Goal: Task Accomplishment & Management: Complete application form

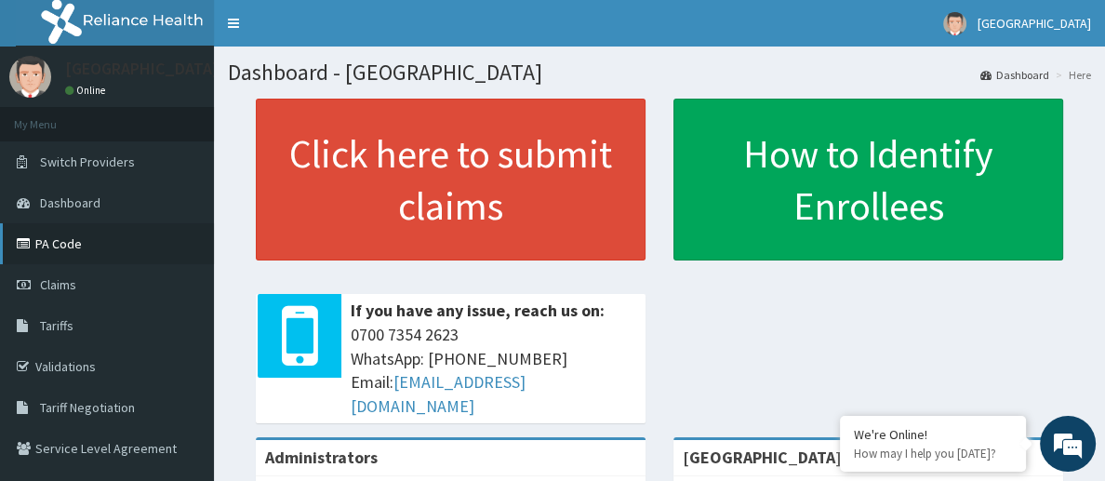
click at [97, 245] on link "PA Code" at bounding box center [107, 243] width 214 height 41
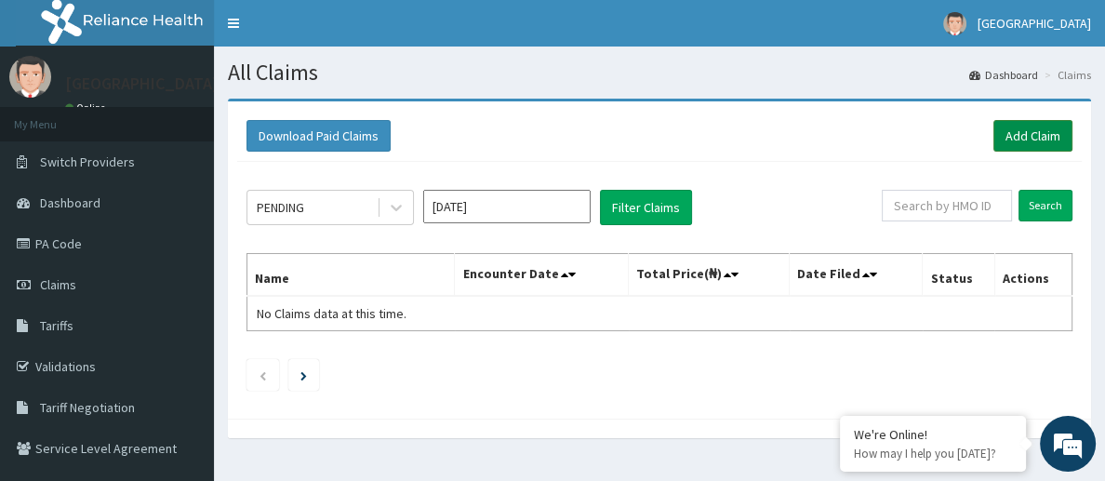
click at [1017, 143] on link "Add Claim" at bounding box center [1033, 136] width 79 height 32
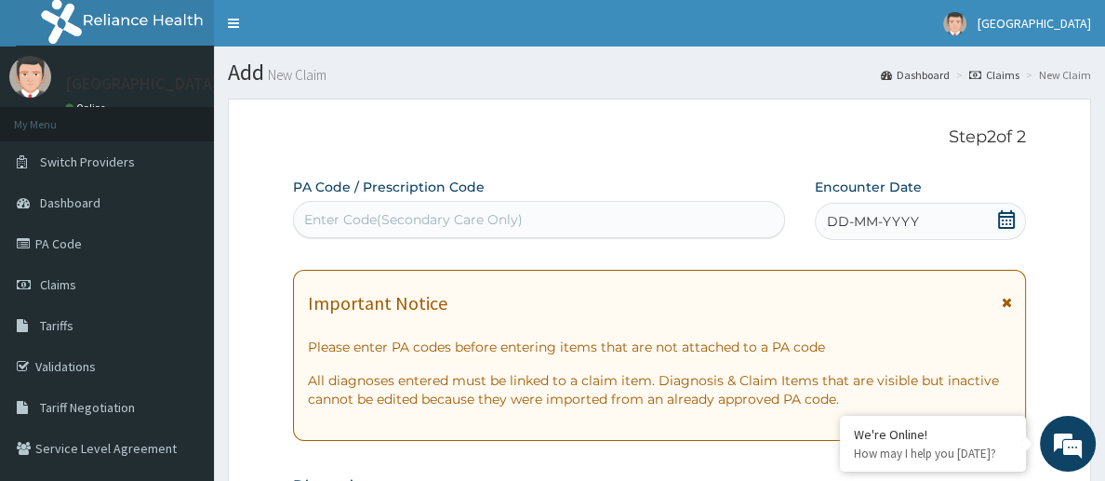
click at [425, 224] on div "Enter Code(Secondary Care Only)" at bounding box center [412, 219] width 219 height 19
paste input "PA/E24DC8"
type input "PA/E24DC8"
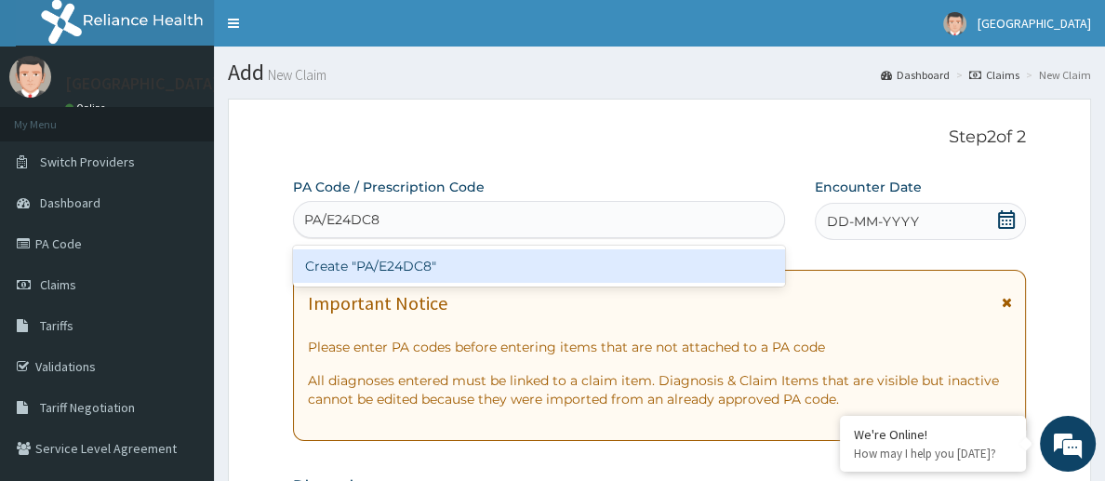
click at [426, 265] on div "Create "PA/E24DC8"" at bounding box center [539, 265] width 492 height 33
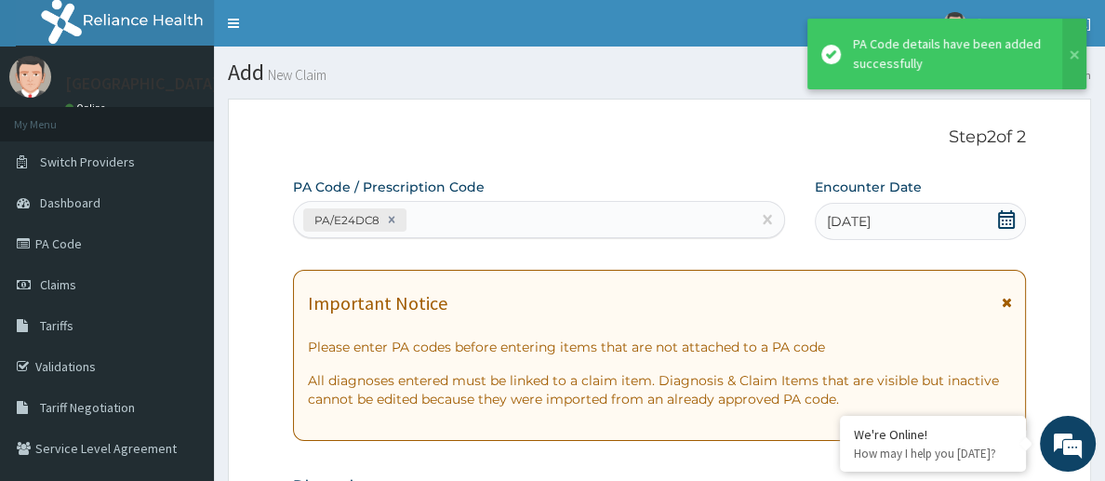
scroll to position [1056, 0]
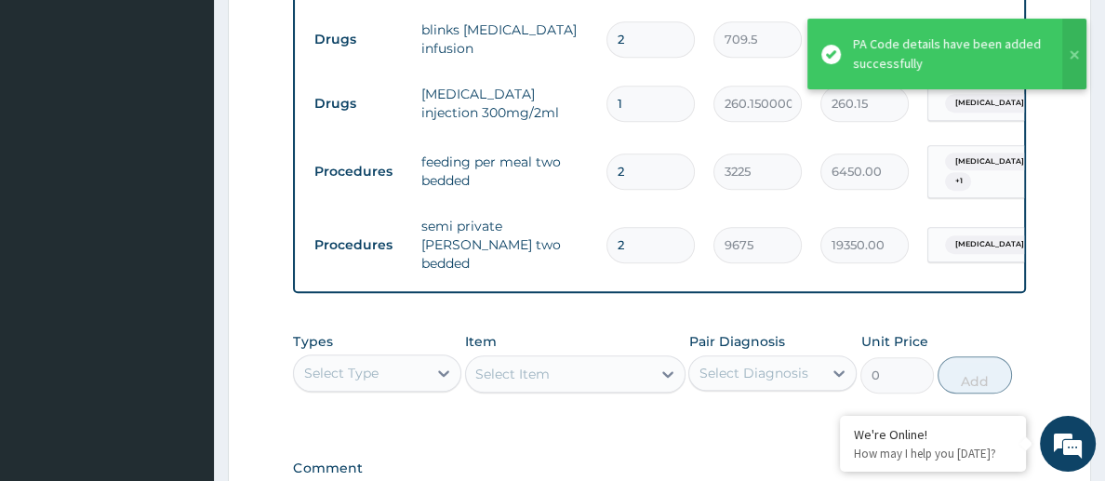
click at [400, 369] on div "Select Type" at bounding box center [360, 373] width 133 height 30
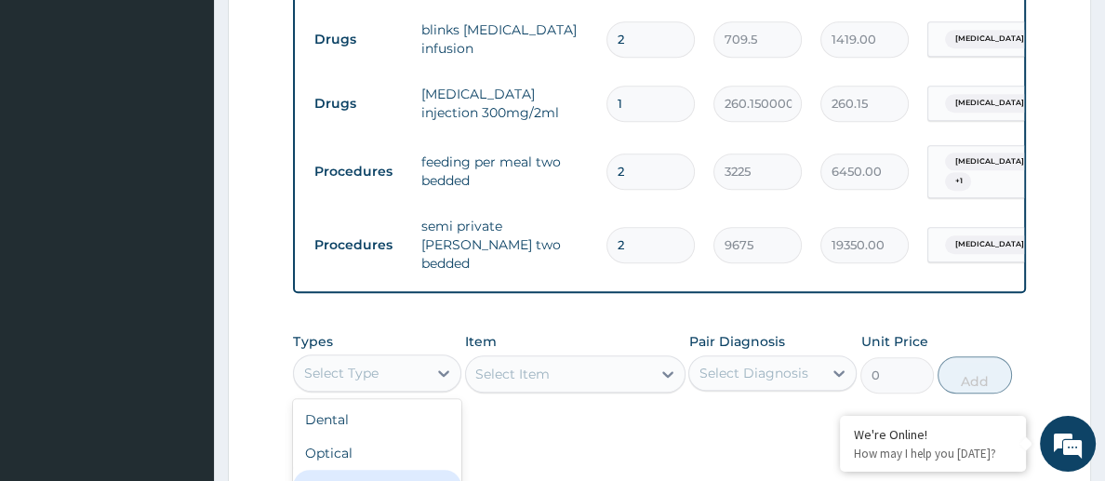
click at [382, 472] on div "Procedures" at bounding box center [377, 486] width 168 height 33
click at [549, 370] on div "Select Item" at bounding box center [512, 374] width 74 height 19
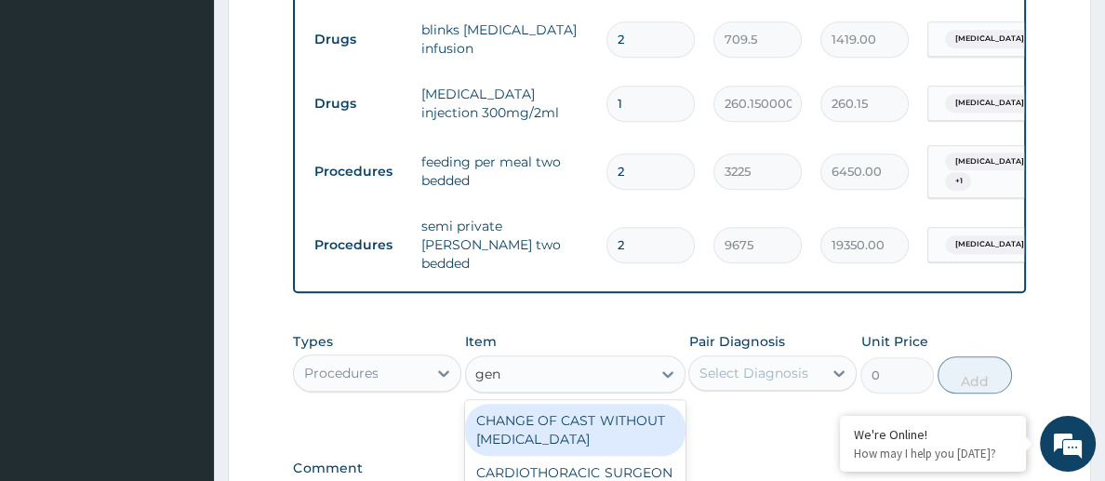
type input "gene"
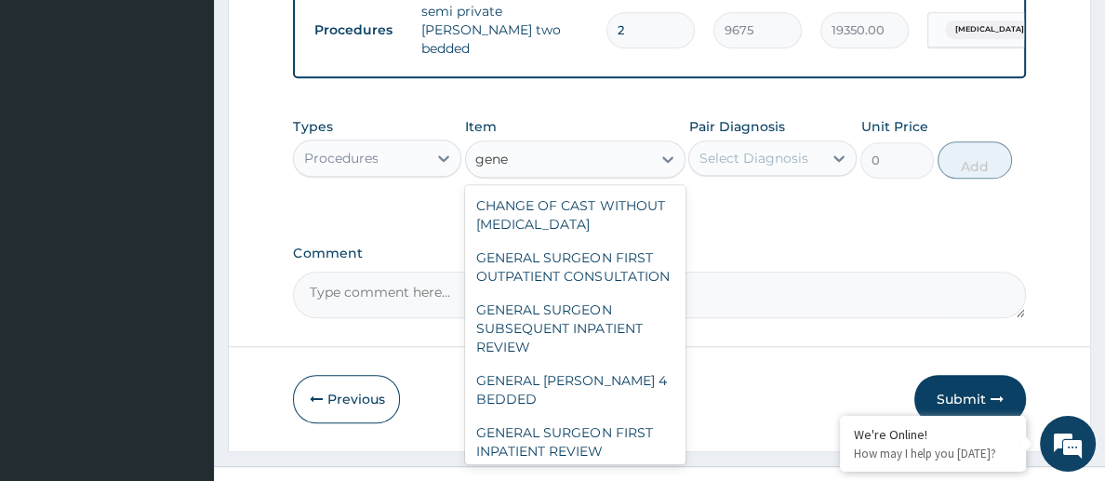
scroll to position [68, 0]
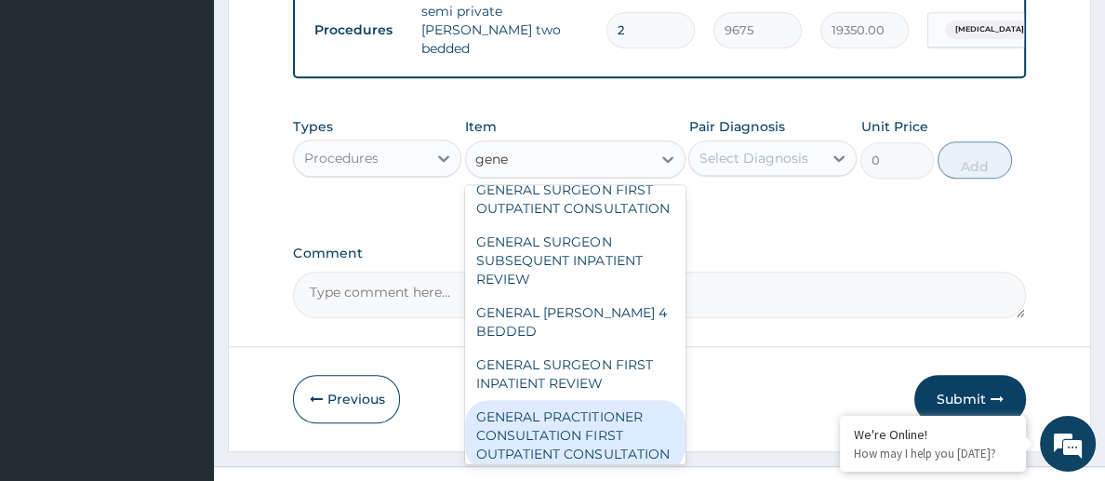
type input "3547.5"
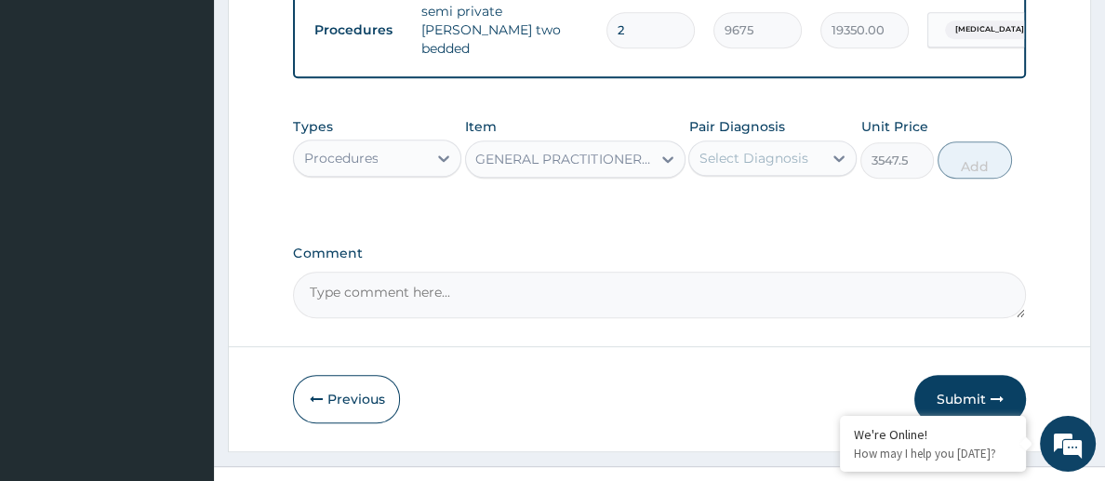
click at [739, 150] on div "Select Diagnosis" at bounding box center [753, 158] width 109 height 19
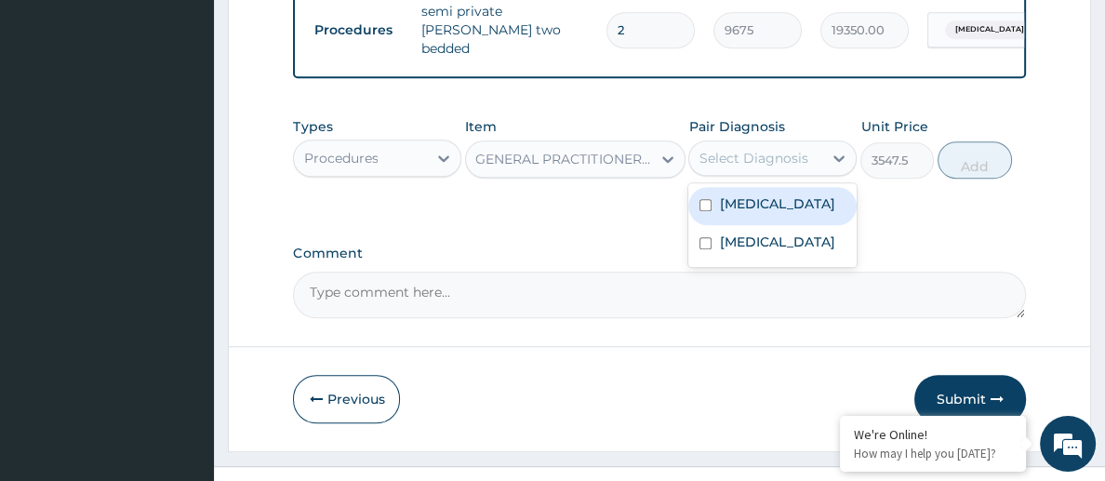
click at [735, 194] on label "[MEDICAL_DATA]" at bounding box center [776, 203] width 115 height 19
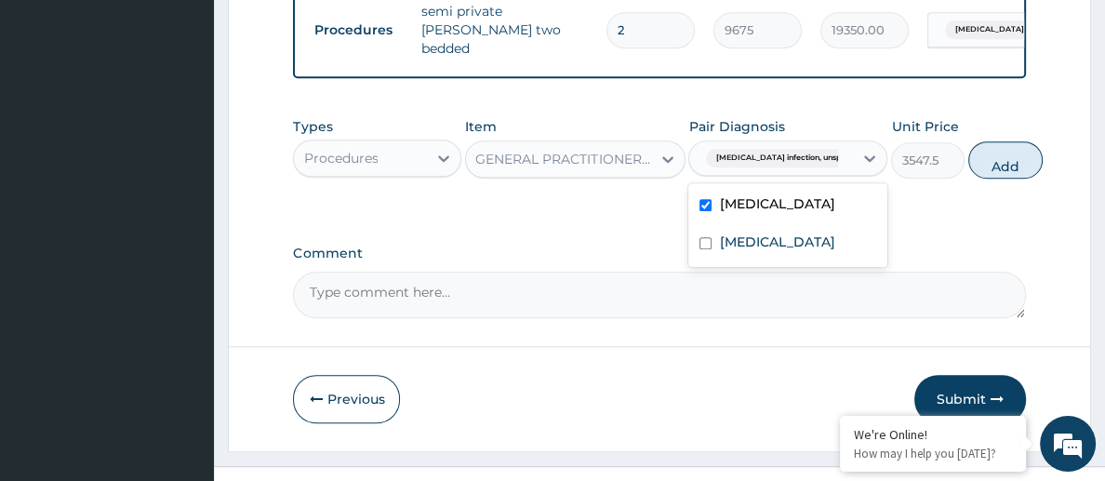
click at [735, 194] on label "[MEDICAL_DATA]" at bounding box center [776, 203] width 115 height 19
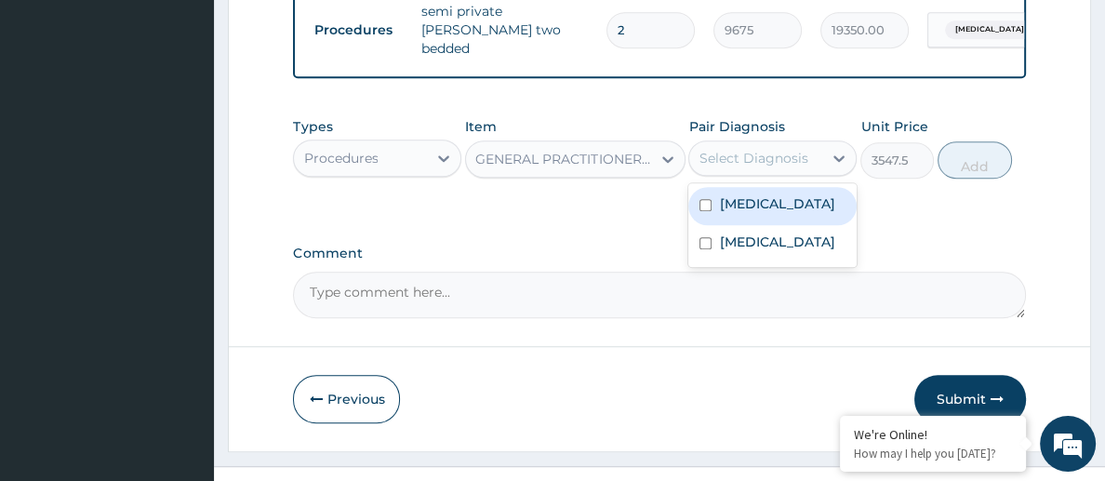
click at [765, 225] on div "[MEDICAL_DATA]" at bounding box center [773, 206] width 168 height 38
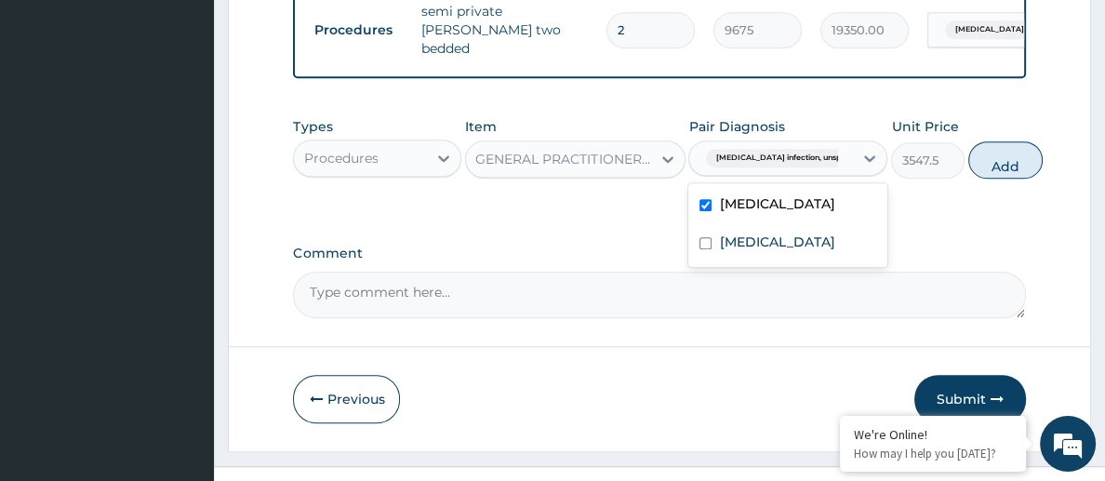
checkbox input "true"
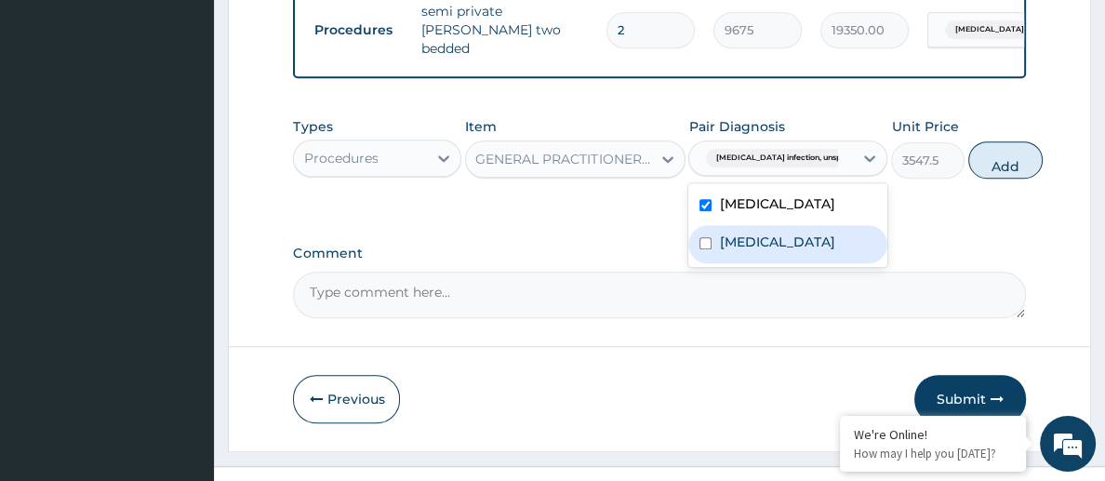
click at [759, 251] on label "[MEDICAL_DATA]" at bounding box center [776, 242] width 115 height 19
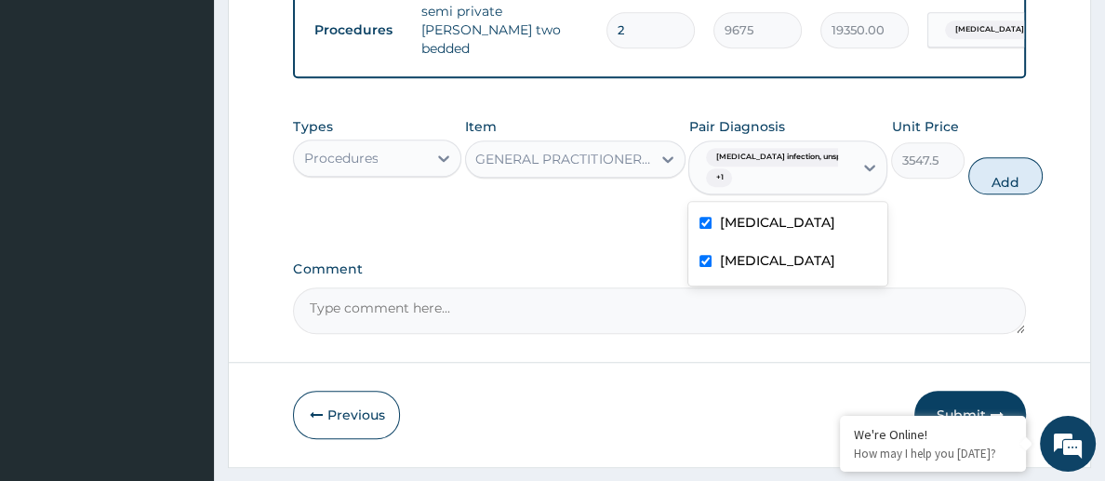
checkbox input "true"
click at [988, 165] on button "Add" at bounding box center [1006, 175] width 74 height 37
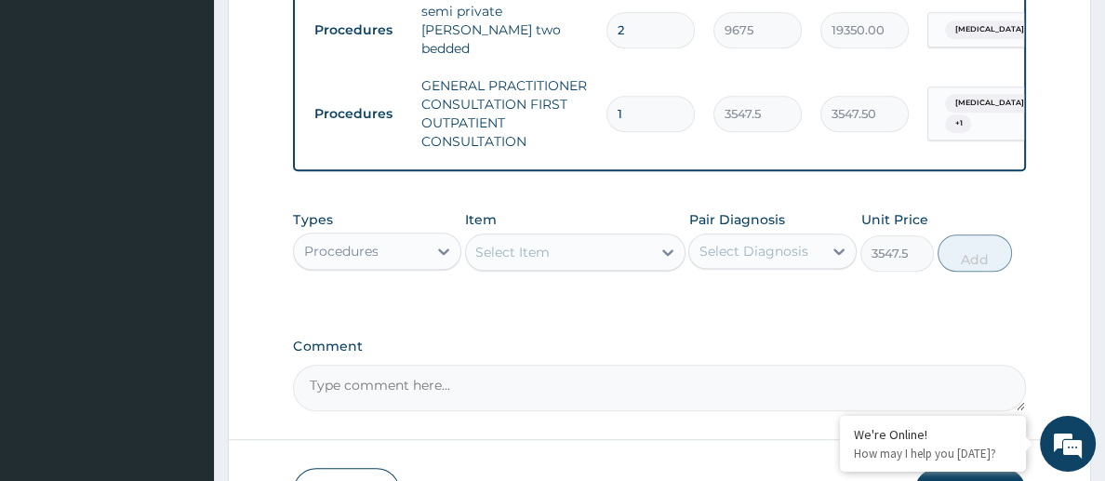
type input "0"
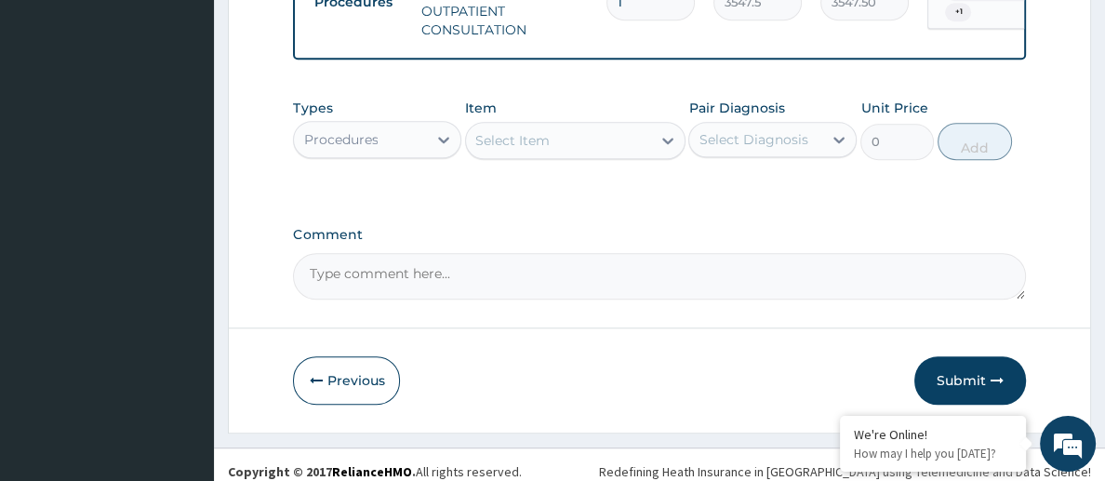
scroll to position [1385, 0]
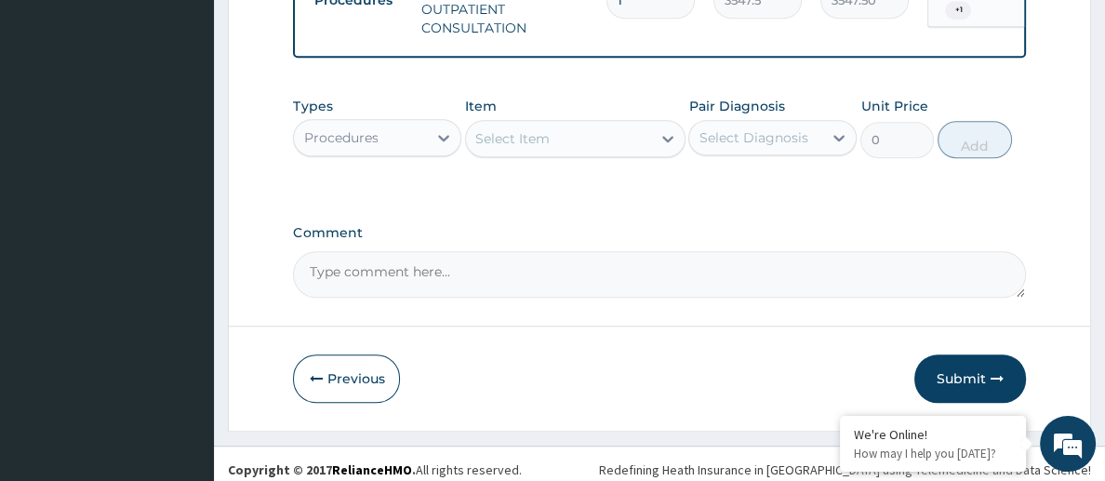
click at [366, 140] on div "Procedures" at bounding box center [360, 138] width 133 height 30
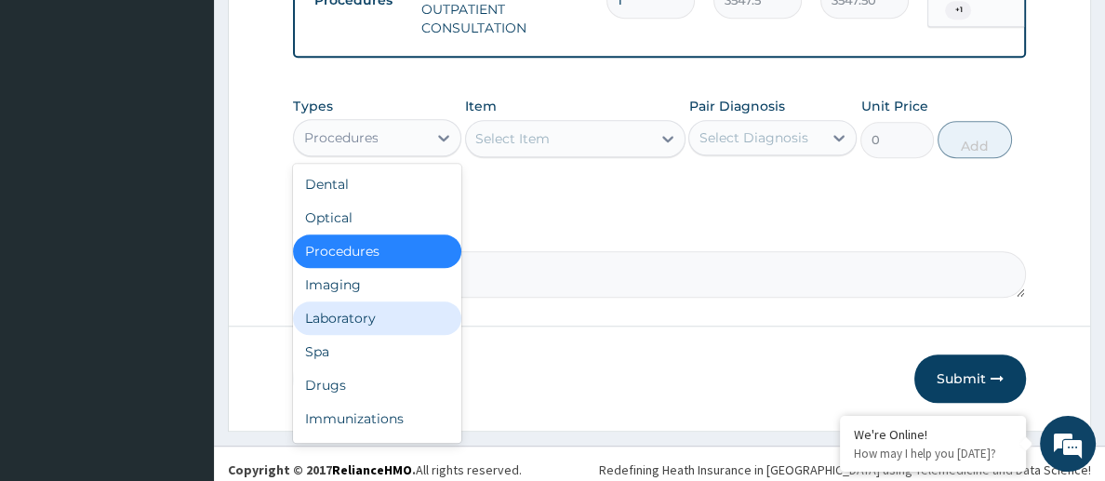
click at [351, 311] on div "Laboratory" at bounding box center [377, 317] width 168 height 33
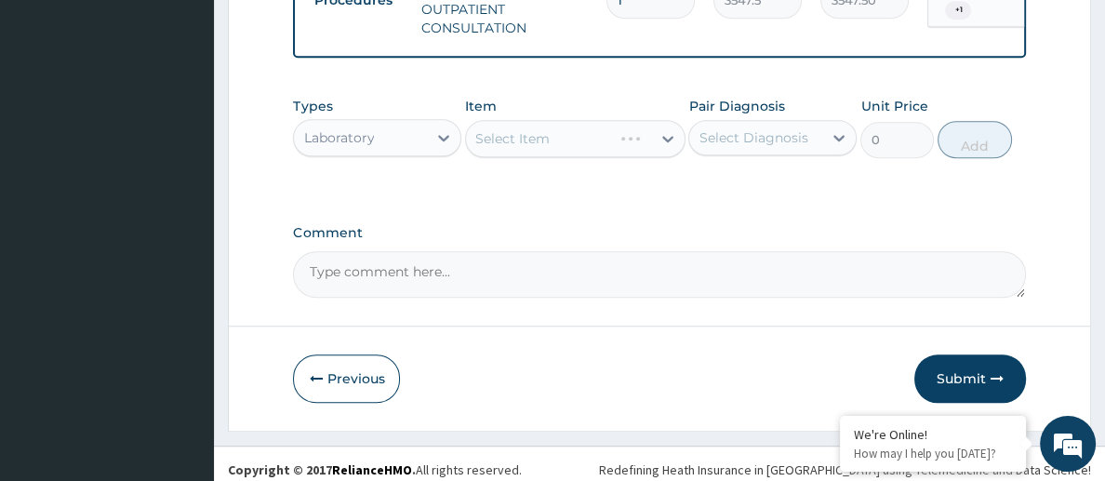
click at [535, 123] on div "Select Item" at bounding box center [575, 138] width 220 height 37
click at [536, 129] on div "Select Item" at bounding box center [512, 138] width 74 height 19
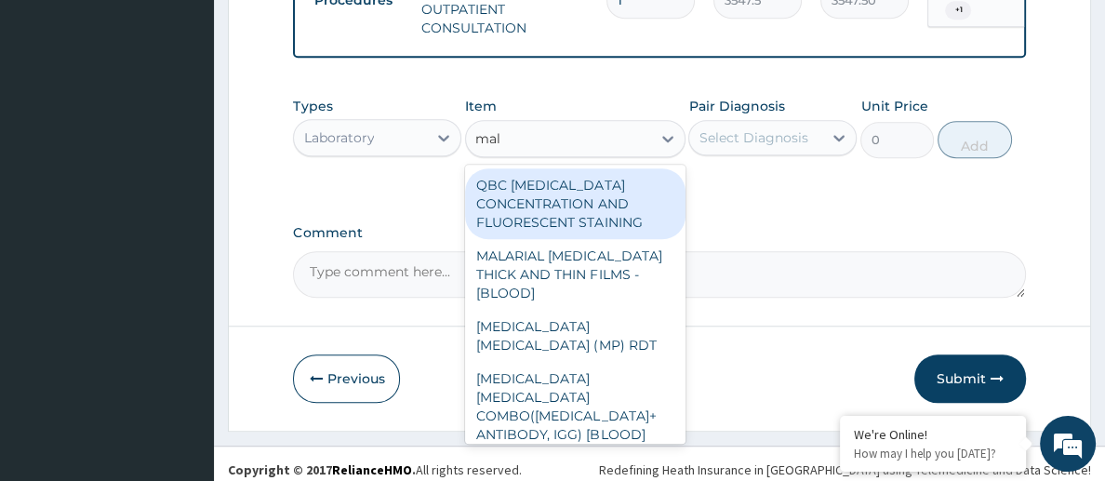
type input "mala"
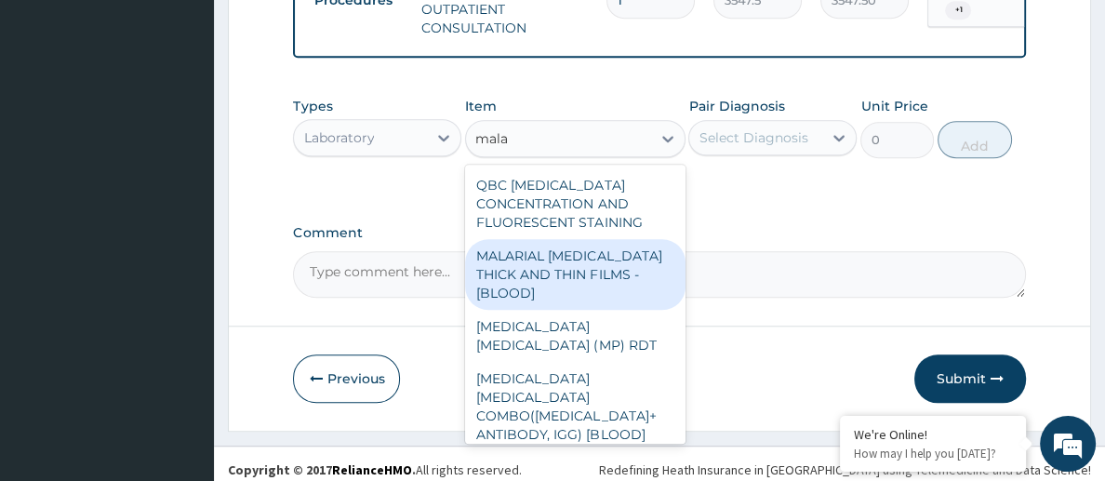
click at [621, 244] on div "MALARIAL PARASITE THICK AND THIN FILMS - [BLOOD]" at bounding box center [575, 274] width 220 height 71
type input "1612.5"
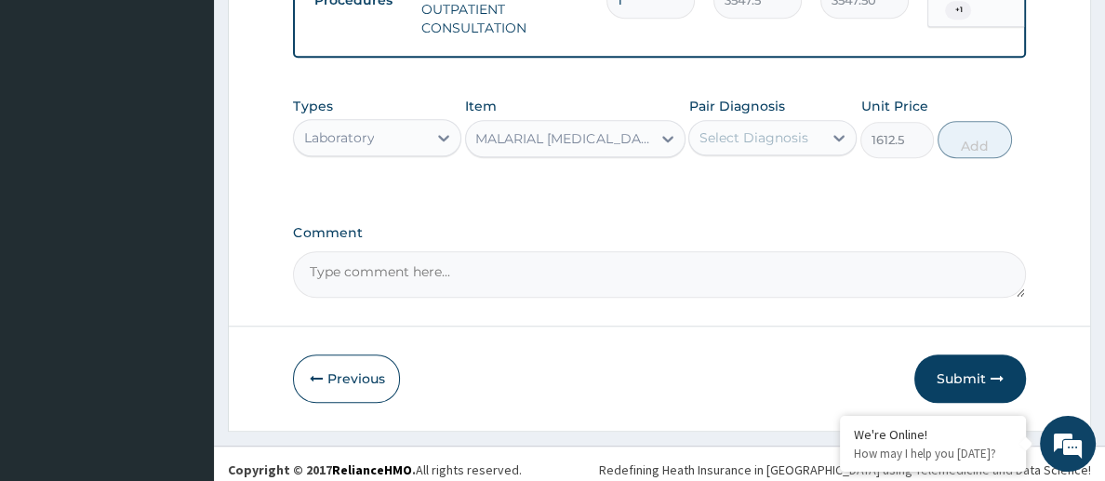
click at [792, 136] on div "Select Diagnosis" at bounding box center [753, 137] width 109 height 19
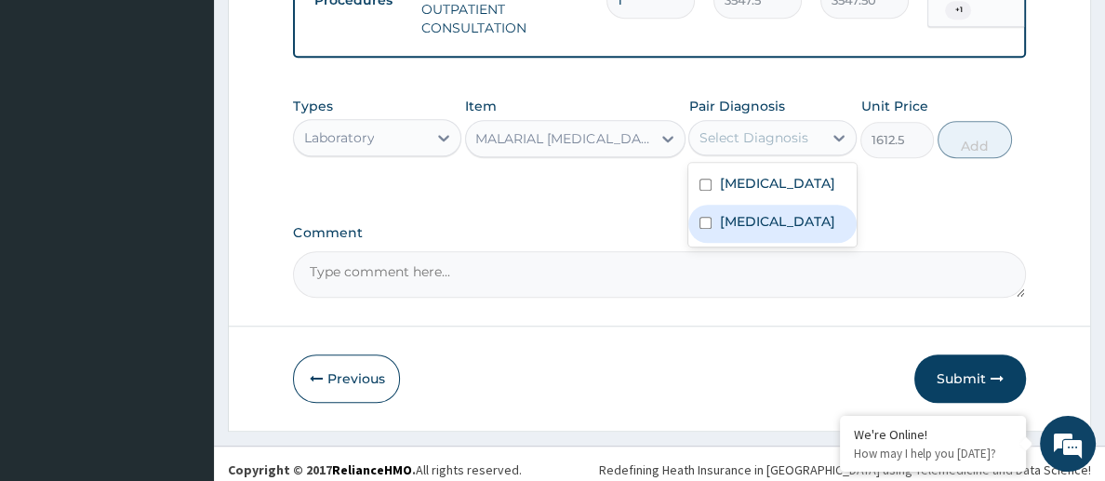
click at [764, 231] on label "Malaria, unspecified" at bounding box center [776, 221] width 115 height 19
checkbox input "true"
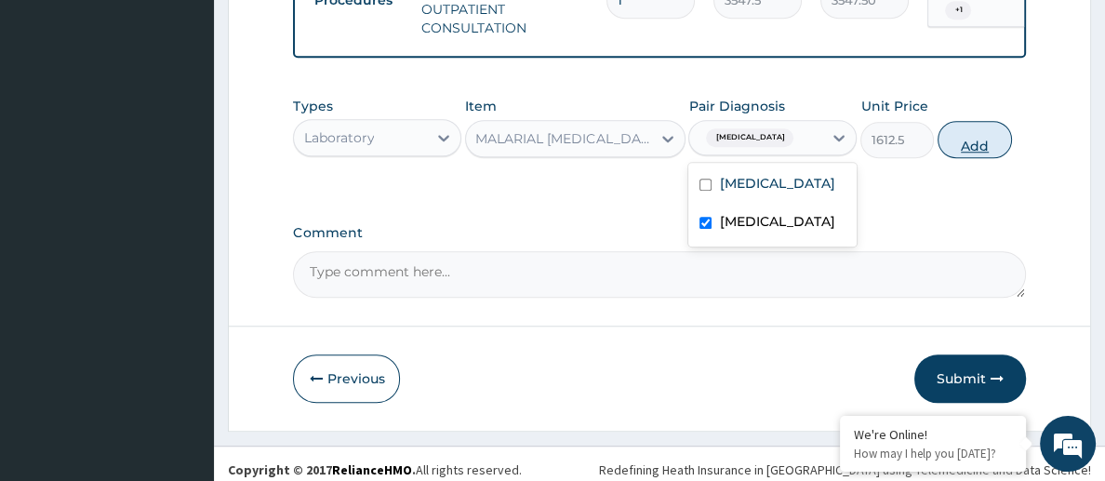
click at [984, 137] on button "Add" at bounding box center [975, 139] width 74 height 37
type input "0"
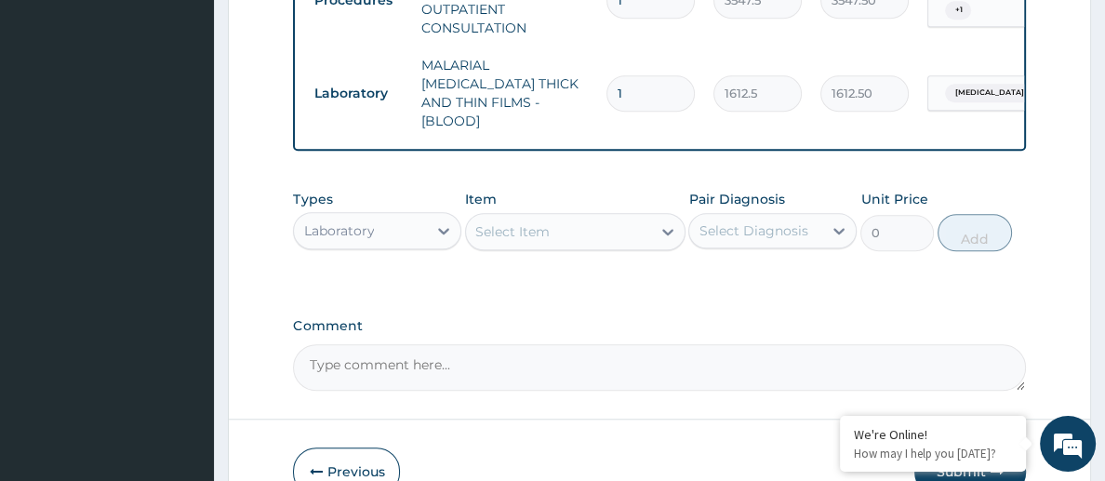
click at [545, 217] on div "Select Item" at bounding box center [558, 232] width 184 height 30
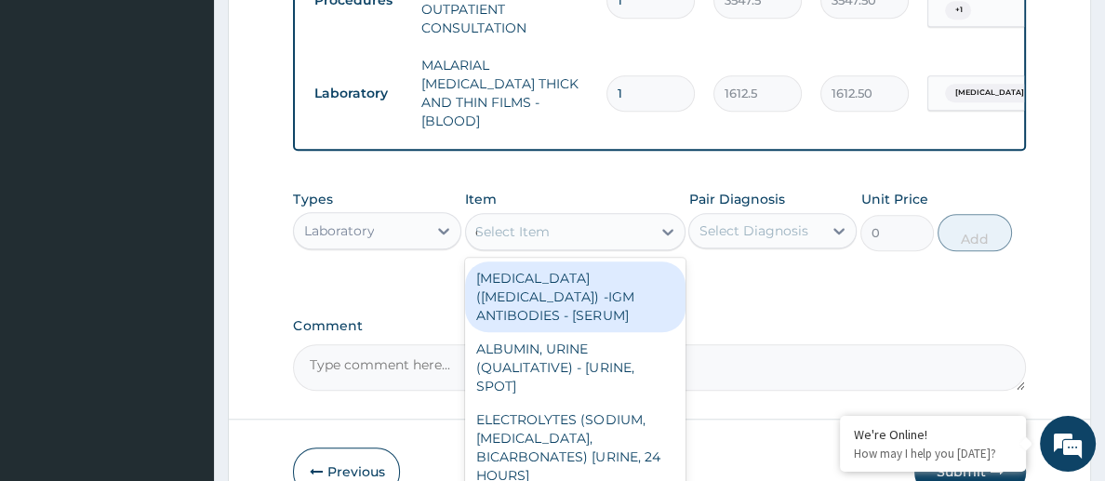
type input "cbc"
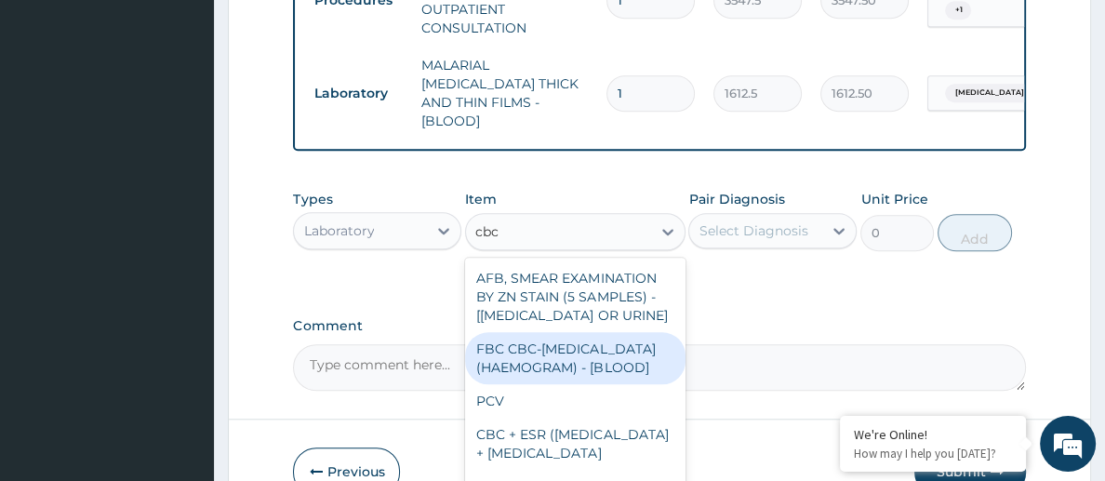
click at [547, 332] on div "FBC CBC-COMPLETE BLOOD COUNT (HAEMOGRAM) - [BLOOD]" at bounding box center [575, 358] width 220 height 52
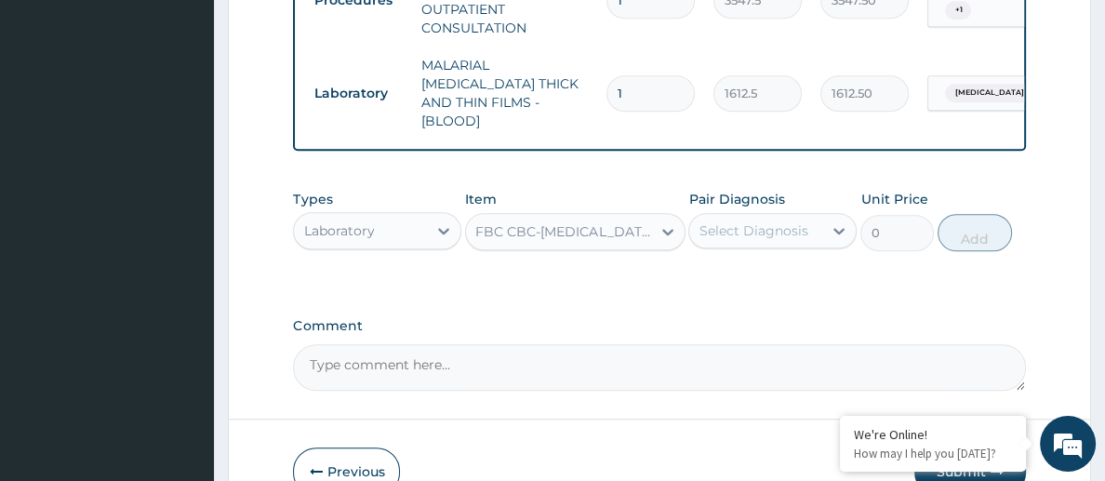
type input "4300"
click at [756, 224] on div "Types Laboratory Item option FBC CBC-COMPLETE BLOOD COUNT (HAEMOGRAM) - [BLOOD]…" at bounding box center [659, 221] width 732 height 80
click at [753, 218] on div "Select Diagnosis" at bounding box center [773, 230] width 168 height 35
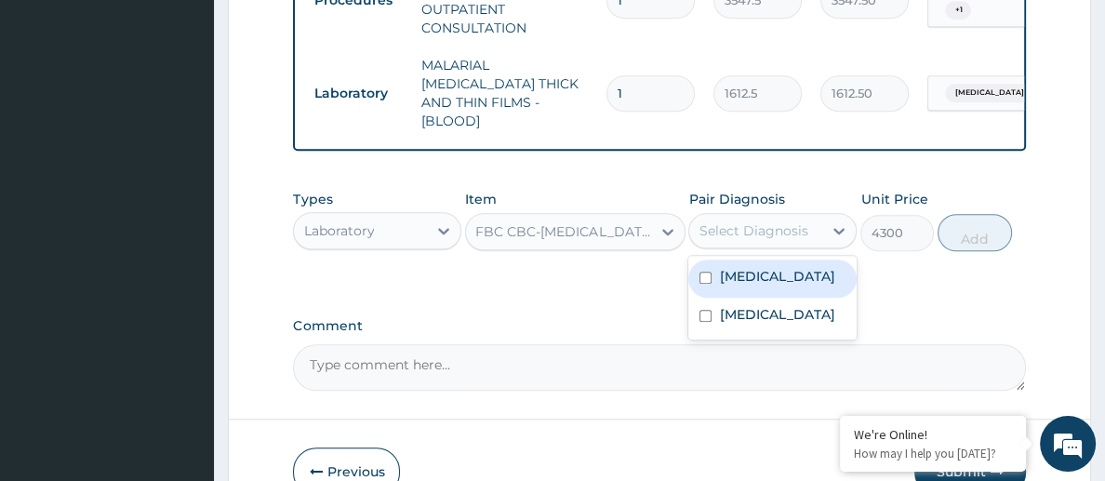
click at [753, 267] on label "Salmonella infection, unspecified" at bounding box center [776, 276] width 115 height 19
checkbox input "true"
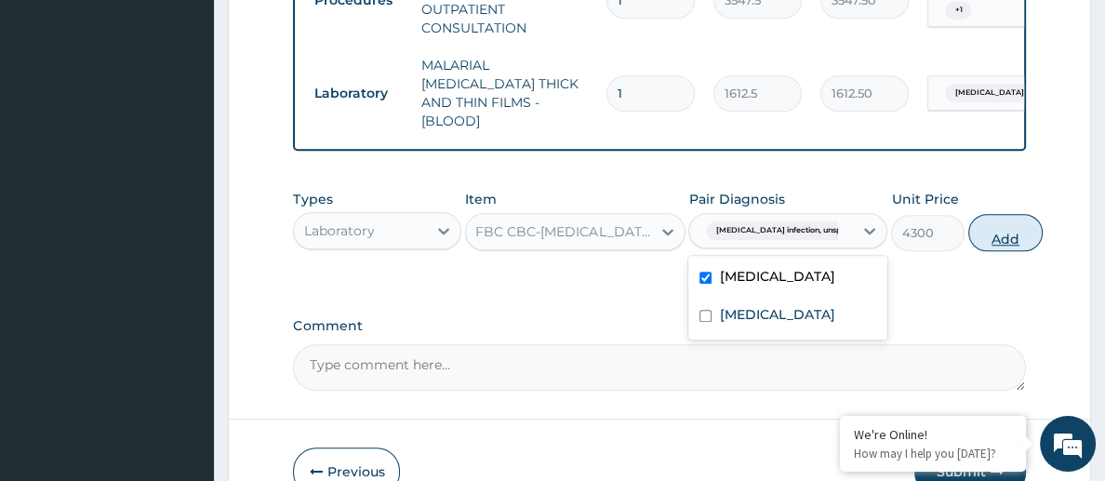
click at [990, 218] on button "Add" at bounding box center [1006, 232] width 74 height 37
type input "0"
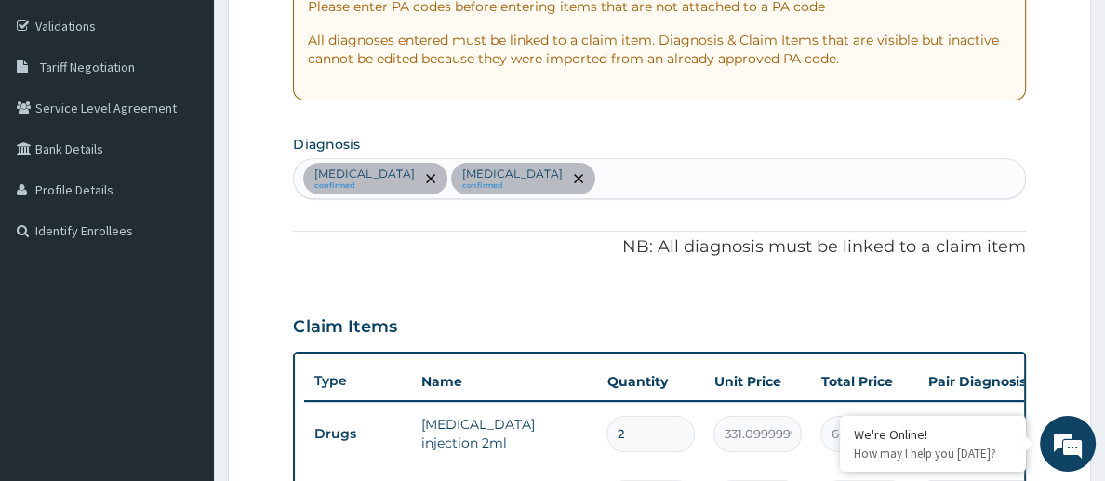
scroll to position [221, 0]
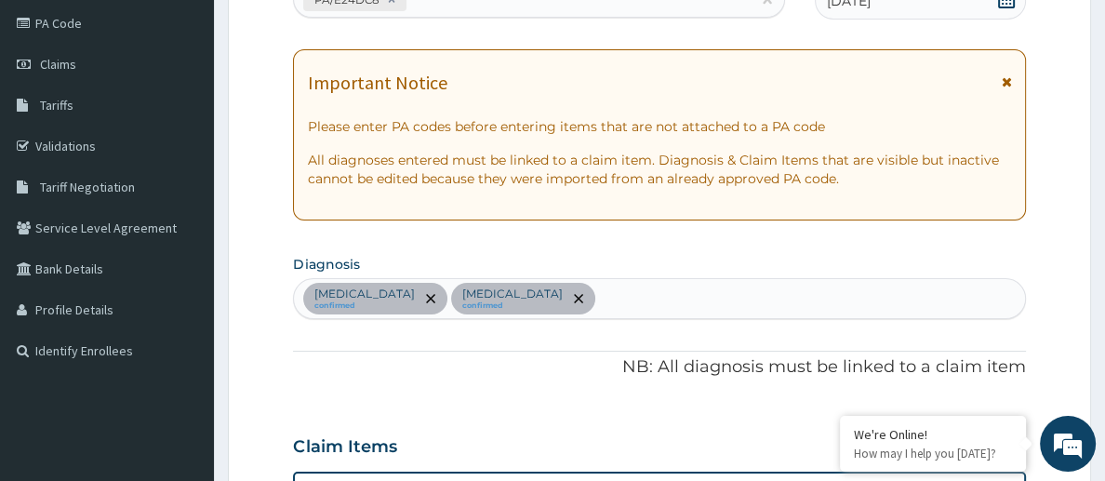
click at [803, 294] on div "Salmonella infection, unspecified confirmed Malaria, unspecified confirmed" at bounding box center [659, 298] width 730 height 39
type input "upper"
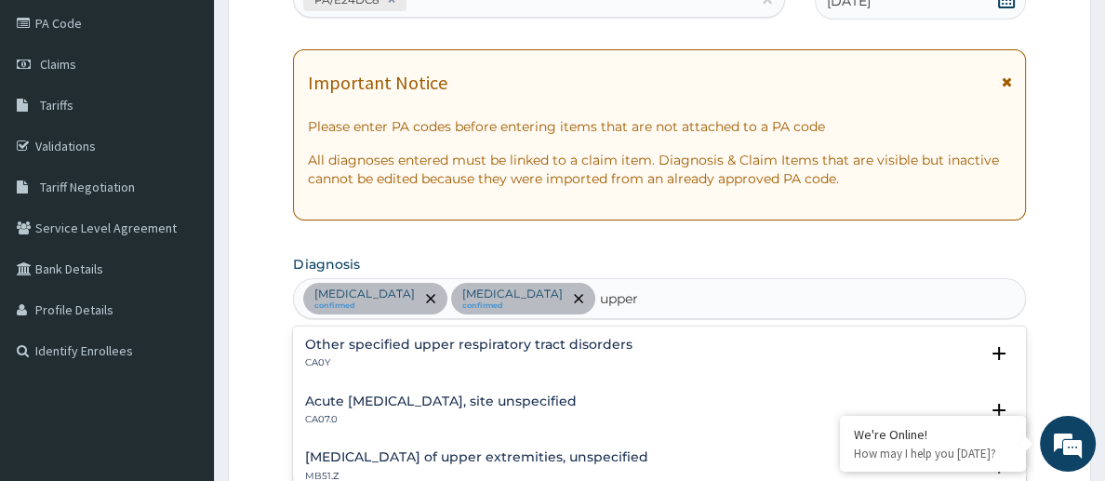
click at [560, 398] on h4 "Acute upper respiratory infection, site unspecified" at bounding box center [440, 402] width 272 height 14
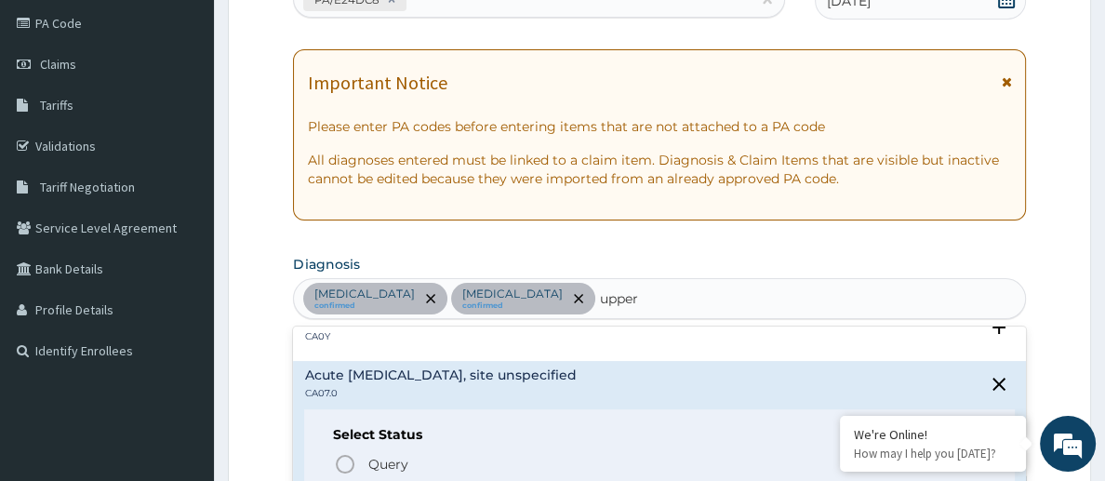
scroll to position [80, 0]
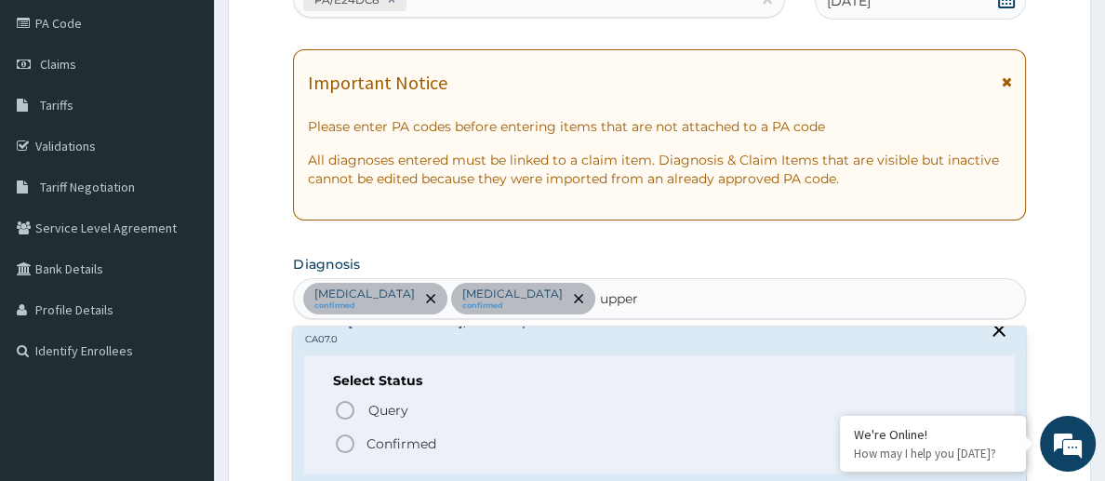
click at [347, 437] on icon "status option filled" at bounding box center [345, 444] width 22 height 22
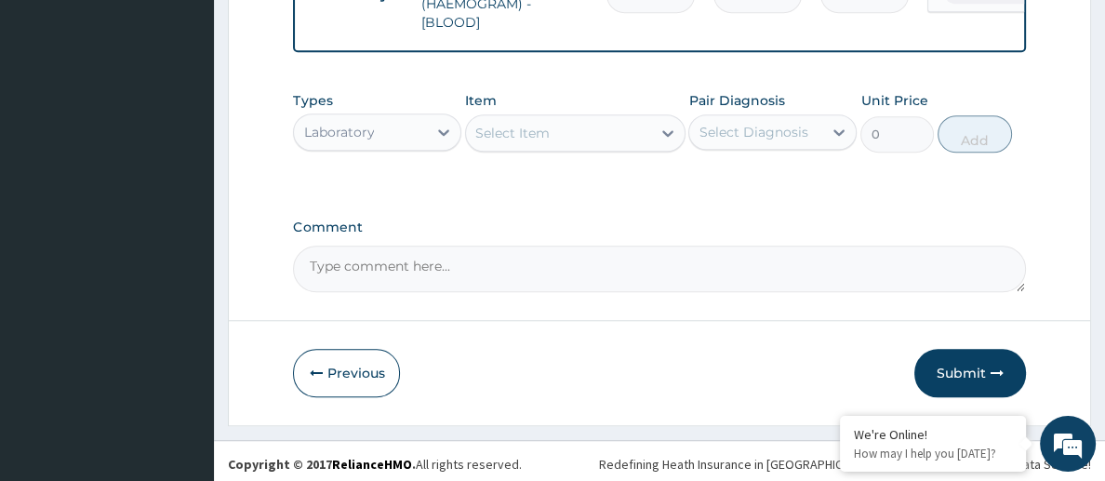
scroll to position [1577, 0]
click at [422, 137] on div "Laboratory" at bounding box center [360, 131] width 133 height 30
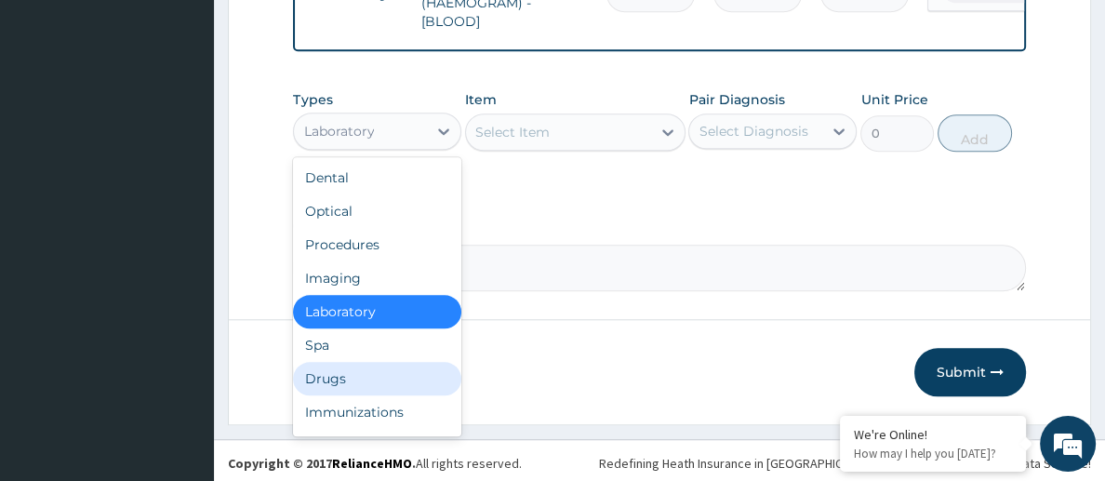
click at [380, 362] on div "Drugs" at bounding box center [377, 378] width 168 height 33
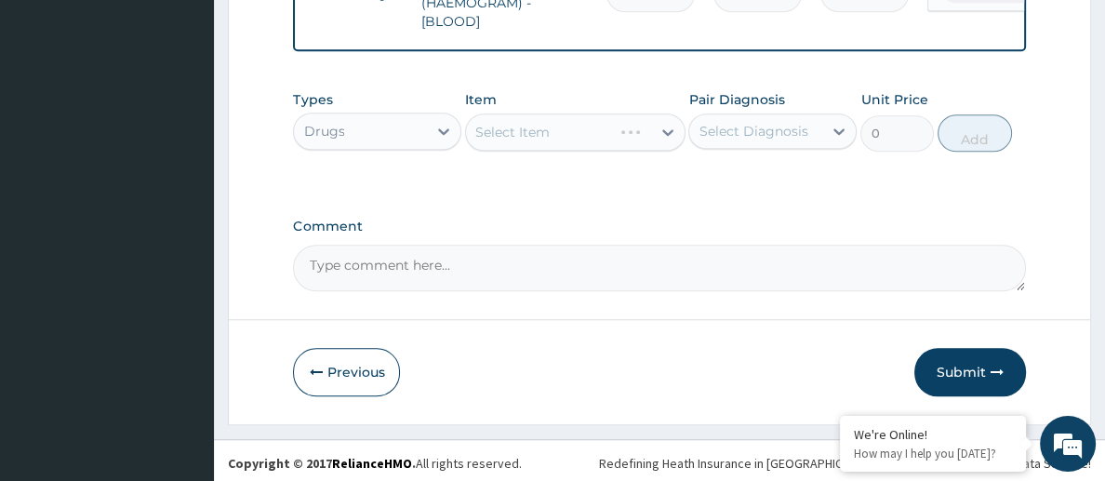
click at [548, 129] on div "Select Item" at bounding box center [575, 132] width 220 height 37
click at [556, 132] on div "Select Item" at bounding box center [558, 132] width 184 height 30
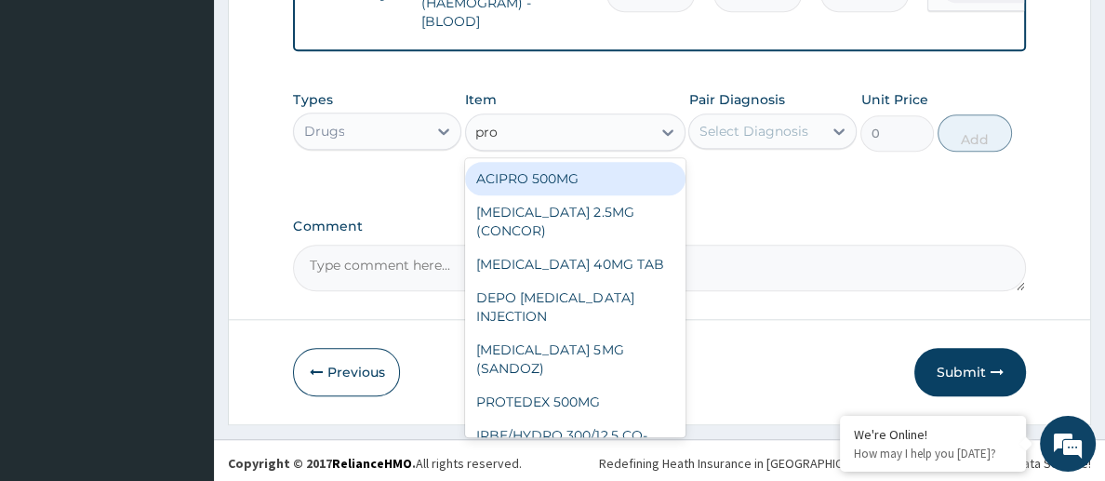
type input "prom"
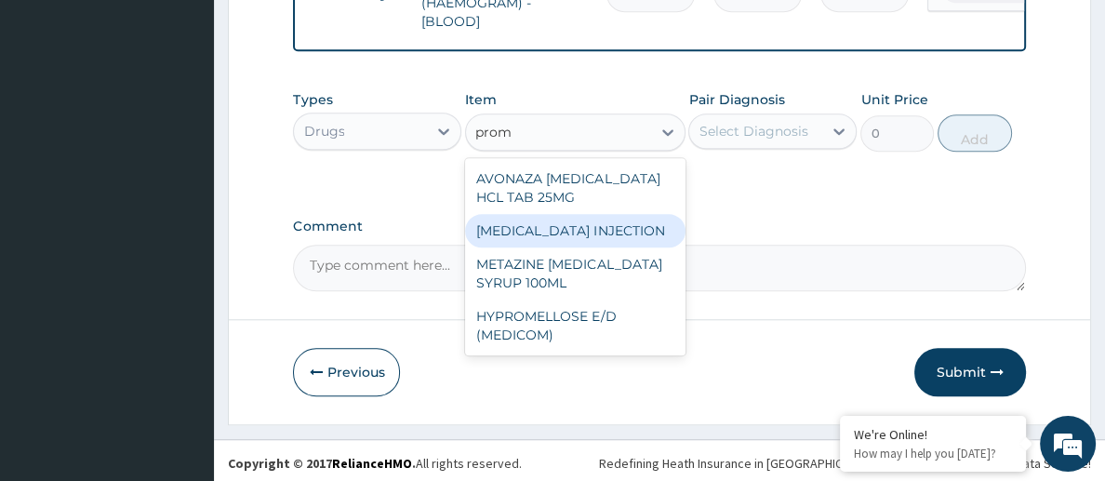
click at [533, 229] on div "PROMETHAZINE INJECTION" at bounding box center [575, 230] width 220 height 33
type input "354.75"
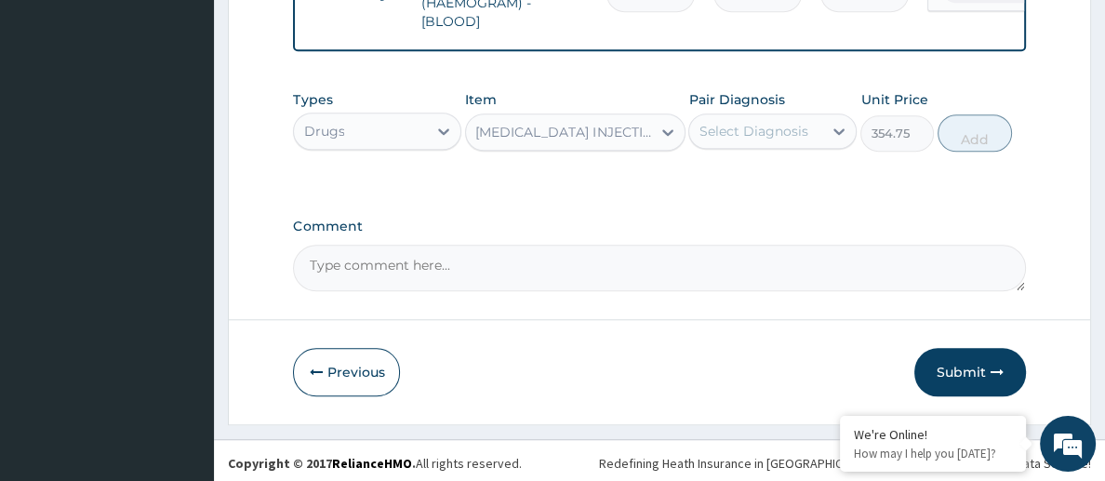
click at [805, 136] on div "Select Diagnosis" at bounding box center [753, 131] width 109 height 19
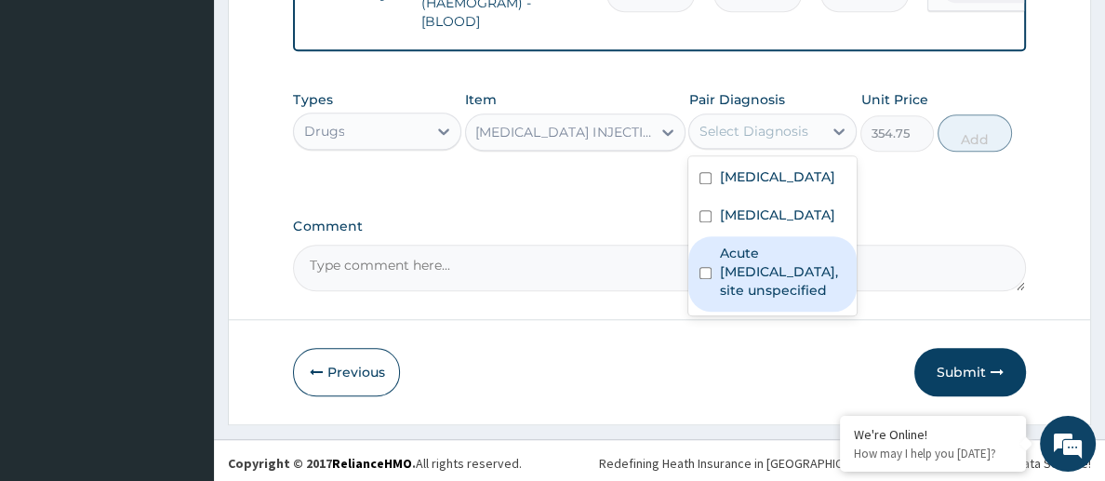
click at [774, 300] on label "Acute upper respiratory infection, site unspecified" at bounding box center [782, 272] width 127 height 56
checkbox input "true"
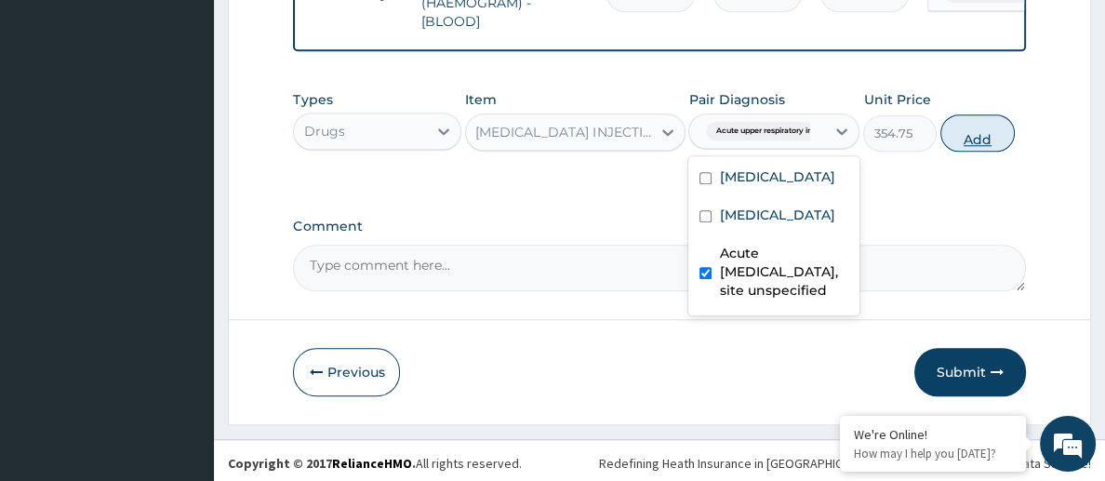
click at [974, 138] on button "Add" at bounding box center [978, 132] width 74 height 37
type input "0"
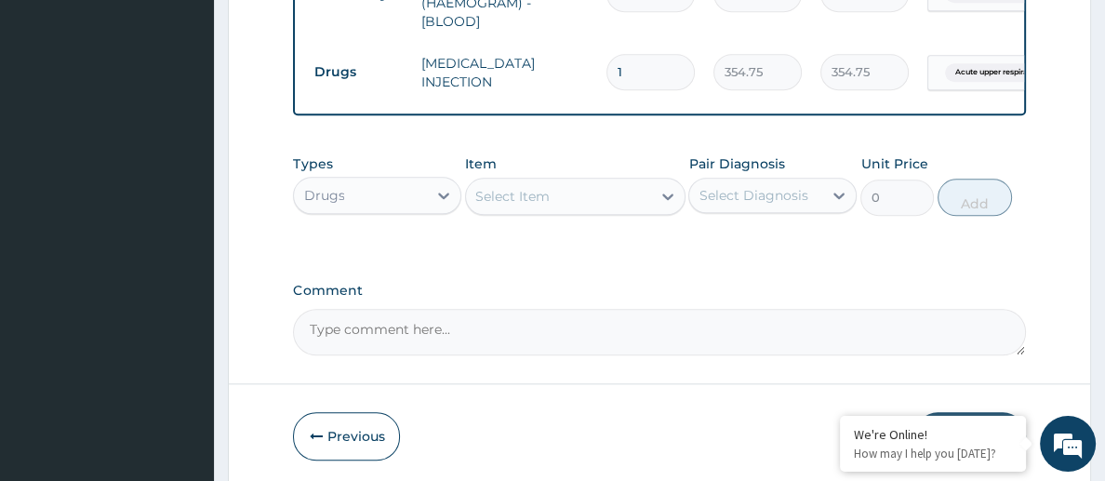
click at [509, 200] on div "Select Item" at bounding box center [512, 196] width 74 height 19
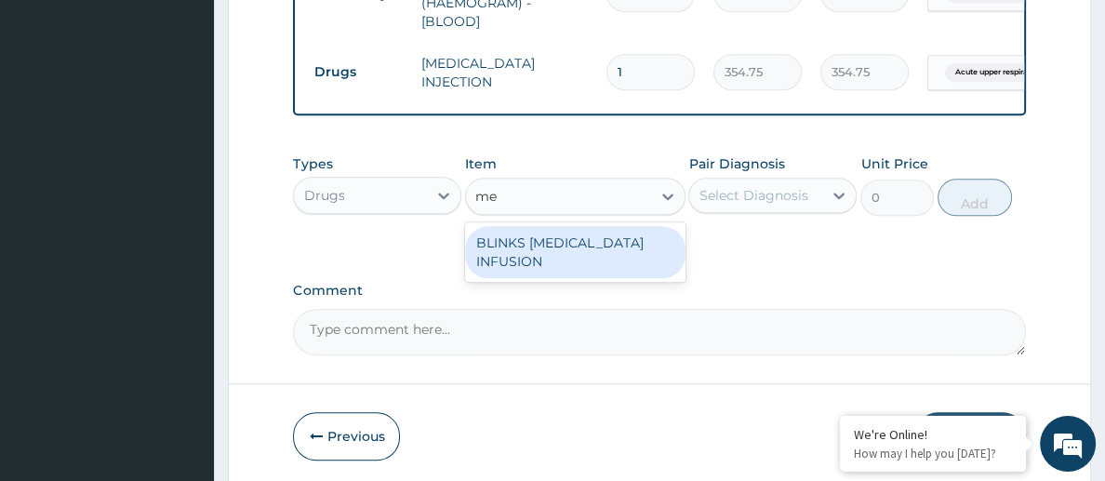
type input "m"
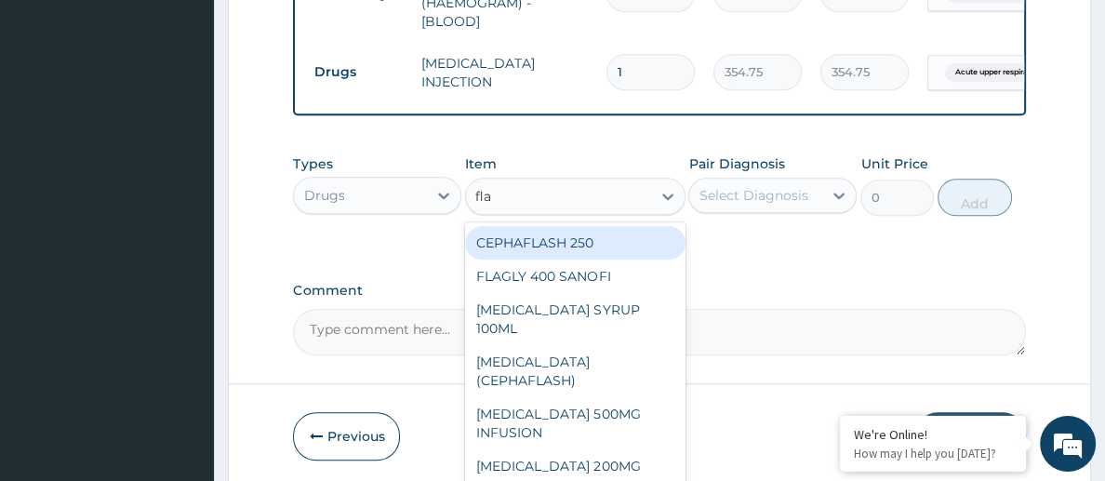
type input "flag"
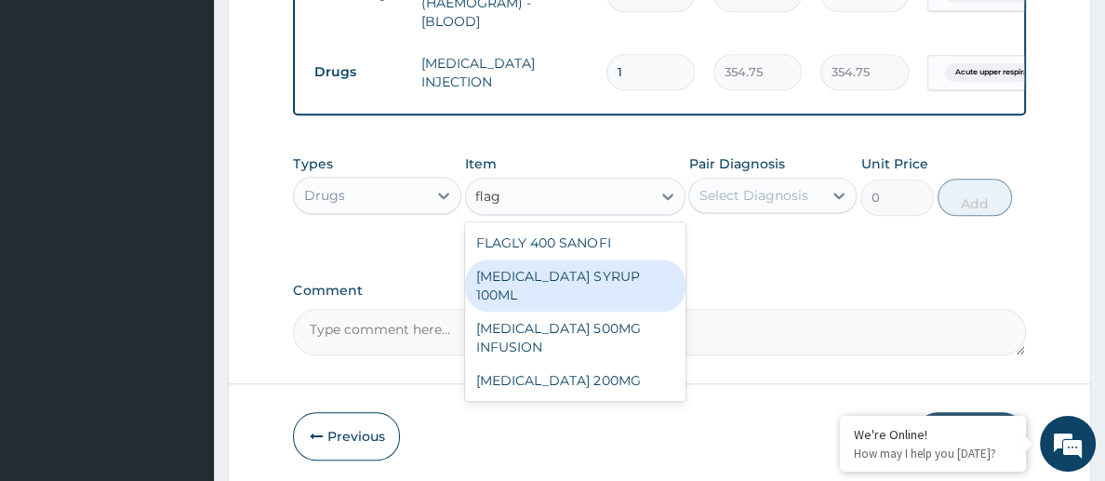
click at [589, 264] on div "FLAGYL SYRUP 100ML" at bounding box center [575, 286] width 220 height 52
type input "1064.25"
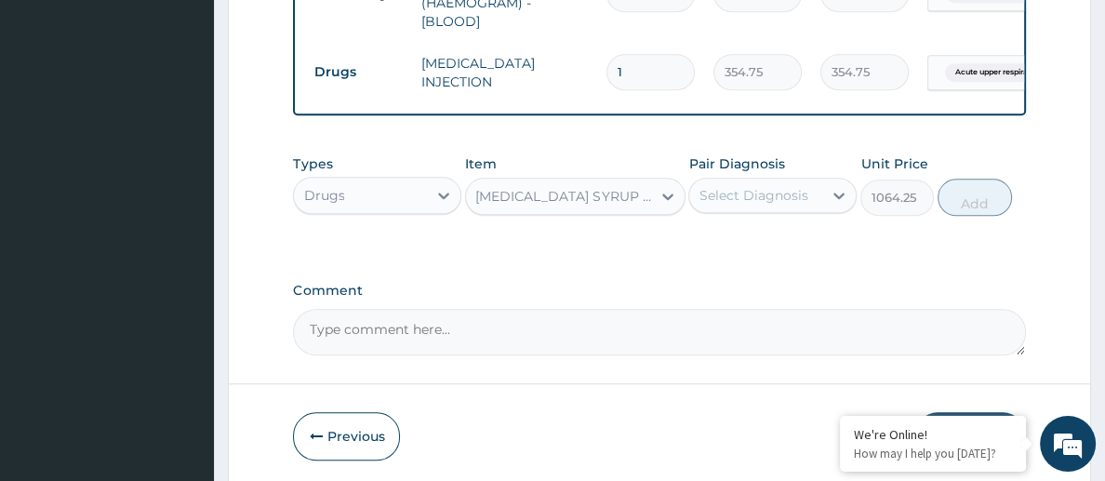
click at [756, 202] on div "Select Diagnosis" at bounding box center [753, 195] width 109 height 19
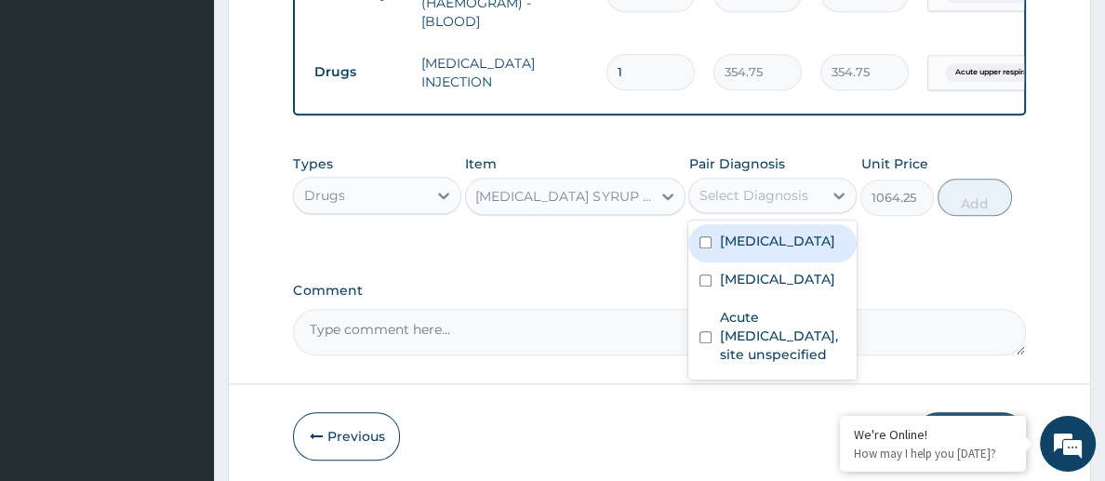
click at [749, 250] on label "Salmonella infection, unspecified" at bounding box center [776, 241] width 115 height 19
checkbox input "true"
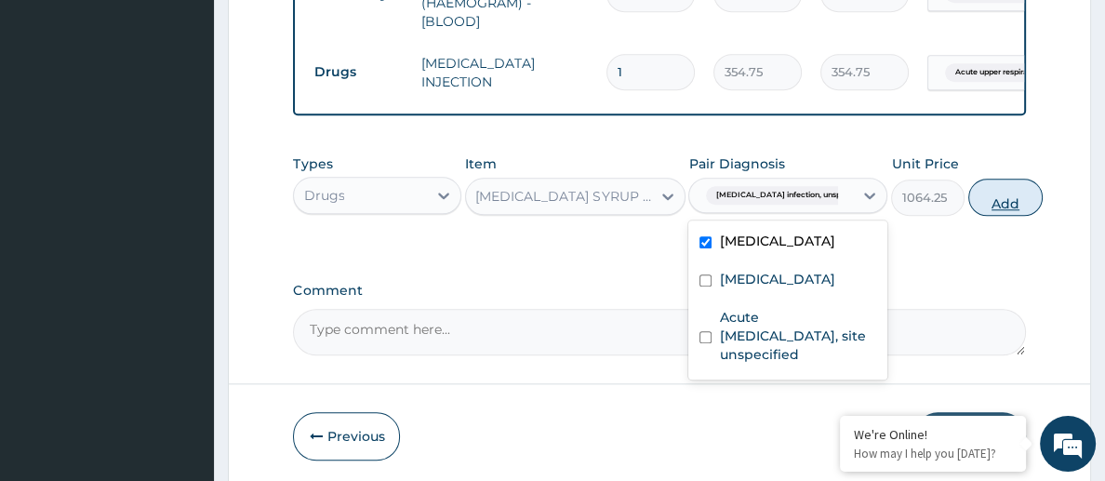
click at [986, 204] on button "Add" at bounding box center [1006, 197] width 74 height 37
type input "0"
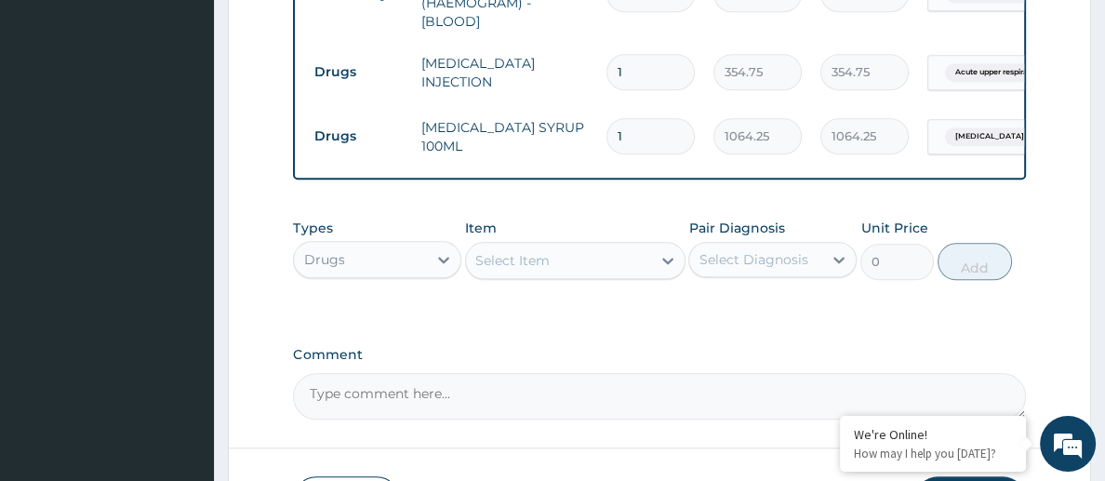
click at [503, 257] on div "Select Item" at bounding box center [512, 260] width 74 height 19
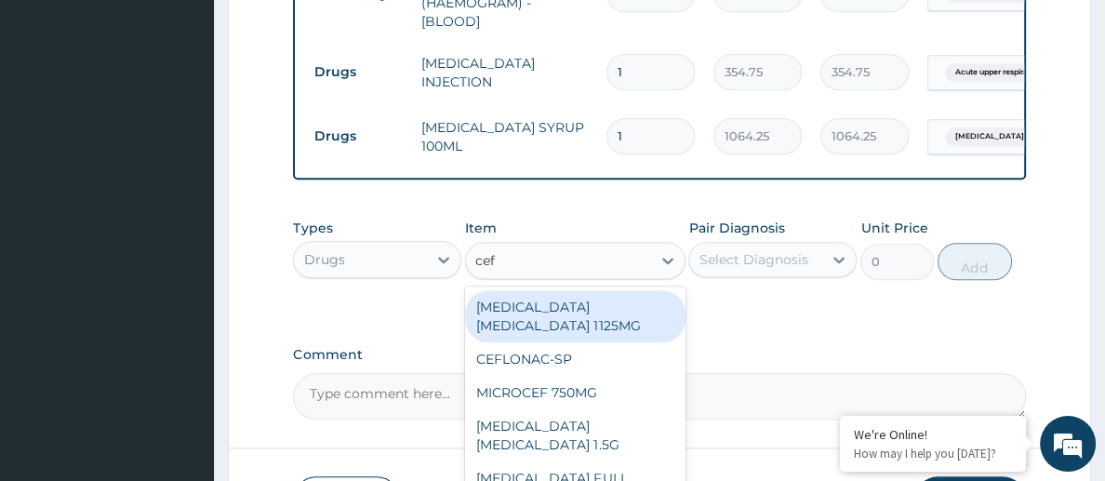
type input "cefu"
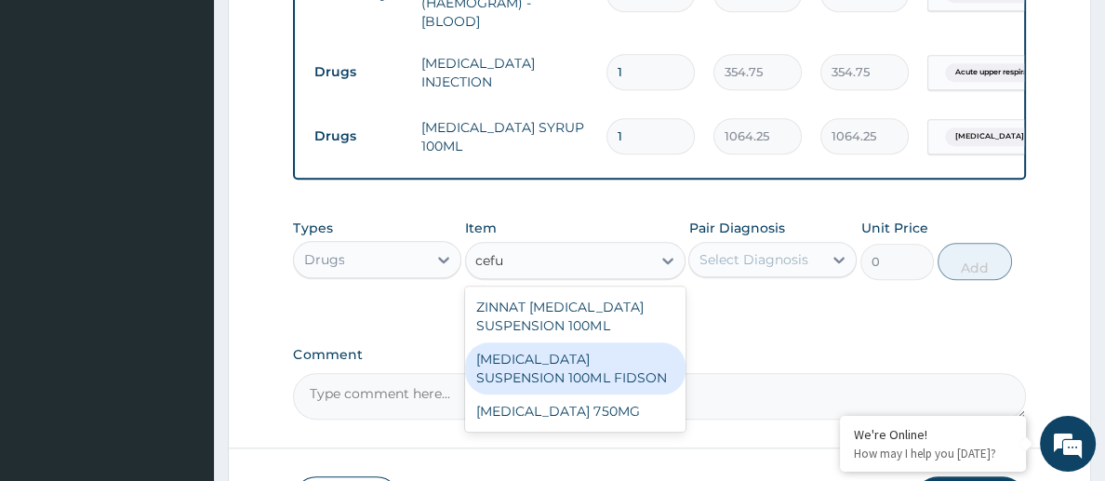
click at [639, 360] on div "CEFUROXIME SUSPENSION 100ML FIDSON" at bounding box center [575, 368] width 220 height 52
type input "2365"
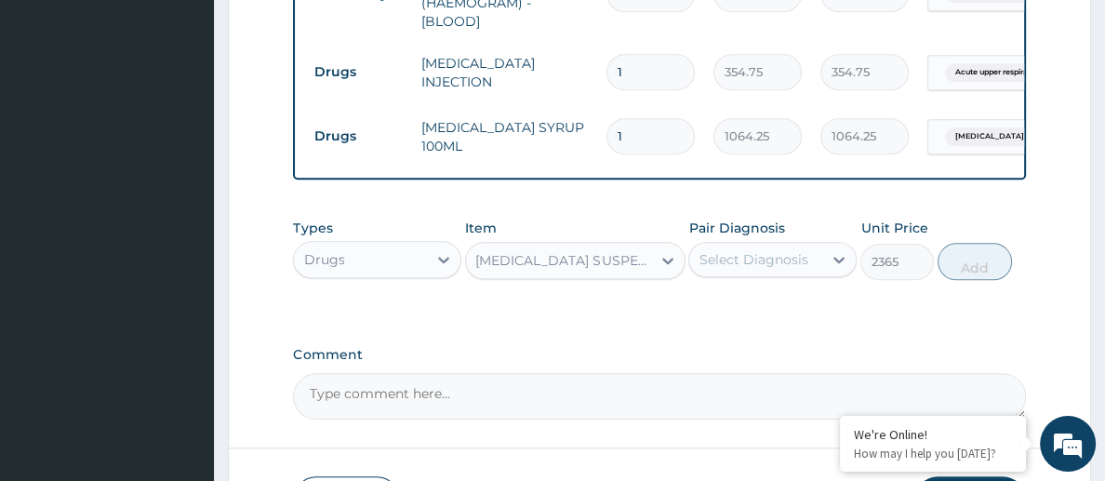
click at [753, 259] on div "Select Diagnosis" at bounding box center [753, 259] width 109 height 19
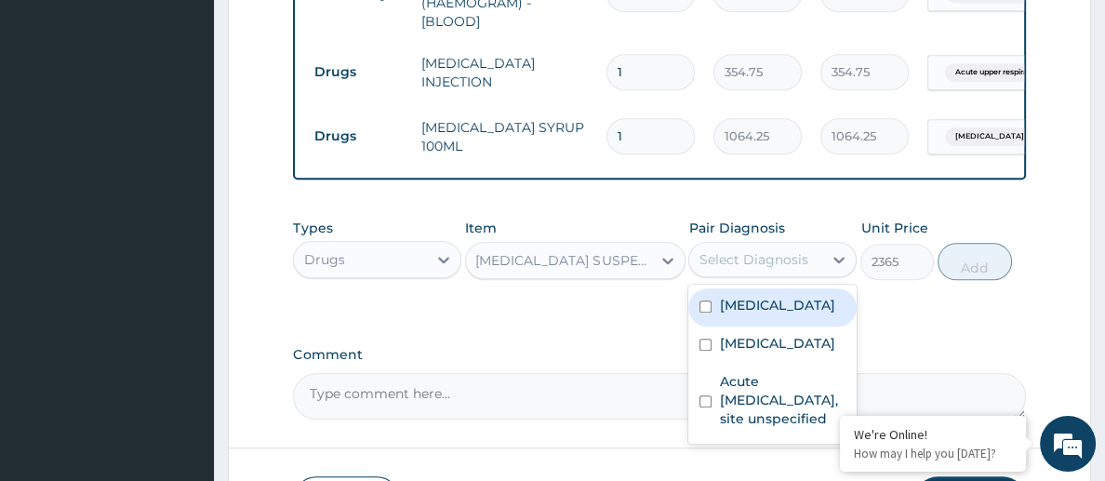
click at [763, 315] on label "Salmonella infection, unspecified" at bounding box center [776, 305] width 115 height 19
checkbox input "true"
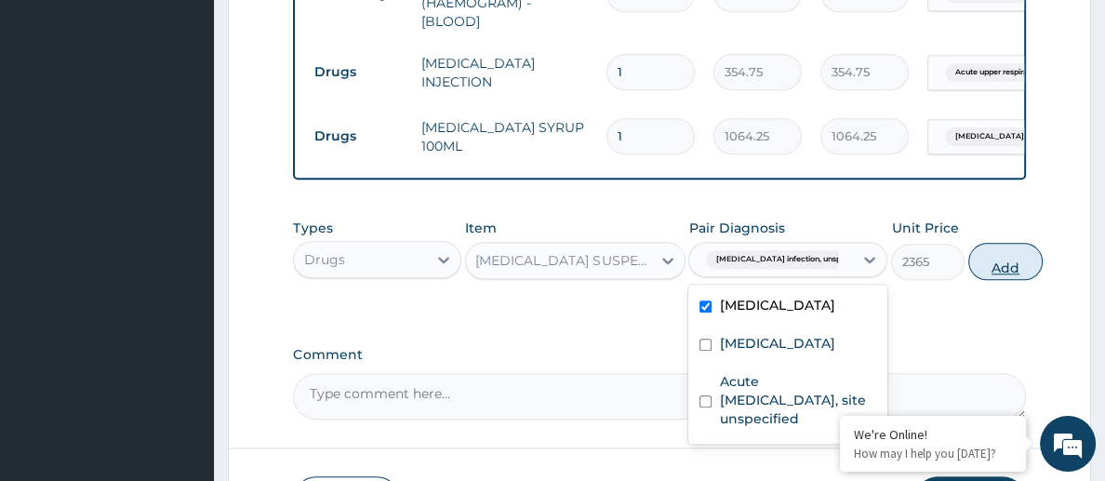
click at [982, 274] on button "Add" at bounding box center [1006, 261] width 74 height 37
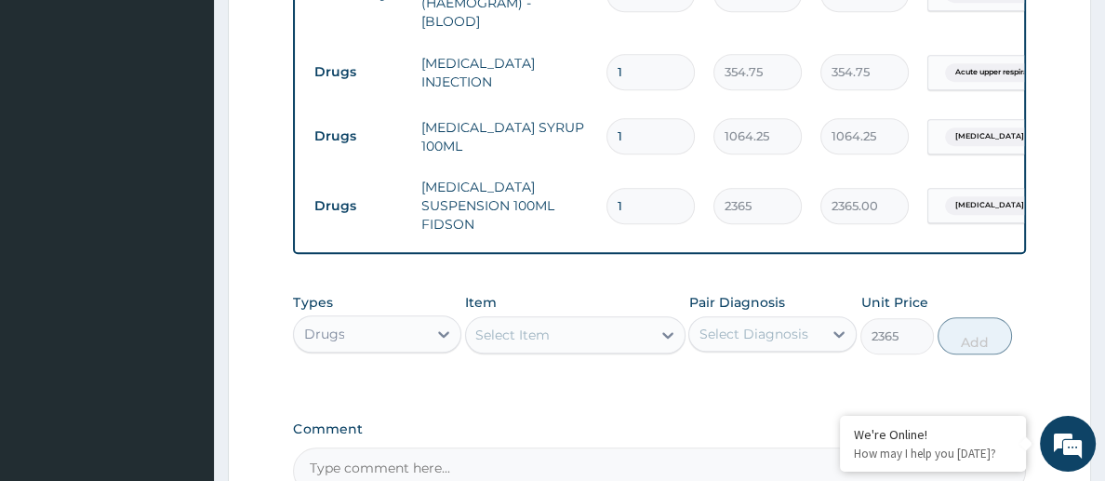
type input "0"
click at [502, 327] on div "Select Item" at bounding box center [512, 335] width 74 height 19
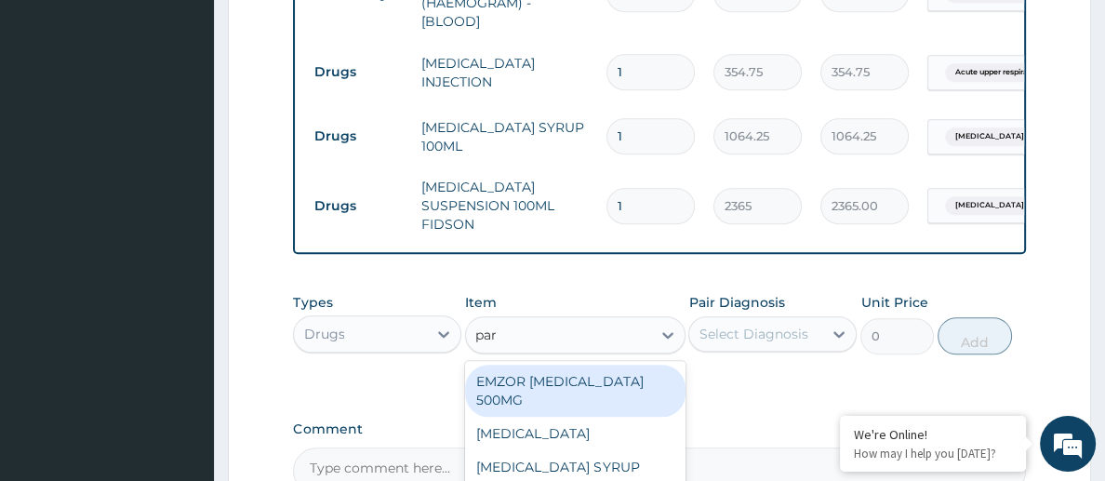
type input "para"
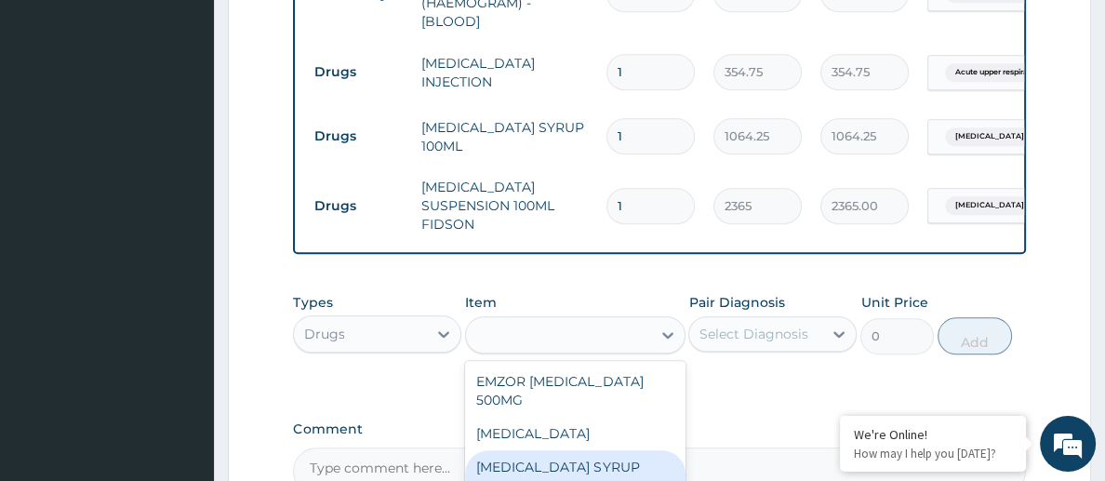
type input "709.5"
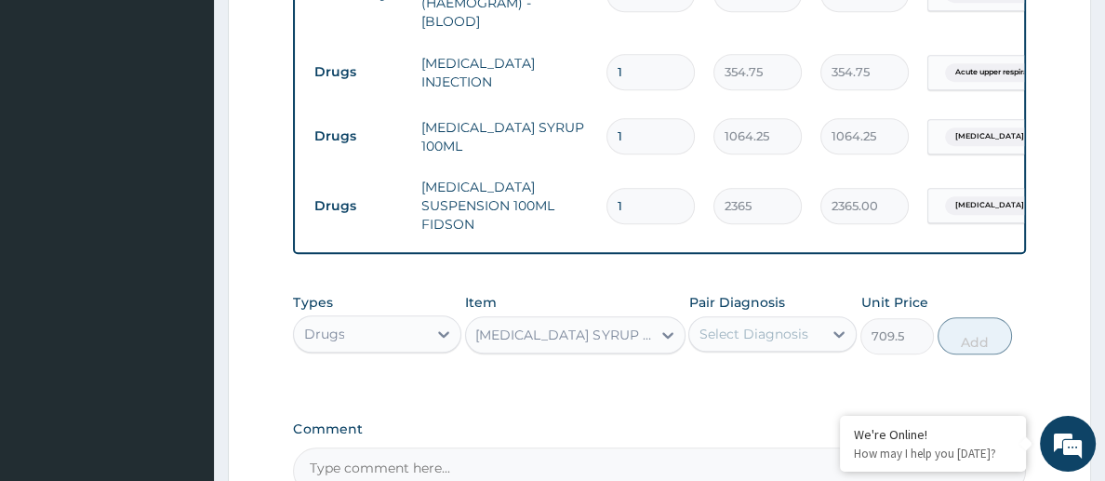
click at [749, 328] on div "Select Diagnosis" at bounding box center [753, 334] width 109 height 19
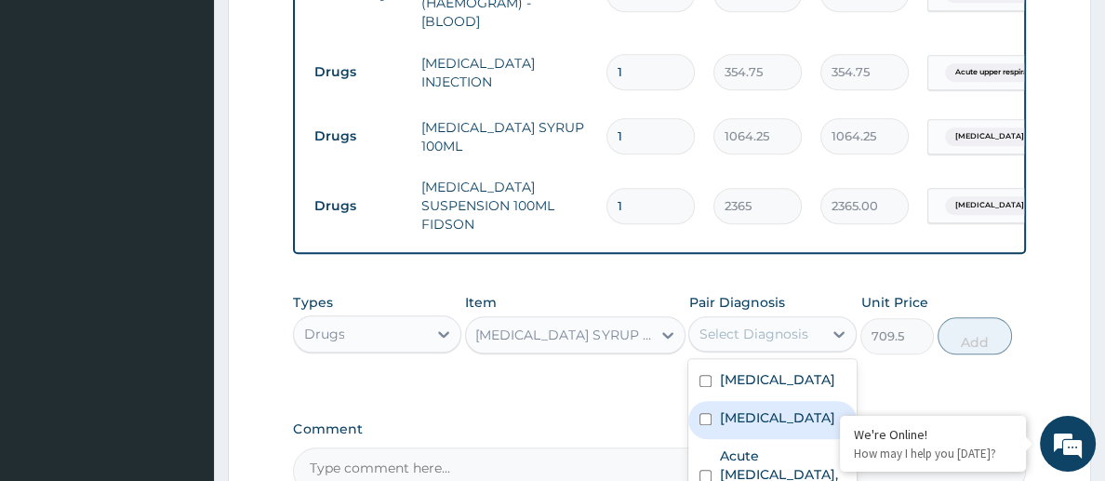
click at [757, 427] on label "Malaria, unspecified" at bounding box center [776, 417] width 115 height 19
checkbox input "true"
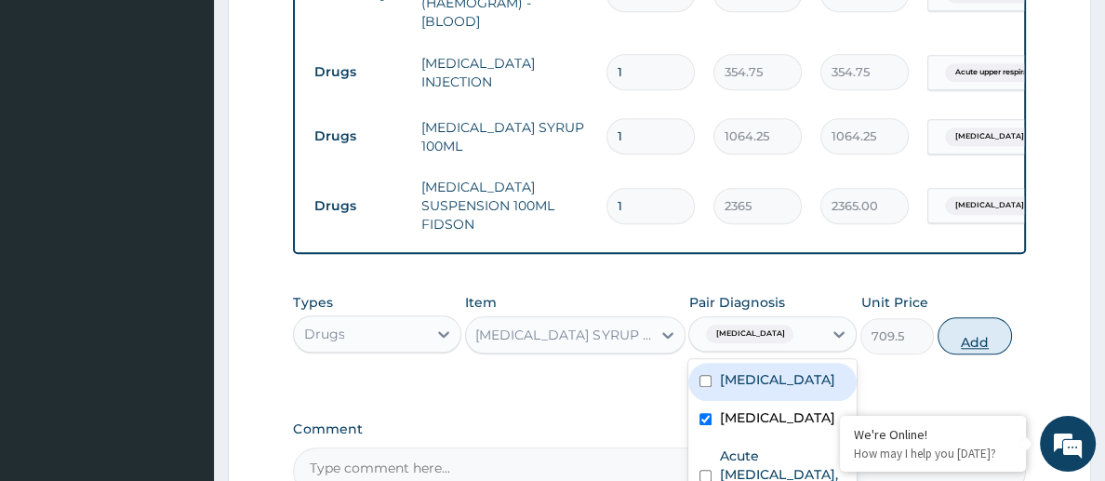
click at [971, 338] on button "Add" at bounding box center [975, 335] width 74 height 37
type input "0"
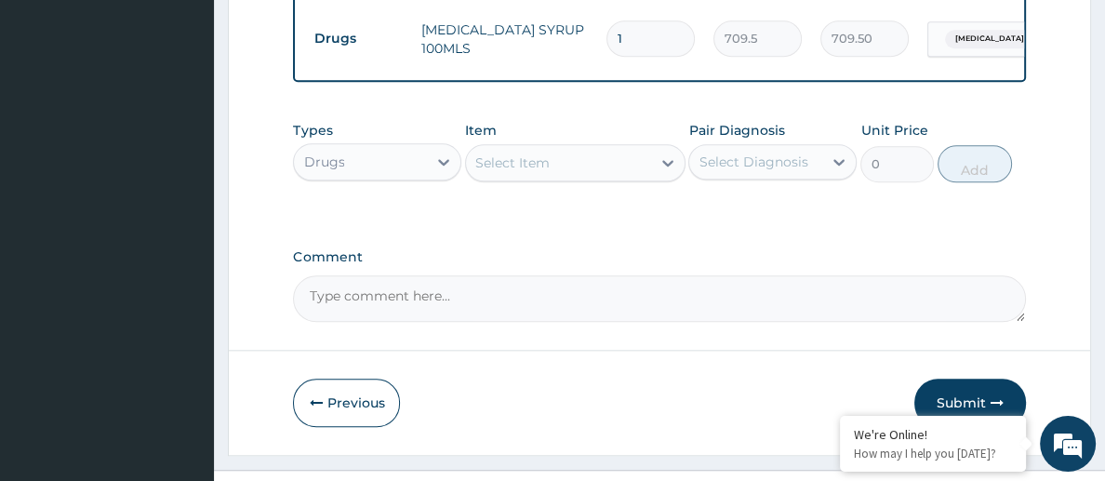
scroll to position [1837, 0]
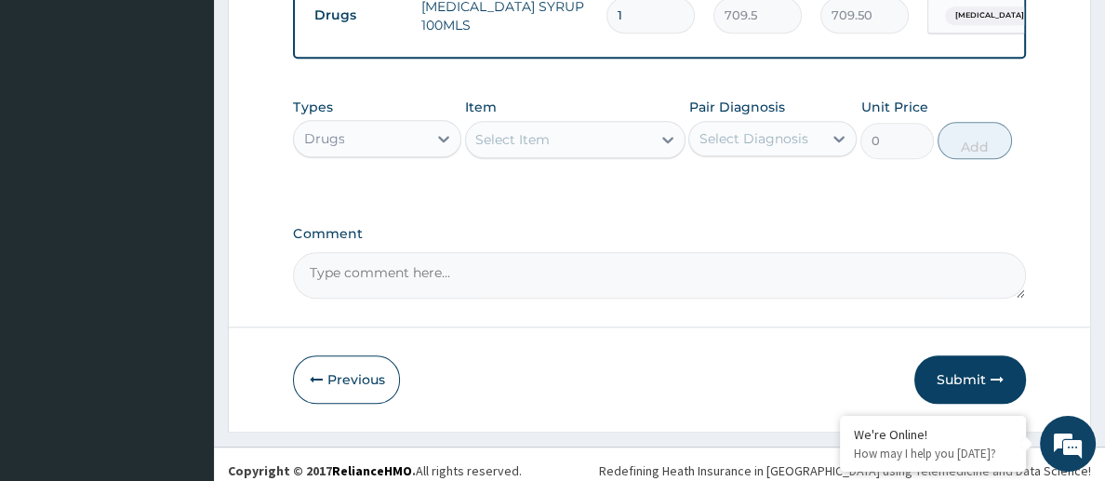
click at [510, 141] on div "Select Item" at bounding box center [512, 139] width 74 height 19
click at [558, 142] on div "Select Item" at bounding box center [558, 140] width 184 height 30
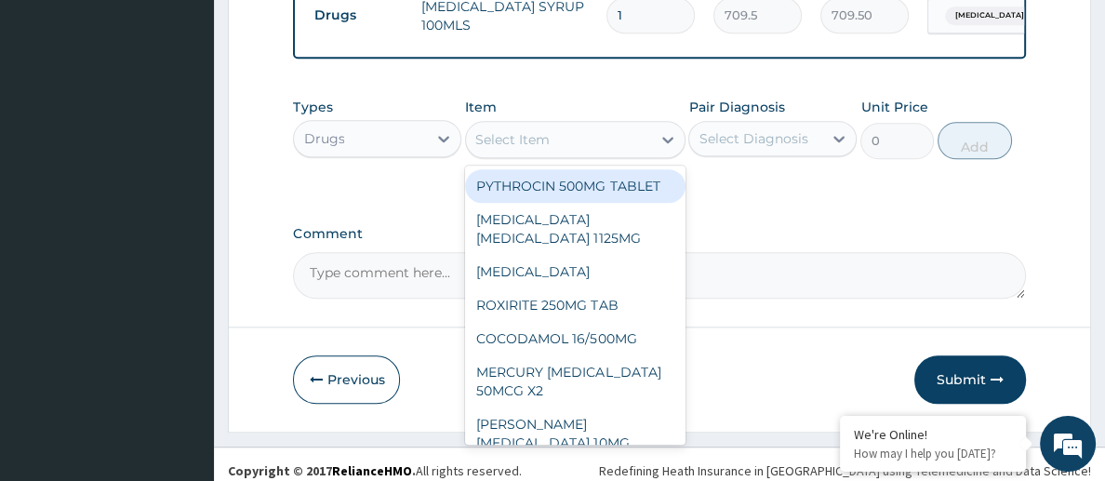
type input "z"
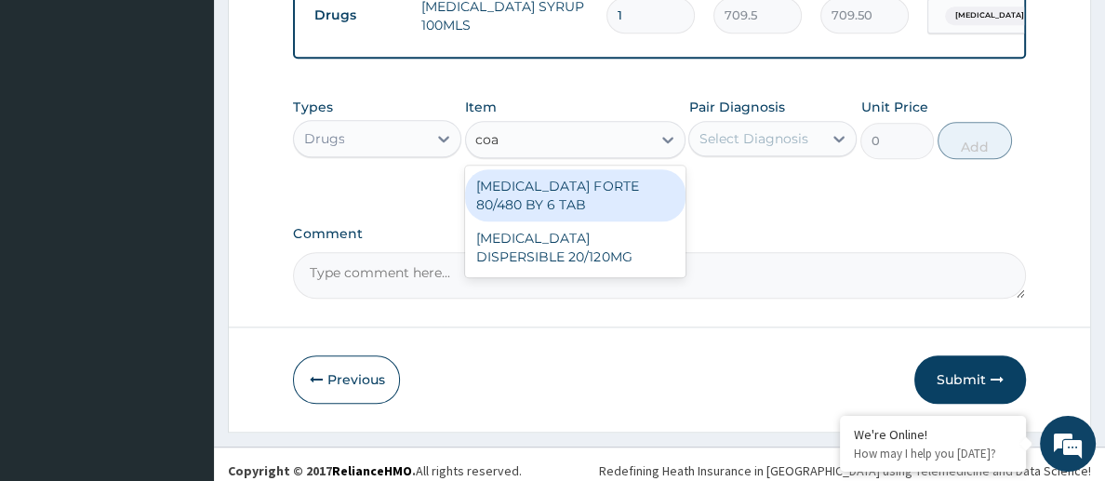
type input "coar"
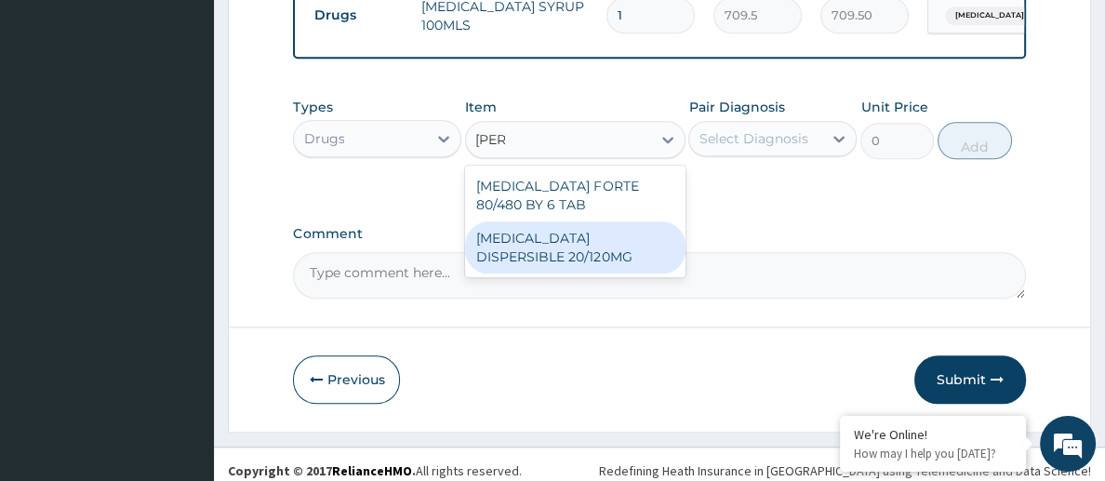
click at [593, 238] on div "COARTEM DISPERSIBLE 20/120MG" at bounding box center [575, 247] width 220 height 52
type input "112.3375"
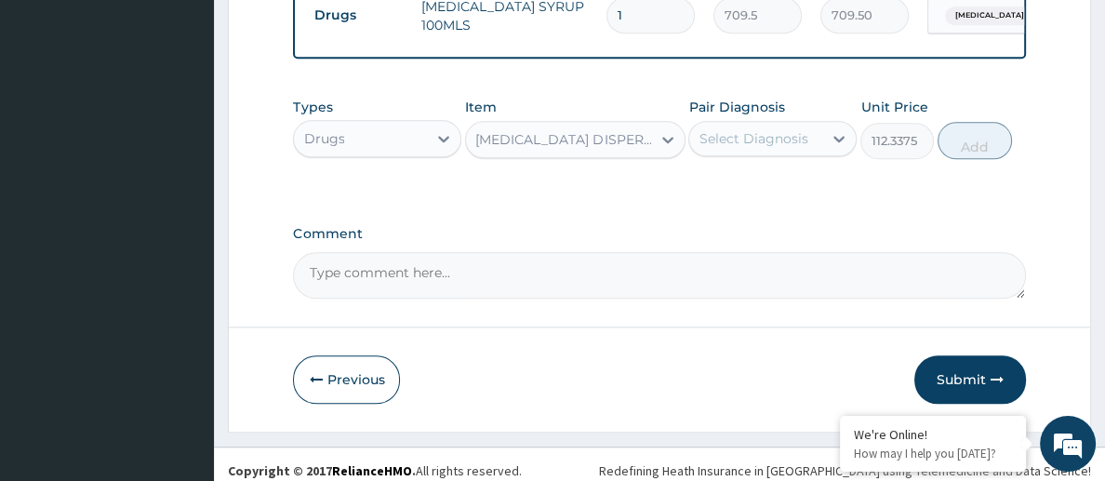
click at [759, 143] on div "Select Diagnosis" at bounding box center [753, 138] width 109 height 19
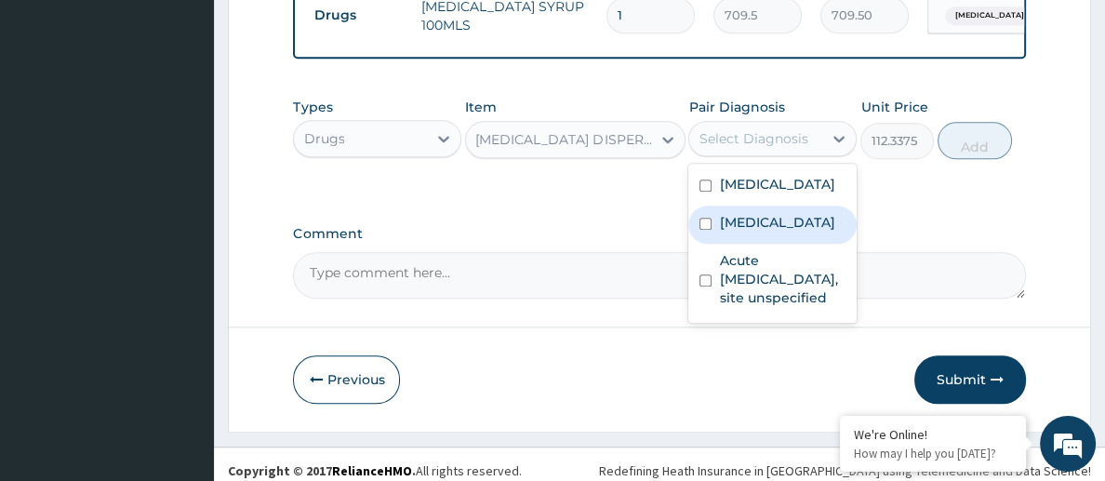
click at [765, 232] on label "Malaria, unspecified" at bounding box center [776, 222] width 115 height 19
checkbox input "true"
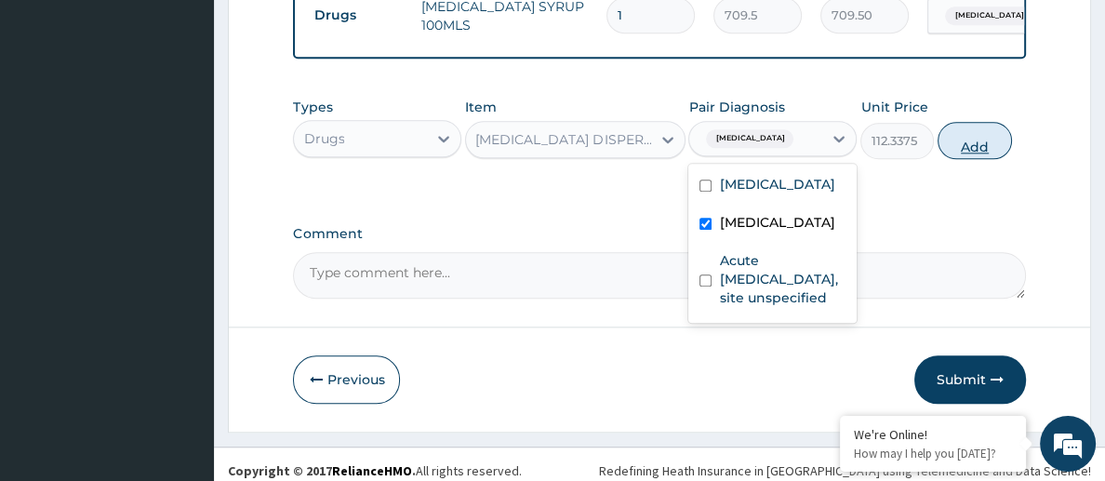
click at [970, 149] on button "Add" at bounding box center [975, 140] width 74 height 37
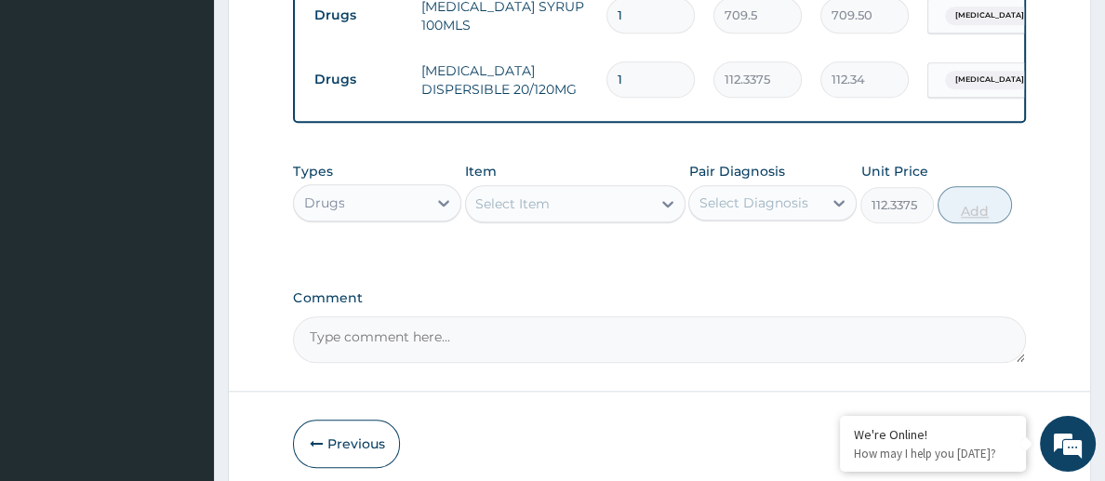
type input "0"
type input "0.00"
type input "3"
type input "337.01"
type input "3"
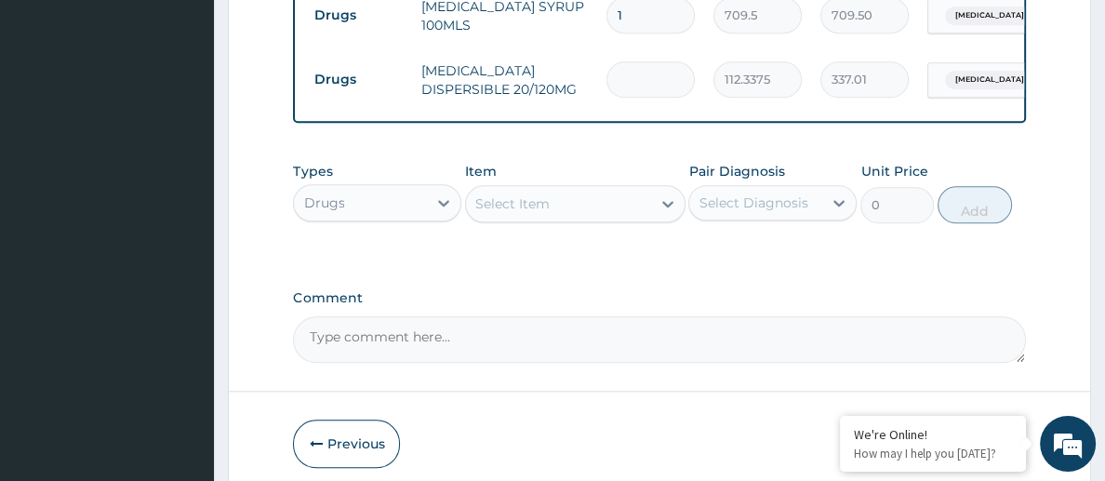
type input "0.00"
type input "6"
type input "674.03"
type input "6"
click at [524, 202] on div "Select Item" at bounding box center [512, 203] width 74 height 19
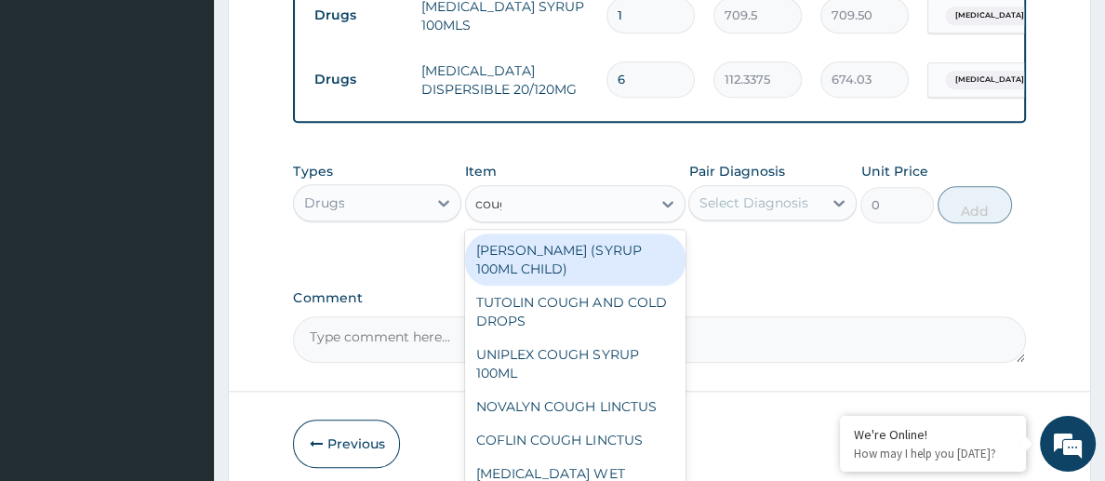
type input "cough"
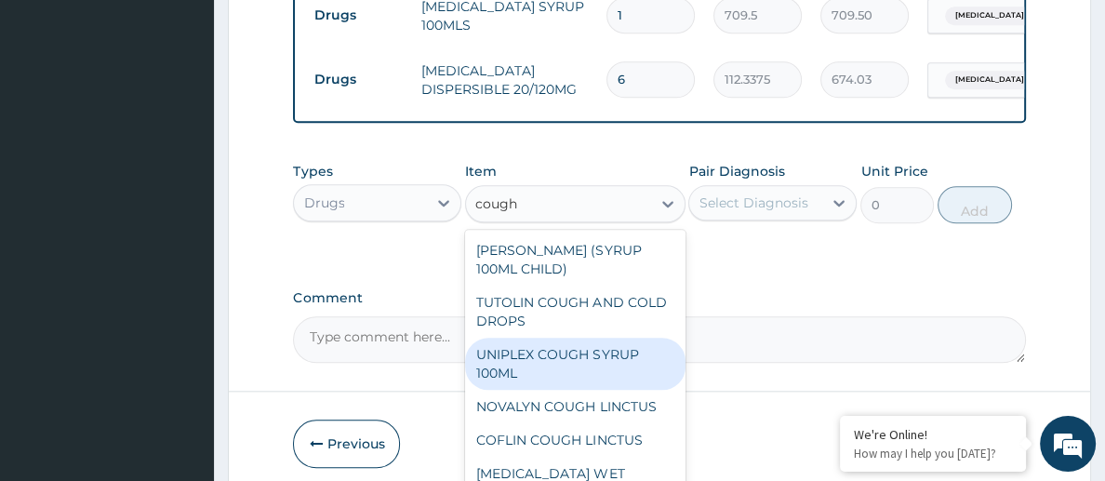
click at [618, 352] on div "UNIPLEX COUGH SYRUP 100ML" at bounding box center [575, 364] width 220 height 52
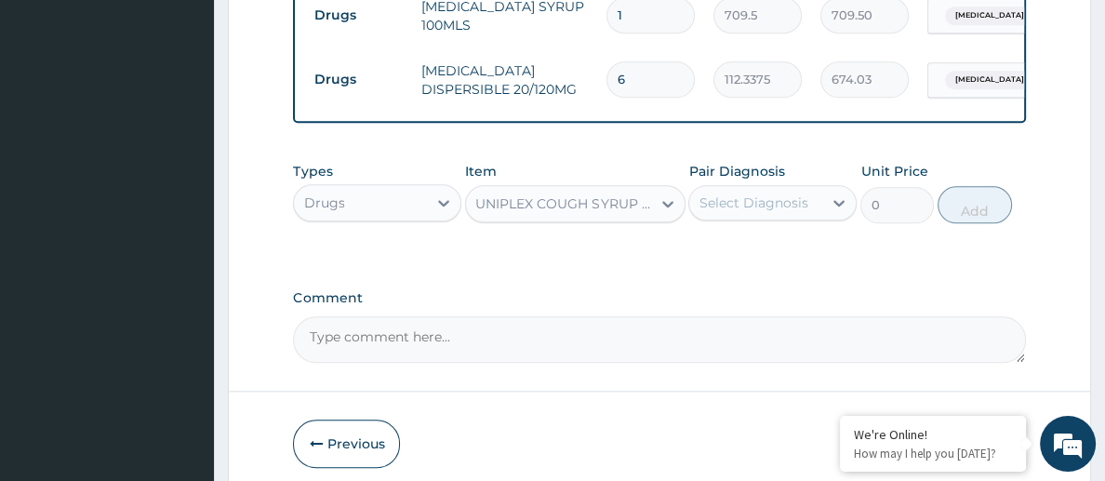
type input "1182.5"
click at [734, 212] on div "Select Diagnosis" at bounding box center [755, 203] width 133 height 30
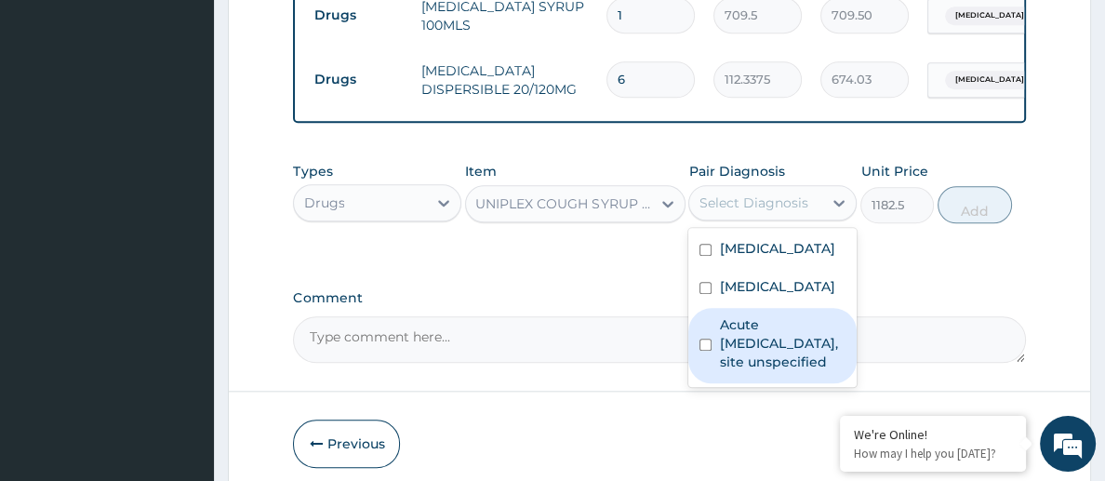
click at [772, 371] on label "Acute upper respiratory infection, site unspecified" at bounding box center [782, 343] width 127 height 56
checkbox input "true"
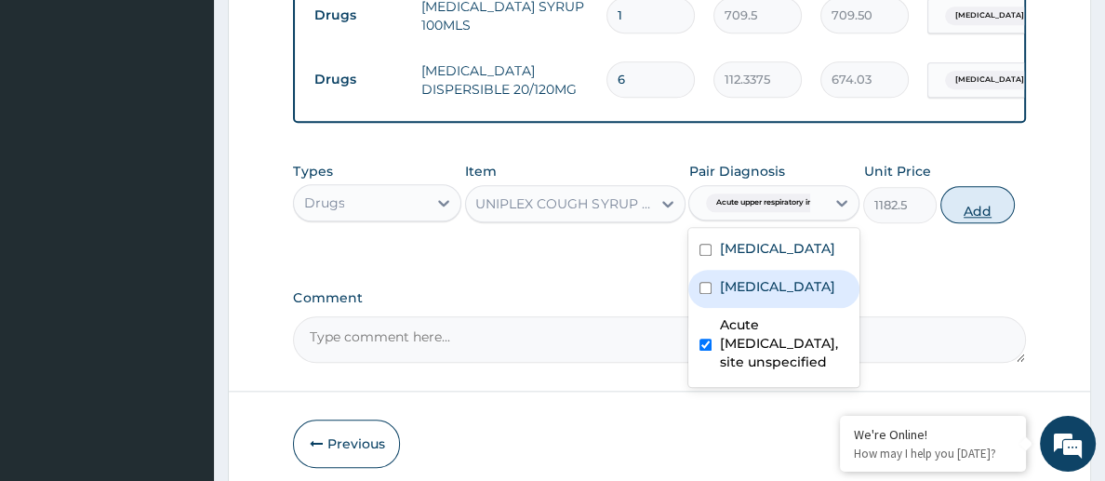
click at [986, 209] on button "Add" at bounding box center [978, 204] width 74 height 37
type input "0"
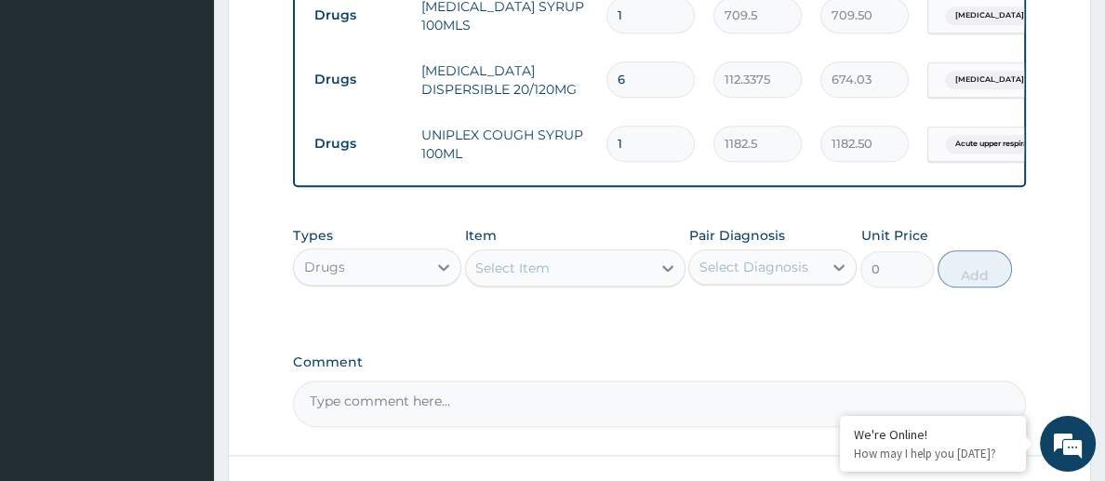
click at [537, 280] on div "Select Item" at bounding box center [558, 268] width 184 height 30
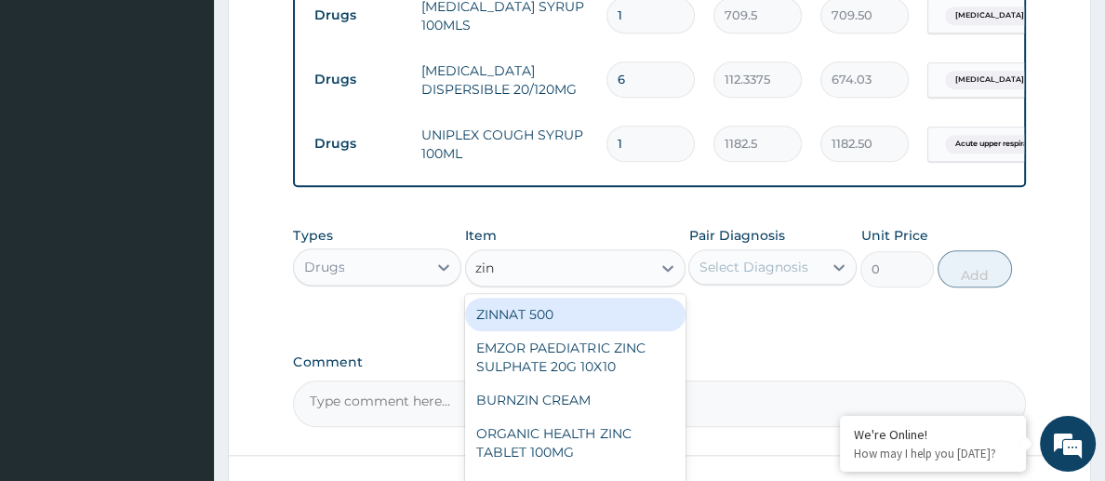
type input "zinc"
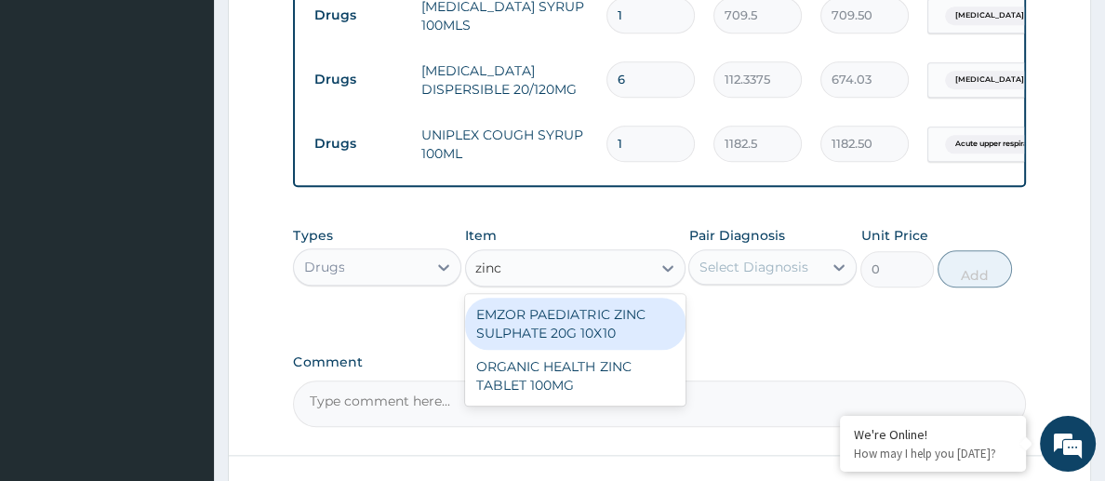
click at [591, 323] on div "EMZOR PAEDIATRIC ZINC SULPHATE 20G 10X10" at bounding box center [575, 324] width 220 height 52
type input "53.212500000000006"
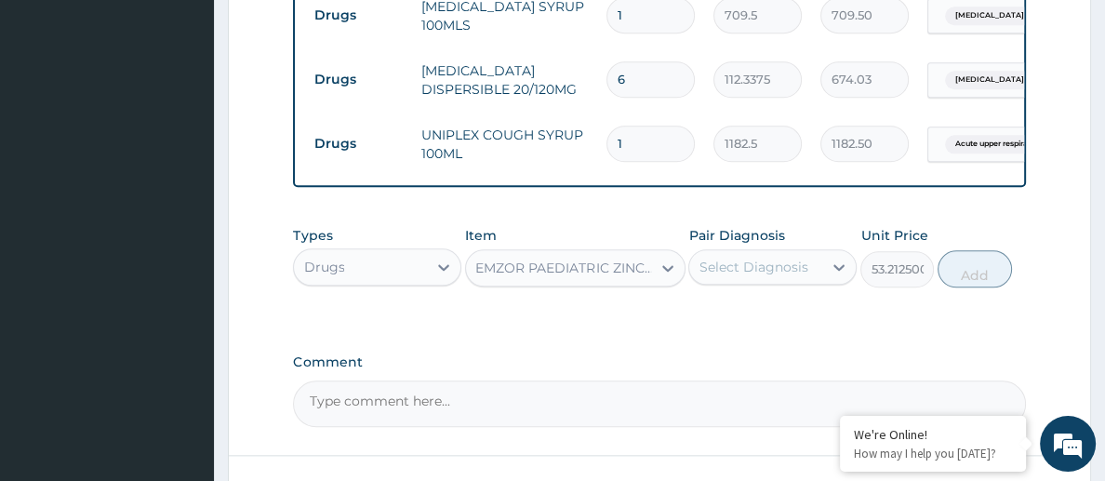
click at [742, 273] on div "Select Diagnosis" at bounding box center [753, 267] width 109 height 19
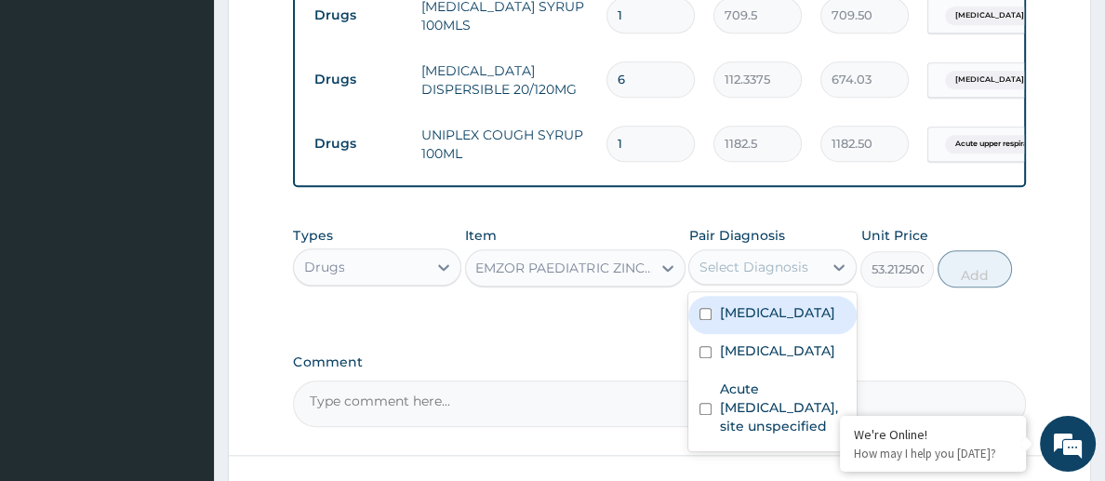
click at [746, 301] on div "Salmonella infection, unspecified" at bounding box center [773, 315] width 168 height 38
checkbox input "true"
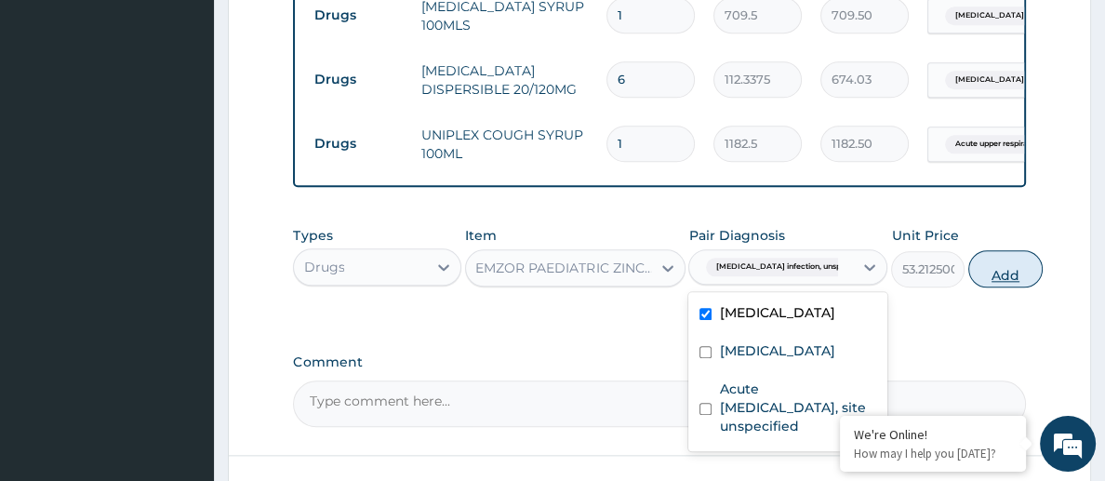
click at [982, 270] on button "Add" at bounding box center [1006, 268] width 74 height 37
type input "0"
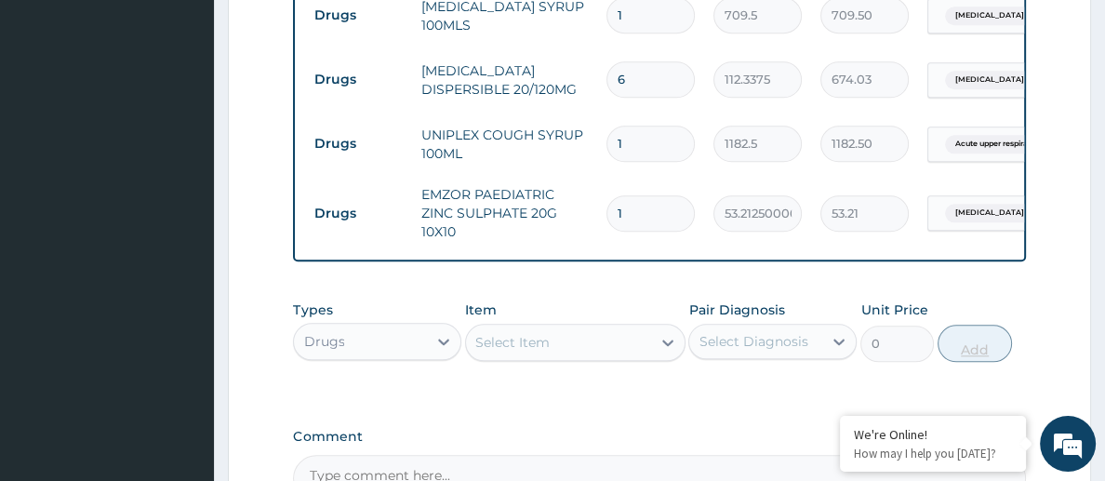
type input "10"
type input "532.13"
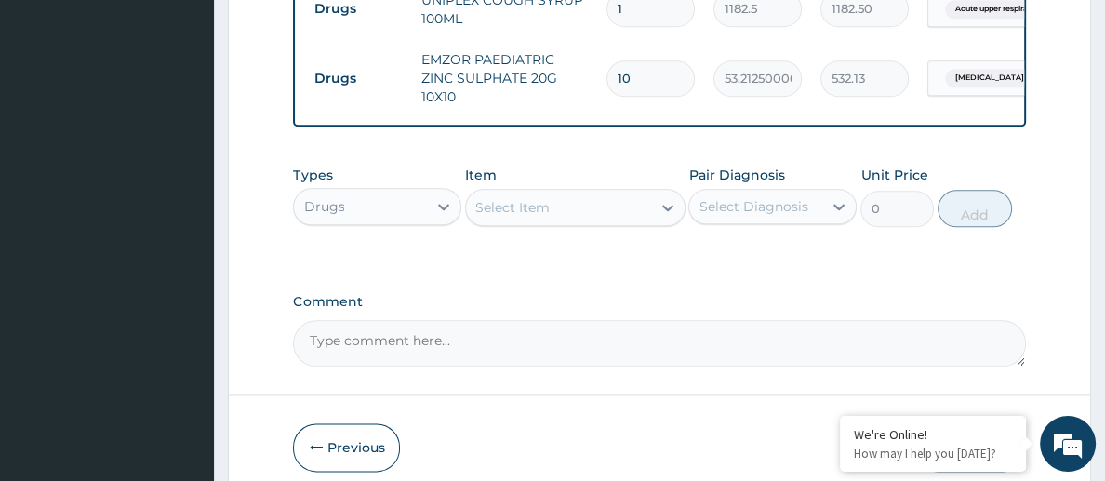
scroll to position [2002, 0]
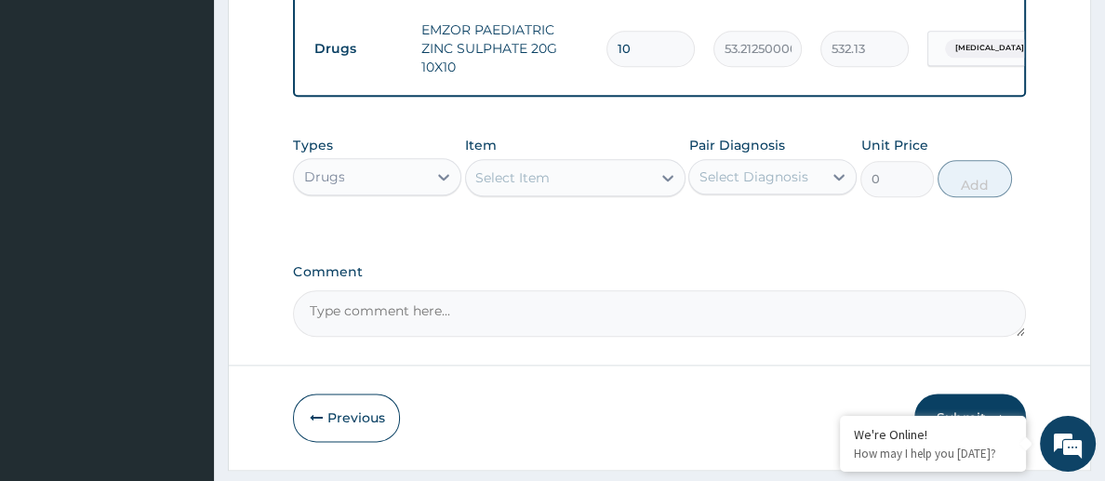
type input "10"
click at [503, 187] on div "Select Item" at bounding box center [512, 177] width 74 height 19
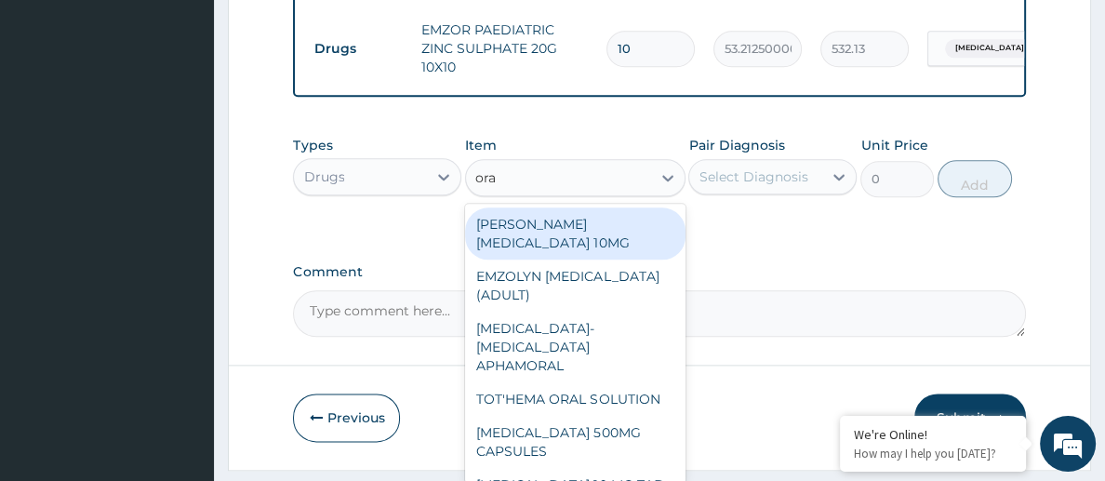
type input "oral"
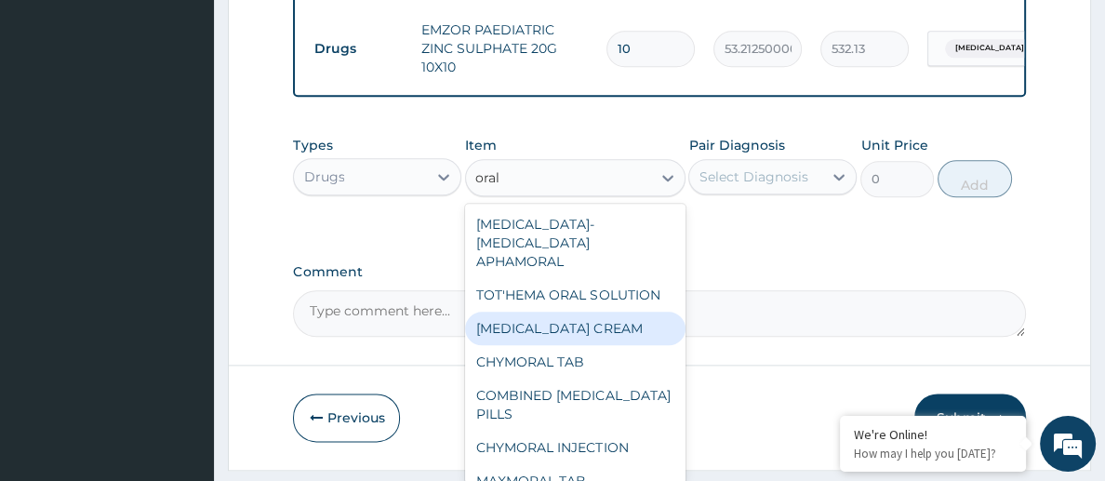
scroll to position [2053, 0]
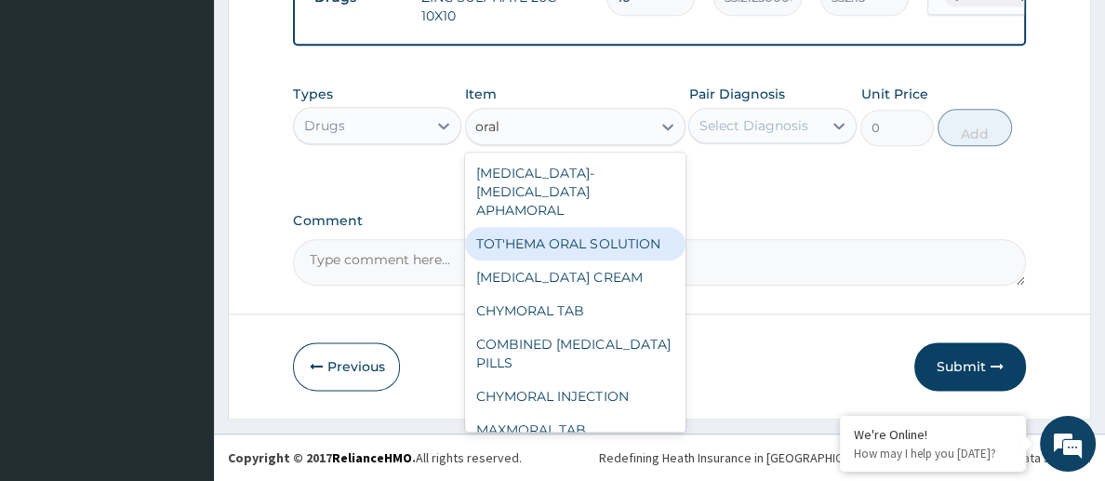
click at [581, 230] on div "TOT'HEMA ORAL SOLUTION" at bounding box center [575, 243] width 220 height 33
type input "709.5"
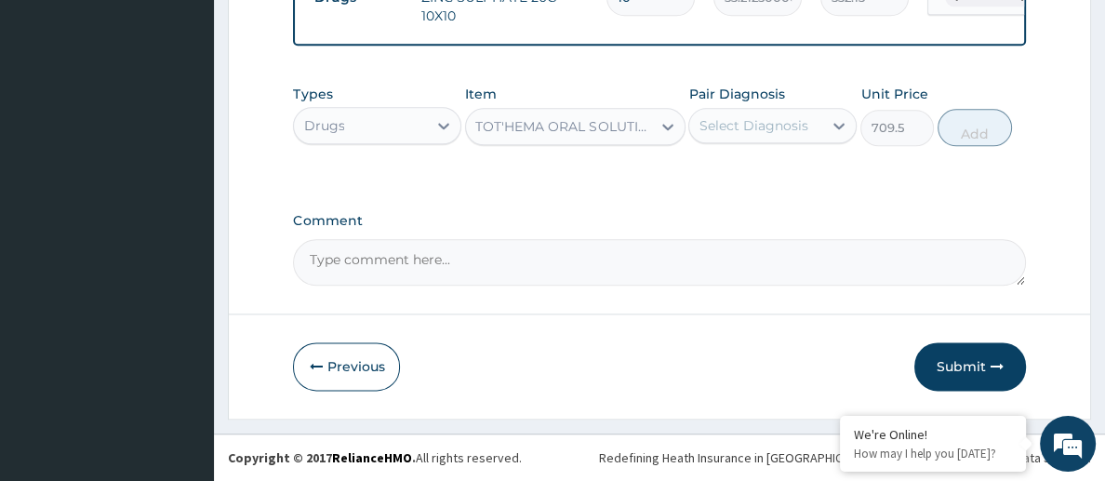
click at [554, 127] on div "TOT'HEMA ORAL SOLUTION" at bounding box center [563, 126] width 177 height 19
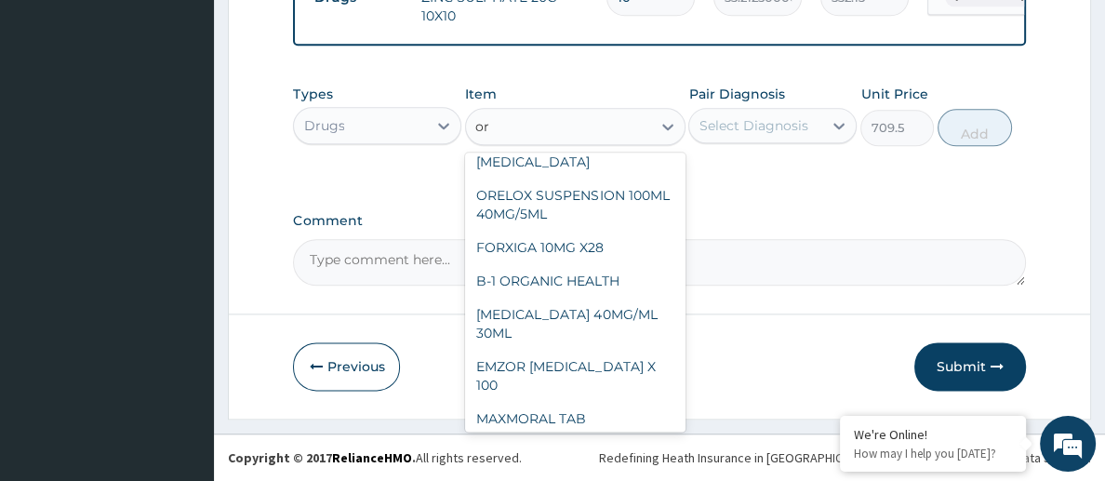
scroll to position [731, 0]
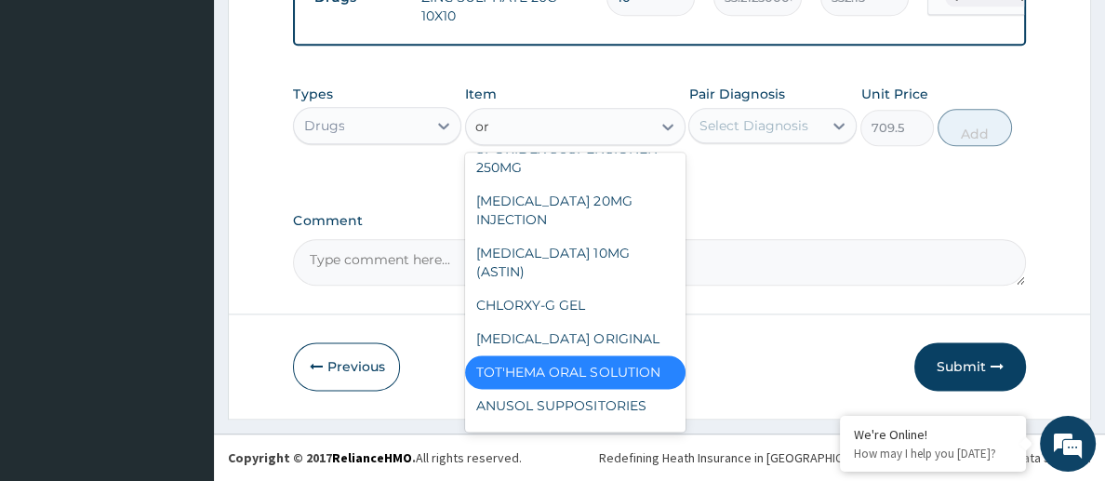
type input "ors"
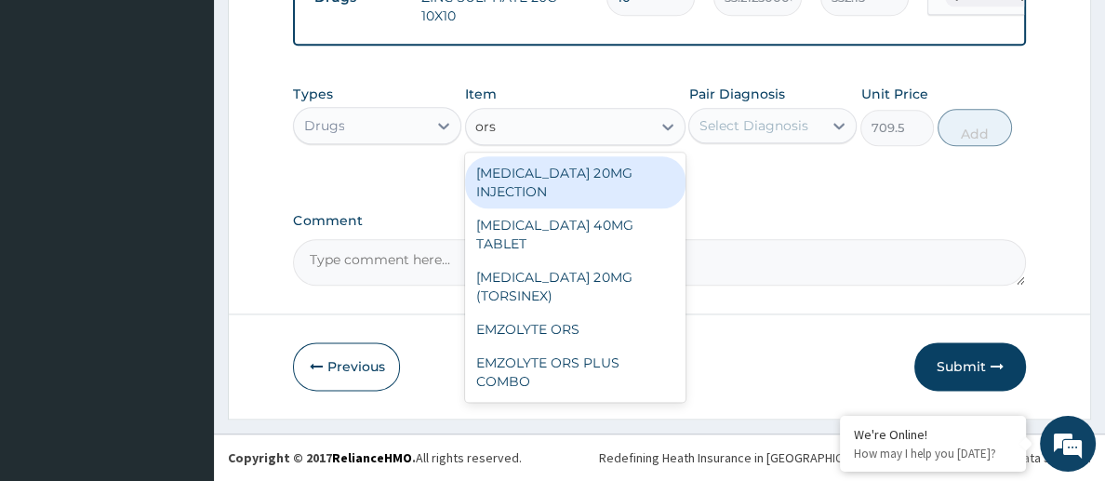
scroll to position [0, 0]
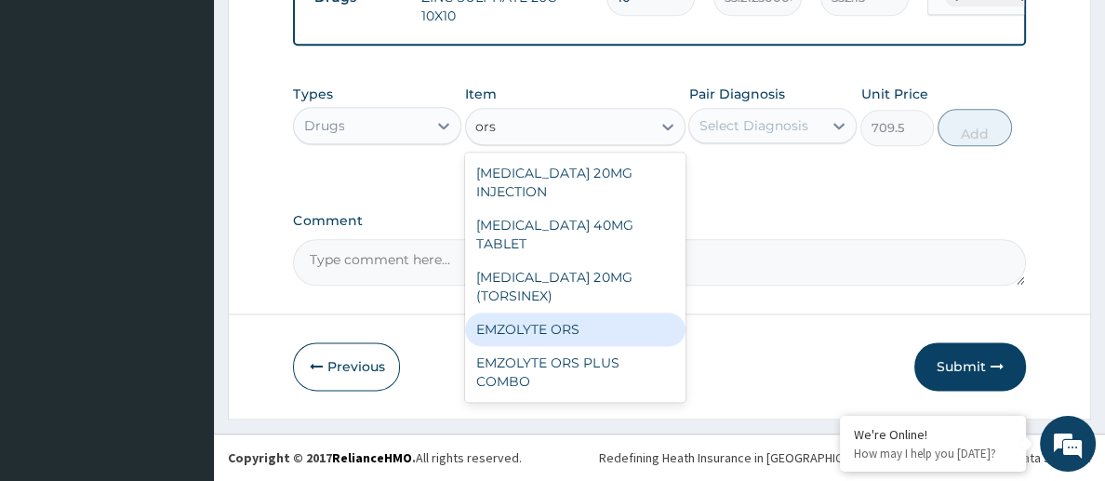
click at [560, 313] on div "EMZOLYTE ORS" at bounding box center [575, 329] width 220 height 33
type input "473.00000000000006"
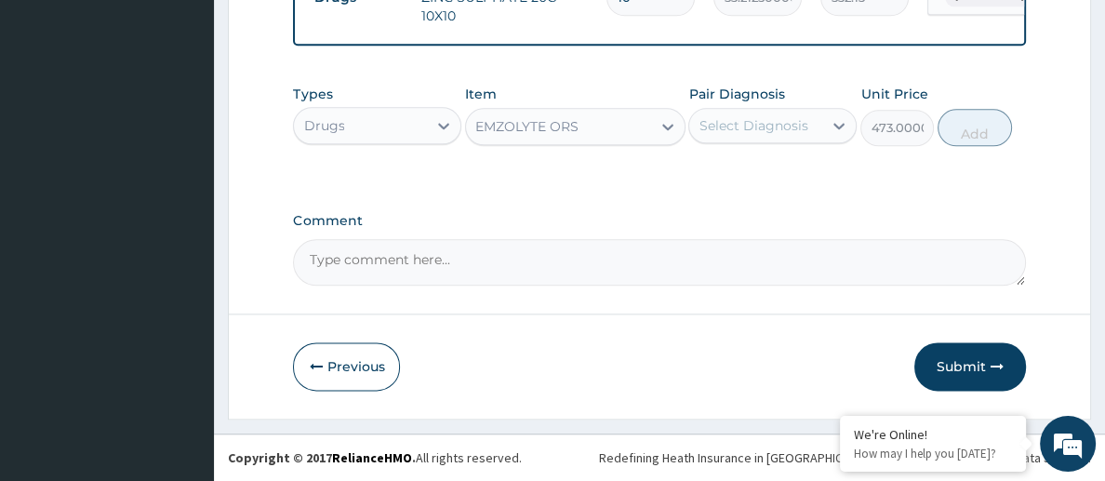
click at [756, 135] on div "Select Diagnosis" at bounding box center [753, 125] width 109 height 19
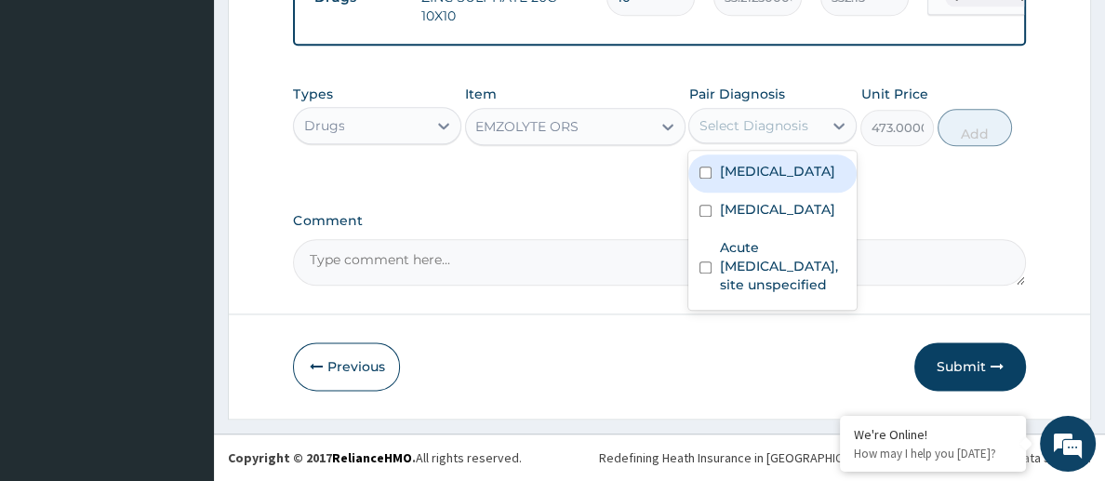
click at [791, 181] on label "Salmonella infection, unspecified" at bounding box center [776, 171] width 115 height 19
checkbox input "true"
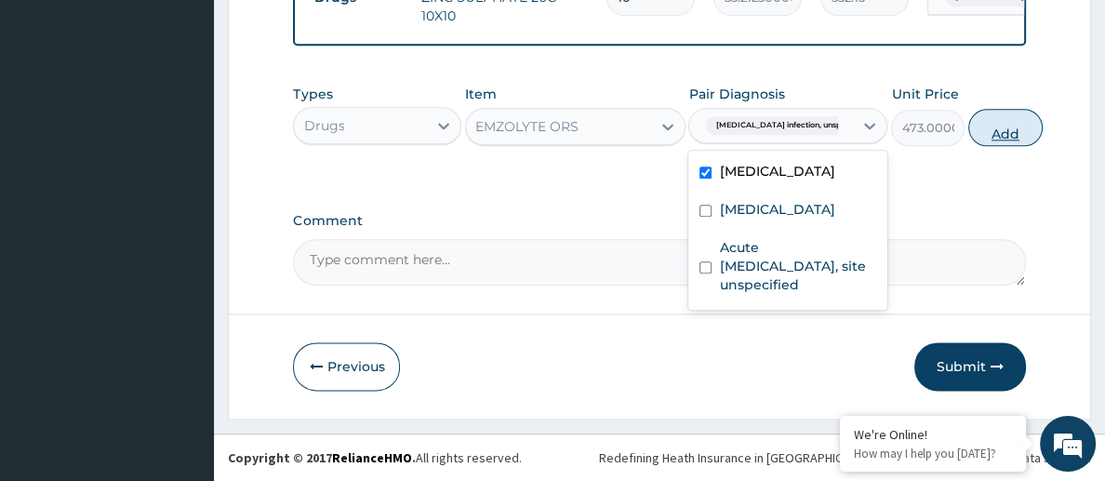
click at [973, 132] on button "Add" at bounding box center [1006, 127] width 74 height 37
type input "0"
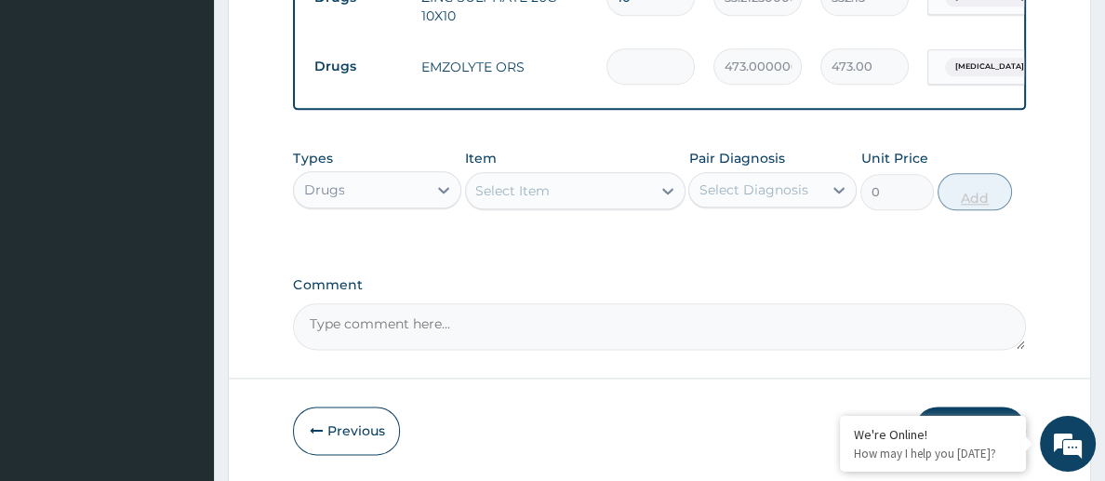
type input "0.00"
type input "2"
type input "946.00"
type input "2"
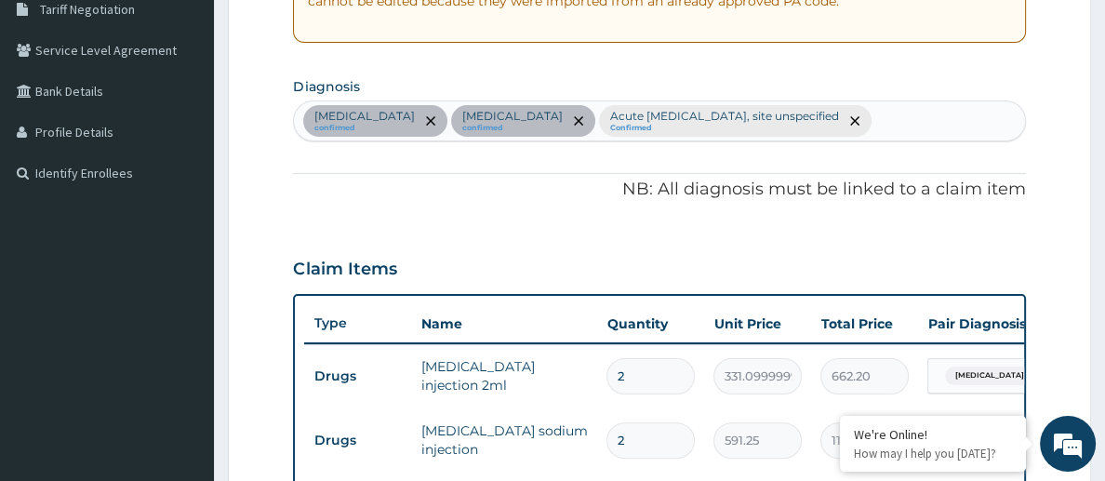
scroll to position [411, 0]
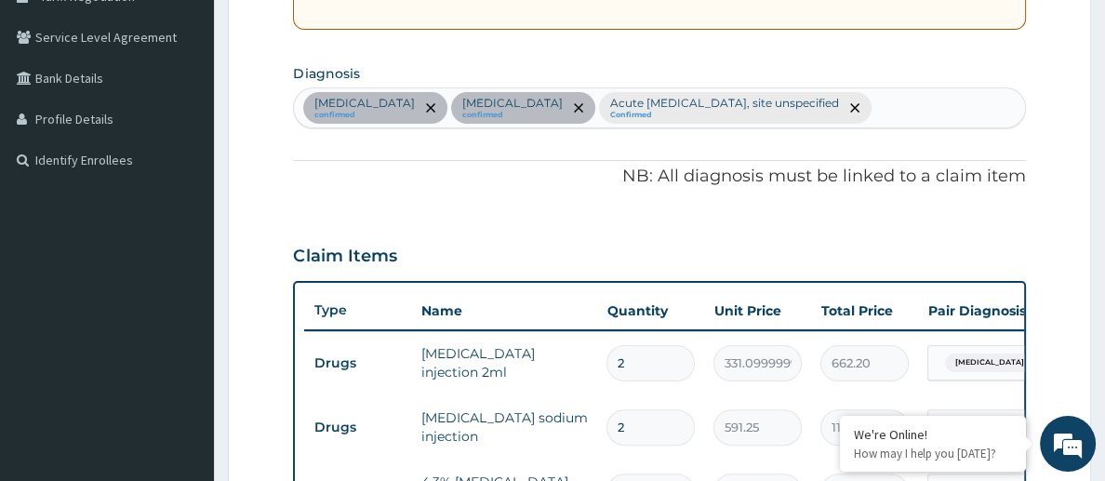
click at [863, 127] on div "Salmonella infection, unspecified confirmed Malaria, unspecified confirmed Acut…" at bounding box center [659, 107] width 730 height 39
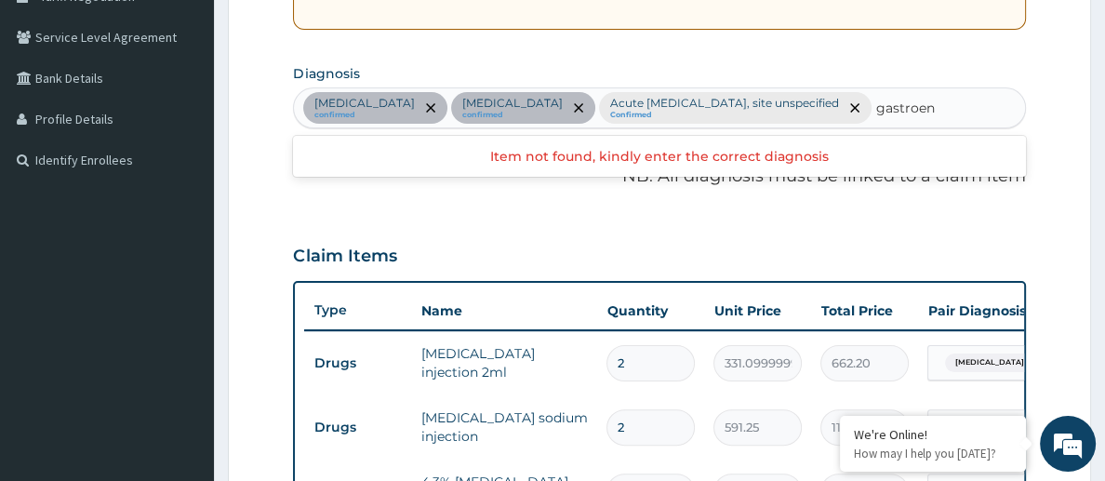
scroll to position [0, 0]
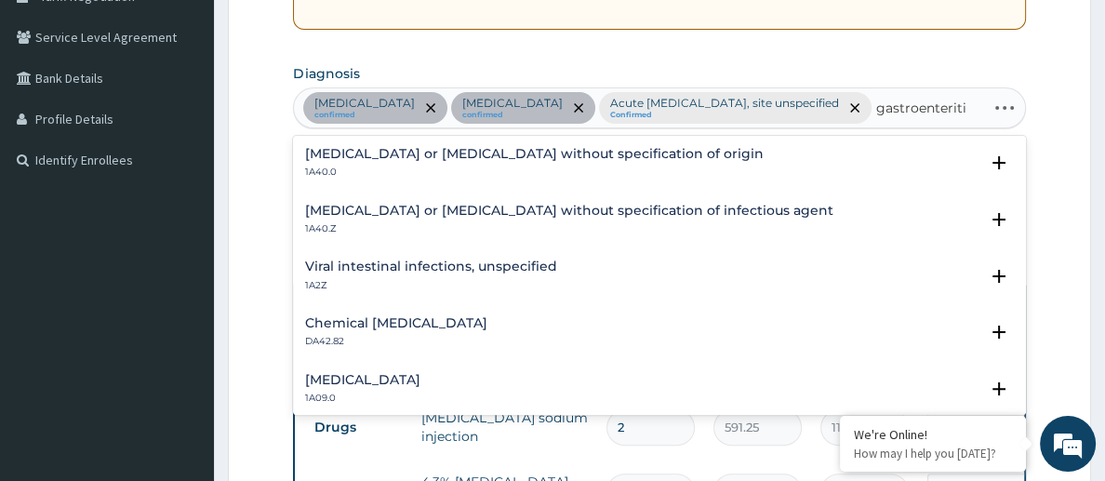
type input "gastroenteritis"
click at [517, 179] on p "1A40.0" at bounding box center [533, 172] width 459 height 13
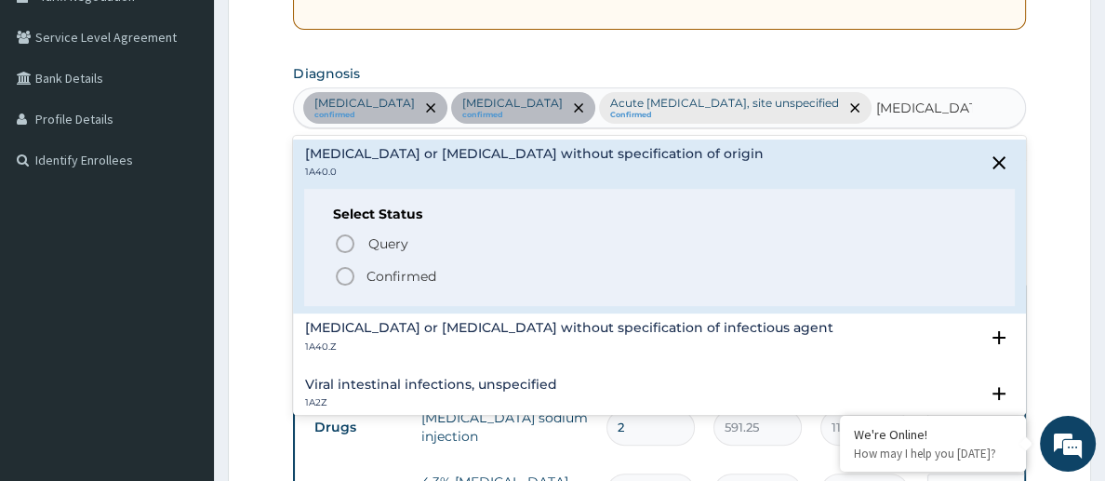
click at [348, 285] on circle "status option filled" at bounding box center [345, 276] width 17 height 17
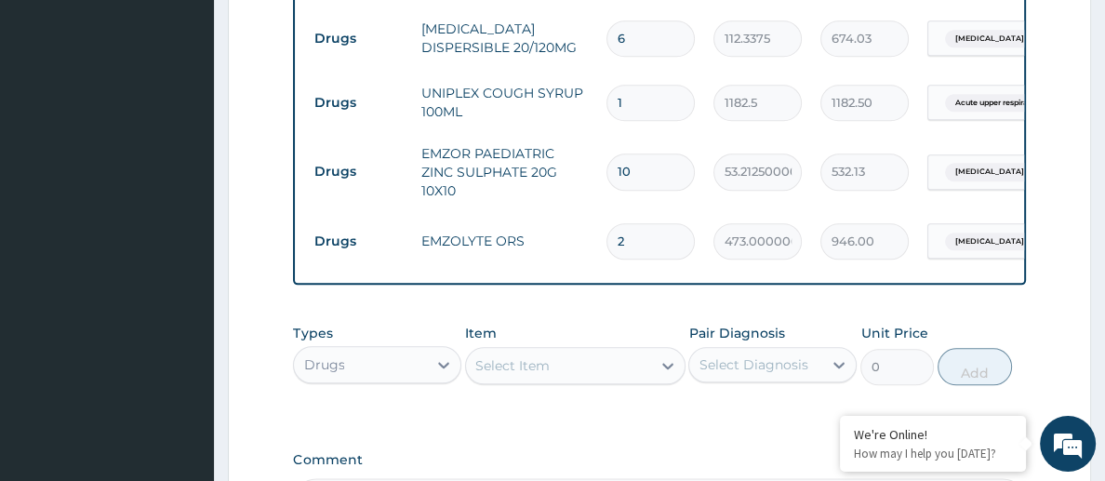
scroll to position [1918, 0]
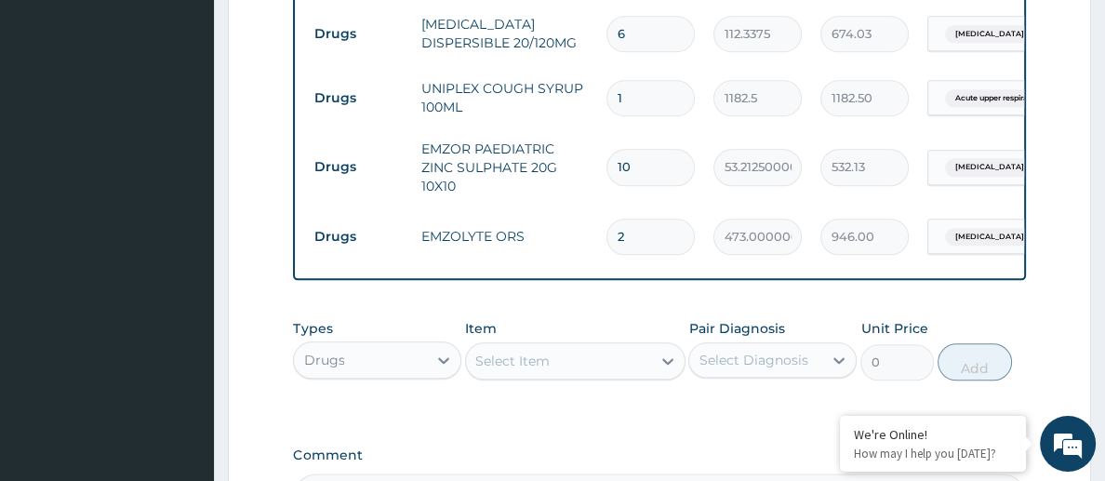
click at [962, 215] on tr "Drugs EMZOLYTE ORS 2 473.00000000000006 946.00 Salmonella infection, unspecif..…" at bounding box center [760, 237] width 912 height 64
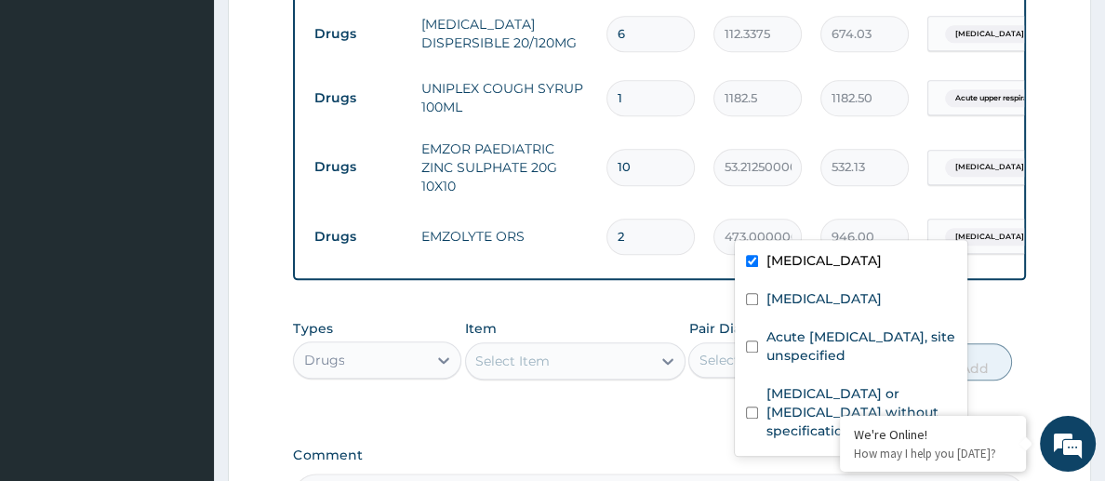
scroll to position [0, 192]
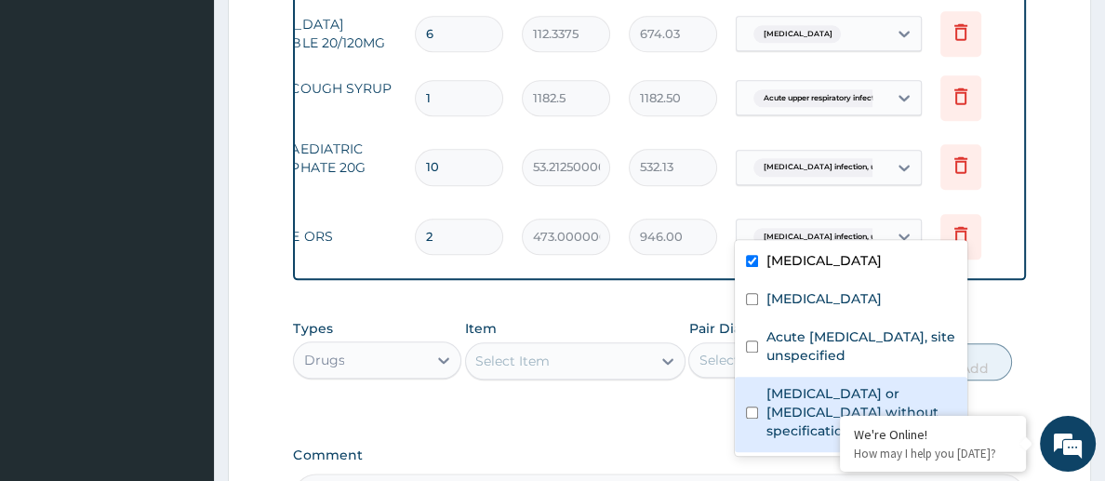
click at [753, 419] on input "checkbox" at bounding box center [752, 413] width 12 height 12
checkbox input "true"
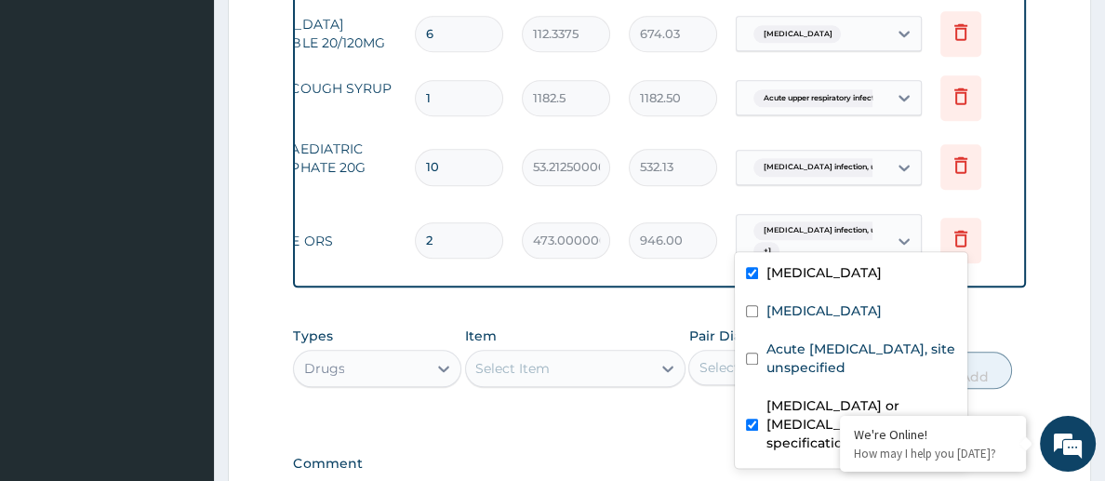
click at [755, 279] on input "checkbox" at bounding box center [752, 273] width 12 height 12
checkbox input "false"
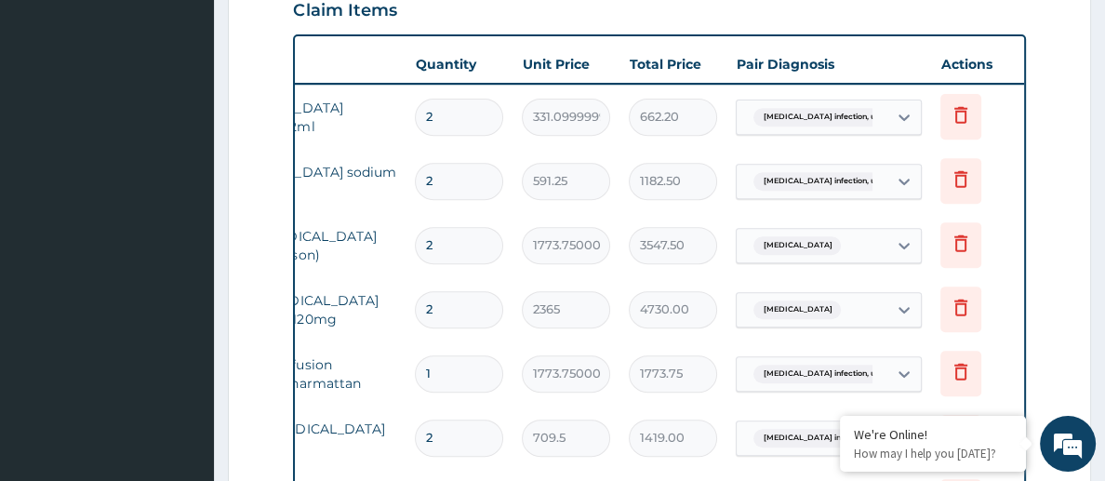
scroll to position [2127, 0]
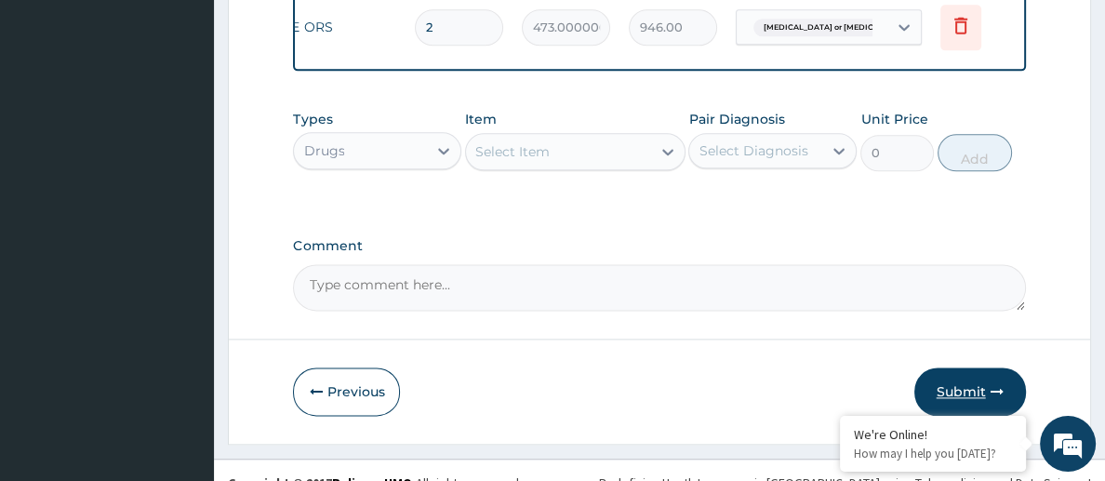
click at [970, 368] on button "Submit" at bounding box center [971, 392] width 112 height 48
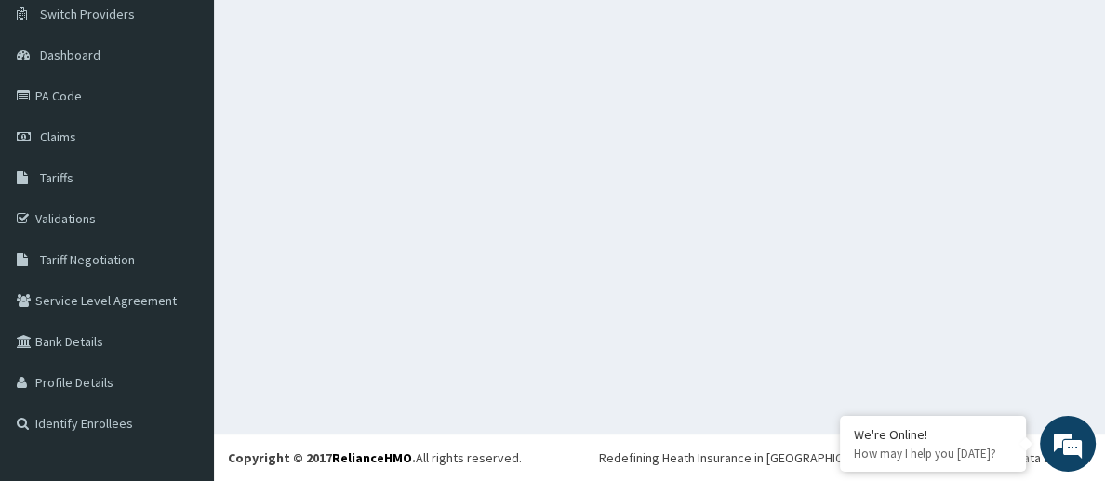
scroll to position [147, 0]
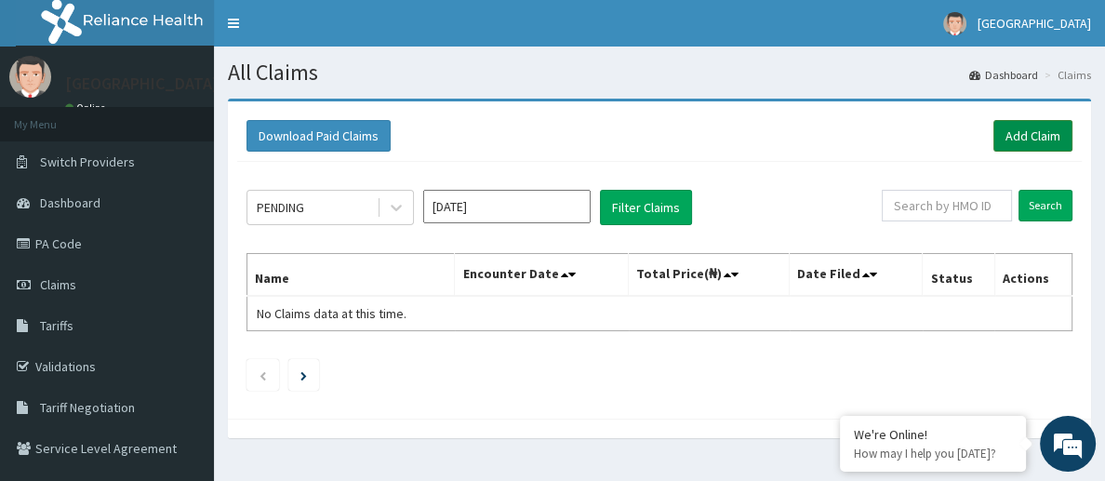
click at [1032, 138] on link "Add Claim" at bounding box center [1033, 136] width 79 height 32
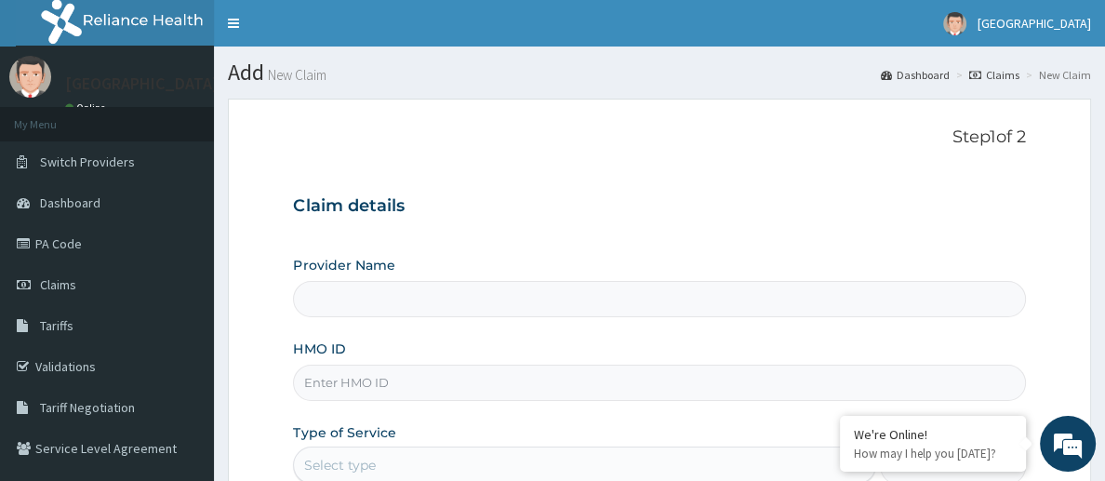
type input "[GEOGRAPHIC_DATA]"
click at [58, 283] on span "Claims" at bounding box center [58, 284] width 36 height 17
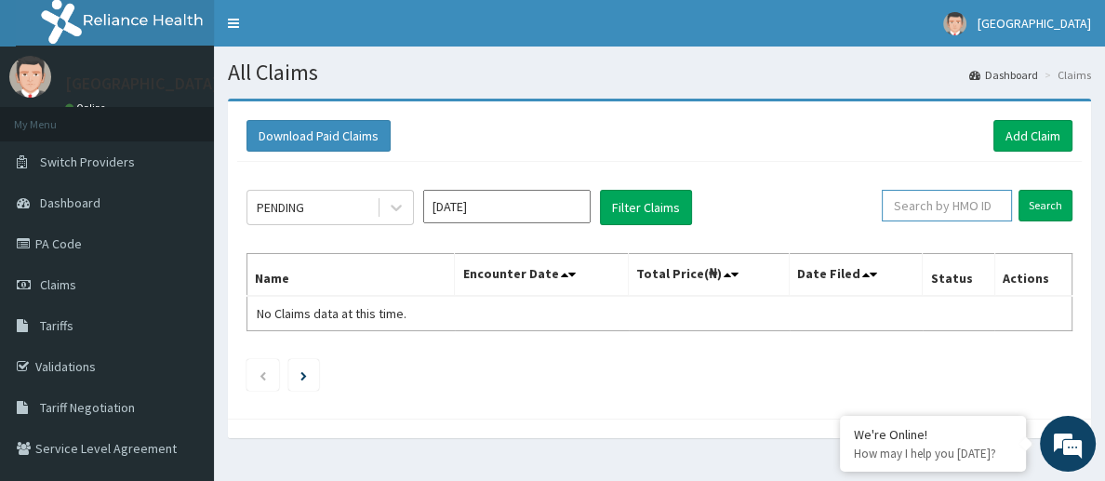
click at [890, 206] on input "text" at bounding box center [947, 206] width 130 height 32
paste input "eis/10910/b"
type input "eis/10910"
click at [1044, 207] on input "Search" at bounding box center [1046, 206] width 54 height 32
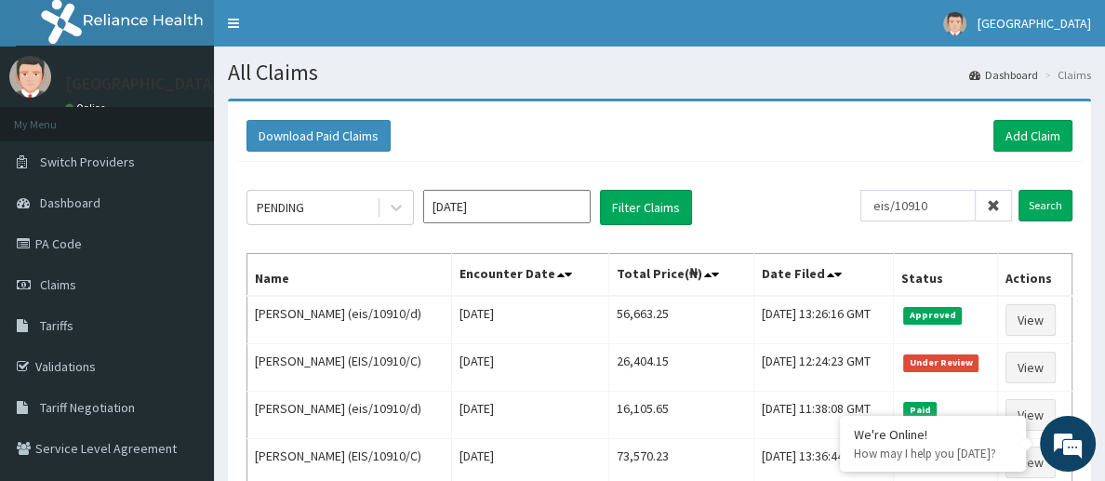
click at [993, 206] on icon at bounding box center [993, 205] width 13 height 13
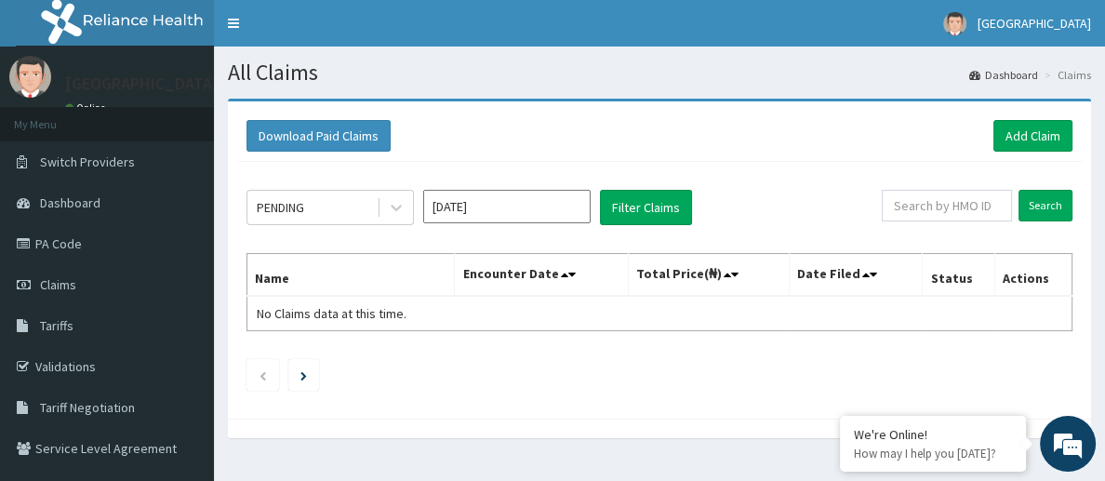
click at [1045, 111] on div "Download Paid Claims Add Claim" at bounding box center [659, 136] width 845 height 51
click at [1035, 127] on link "Add Claim" at bounding box center [1033, 136] width 79 height 32
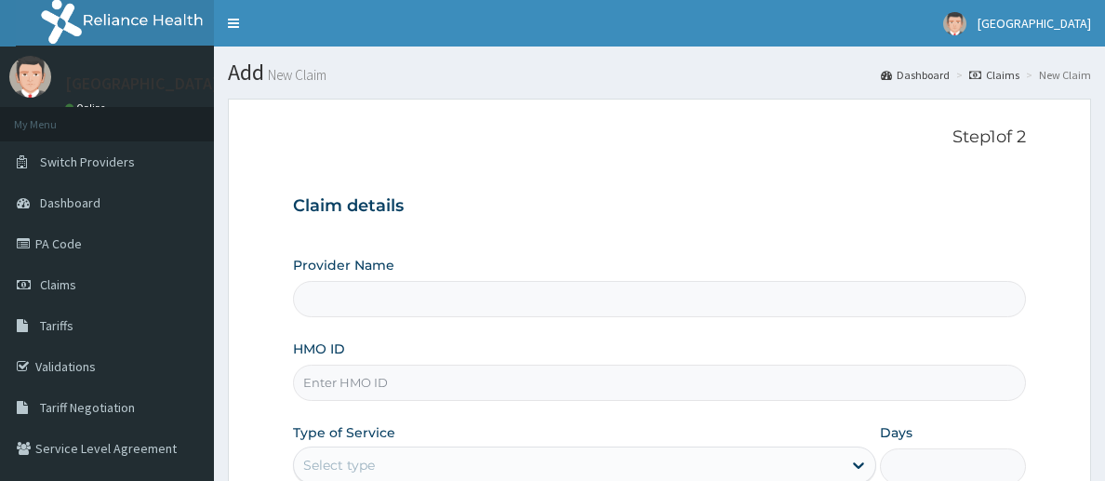
type input "[GEOGRAPHIC_DATA]"
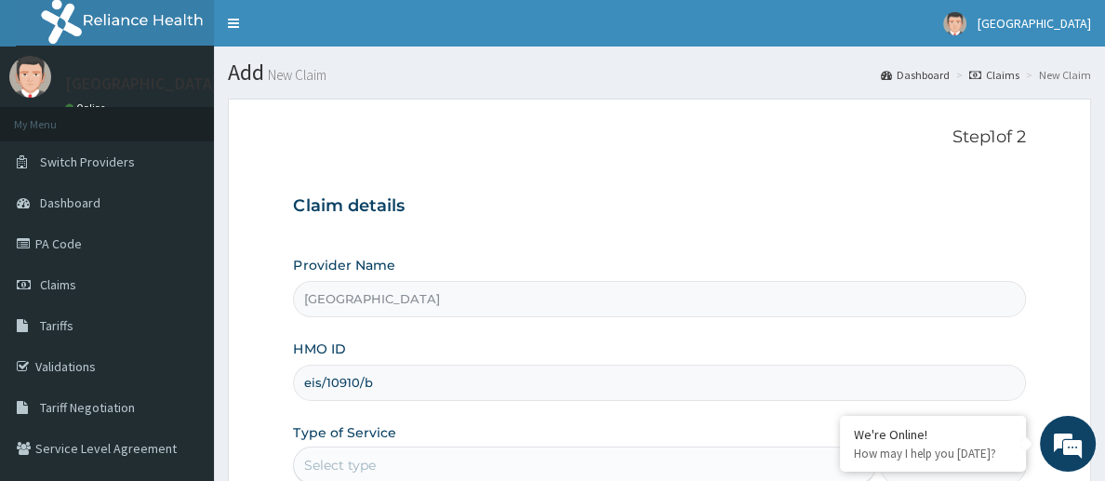
click at [505, 388] on input "eis/10910/b" at bounding box center [659, 383] width 732 height 36
type input "eis/10910/b"
click at [556, 351] on div "HMO ID eis/10910/b" at bounding box center [659, 370] width 732 height 61
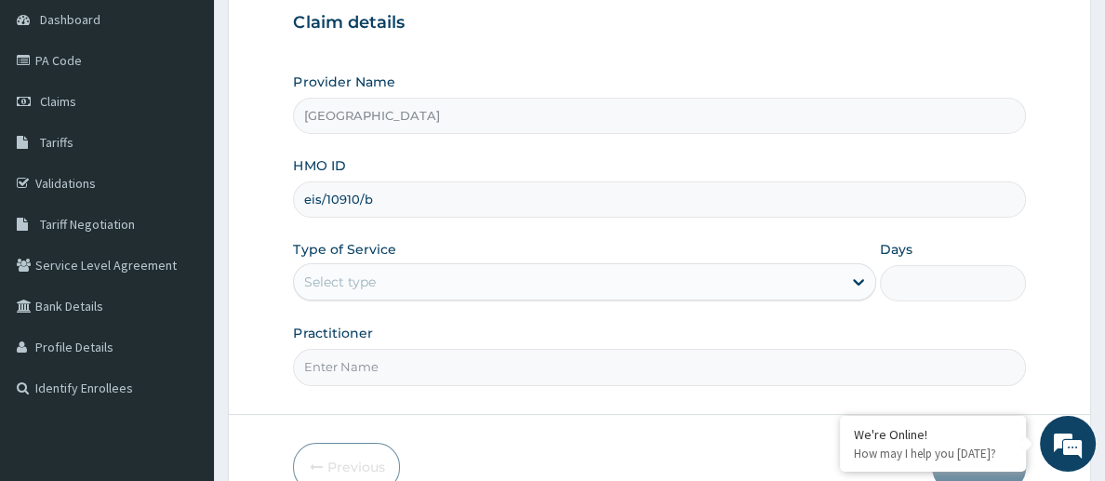
scroll to position [186, 0]
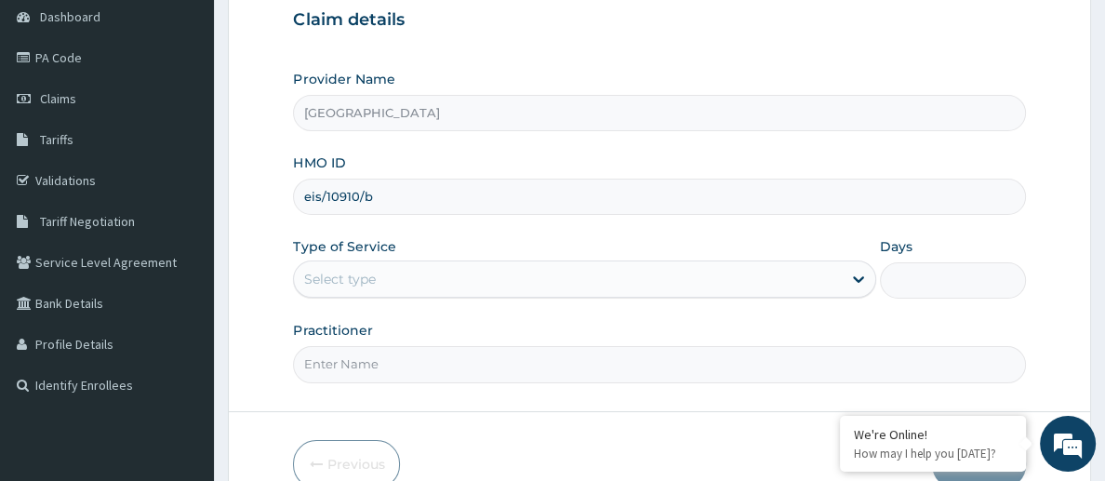
click at [604, 267] on div "Select type" at bounding box center [567, 279] width 547 height 30
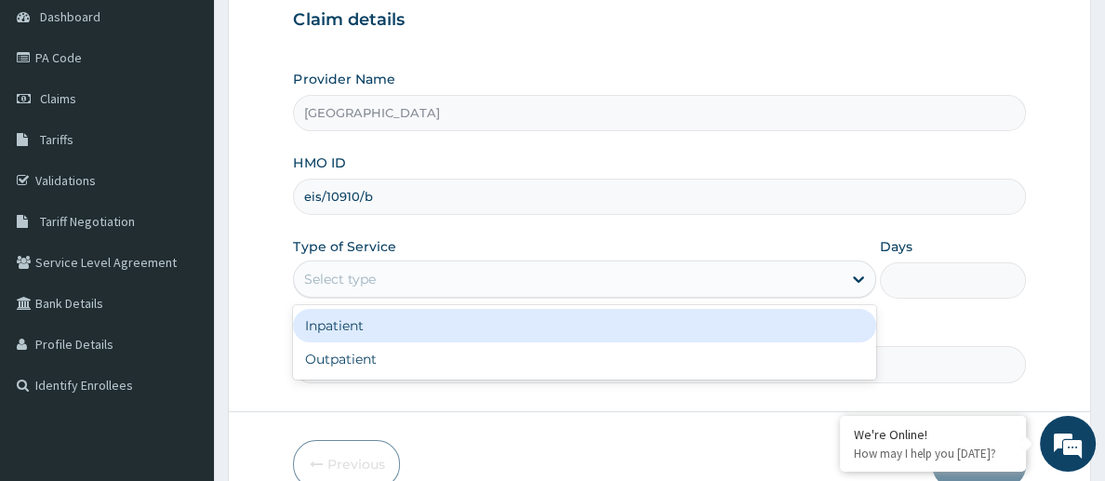
click at [596, 309] on div "Inpatient" at bounding box center [584, 325] width 582 height 33
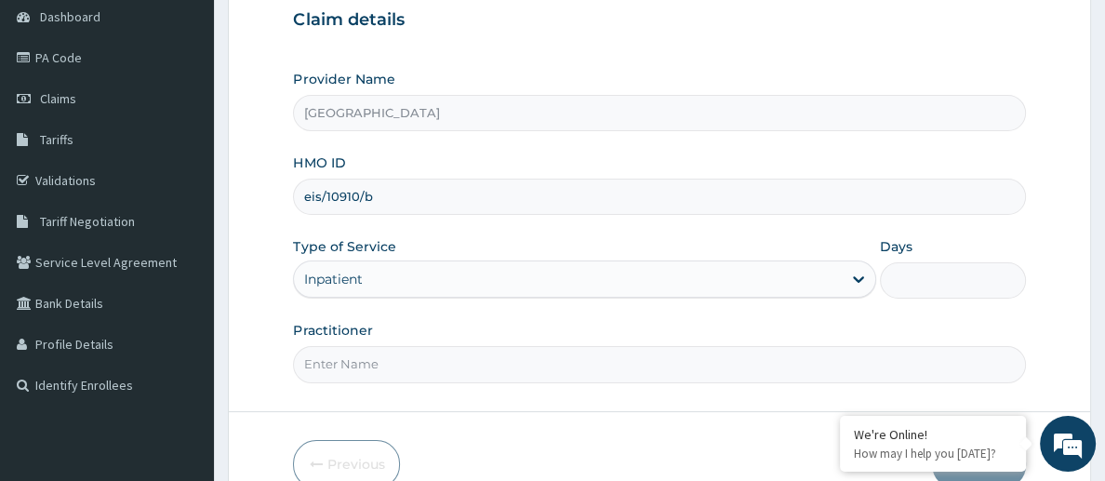
click at [884, 284] on input "Days" at bounding box center [953, 280] width 146 height 36
type input "2"
click at [528, 374] on input "Practitioner" at bounding box center [659, 364] width 732 height 36
type input "[PERSON_NAME]"
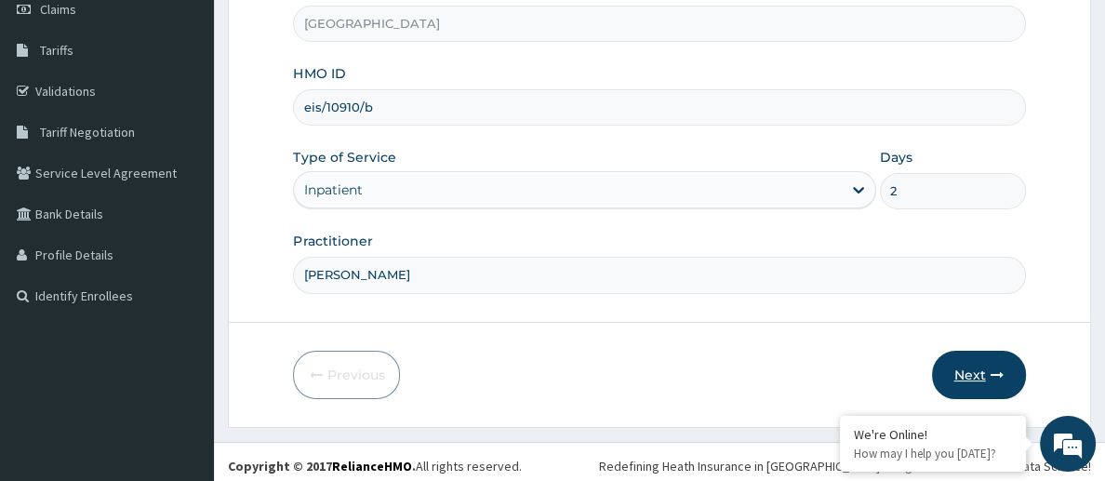
click at [997, 372] on icon "button" at bounding box center [997, 374] width 13 height 13
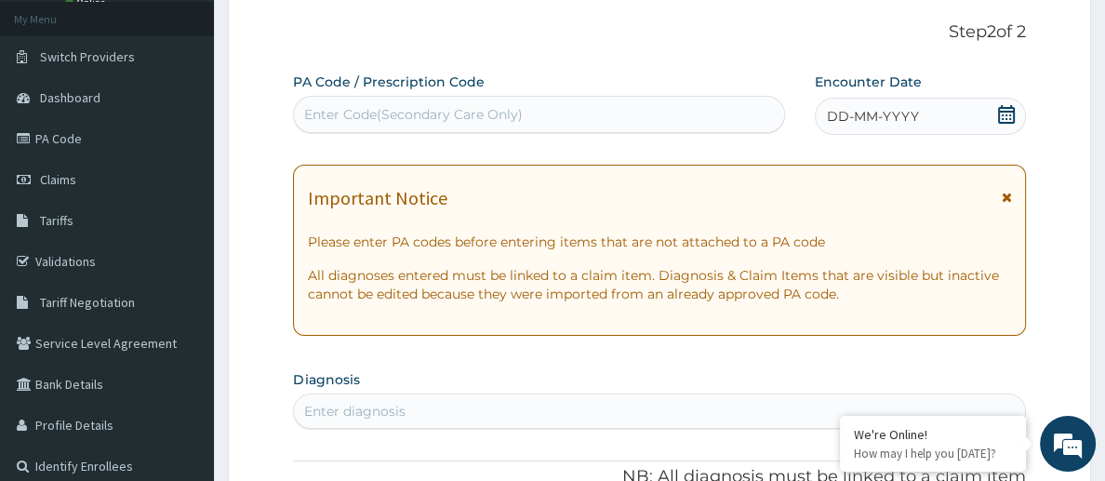
scroll to position [103, 0]
click at [479, 109] on div "Enter Code(Secondary Care Only)" at bounding box center [412, 116] width 219 height 19
paste input "PA/DE3951"
type input "PA/DE3951"
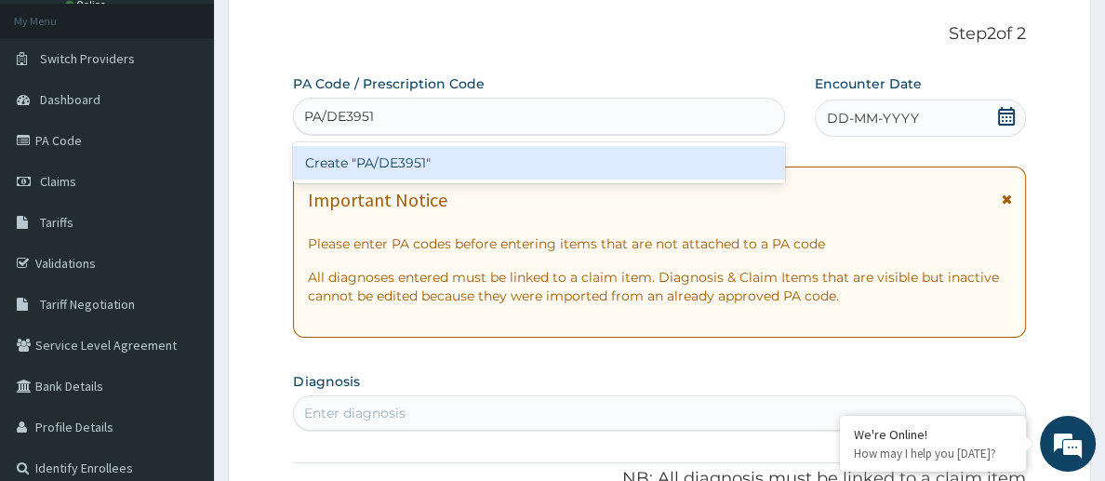
click at [462, 152] on div "Create "PA/DE3951"" at bounding box center [539, 162] width 492 height 33
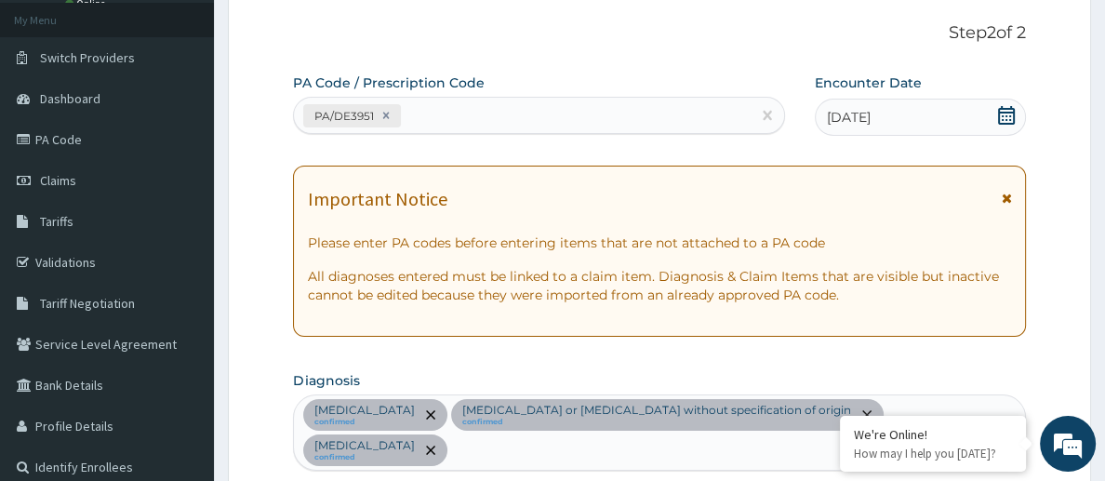
scroll to position [100, 0]
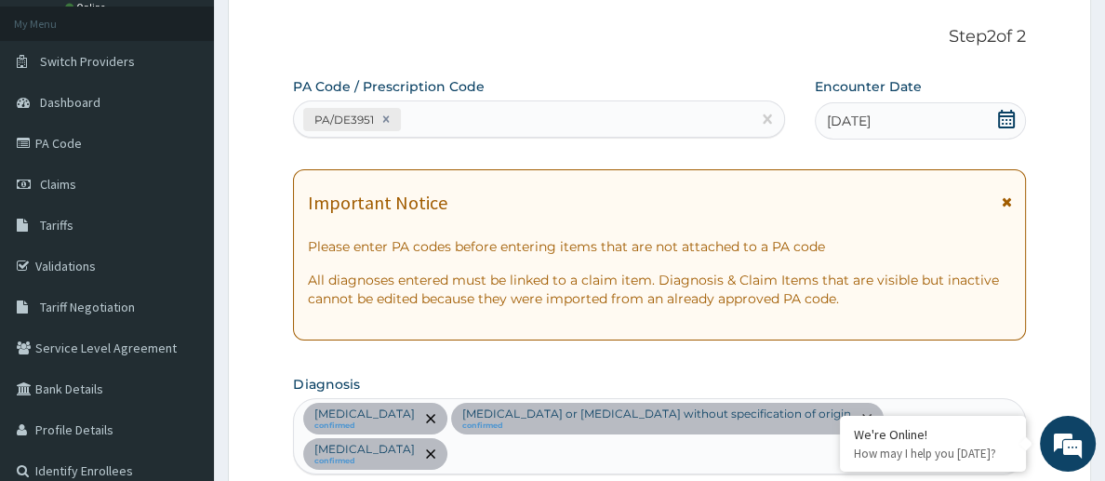
click at [546, 124] on div "PA/DE3951" at bounding box center [522, 119] width 457 height 31
paste input "PA/18D14E"
type input "PA/18D14E"
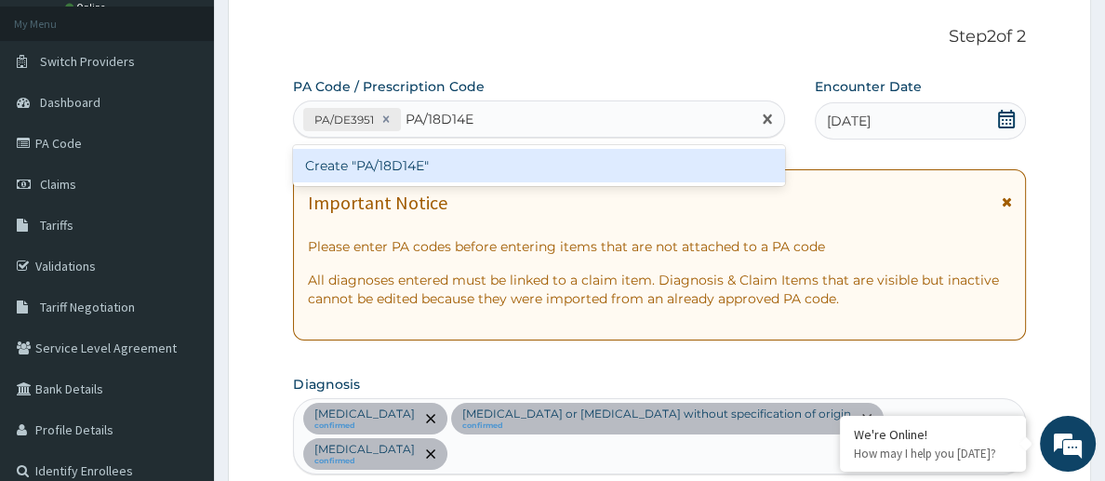
click at [533, 159] on div "Create "PA/18D14E"" at bounding box center [539, 165] width 492 height 33
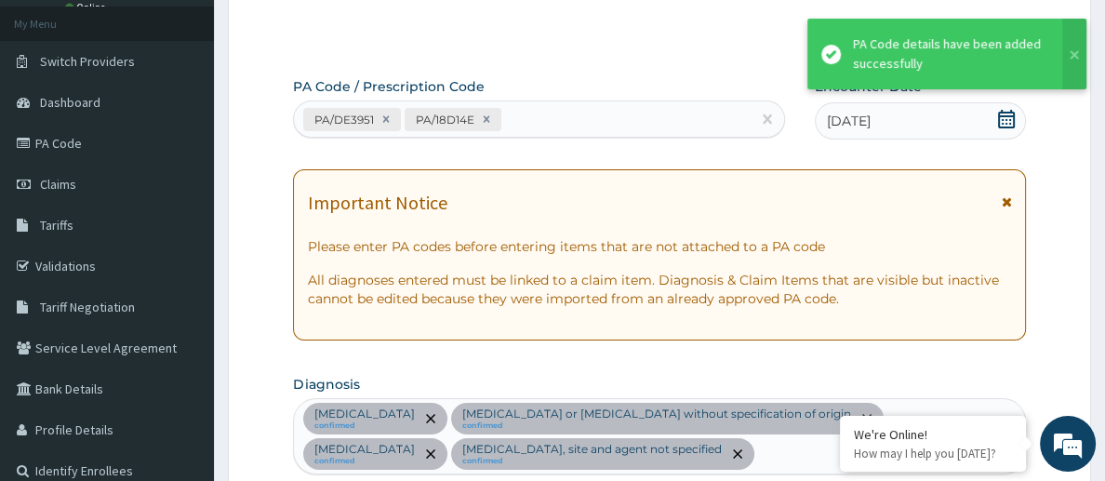
scroll to position [1367, 0]
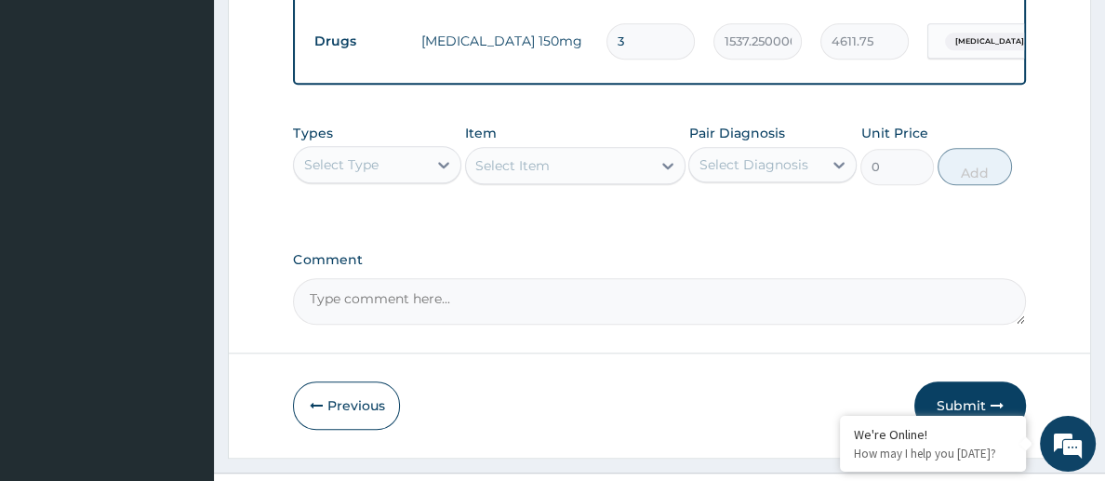
scroll to position [1603, 0]
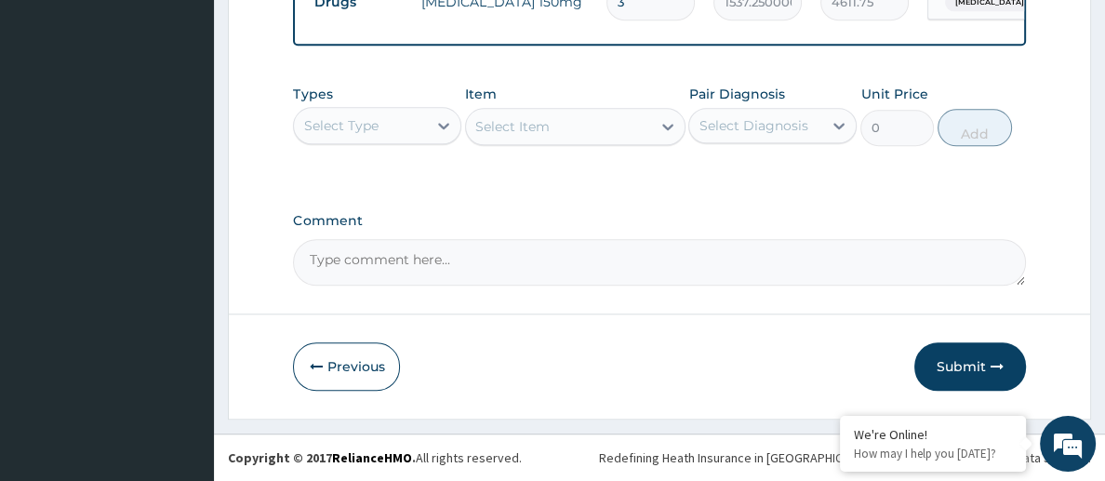
click at [388, 136] on div "Select Type" at bounding box center [360, 126] width 133 height 30
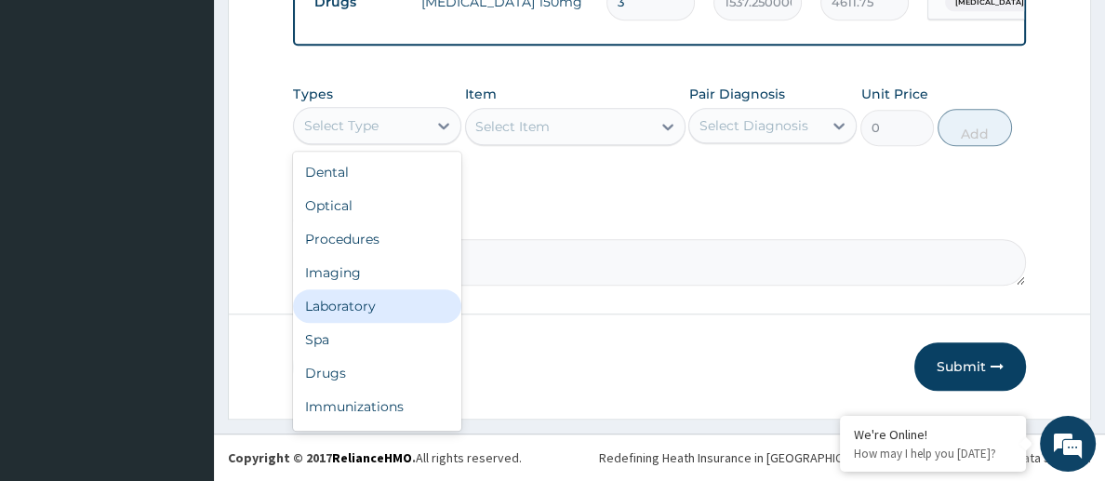
click at [358, 301] on div "Laboratory" at bounding box center [377, 305] width 168 height 33
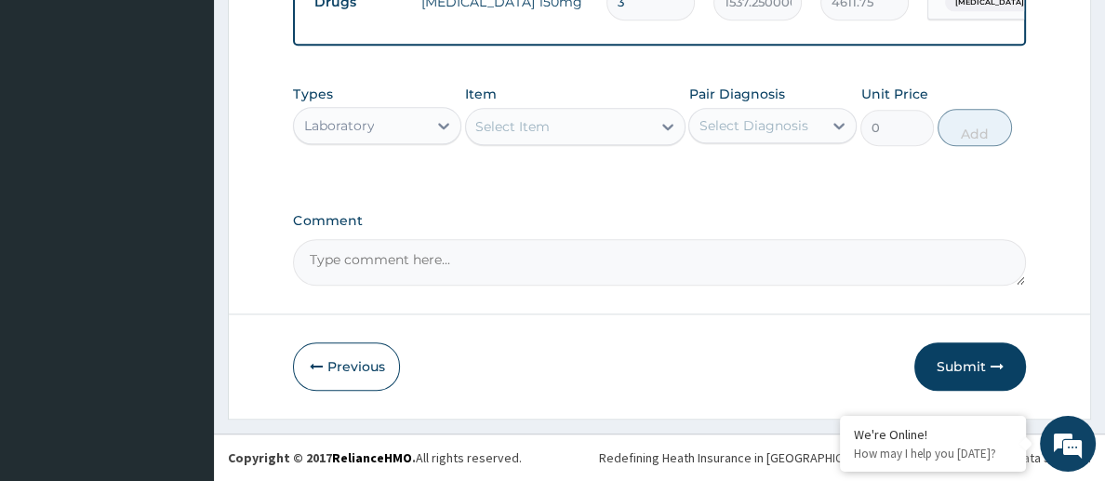
click at [550, 127] on div "Select Item" at bounding box center [558, 127] width 184 height 30
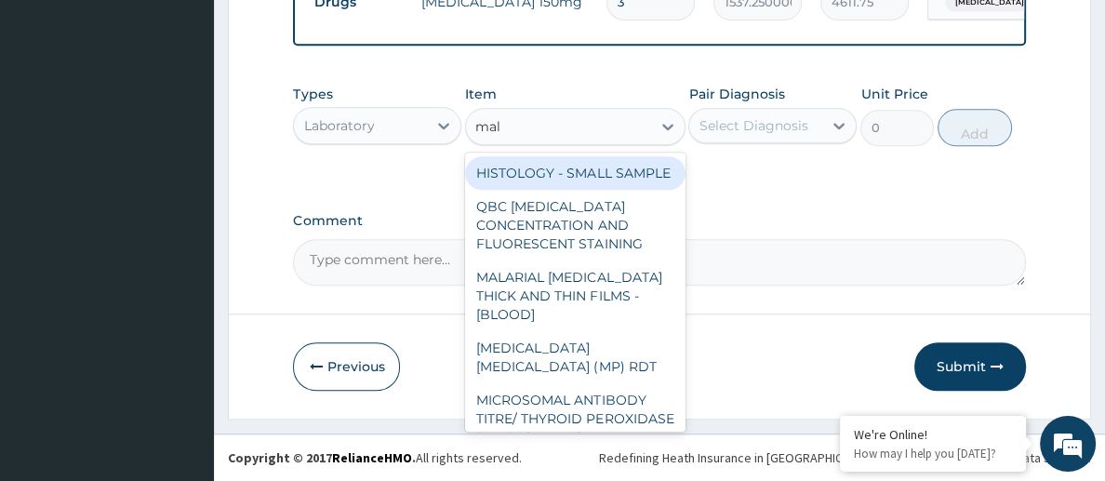
type input "mala"
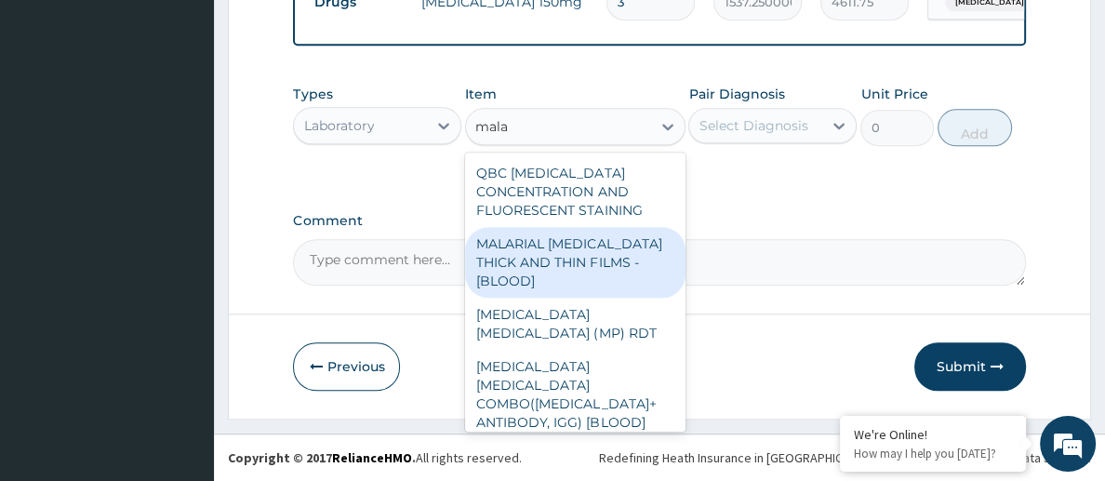
click at [601, 252] on div "MALARIAL PARASITE THICK AND THIN FILMS - [BLOOD]" at bounding box center [575, 262] width 220 height 71
type input "1612.5"
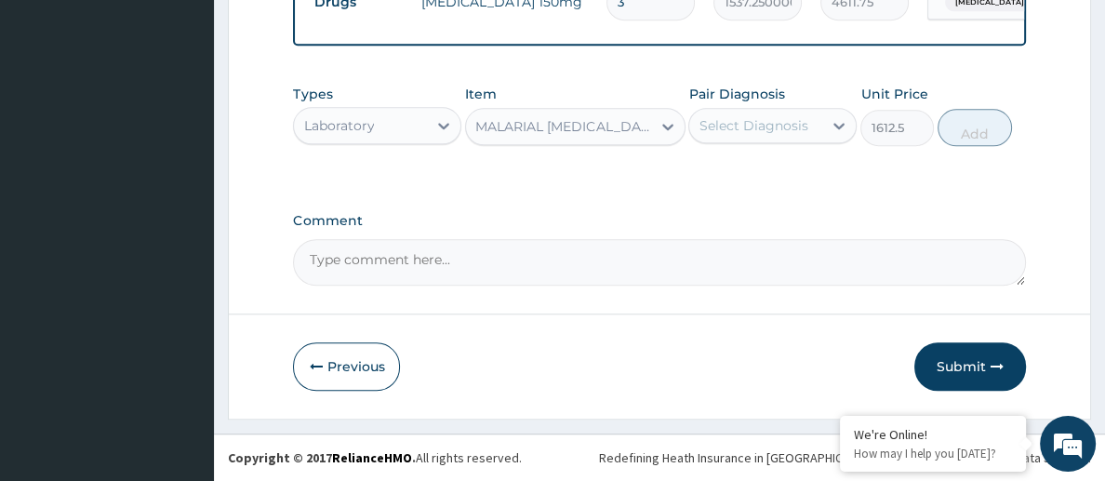
click at [798, 122] on div "Select Diagnosis" at bounding box center [753, 125] width 109 height 19
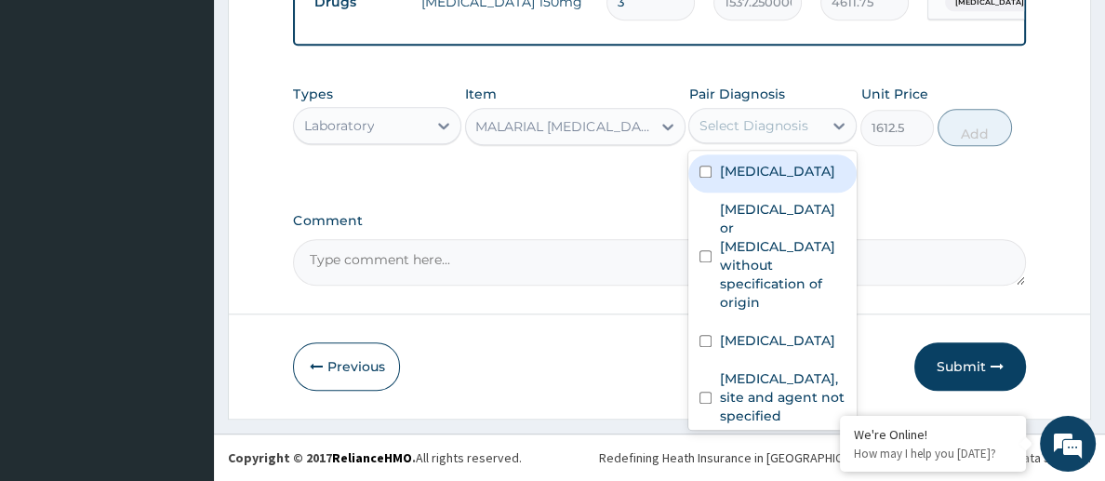
click at [756, 181] on label "[MEDICAL_DATA]" at bounding box center [776, 171] width 115 height 19
checkbox input "true"
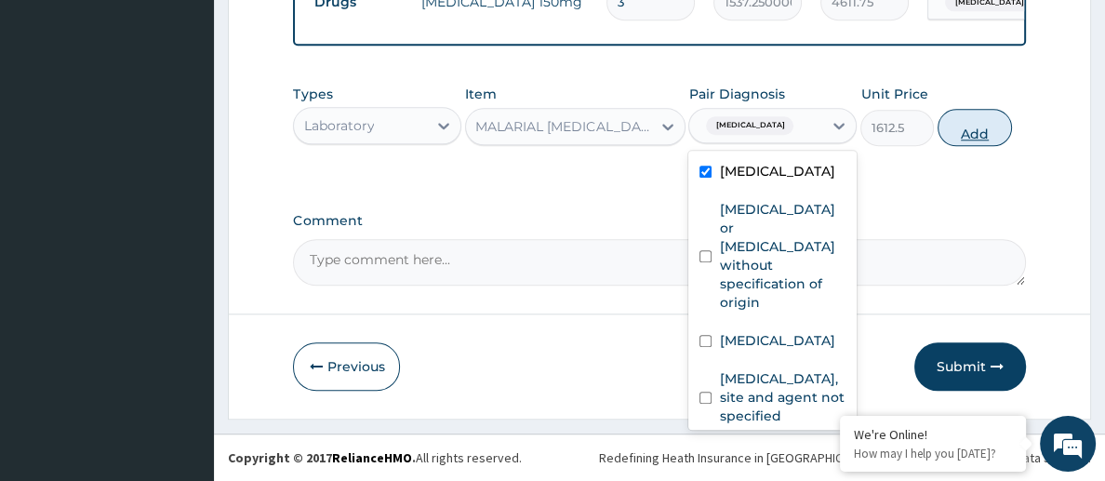
click at [971, 138] on button "Add" at bounding box center [975, 127] width 74 height 37
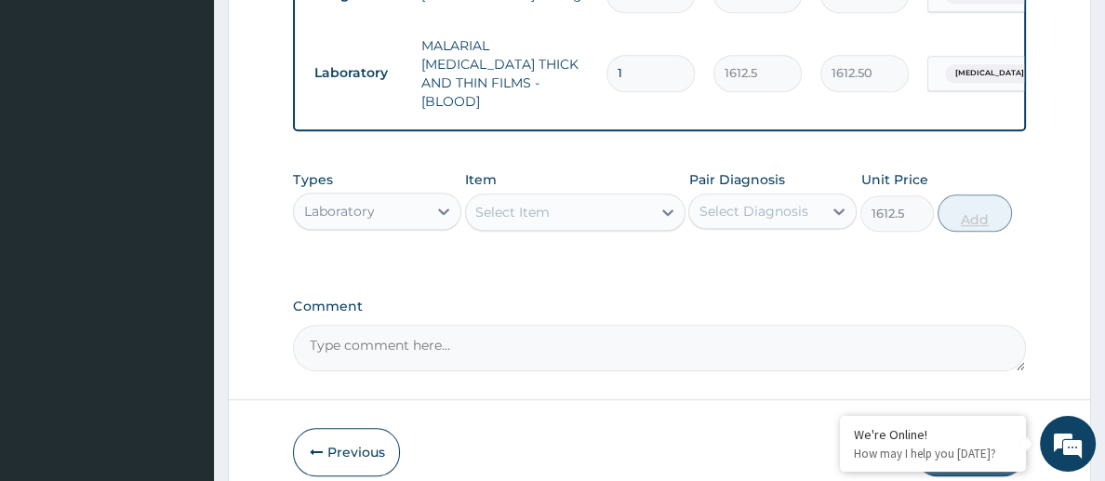
type input "0"
click at [354, 202] on div "Laboratory" at bounding box center [338, 211] width 71 height 19
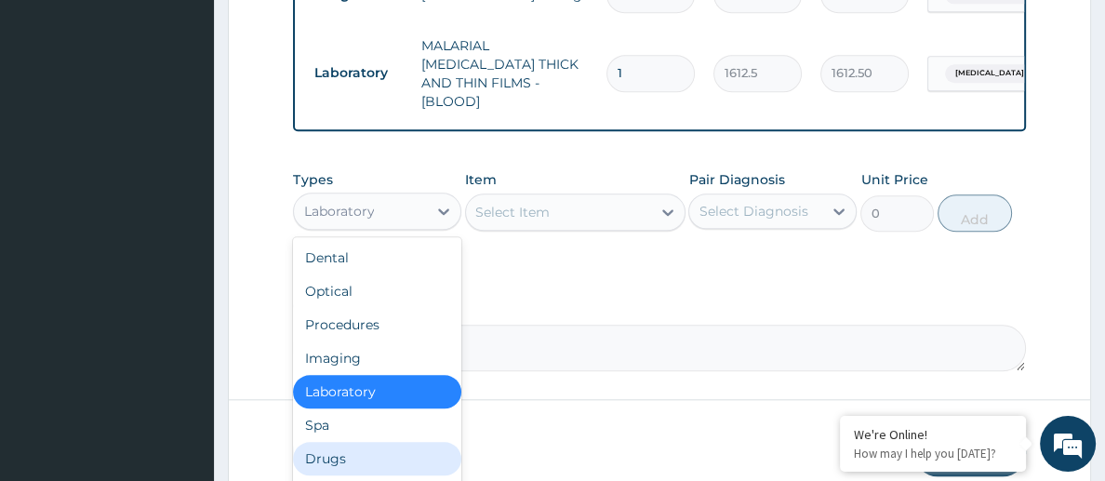
click at [327, 447] on div "Drugs" at bounding box center [377, 458] width 168 height 33
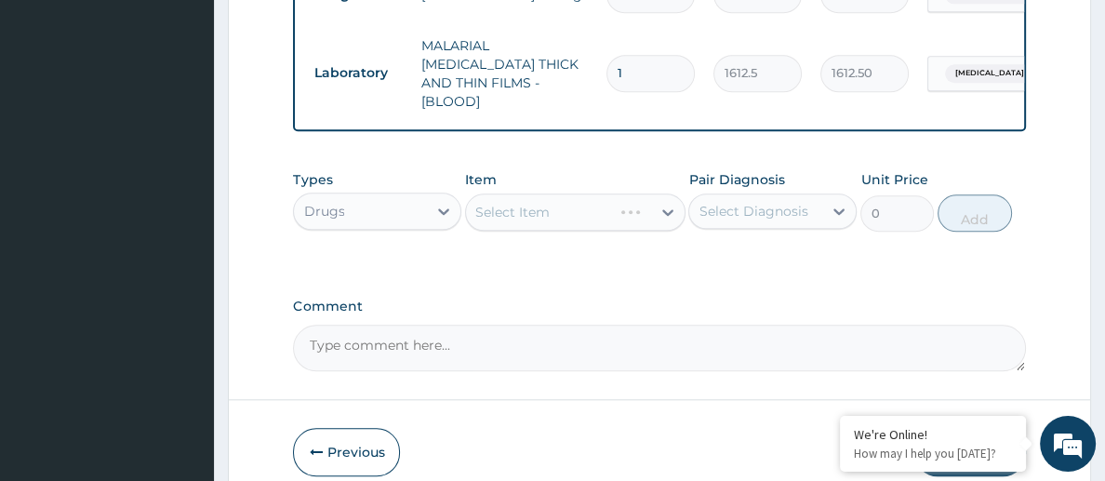
click at [556, 205] on div "Select Item" at bounding box center [575, 212] width 220 height 37
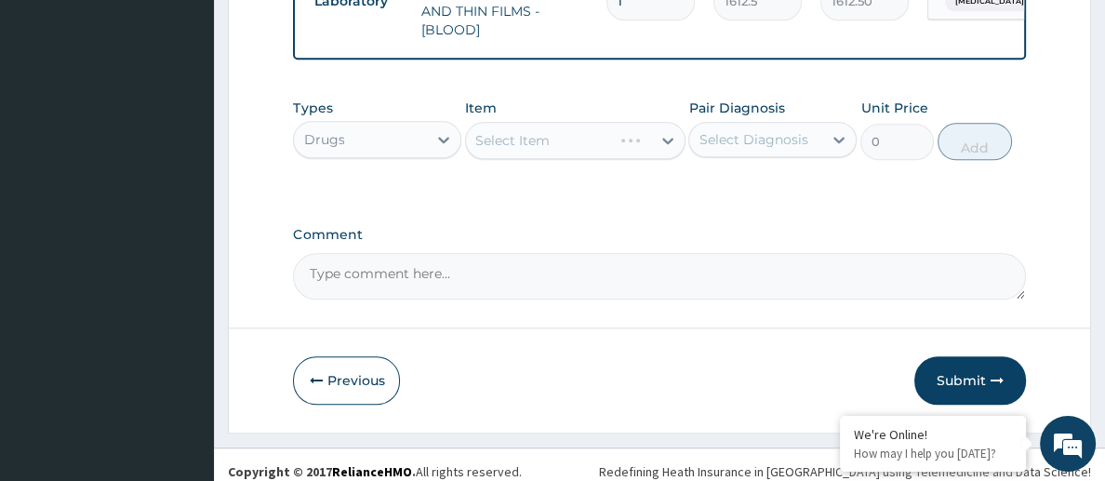
scroll to position [1678, 0]
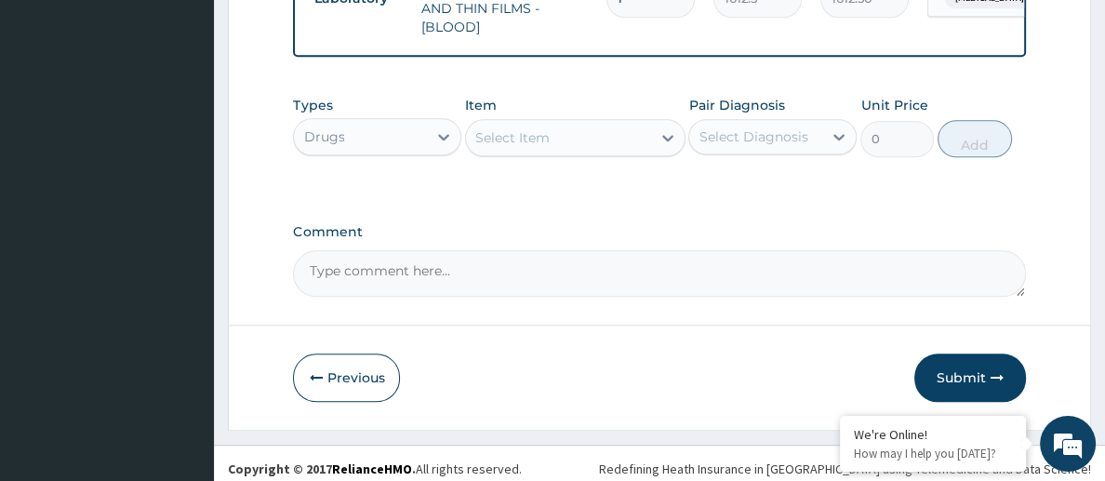
click at [558, 125] on div "Select Item" at bounding box center [558, 138] width 184 height 30
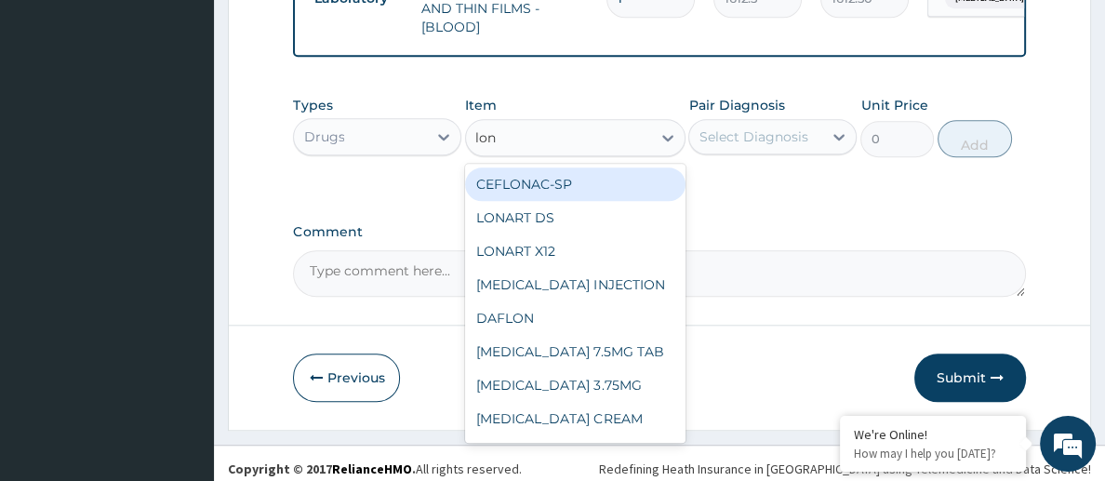
type input "[PERSON_NAME]"
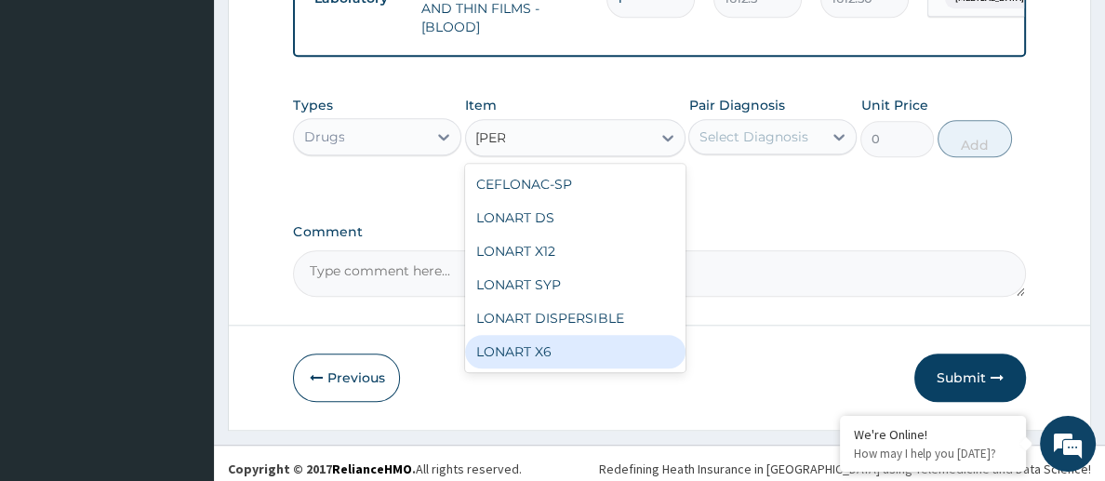
click at [576, 341] on div "LONART X6" at bounding box center [575, 351] width 220 height 33
type input "473.00000000000006"
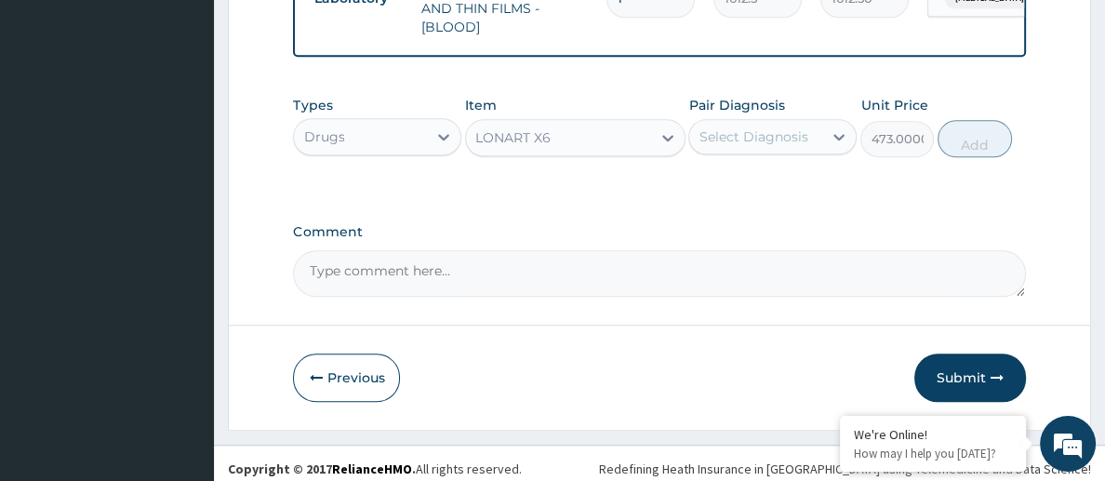
click at [737, 136] on div "Select Diagnosis" at bounding box center [755, 137] width 133 height 30
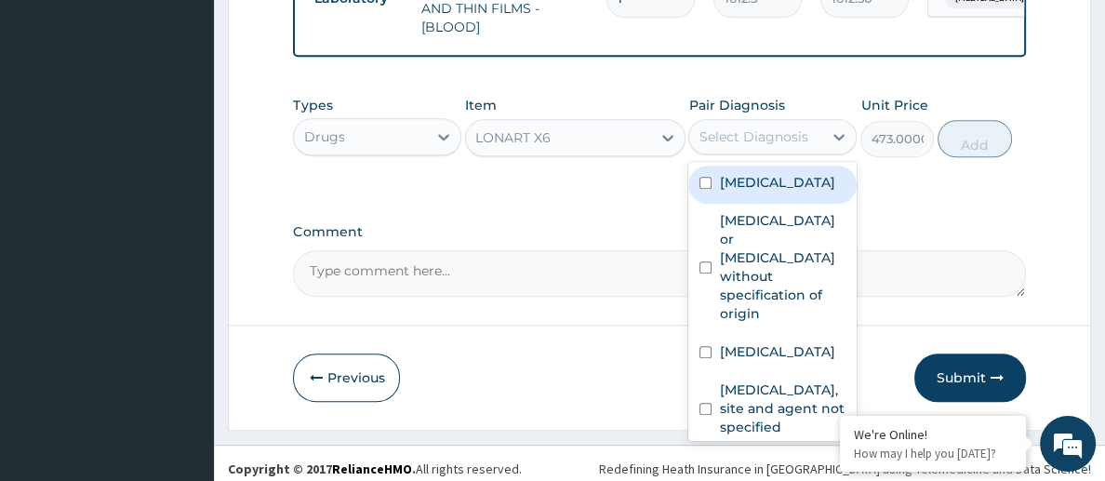
click at [742, 179] on label "[MEDICAL_DATA]" at bounding box center [776, 182] width 115 height 19
checkbox input "true"
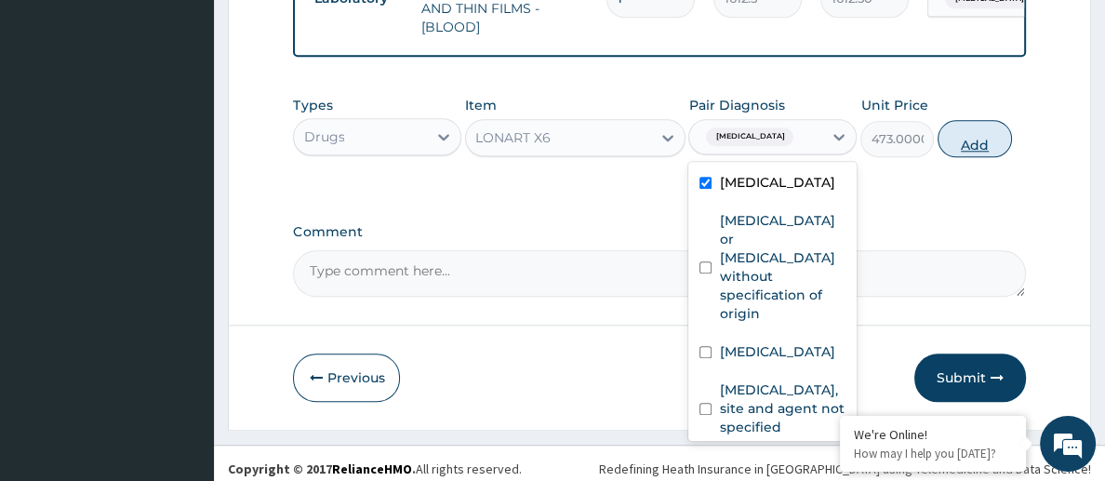
click at [970, 140] on button "Add" at bounding box center [975, 138] width 74 height 37
type input "0"
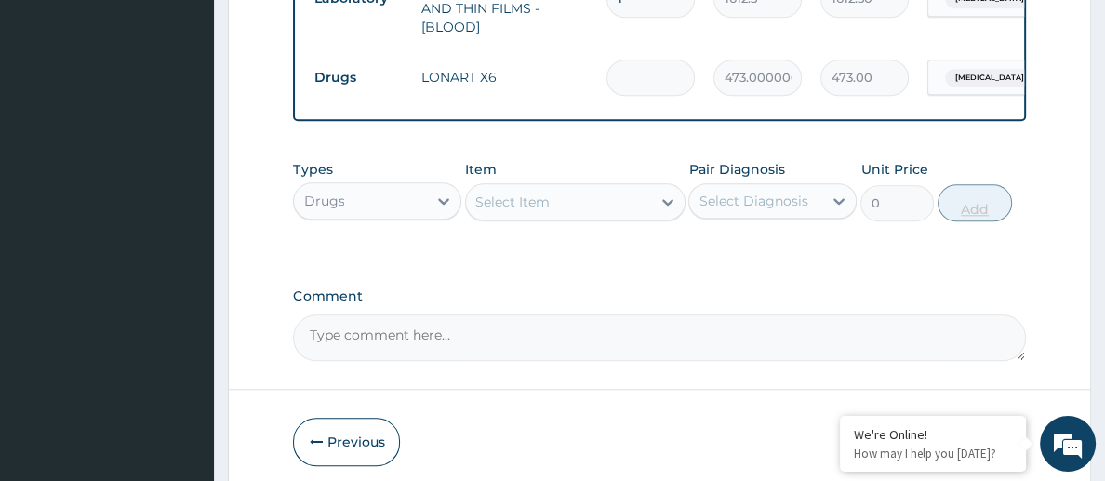
type input "0.00"
type input "6"
type input "2838.00"
type input "6"
click at [533, 199] on div "Select Item" at bounding box center [512, 202] width 74 height 19
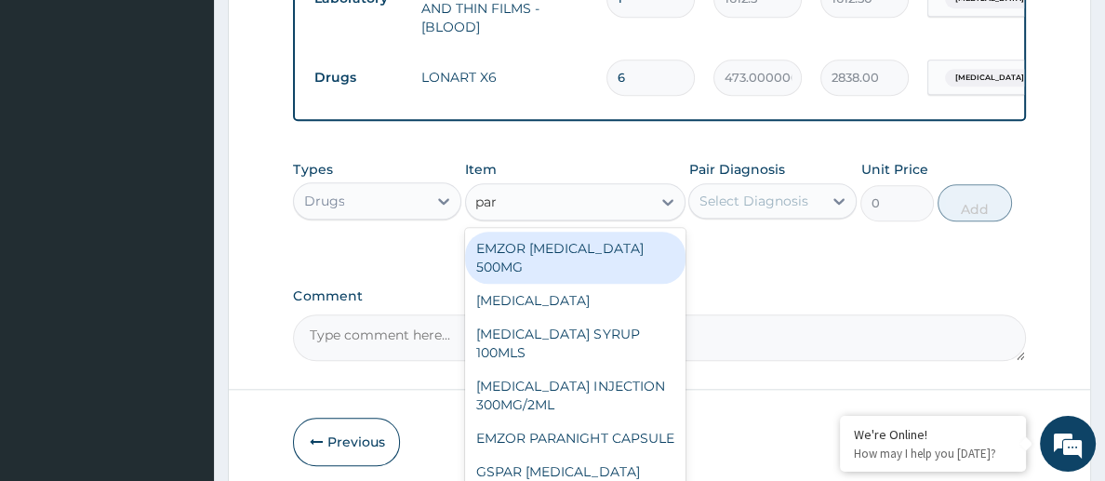
type input "para"
click at [596, 258] on div "EMZOR [MEDICAL_DATA] 500MG" at bounding box center [575, 258] width 220 height 52
type input "23.65"
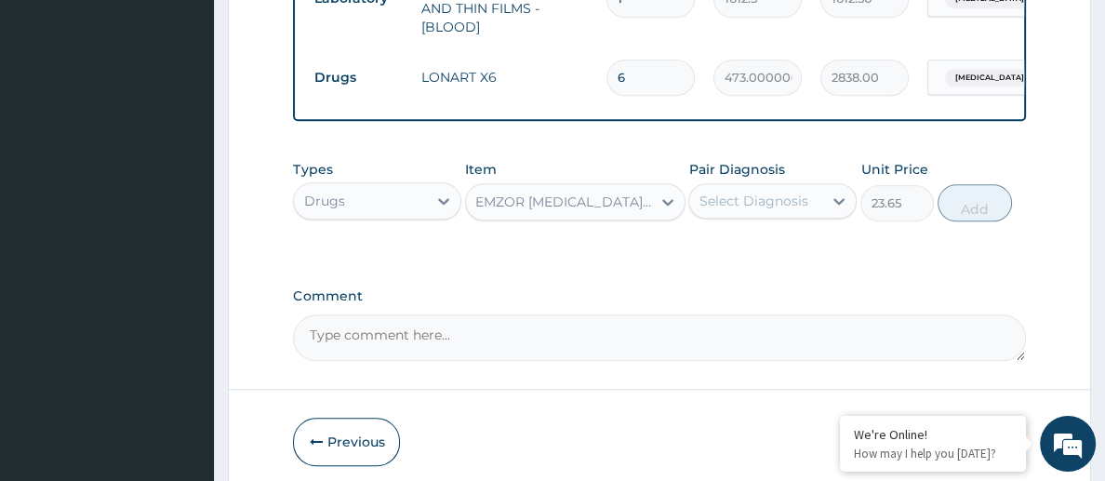
click at [778, 206] on div "Select Diagnosis" at bounding box center [755, 201] width 133 height 30
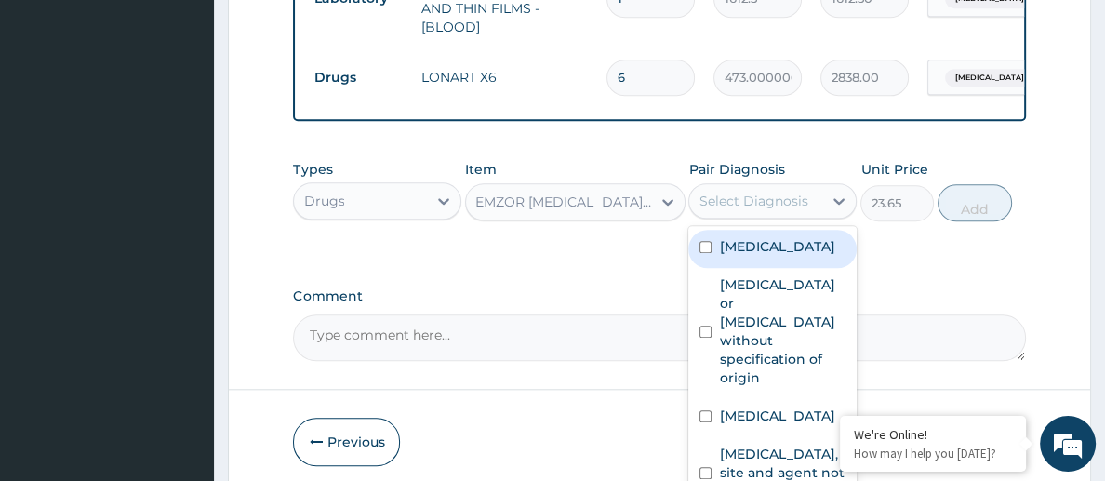
click at [777, 237] on label "[MEDICAL_DATA]" at bounding box center [776, 246] width 115 height 19
checkbox input "true"
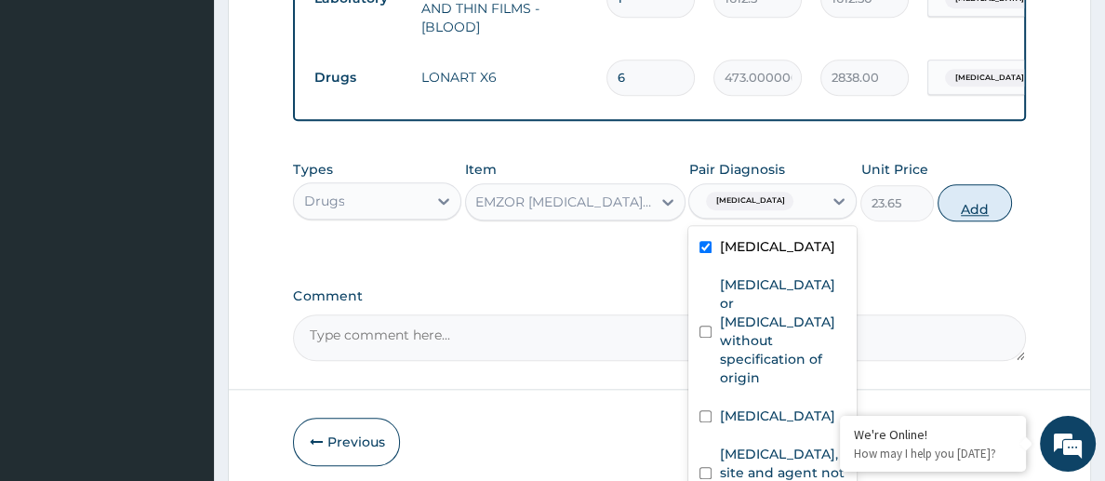
click at [979, 200] on button "Add" at bounding box center [975, 202] width 74 height 37
type input "0"
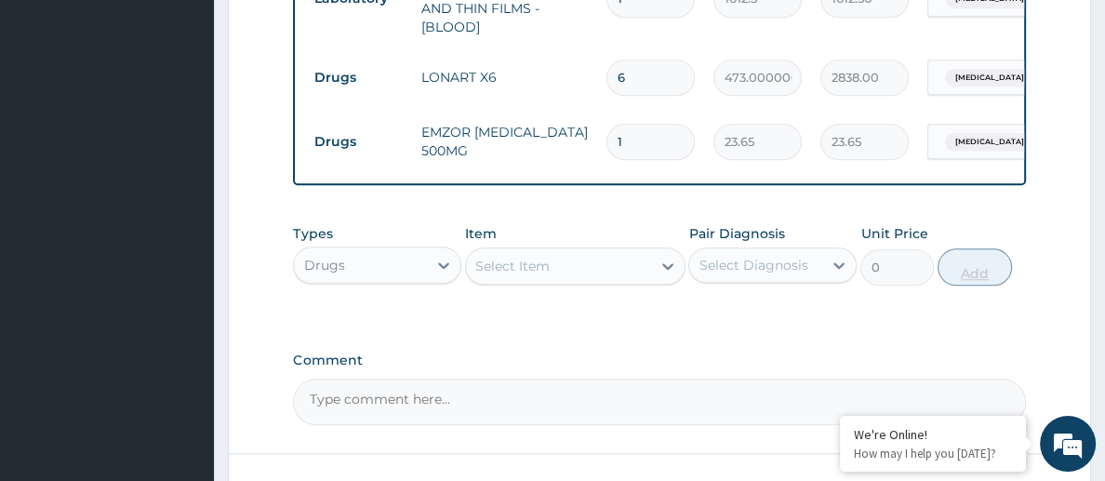
type input "15"
type input "354.75"
type input "15"
click at [678, 309] on div "Types Drugs Item Select Item Pair Diagnosis Select Diagnosis Unit Price 0 Add" at bounding box center [659, 269] width 732 height 108
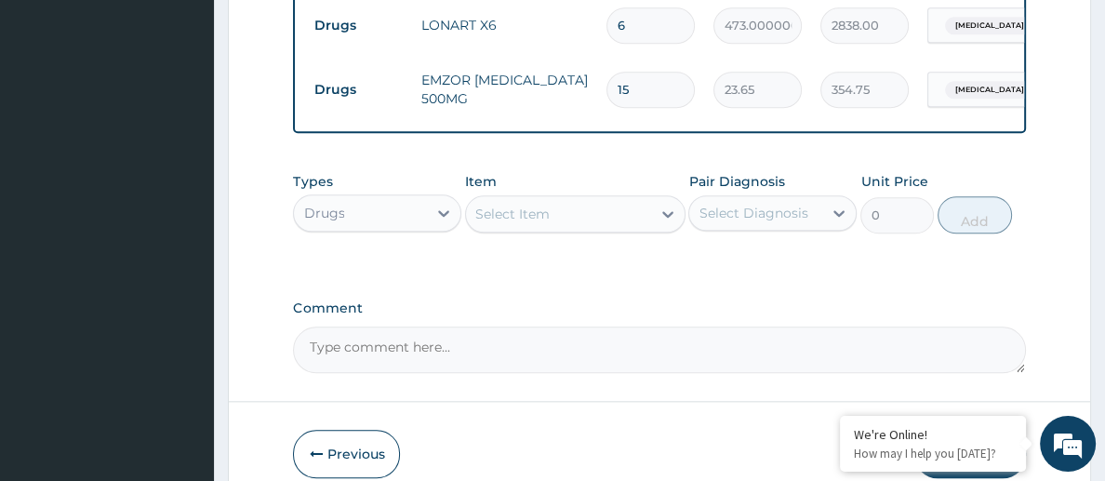
scroll to position [1752, 0]
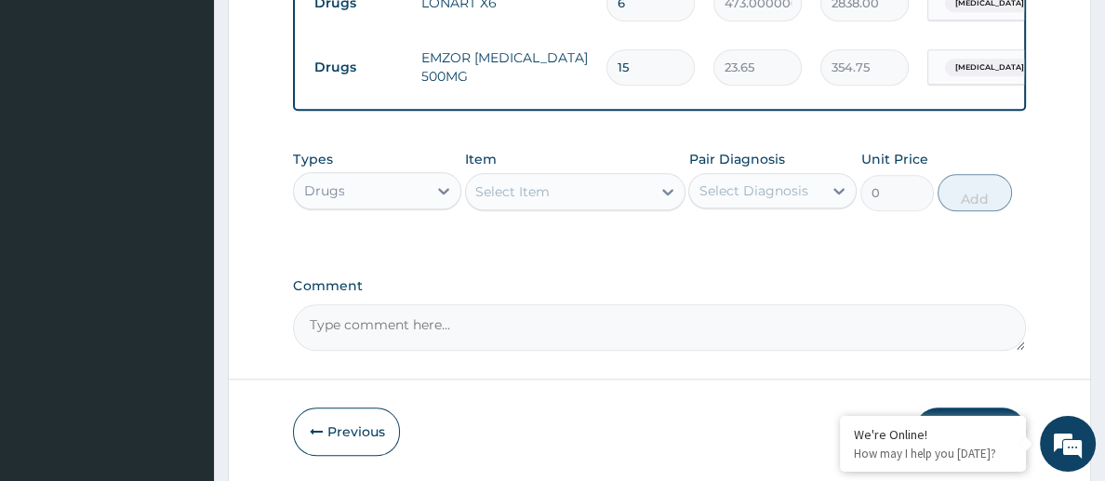
click at [549, 197] on div "Select Item" at bounding box center [558, 192] width 184 height 30
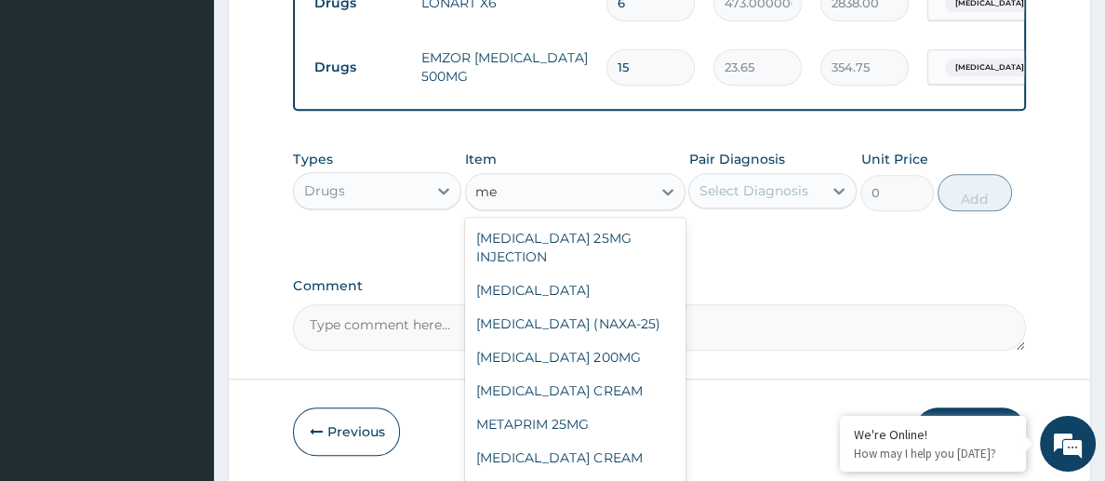
type input "m"
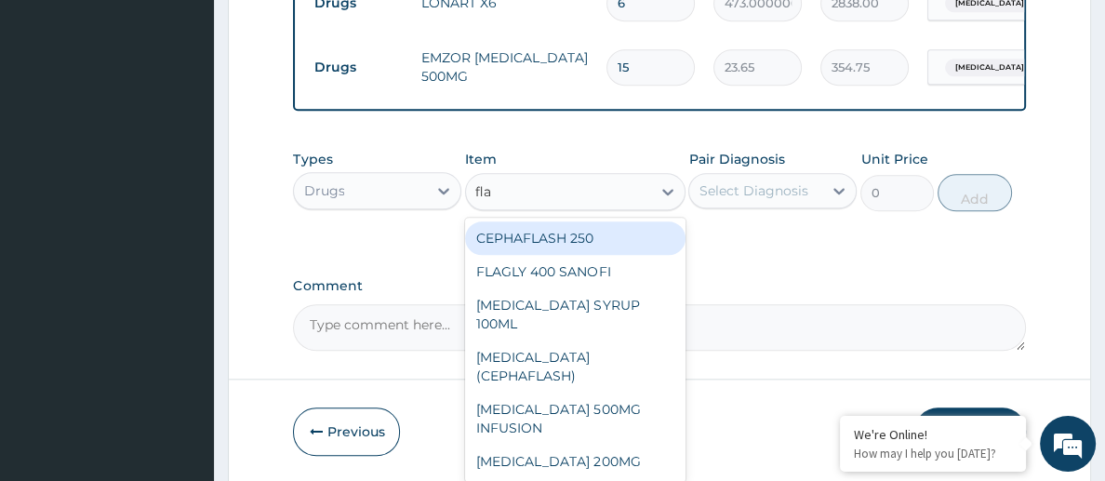
type input "flag"
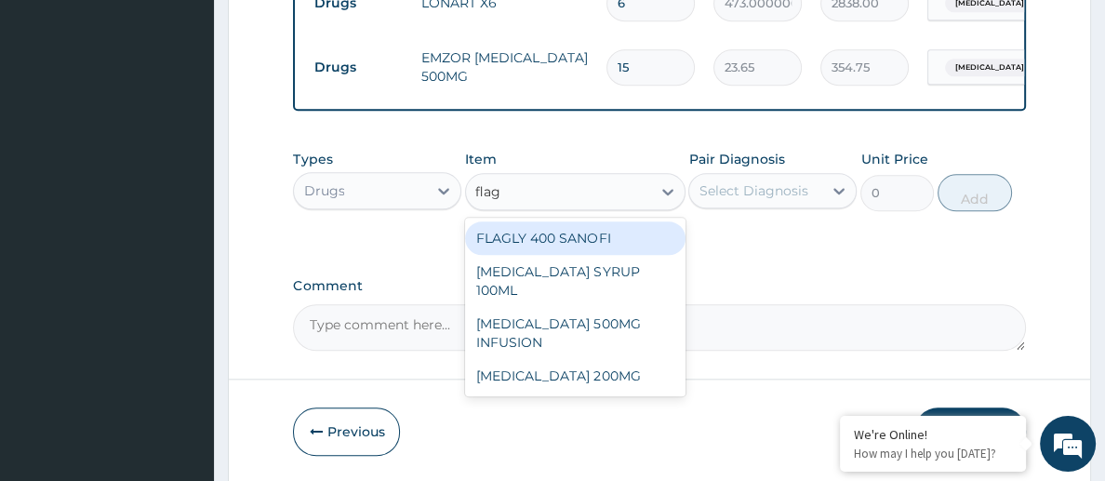
click at [579, 225] on div "FLAGLY 400 SANOFI" at bounding box center [575, 237] width 220 height 33
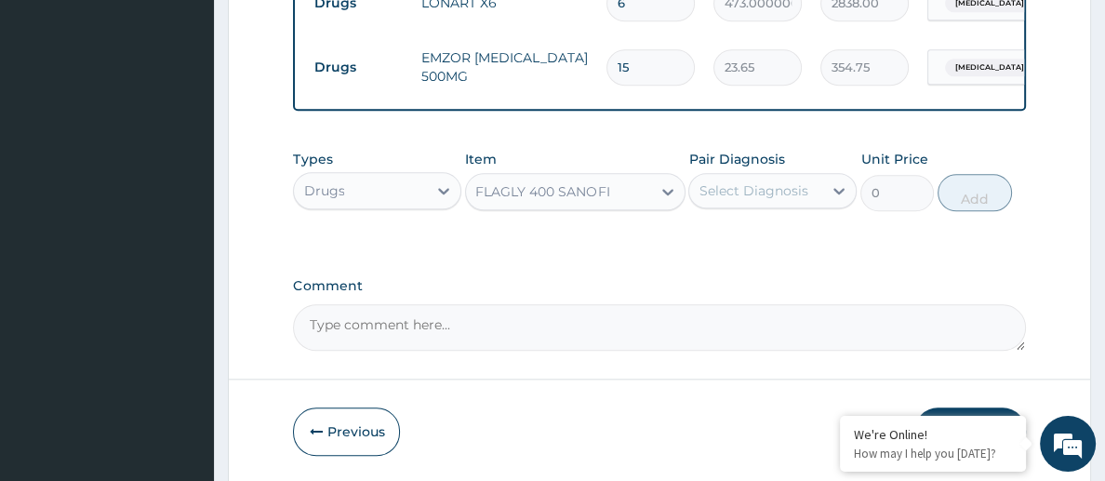
type input "70.95"
click at [748, 183] on div "Select Diagnosis" at bounding box center [753, 190] width 109 height 19
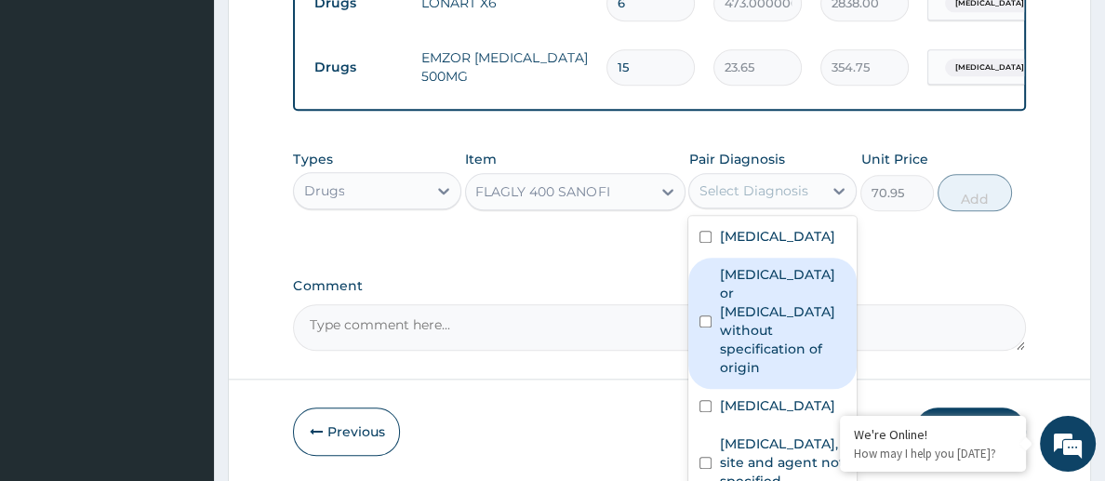
click at [758, 329] on label "Gastroenteritis or colitis without specification of origin" at bounding box center [782, 321] width 127 height 112
checkbox input "true"
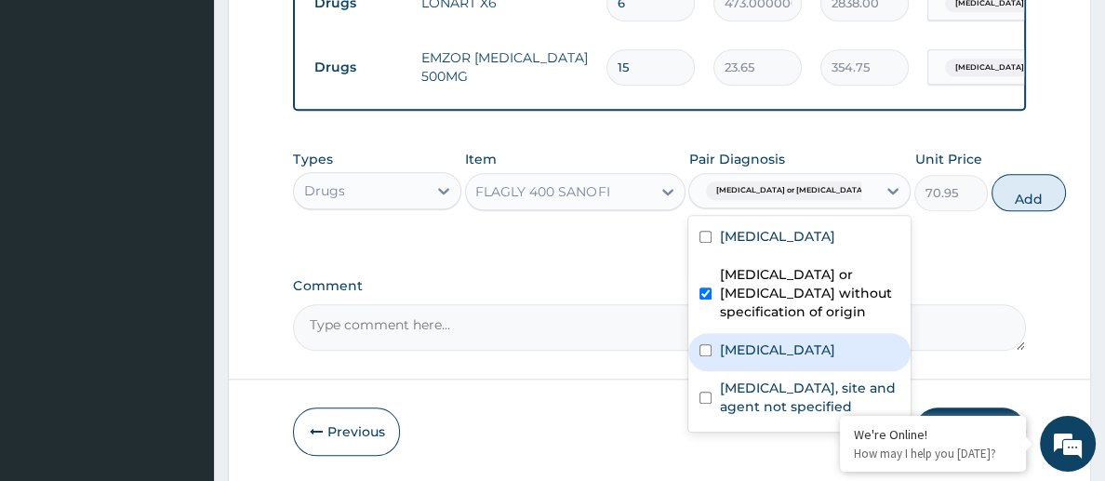
click at [759, 359] on label "[MEDICAL_DATA]" at bounding box center [776, 350] width 115 height 19
checkbox input "true"
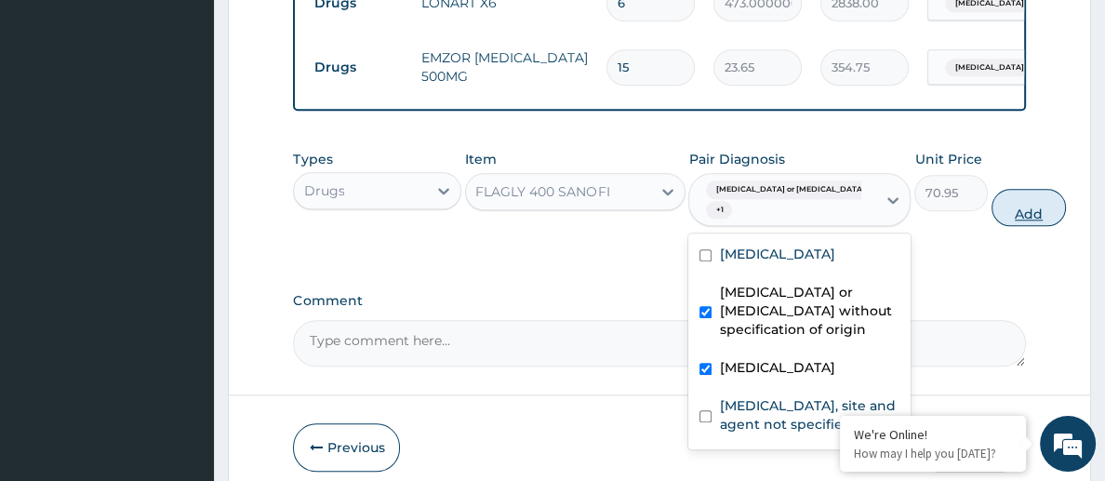
click at [992, 208] on button "Add" at bounding box center [1029, 207] width 74 height 37
type input "0"
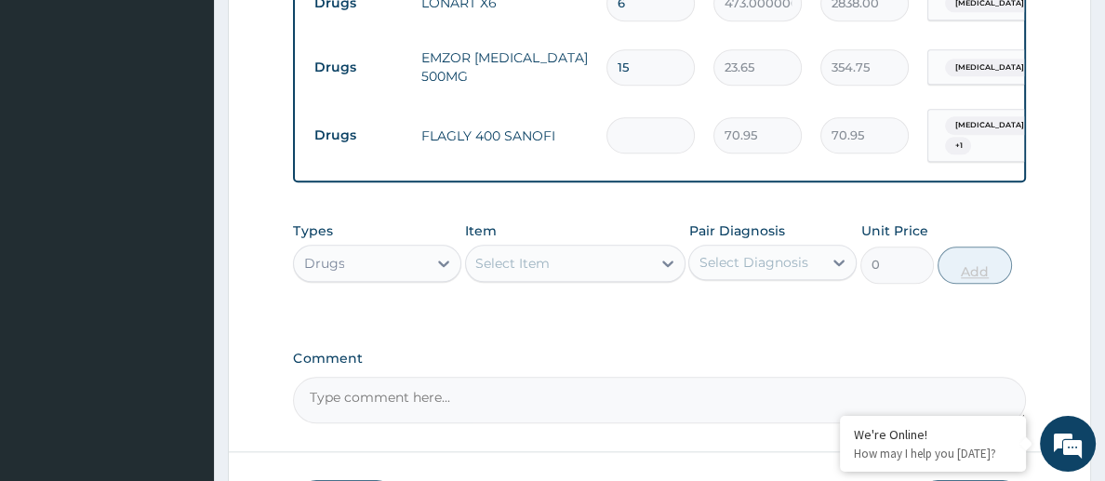
type input "0.00"
type input "2"
type input "141.90"
type input "20"
type input "1419.00"
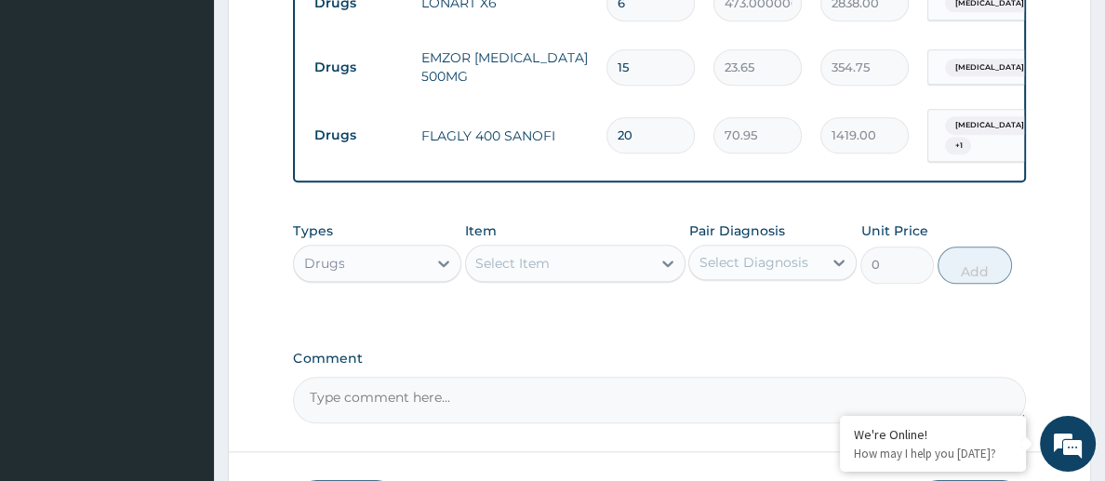
type input "20"
click at [740, 300] on div "Types Drugs Item Select Item Pair Diagnosis Select Diagnosis Unit Price 0 Add" at bounding box center [659, 266] width 732 height 108
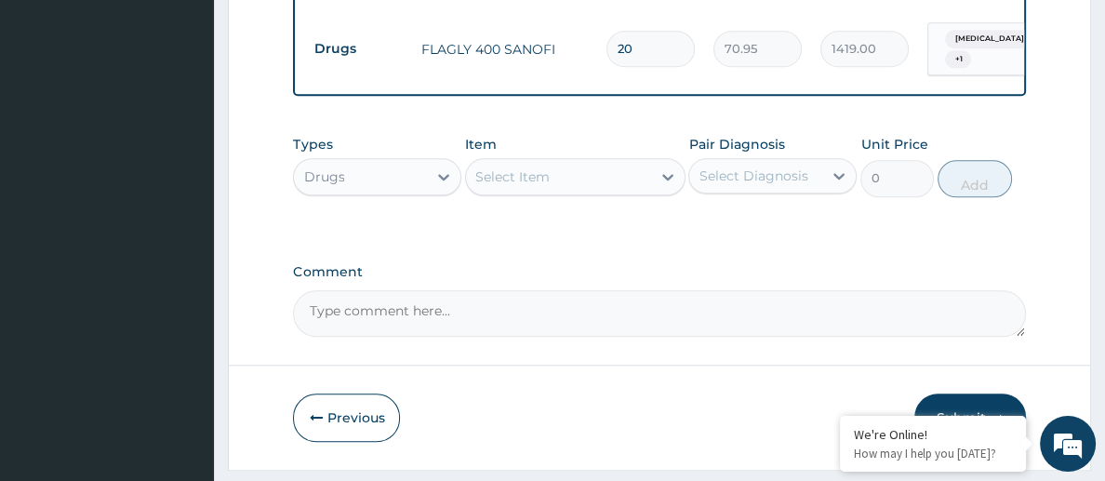
scroll to position [1880, 0]
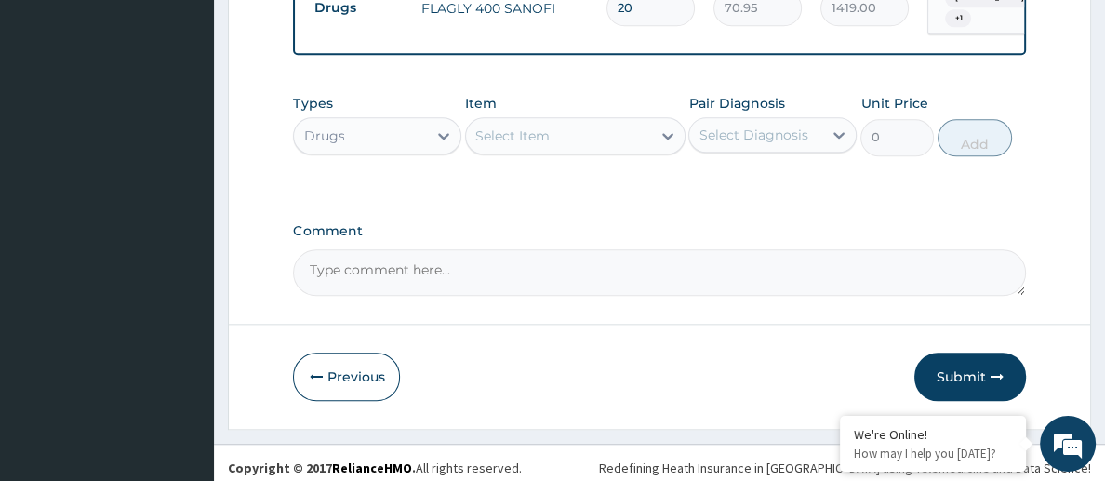
click at [344, 121] on div "Drugs" at bounding box center [360, 136] width 133 height 30
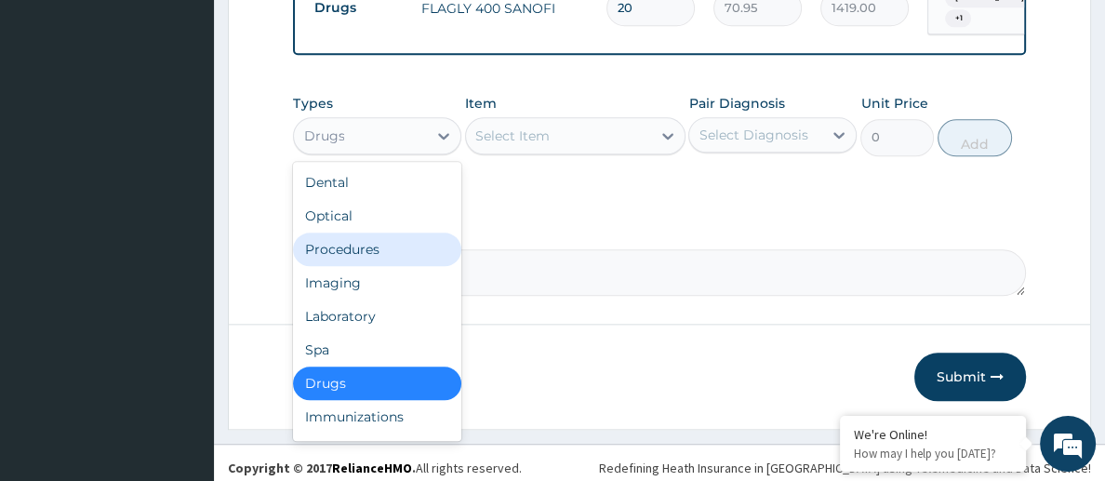
click at [355, 243] on div "Procedures" at bounding box center [377, 249] width 168 height 33
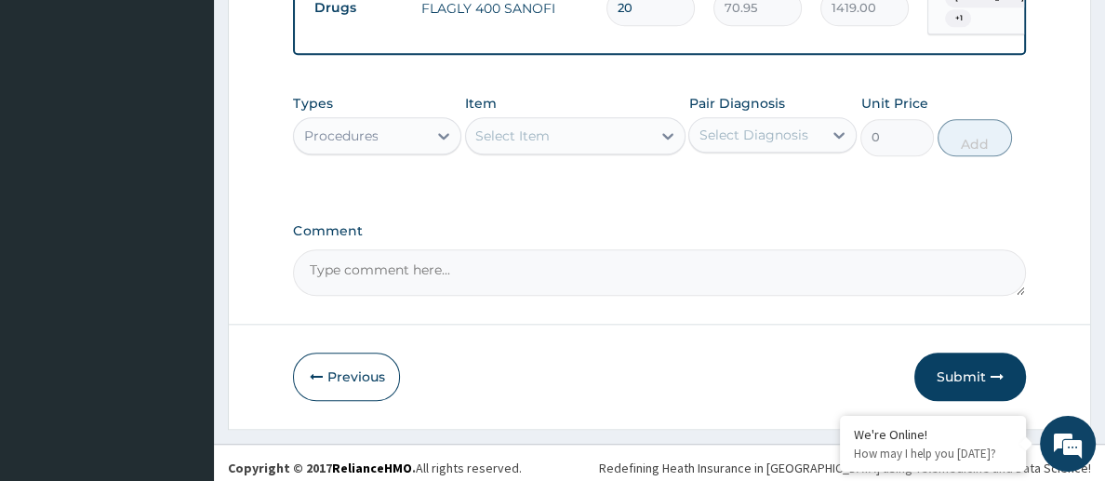
click at [595, 128] on div "Select Item" at bounding box center [558, 136] width 184 height 30
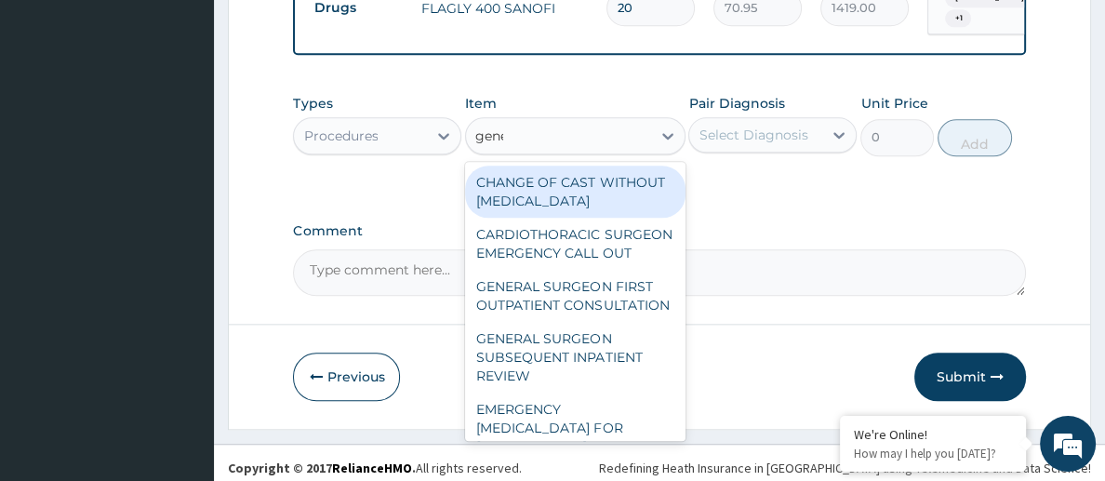
type input "gener"
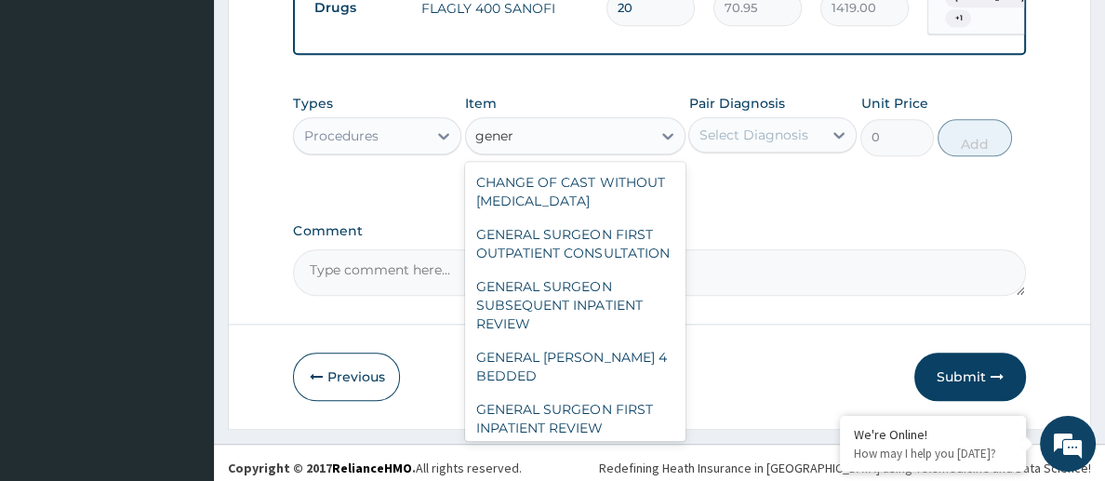
scroll to position [68, 0]
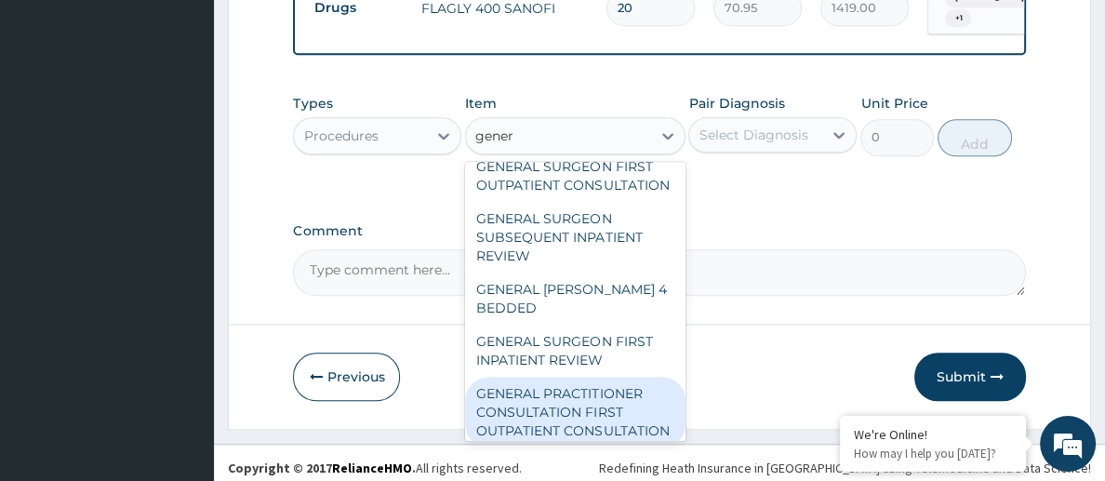
click at [642, 377] on div "GENERAL PRACTITIONER CONSULTATION FIRST OUTPATIENT CONSULTATION" at bounding box center [575, 412] width 220 height 71
type input "3547.5"
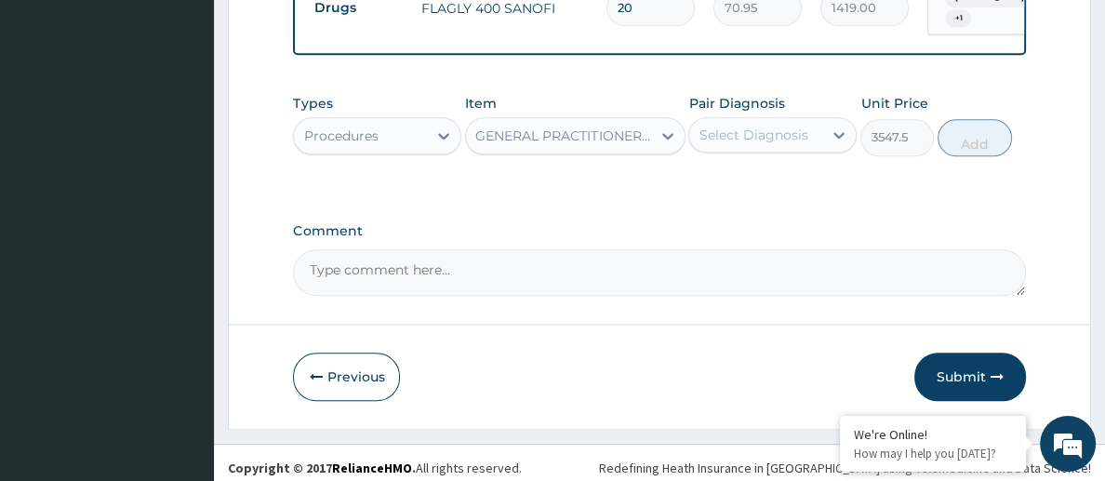
click at [778, 132] on div "Select Diagnosis" at bounding box center [753, 135] width 109 height 19
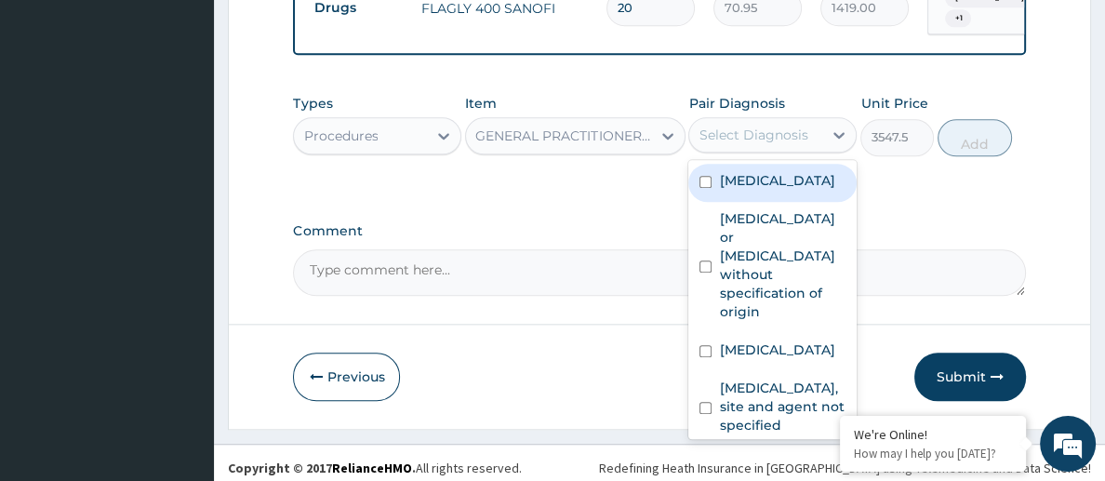
click at [778, 181] on label "[MEDICAL_DATA]" at bounding box center [776, 180] width 115 height 19
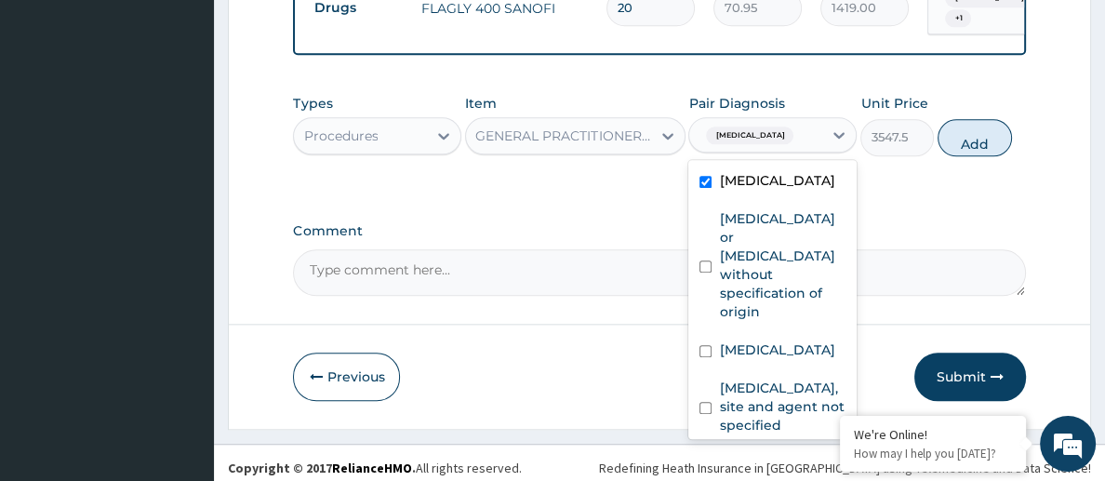
checkbox input "true"
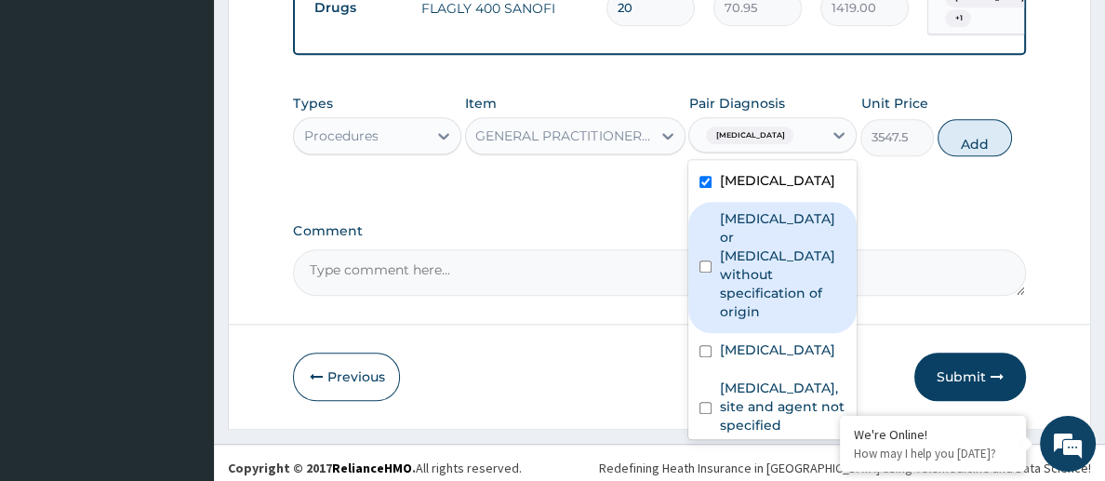
click at [778, 228] on label "Gastroenteritis or colitis without specification of origin" at bounding box center [782, 265] width 127 height 112
checkbox input "true"
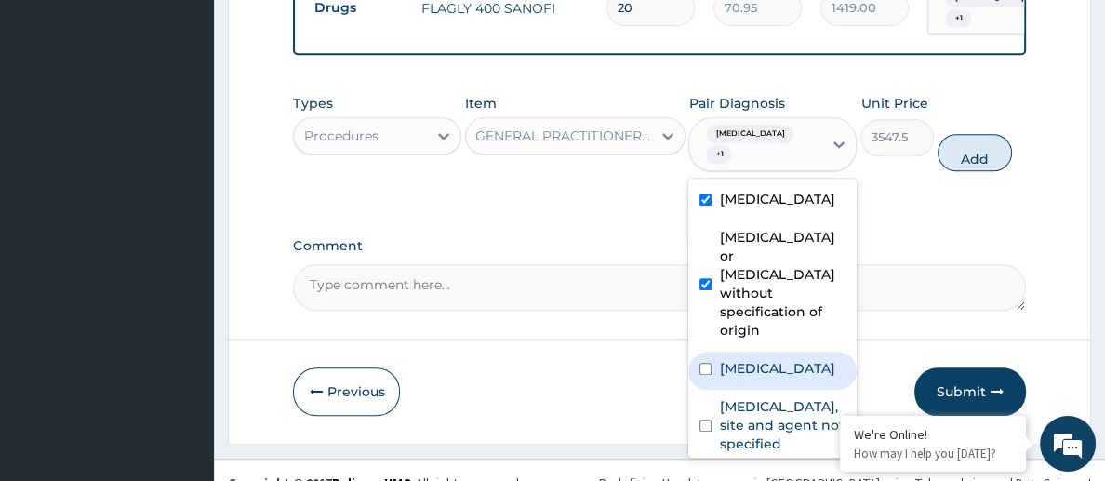
click at [766, 359] on label "[MEDICAL_DATA]" at bounding box center [776, 368] width 115 height 19
checkbox input "true"
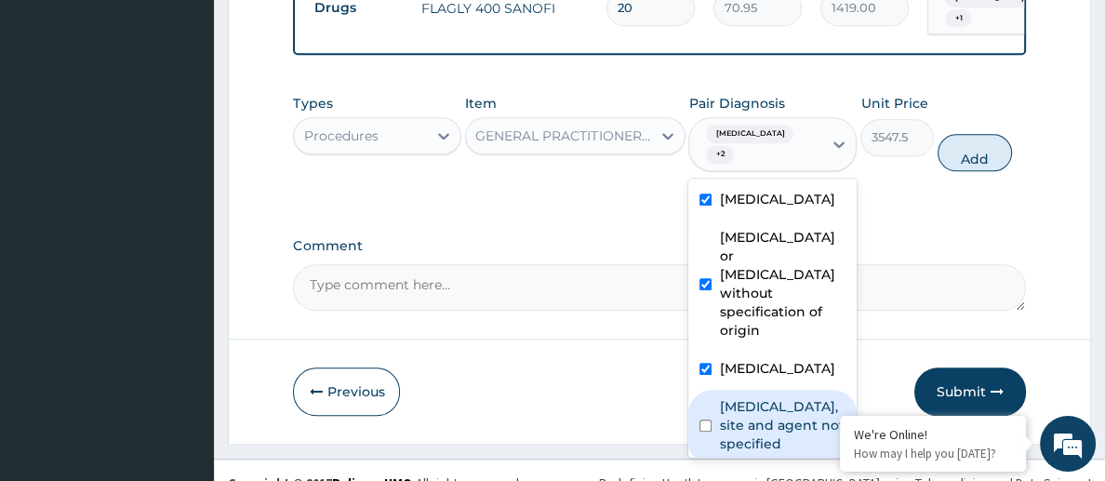
click at [747, 435] on label "Urinary tract infection, site and agent not specified" at bounding box center [782, 425] width 127 height 56
checkbox input "true"
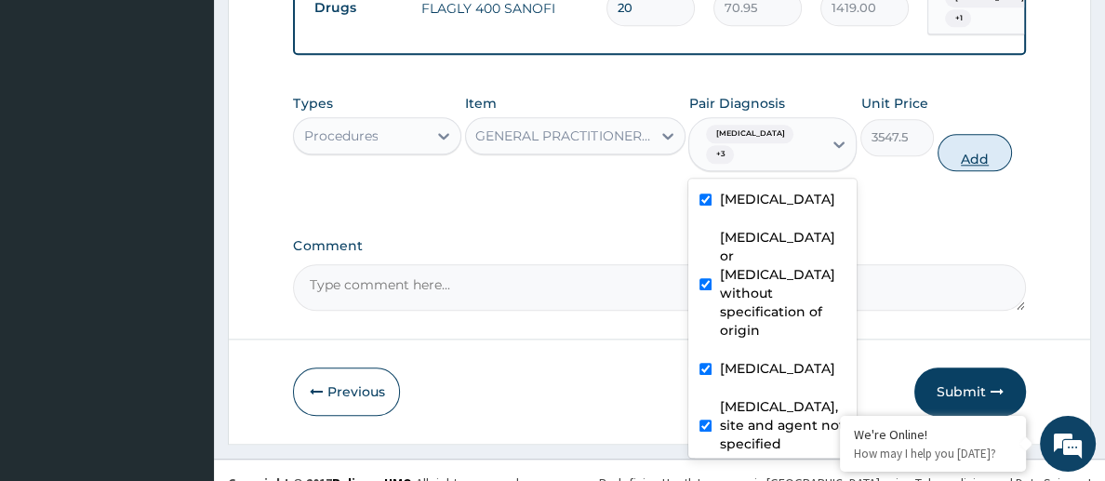
click at [977, 155] on button "Add" at bounding box center [975, 152] width 74 height 37
type input "0"
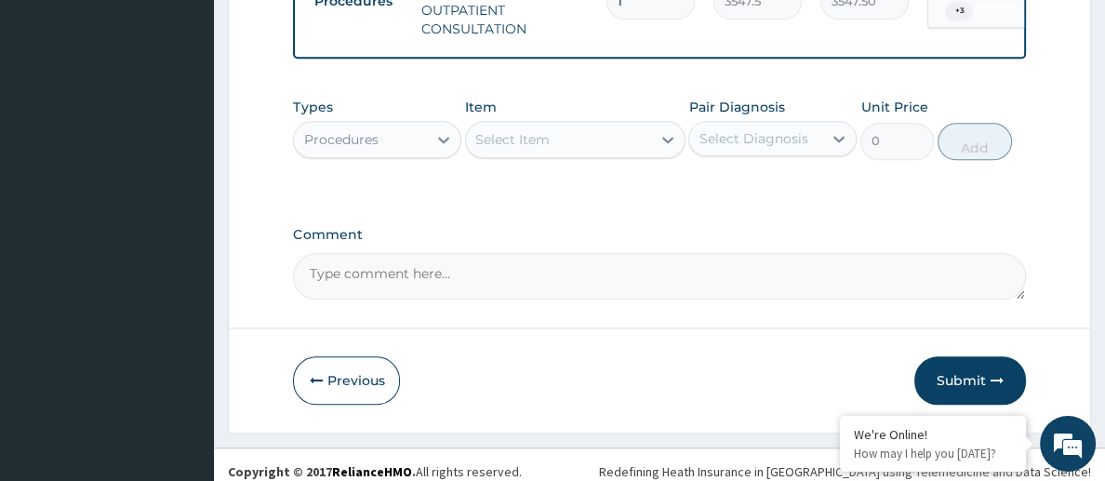
scroll to position [1973, 0]
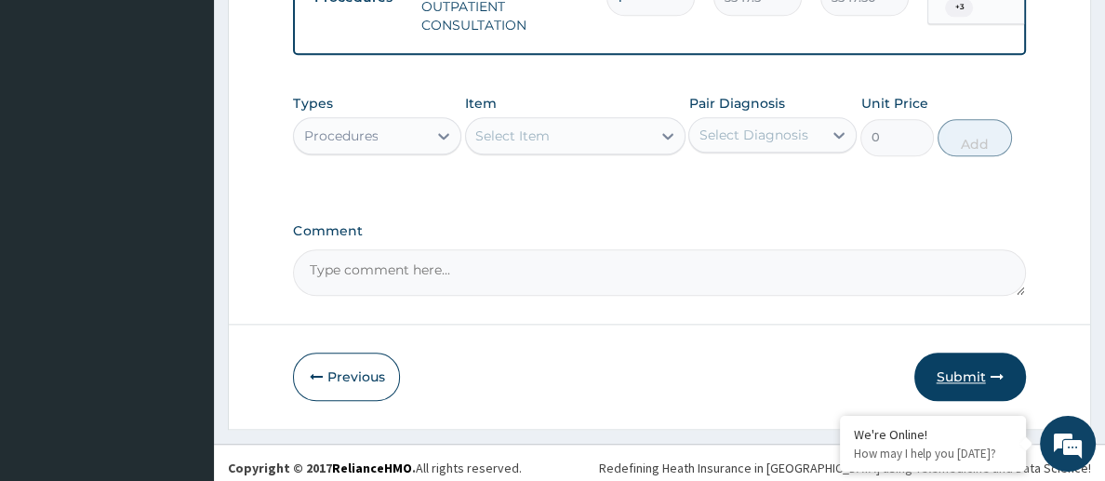
click at [979, 372] on button "Submit" at bounding box center [971, 377] width 112 height 48
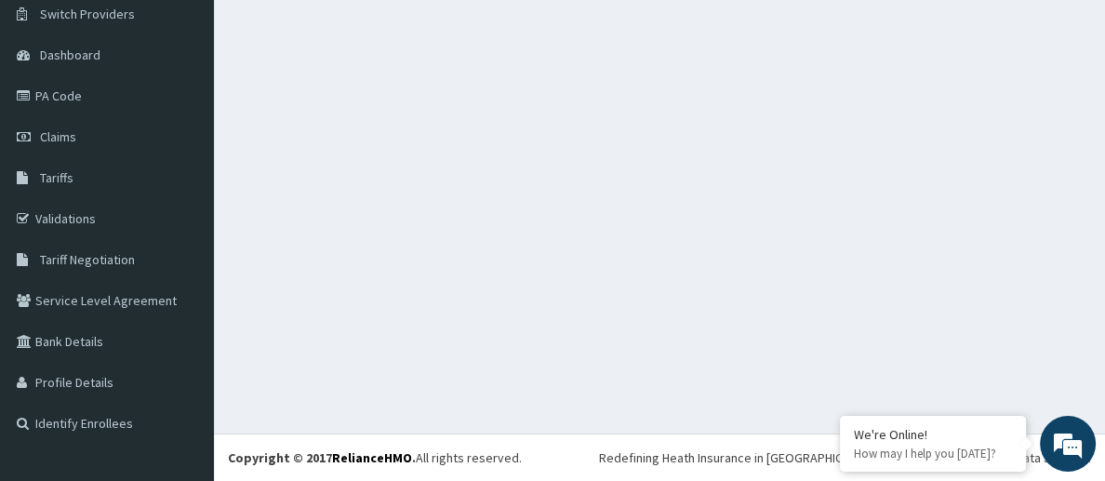
scroll to position [147, 0]
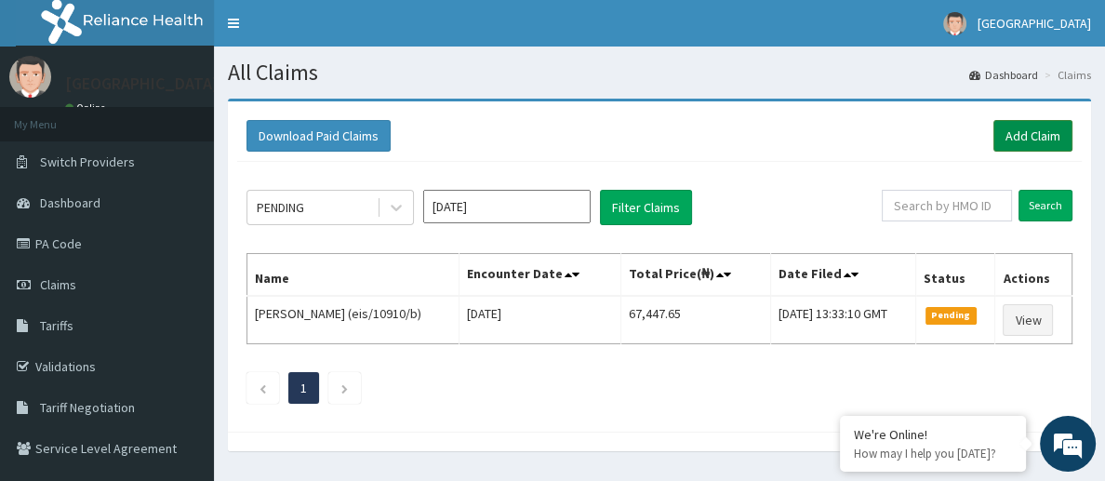
click at [1040, 136] on link "Add Claim" at bounding box center [1033, 136] width 79 height 32
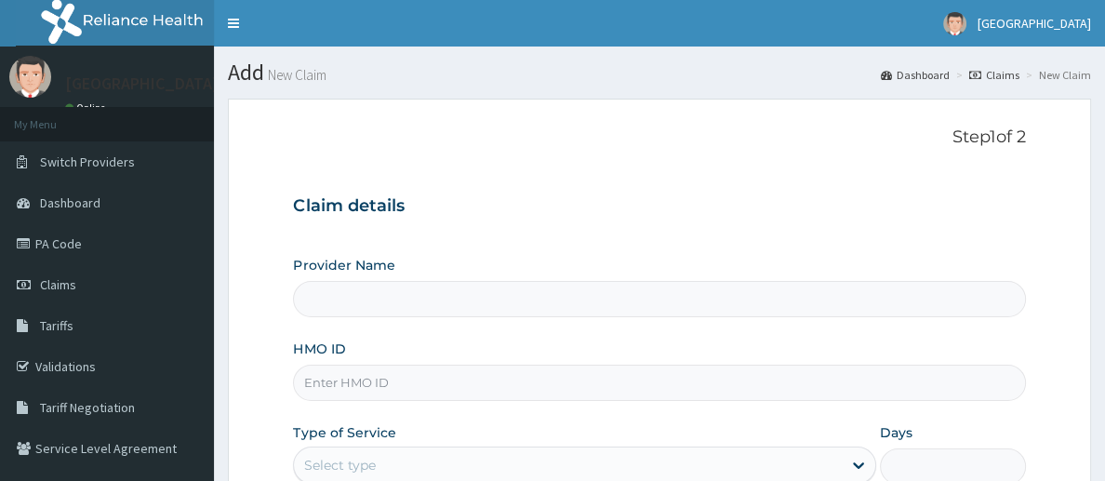
type input "[GEOGRAPHIC_DATA]"
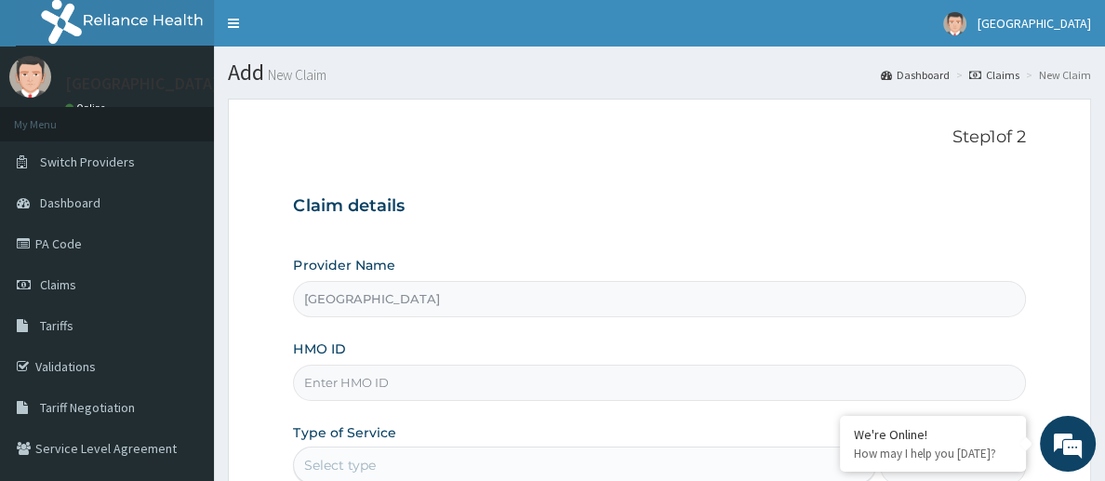
click at [689, 340] on div "HMO ID" at bounding box center [659, 370] width 732 height 61
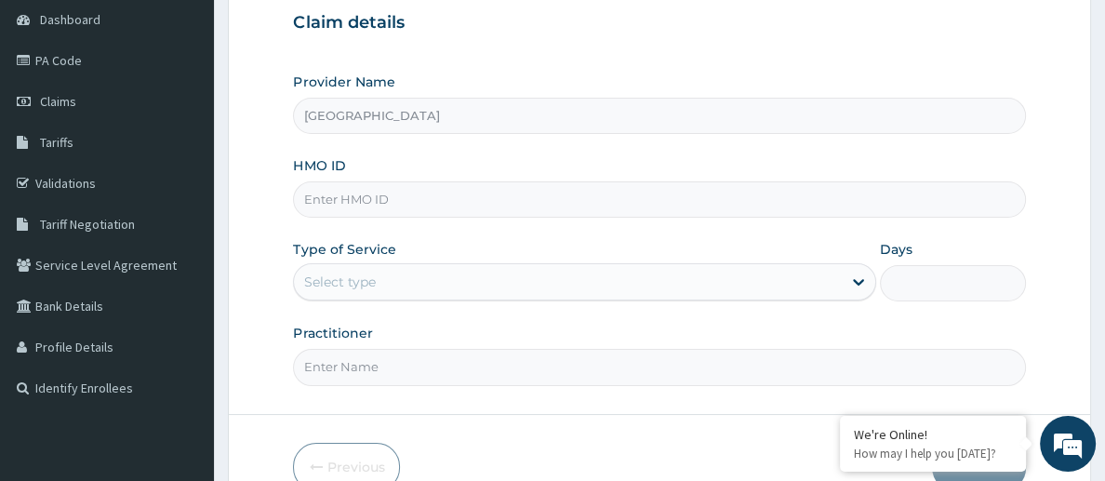
scroll to position [186, 0]
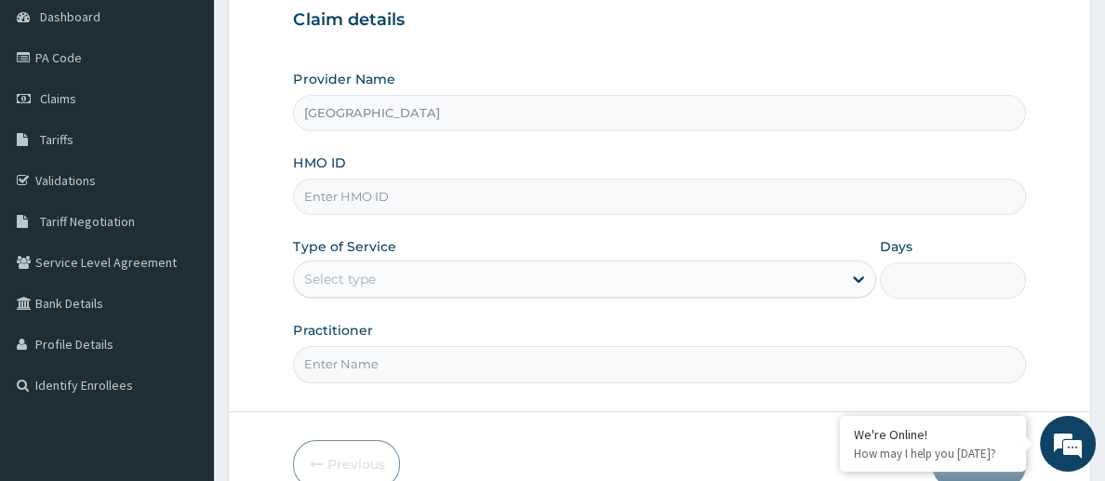
click at [487, 190] on input "HMO ID" at bounding box center [659, 197] width 732 height 36
paste input "NKK/10010/B"
type input "NKK/10010/B"
click at [546, 276] on div "Select type" at bounding box center [567, 279] width 547 height 30
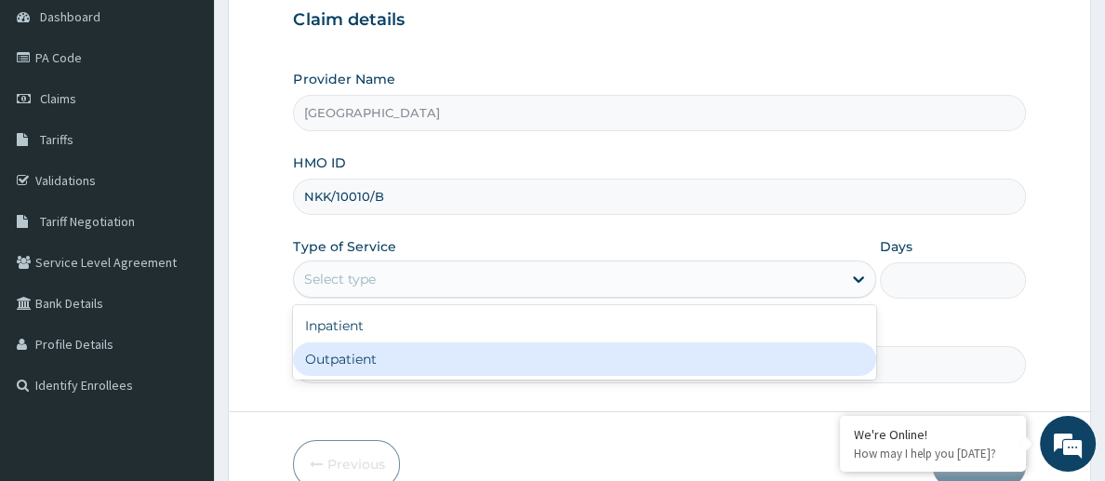
click at [538, 355] on div "Outpatient" at bounding box center [584, 358] width 582 height 33
type input "1"
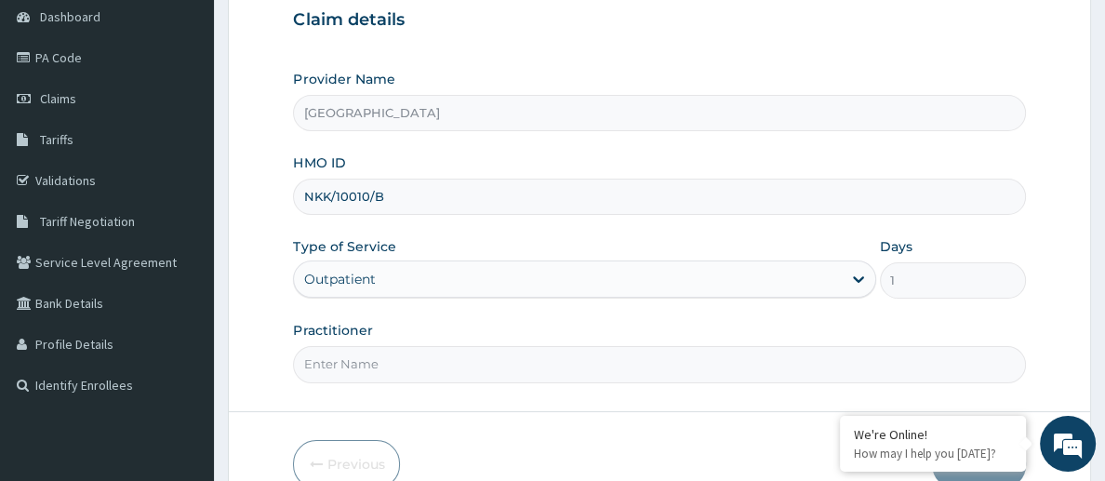
click at [438, 373] on input "Practitioner" at bounding box center [659, 364] width 732 height 36
type input "[PERSON_NAME]"
click at [580, 411] on div at bounding box center [660, 411] width 862 height 1
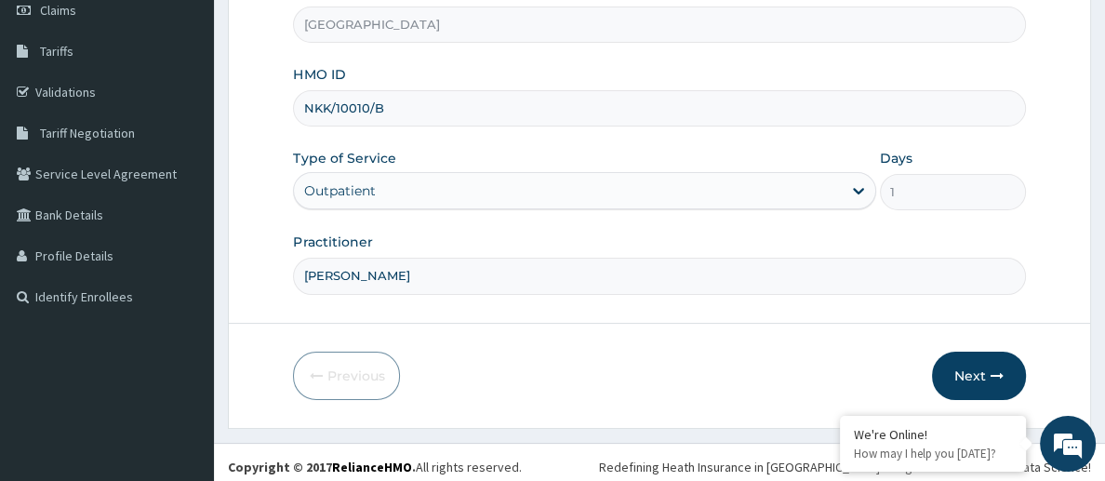
scroll to position [275, 0]
click at [1003, 360] on button "Next" at bounding box center [979, 375] width 94 height 48
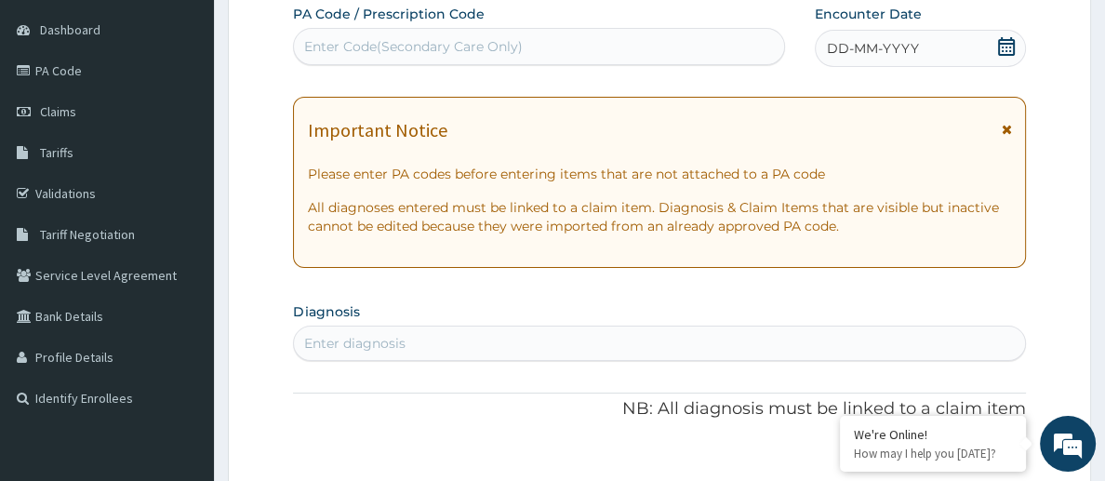
scroll to position [164, 0]
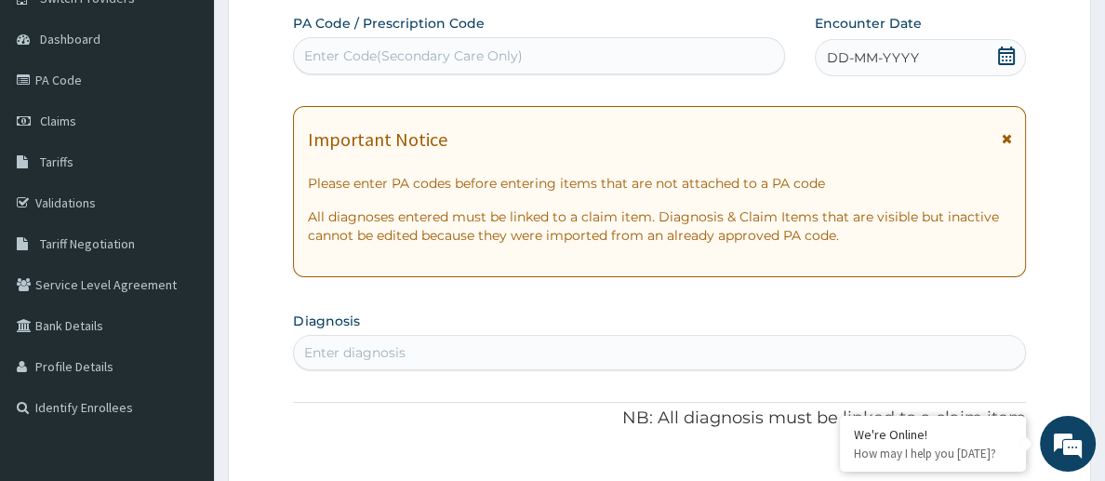
click at [1001, 60] on icon at bounding box center [1006, 56] width 19 height 19
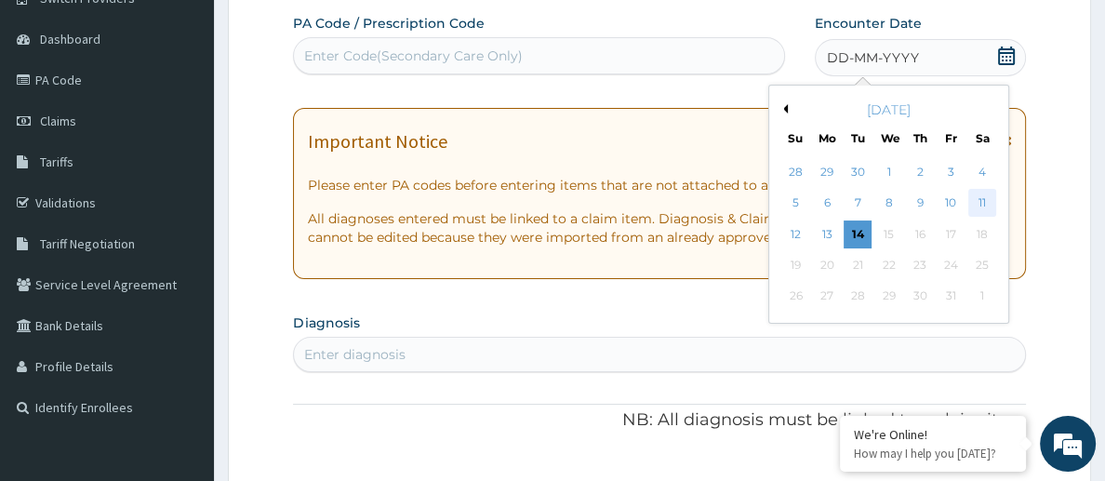
click at [983, 204] on div "11" at bounding box center [983, 204] width 28 height 28
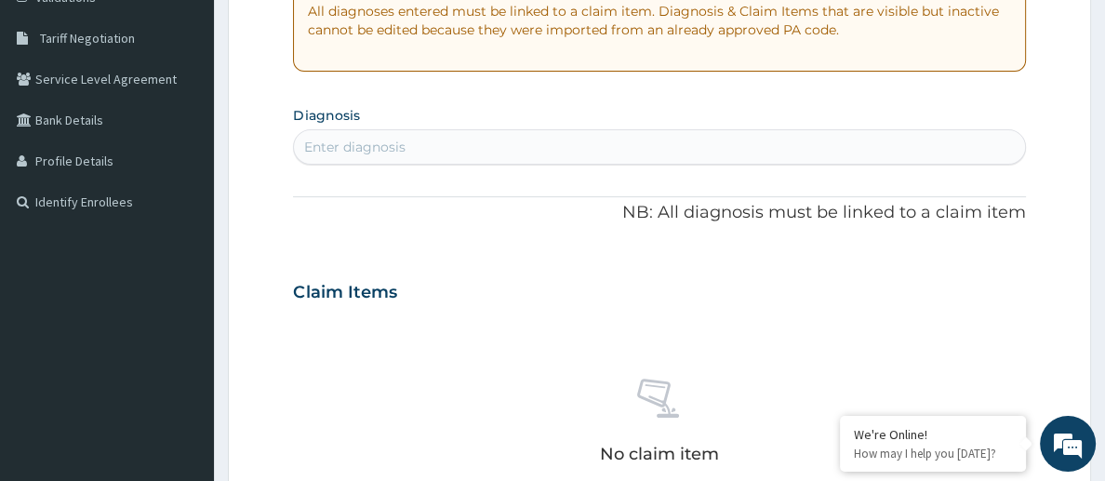
scroll to position [372, 0]
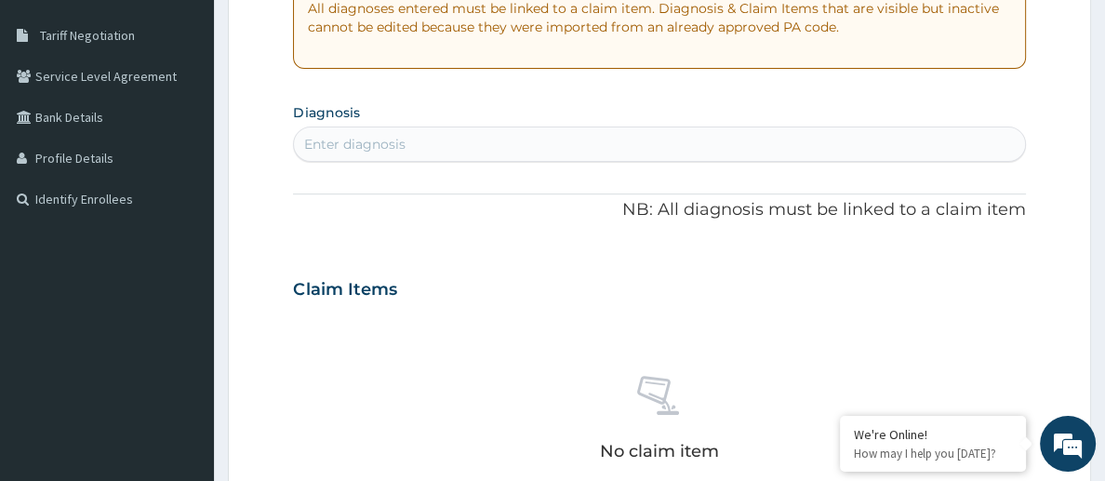
click at [419, 143] on div "Enter diagnosis" at bounding box center [659, 144] width 730 height 30
click at [414, 141] on div "Enter diagnosis" at bounding box center [659, 144] width 730 height 30
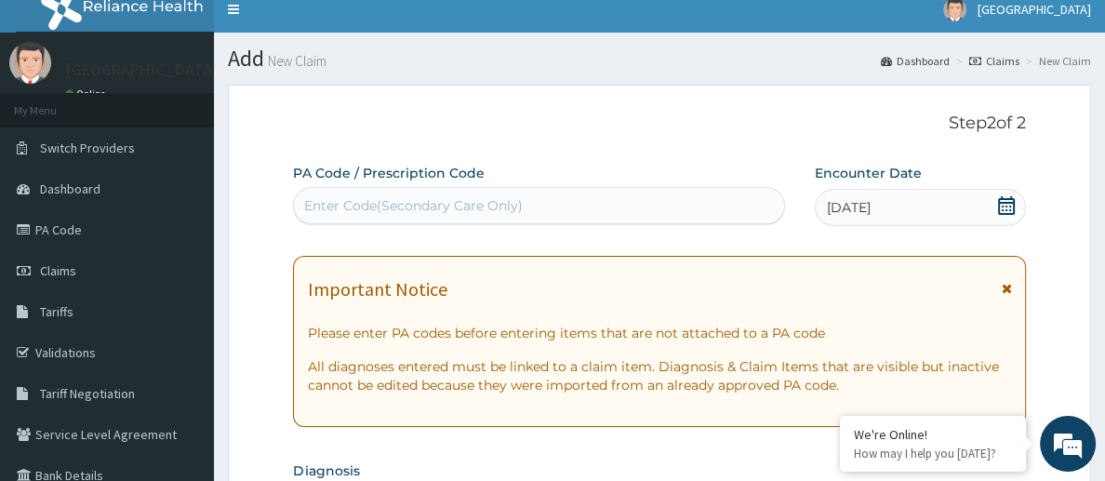
scroll to position [12, 0]
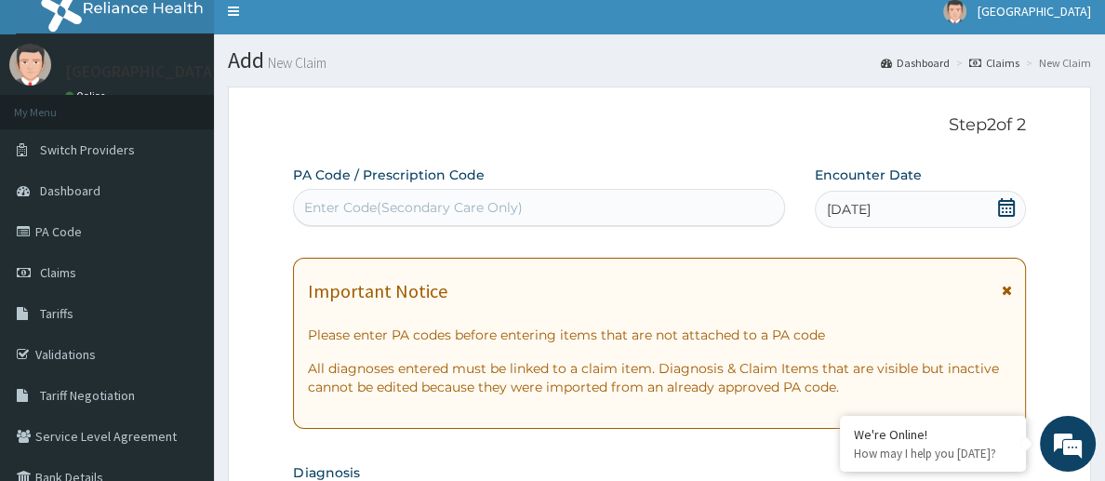
click at [638, 210] on div "Enter Code(Secondary Care Only)" at bounding box center [539, 208] width 490 height 30
paste input "PA/6D246B"
type input "PA/6D246B"
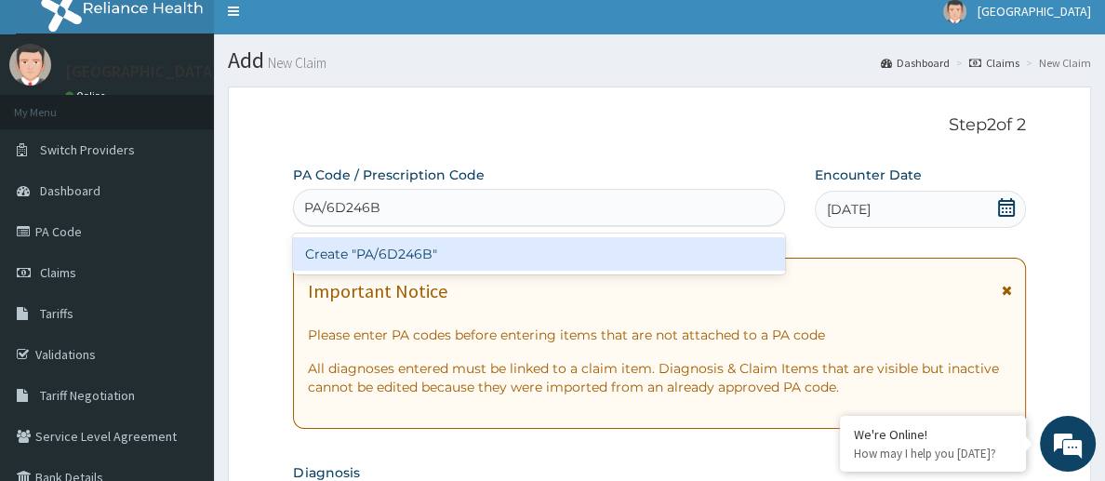
click at [586, 252] on div "Create "PA/6D246B"" at bounding box center [539, 253] width 492 height 33
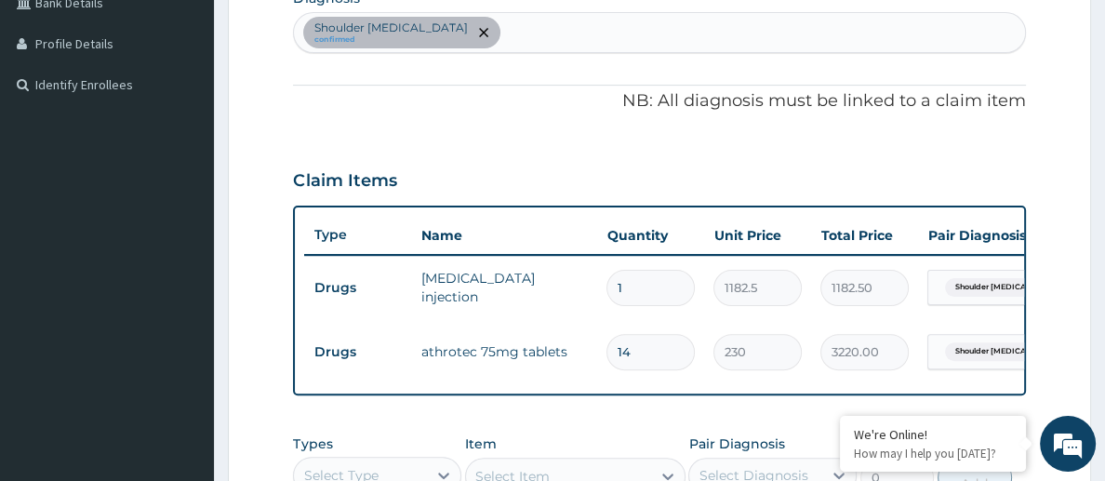
scroll to position [483, 0]
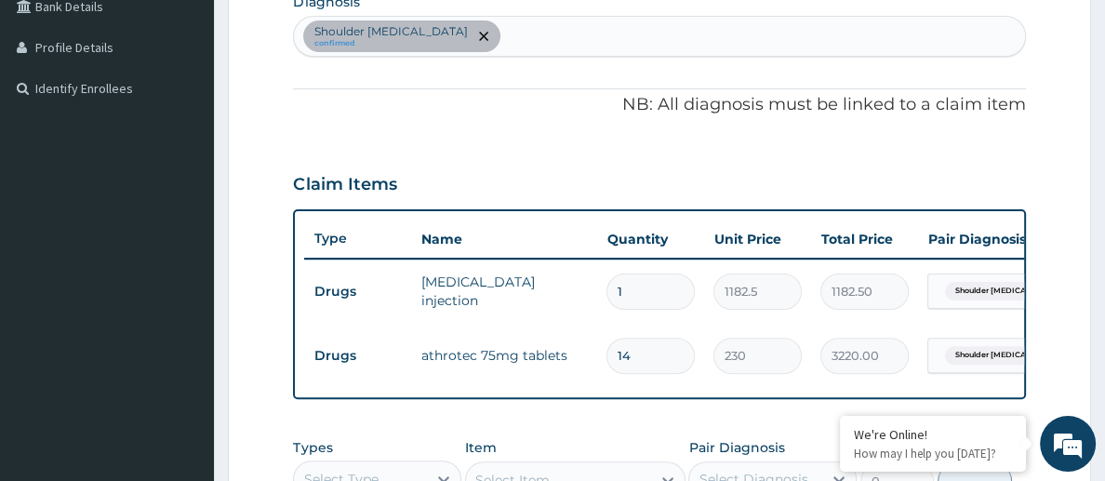
click at [572, 31] on div "Shoulder injury, unspecified confirmed" at bounding box center [659, 36] width 730 height 39
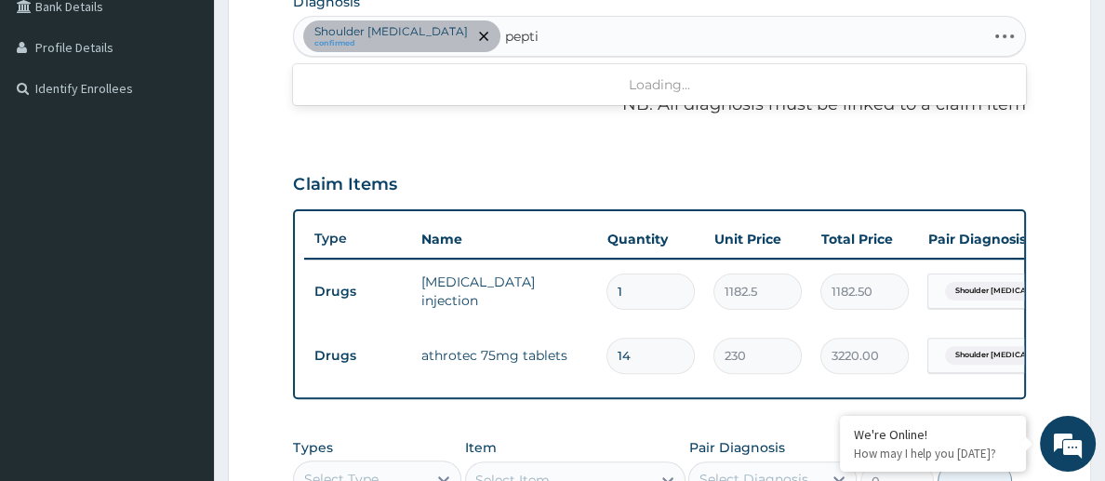
type input "peptic"
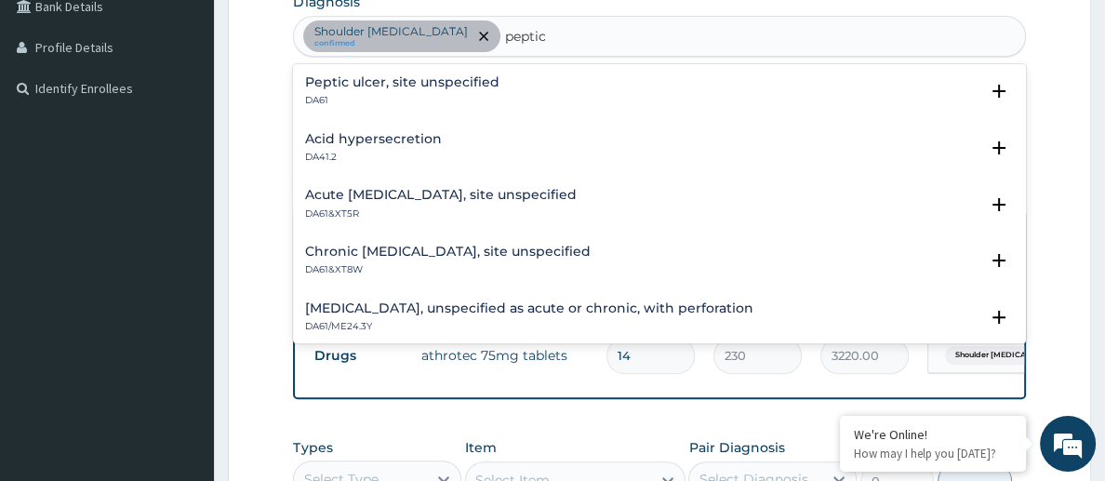
click at [398, 81] on h4 "Peptic ulcer, site unspecified" at bounding box center [401, 82] width 194 height 14
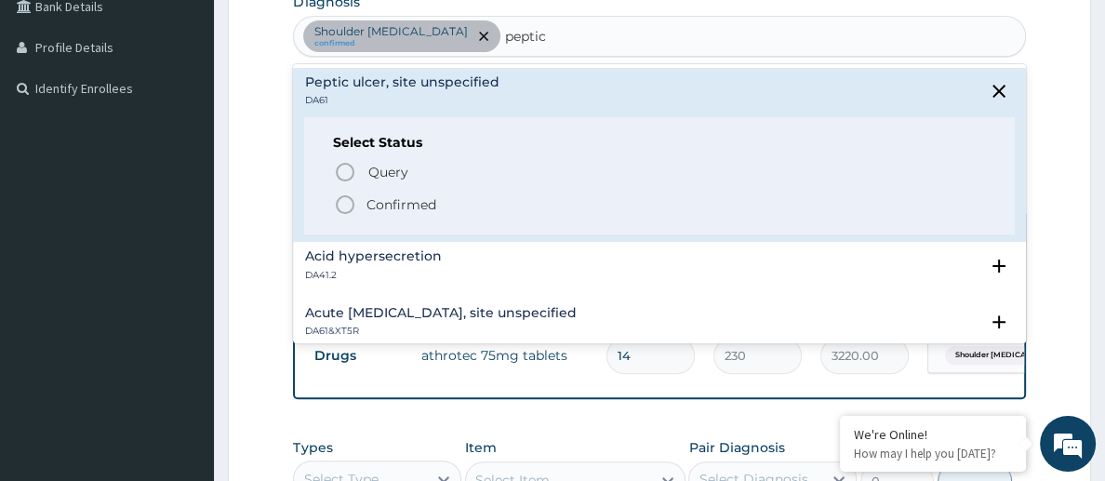
click at [346, 203] on icon "status option filled" at bounding box center [345, 205] width 22 height 22
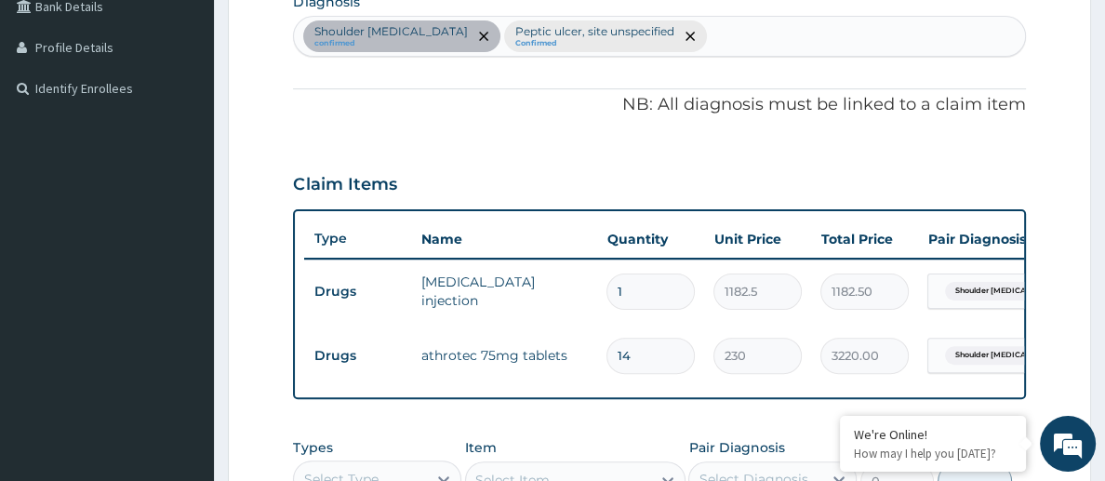
type input "m"
type input "pain"
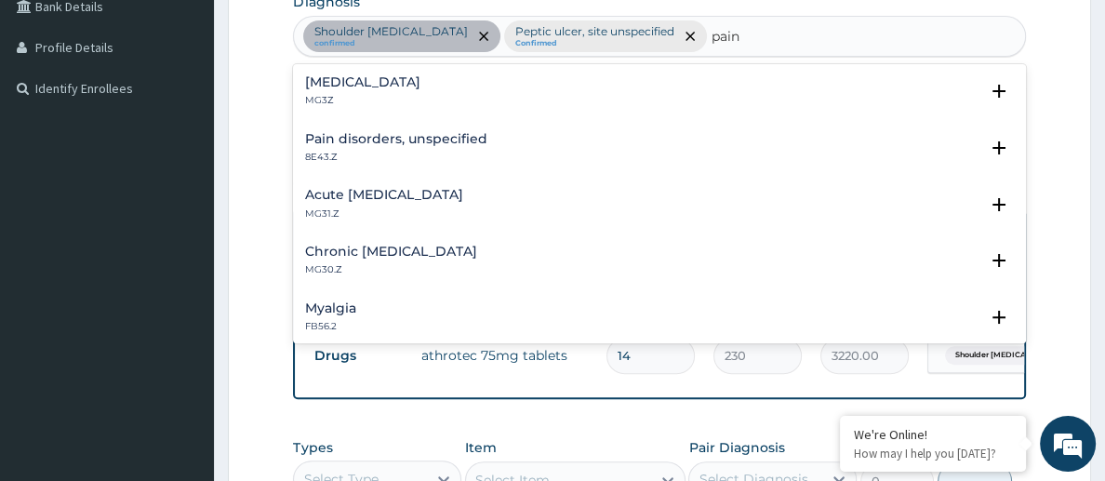
click at [345, 86] on div "Pain, unspecified MG3Z" at bounding box center [361, 91] width 115 height 33
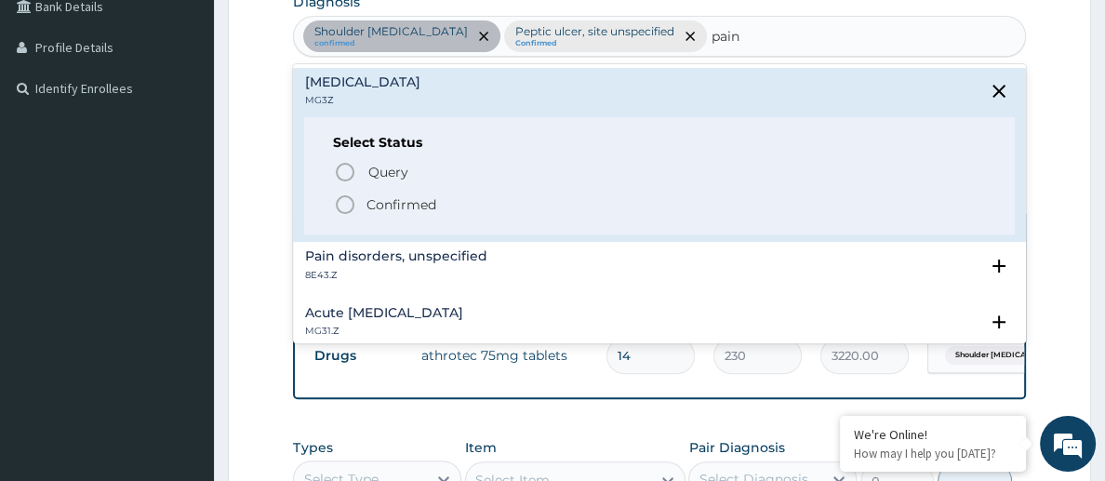
click at [344, 204] on icon "status option filled" at bounding box center [345, 205] width 22 height 22
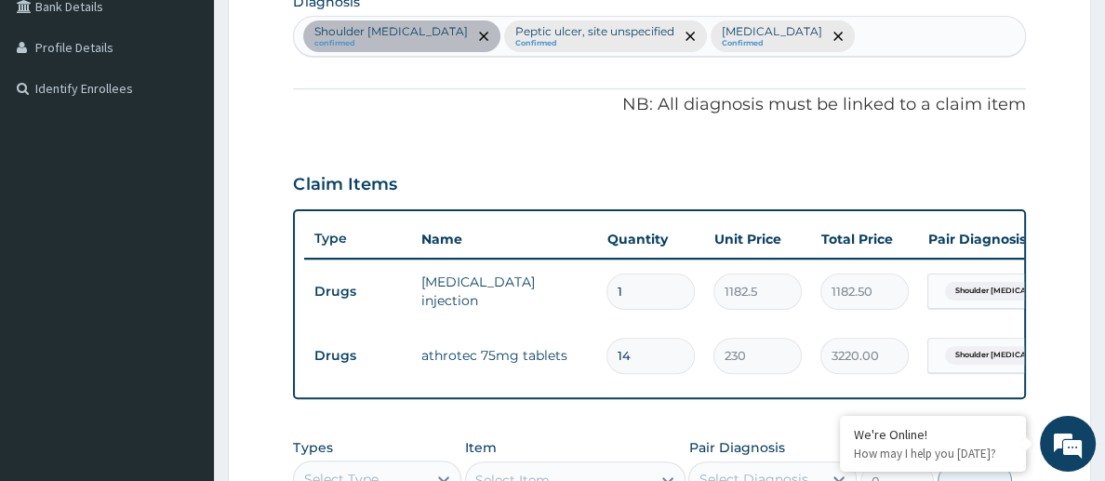
click at [579, 191] on div "Claim Items" at bounding box center [659, 180] width 732 height 48
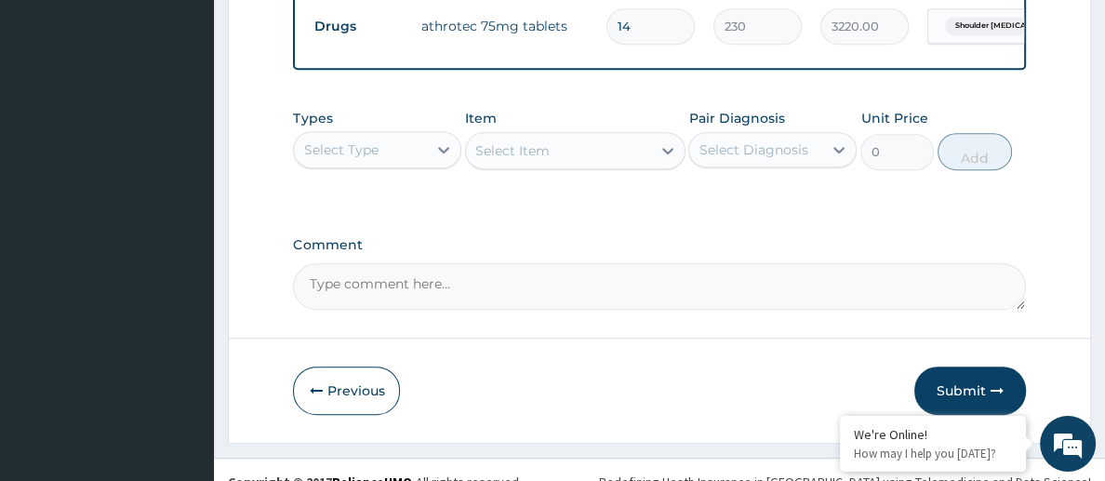
scroll to position [818, 0]
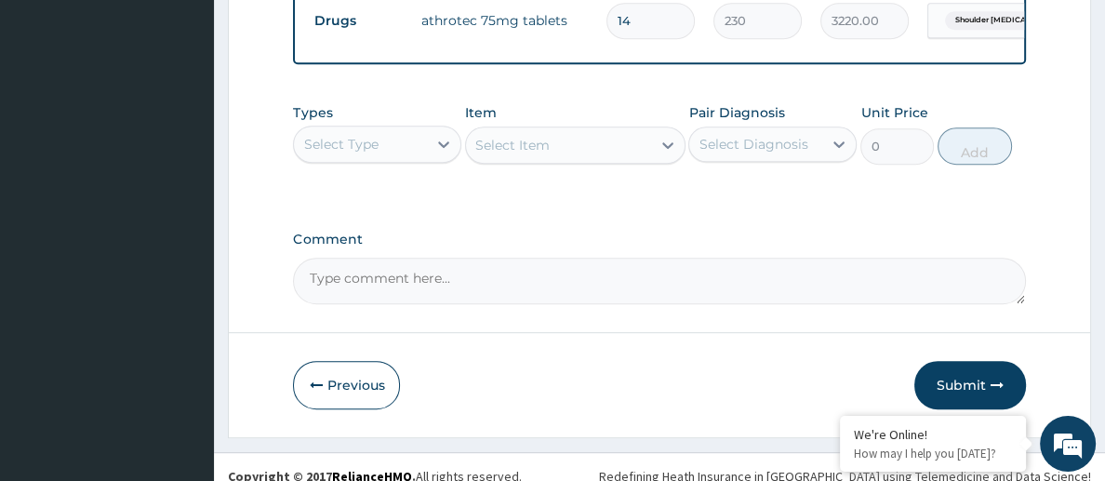
click at [311, 141] on div "Select Type" at bounding box center [340, 144] width 74 height 19
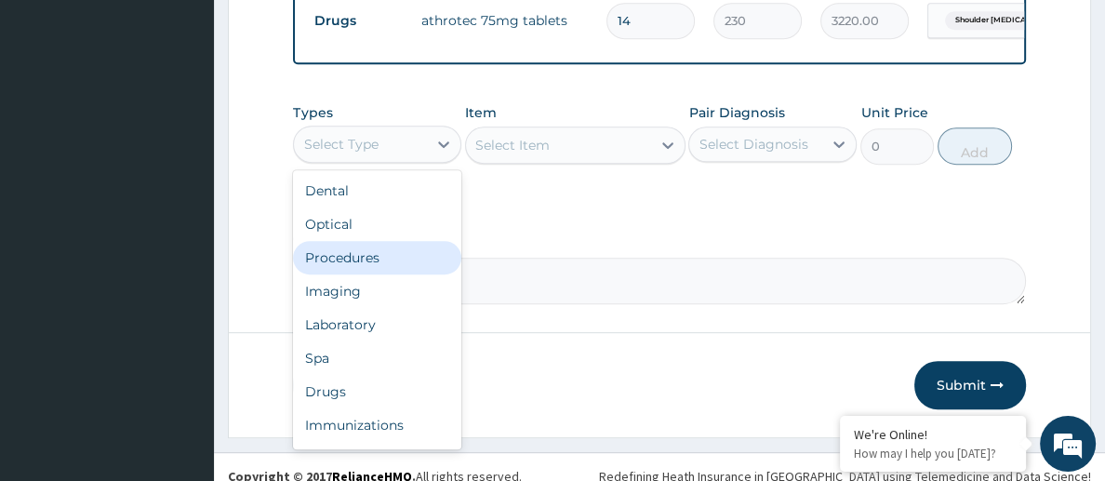
click at [336, 250] on div "Procedures" at bounding box center [377, 257] width 168 height 33
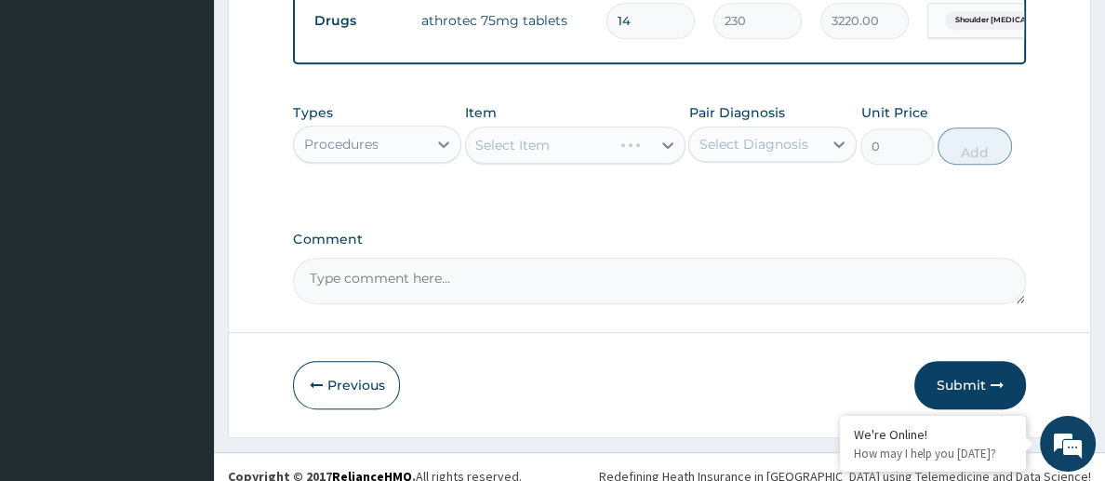
click at [554, 142] on div "Select Item" at bounding box center [575, 145] width 220 height 37
click at [554, 142] on div "Select Item" at bounding box center [558, 145] width 184 height 30
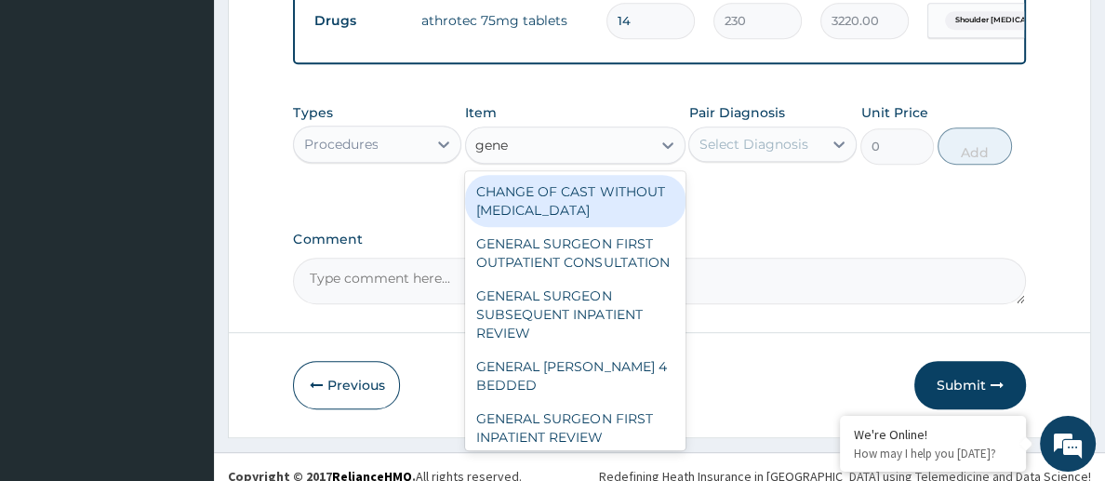
type input "gener"
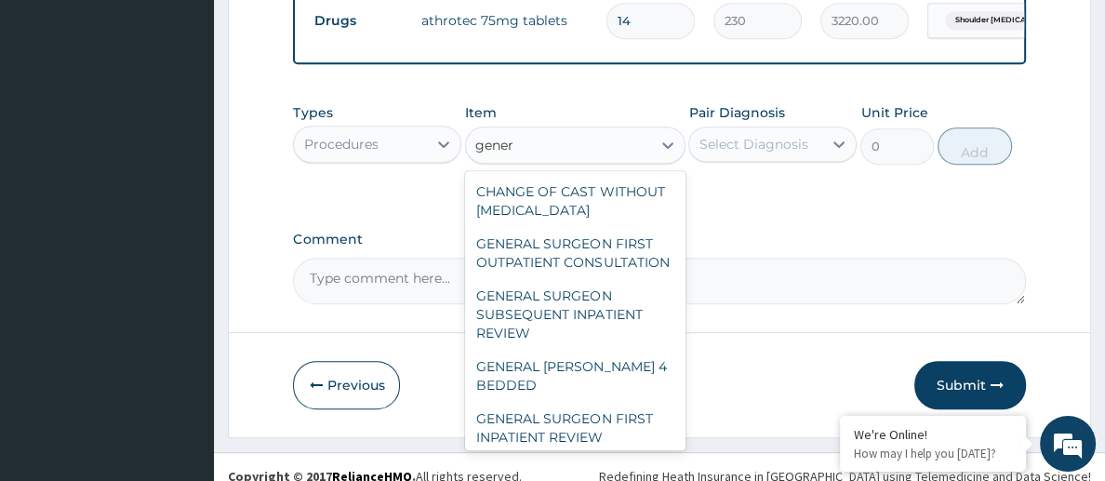
click at [597, 454] on div "GENERAL PRACTITIONER CONSULTATION FIRST OUTPATIENT CONSULTATION" at bounding box center [575, 489] width 220 height 71
type input "3547.5"
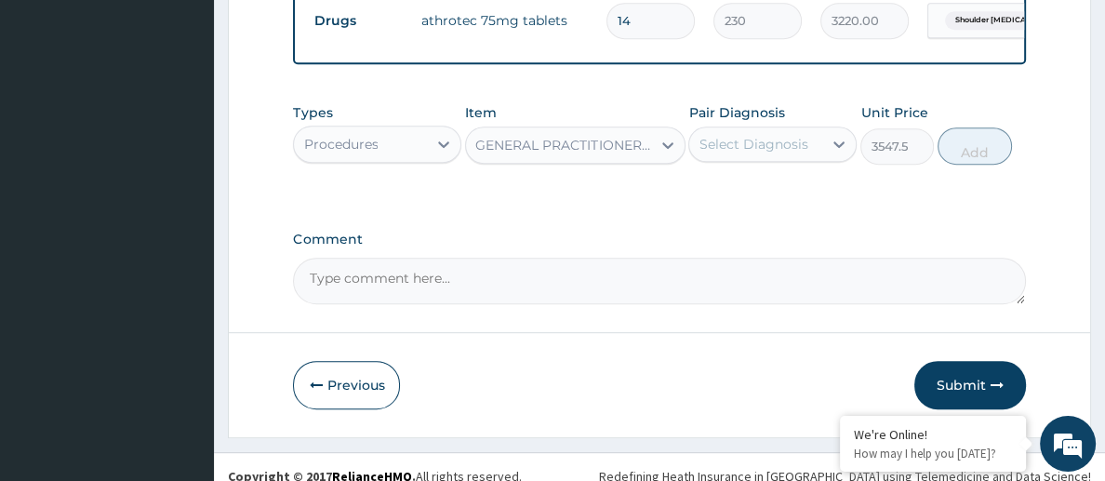
click at [743, 135] on div "Select Diagnosis" at bounding box center [753, 144] width 109 height 19
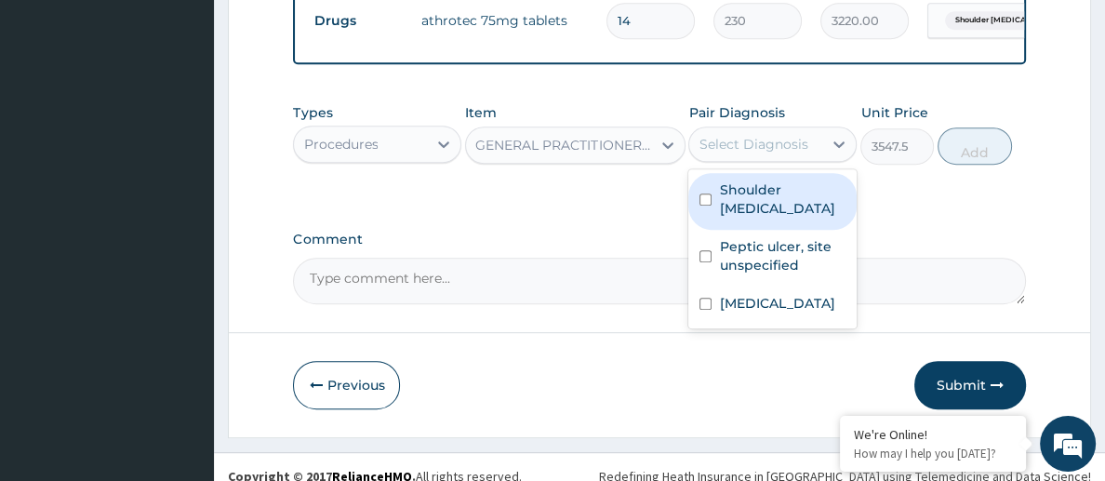
click at [743, 181] on label "Shoulder injury, unspecified" at bounding box center [782, 199] width 127 height 37
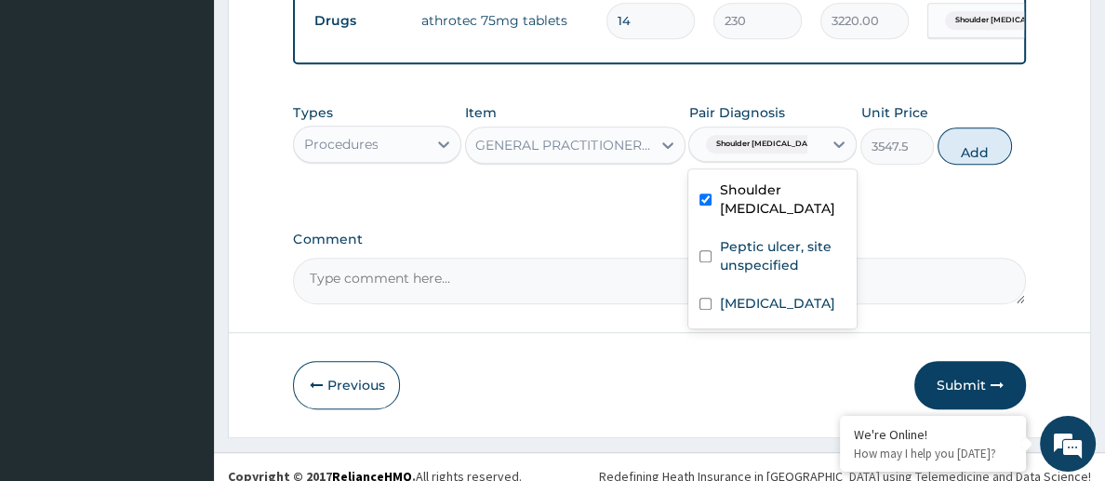
checkbox input "true"
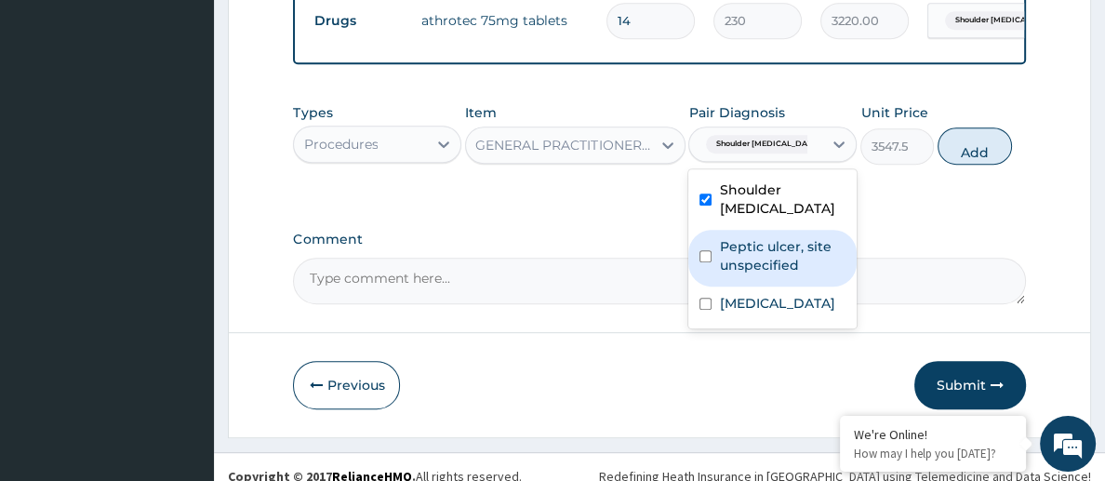
click at [738, 239] on label "Peptic ulcer, site unspecified" at bounding box center [782, 255] width 127 height 37
checkbox input "true"
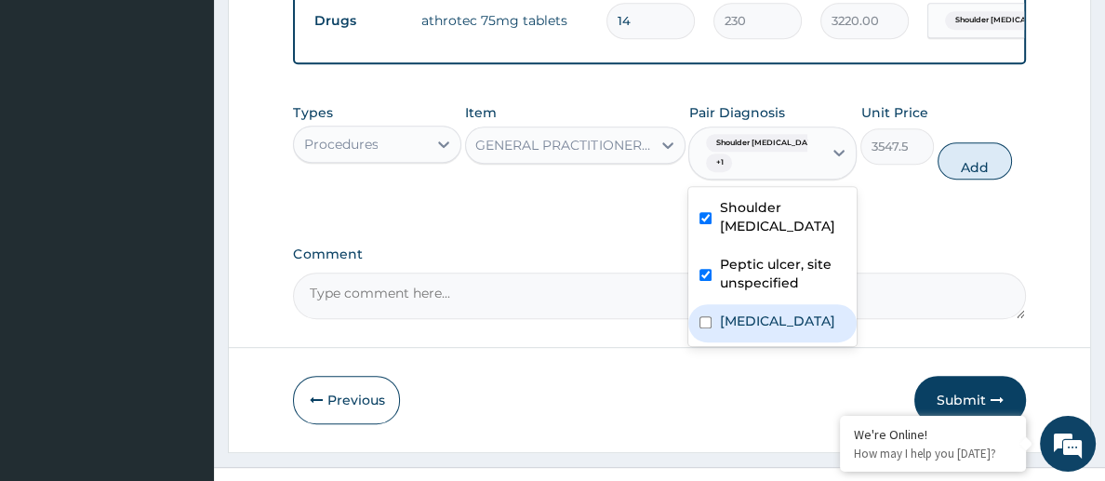
click at [738, 304] on div "Pain, unspecified" at bounding box center [773, 323] width 168 height 38
checkbox input "true"
click at [980, 158] on button "Add" at bounding box center [975, 160] width 74 height 37
type input "0"
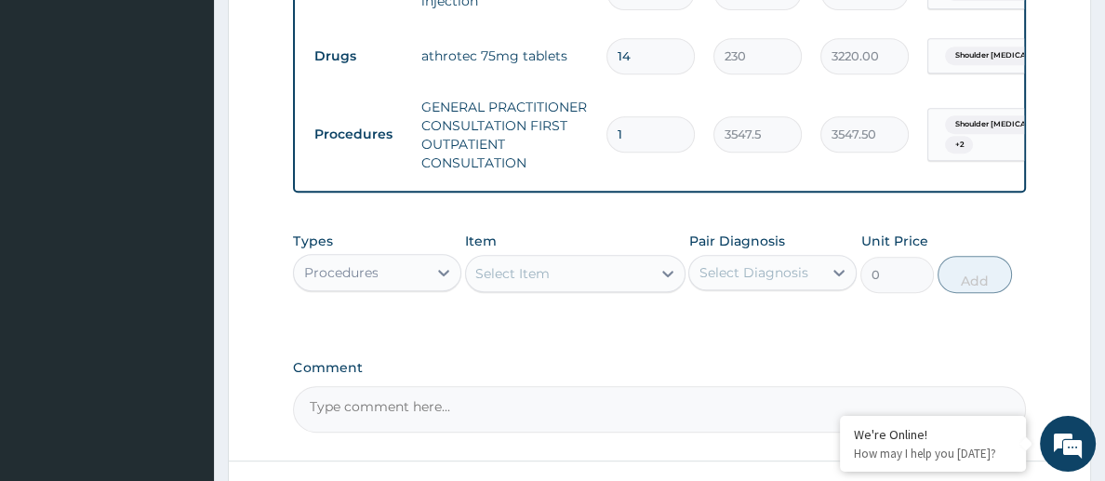
scroll to position [781, 0]
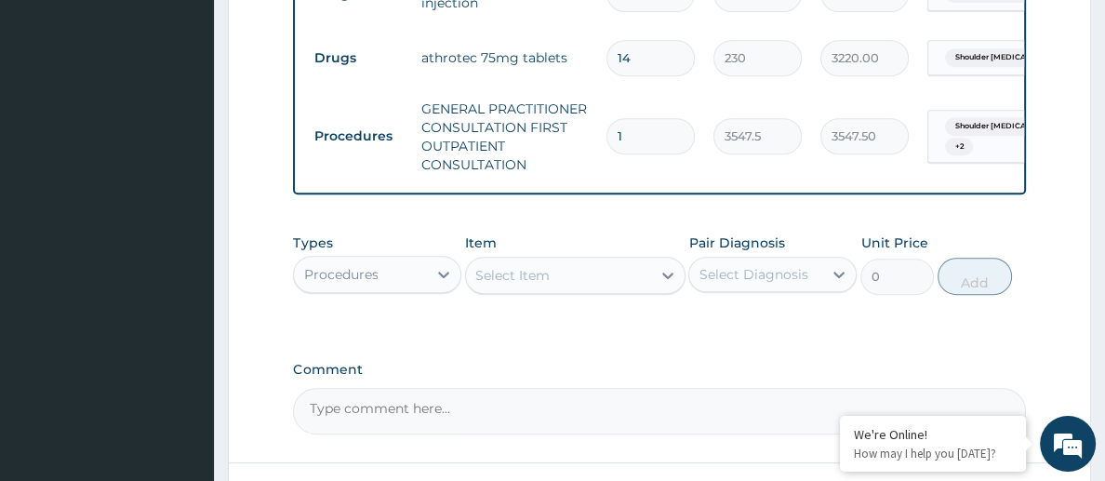
click at [594, 392] on textarea "Comment" at bounding box center [659, 411] width 732 height 47
click at [614, 242] on div "Item Select Item" at bounding box center [575, 264] width 220 height 61
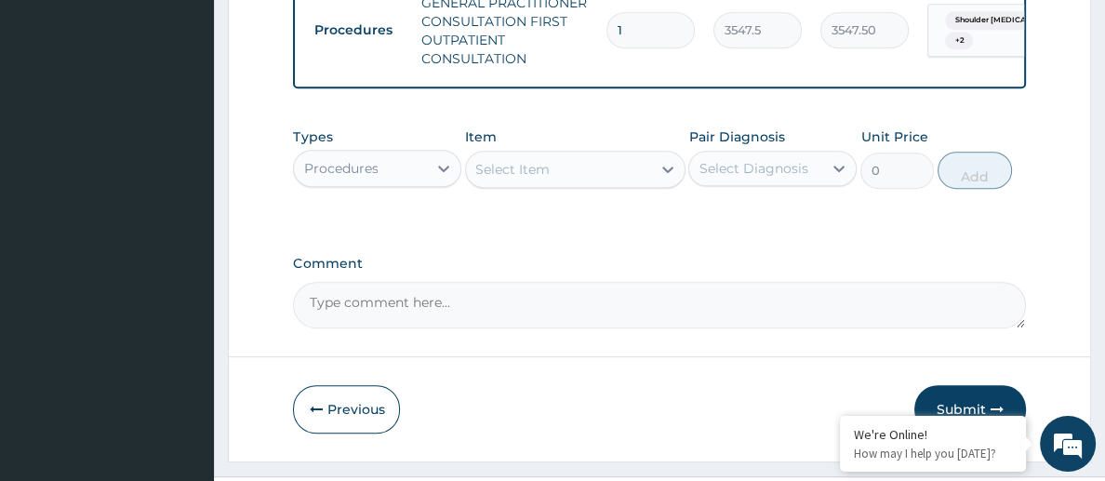
scroll to position [922, 0]
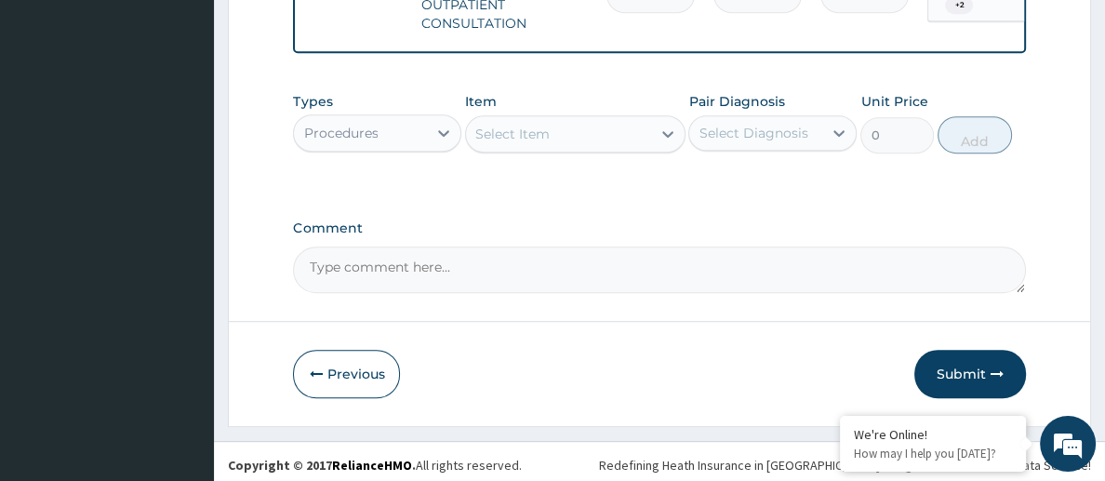
click at [367, 133] on div "Procedures" at bounding box center [340, 133] width 74 height 19
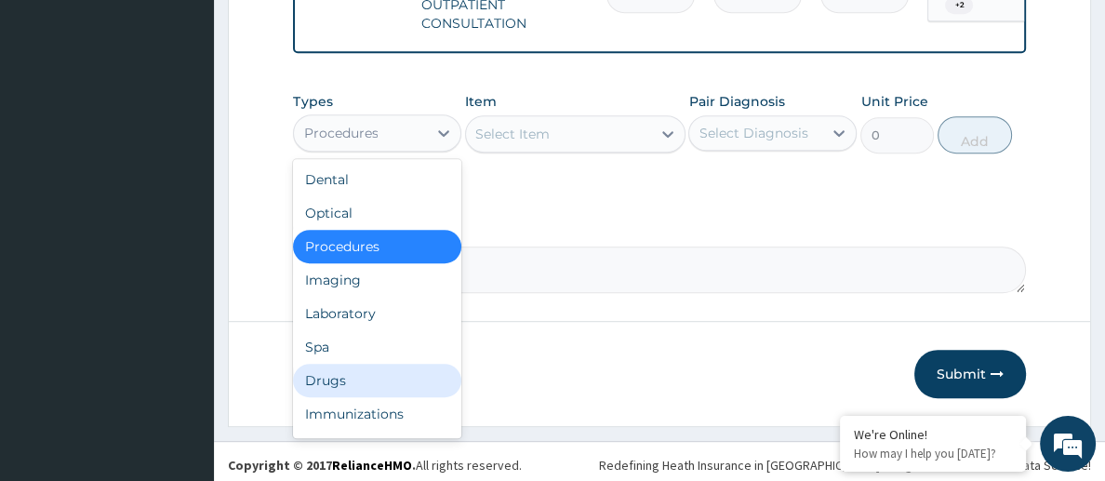
click at [343, 378] on div "Drugs" at bounding box center [377, 380] width 168 height 33
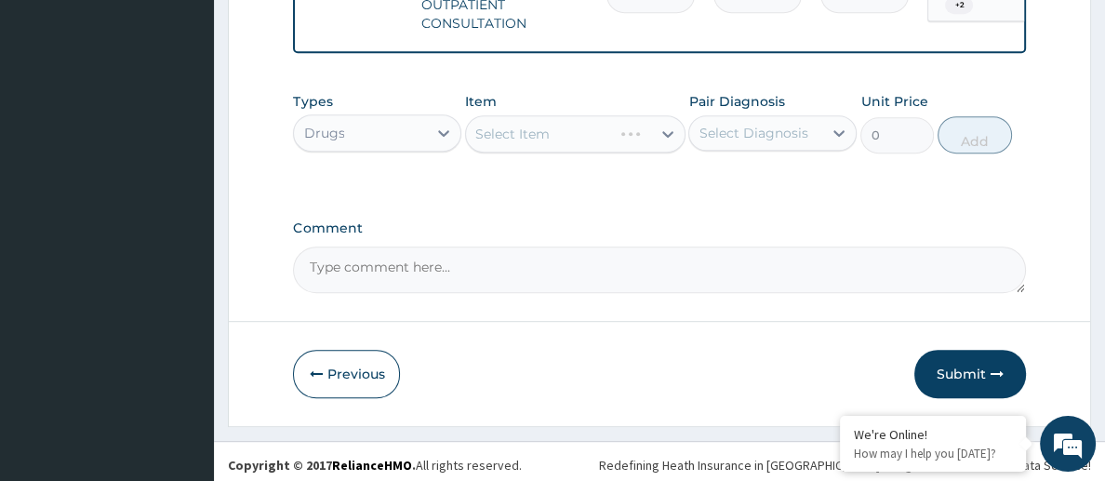
click at [569, 115] on div "Select Item" at bounding box center [575, 133] width 220 height 37
click at [564, 128] on div "Select Item" at bounding box center [575, 133] width 220 height 37
click at [564, 128] on div "Select Item" at bounding box center [558, 134] width 184 height 30
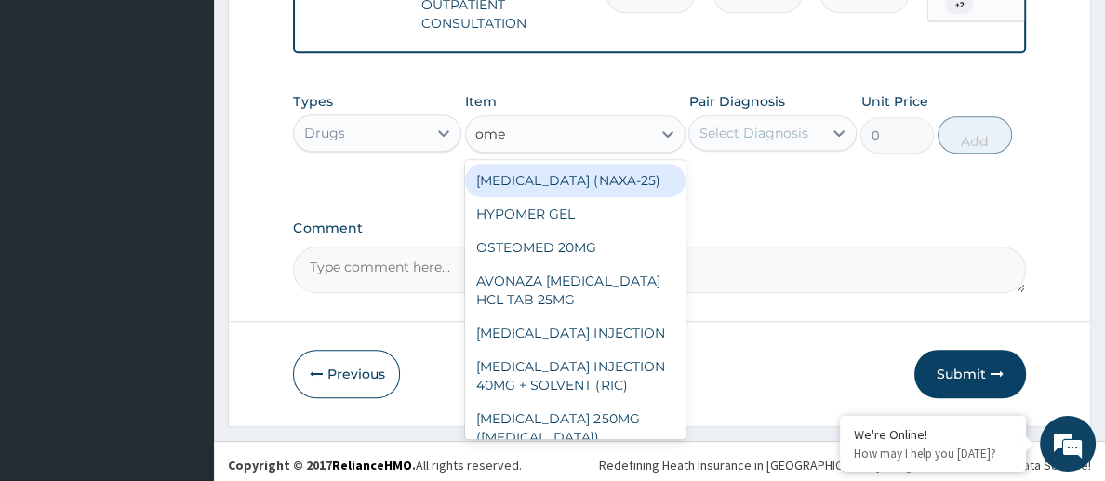
type input "omep"
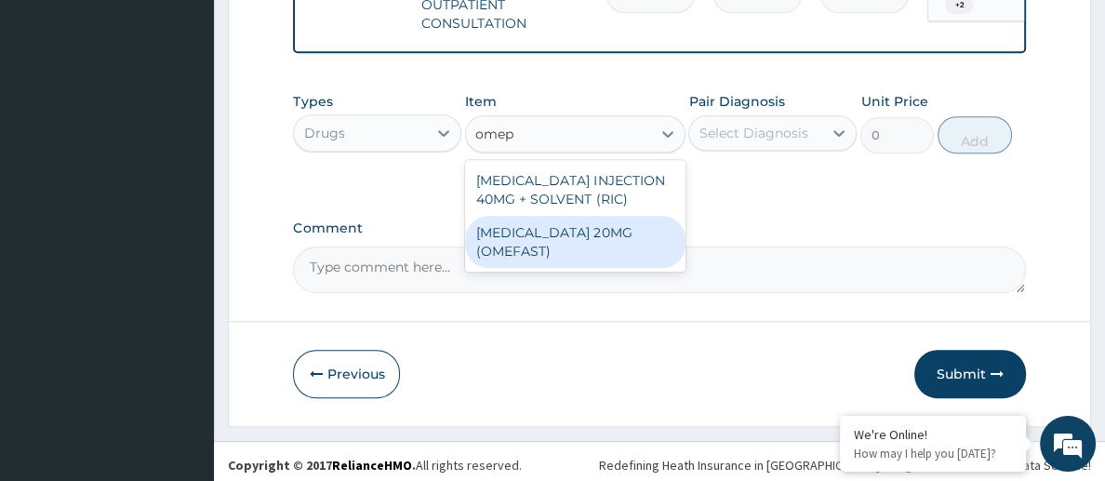
click at [576, 248] on div "[MEDICAL_DATA] 20MG (OMEFAST)" at bounding box center [575, 242] width 220 height 52
type input "82.77499999999999"
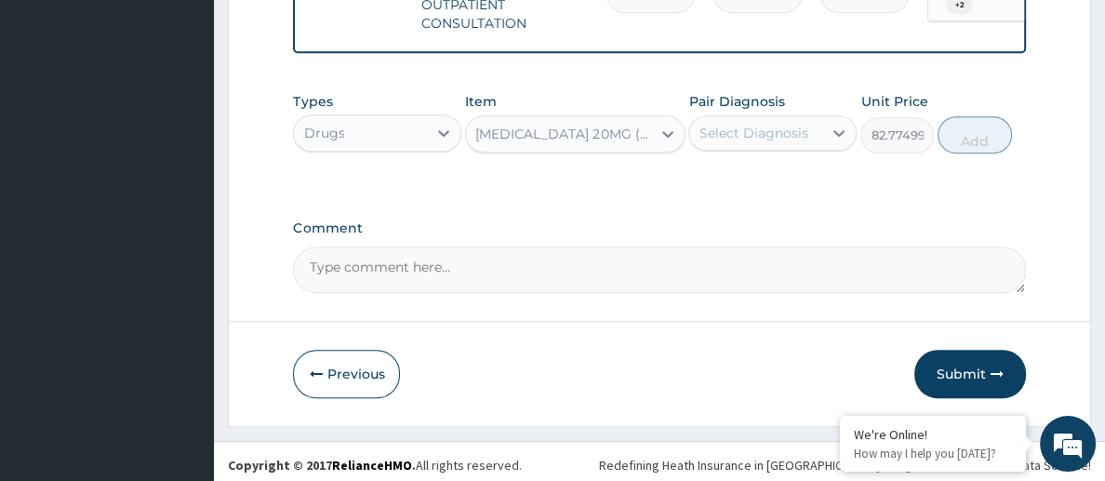
click at [722, 138] on div "Select Diagnosis" at bounding box center [755, 133] width 133 height 30
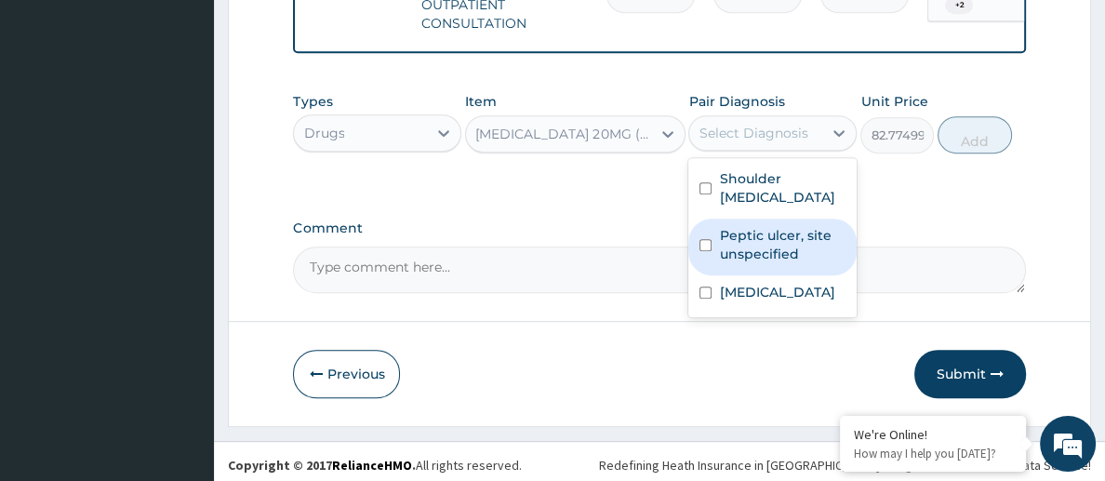
click at [740, 239] on label "Peptic ulcer, site unspecified" at bounding box center [782, 244] width 127 height 37
checkbox input "true"
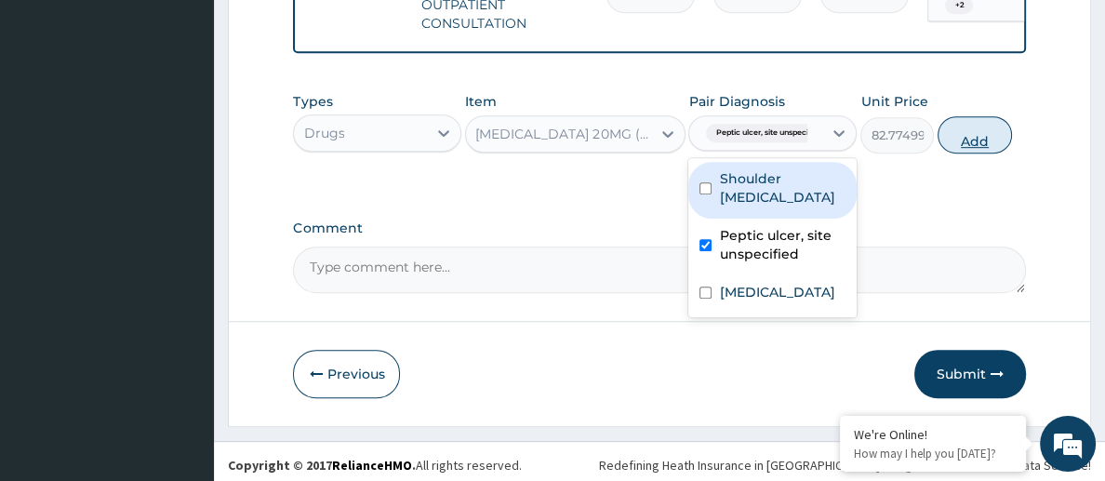
click at [959, 136] on button "Add" at bounding box center [975, 134] width 74 height 37
type input "0"
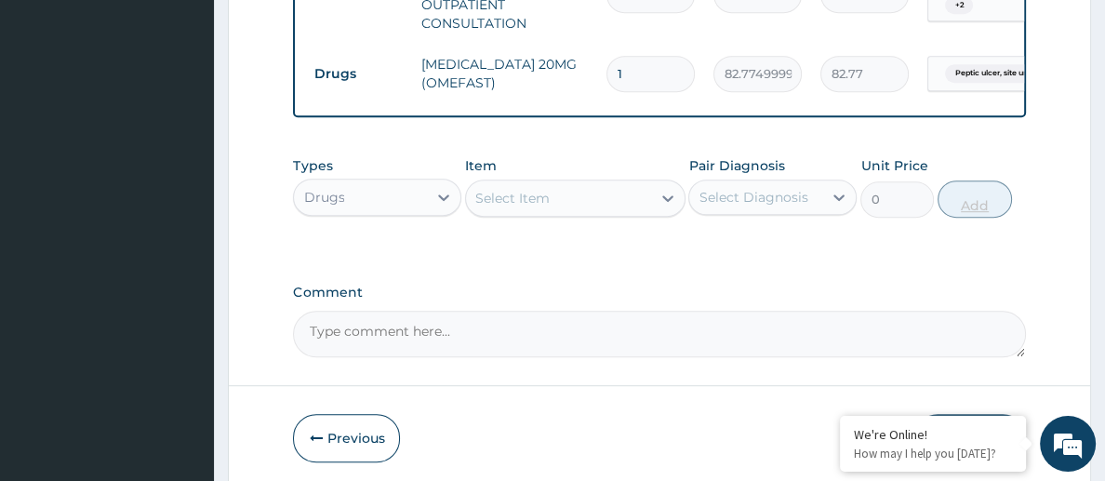
type input "14"
type input "1158.85"
type input "14"
click at [522, 196] on div "Select Item" at bounding box center [512, 198] width 74 height 19
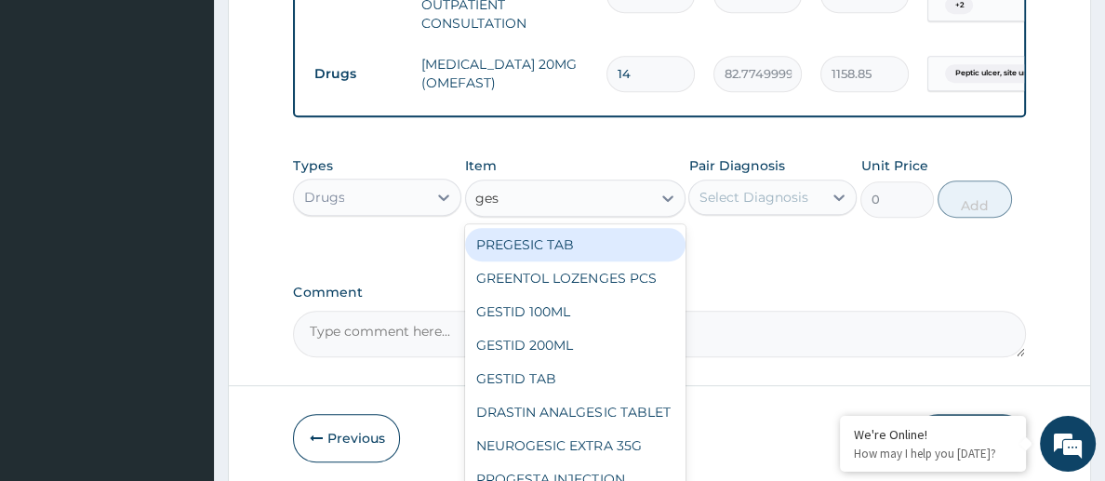
type input "gest"
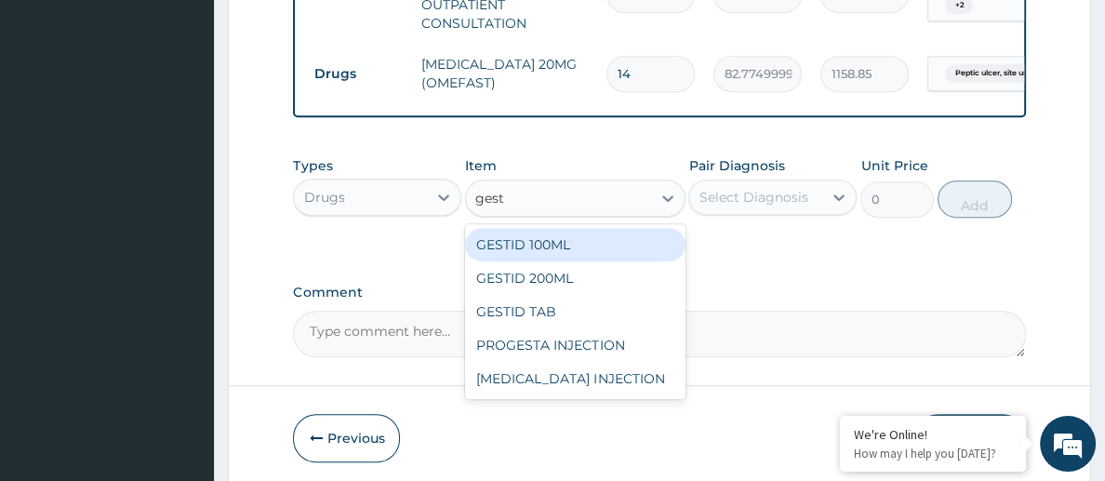
click at [552, 234] on div "GESTID 100ML" at bounding box center [575, 244] width 220 height 33
type input "827.7500000000001"
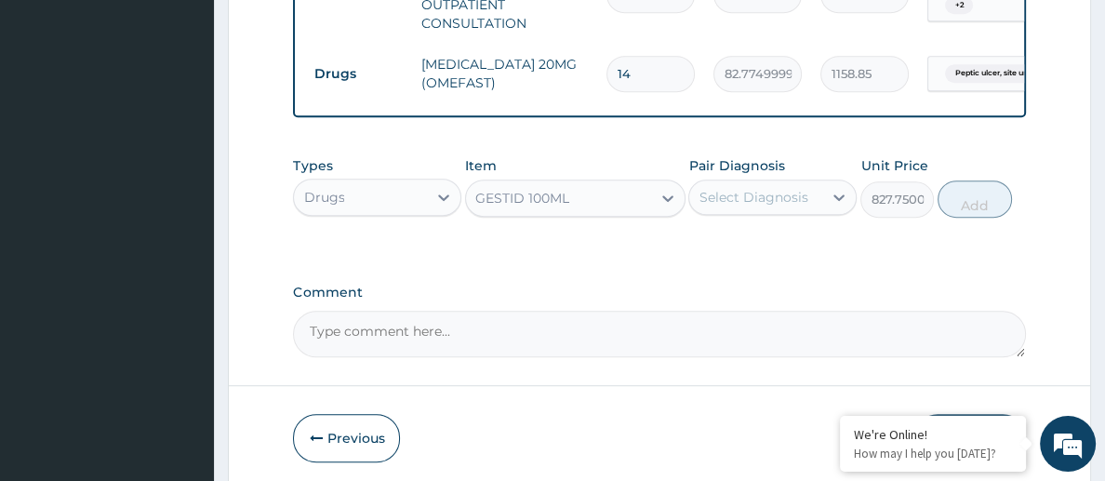
click at [756, 195] on div "Select Diagnosis" at bounding box center [753, 197] width 109 height 19
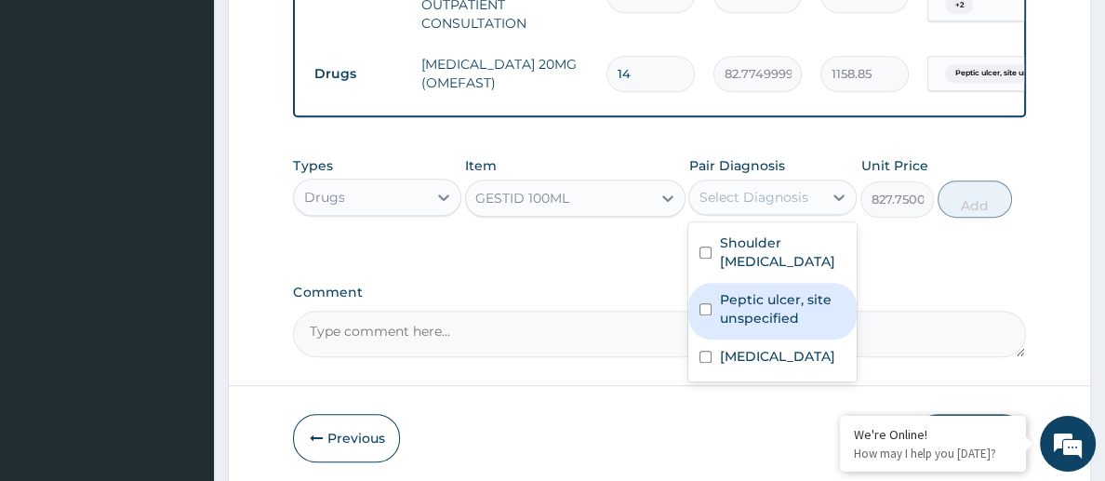
click at [778, 290] on label "Peptic ulcer, site unspecified" at bounding box center [782, 308] width 127 height 37
checkbox input "true"
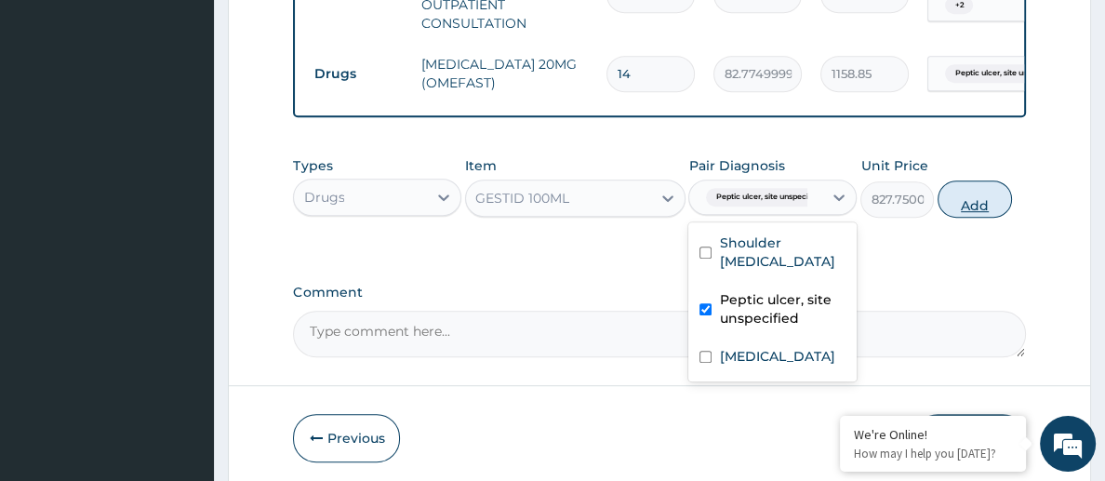
click at [973, 207] on button "Add" at bounding box center [975, 199] width 74 height 37
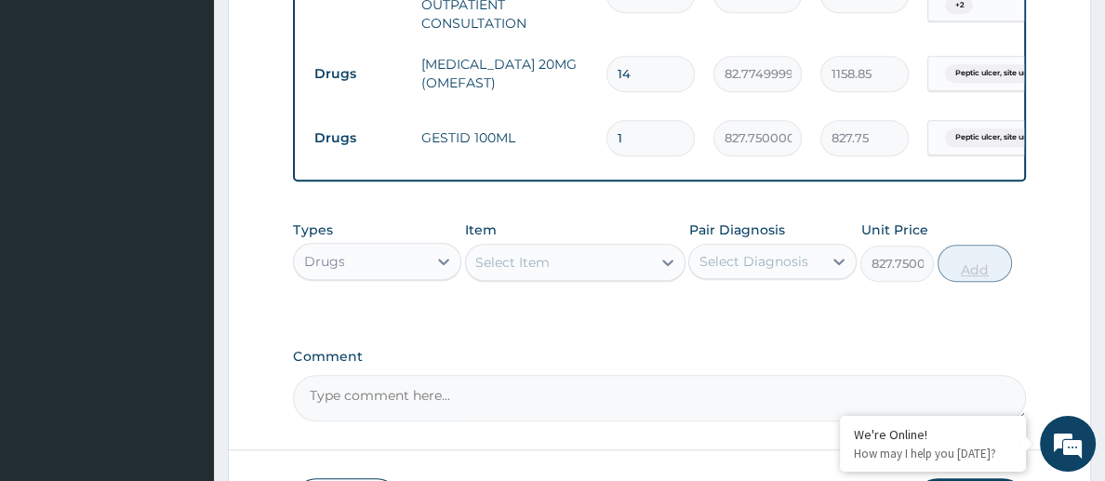
type input "0"
click at [519, 268] on div "Select Item" at bounding box center [558, 263] width 184 height 30
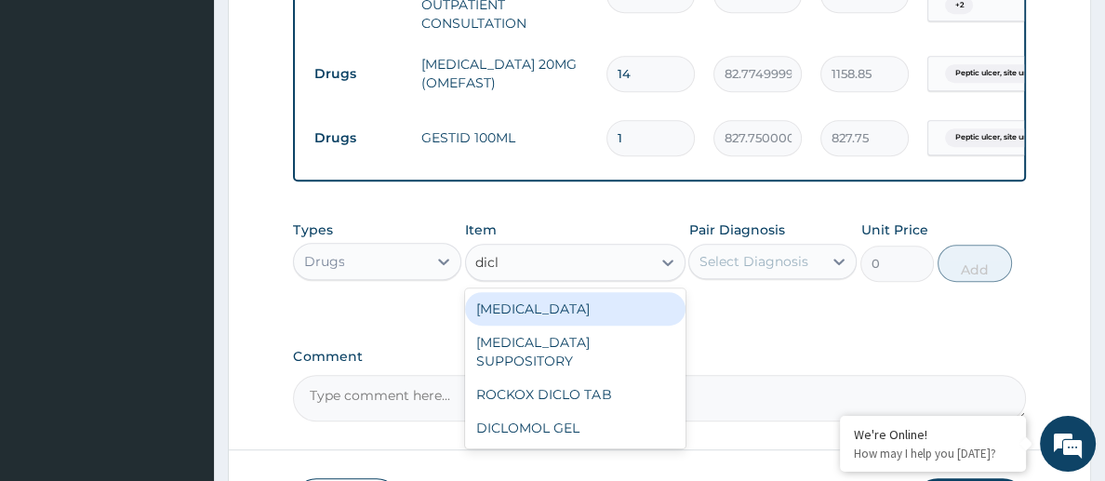
type input "diclo"
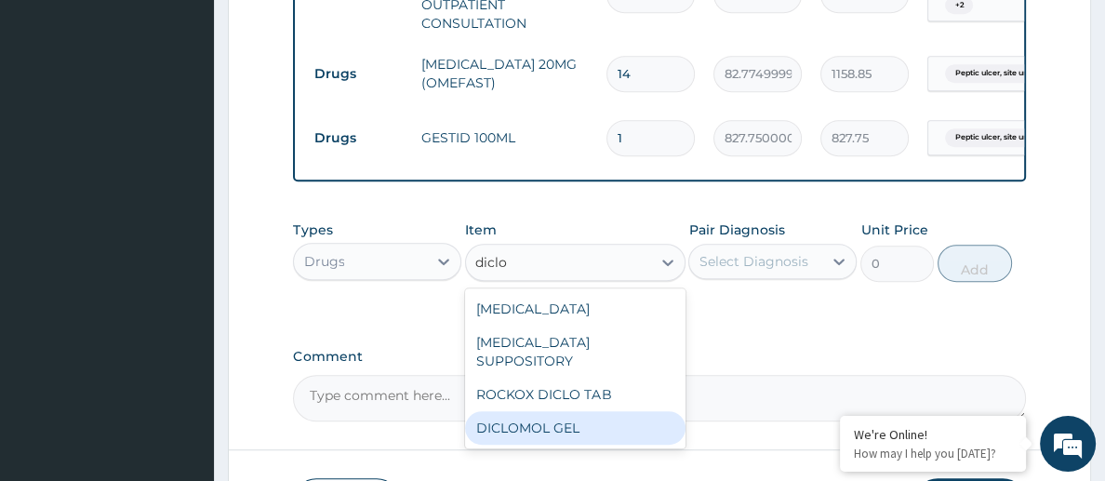
click at [592, 411] on div "DICLOMOL GEL" at bounding box center [575, 427] width 220 height 33
type input "827.7500000000001"
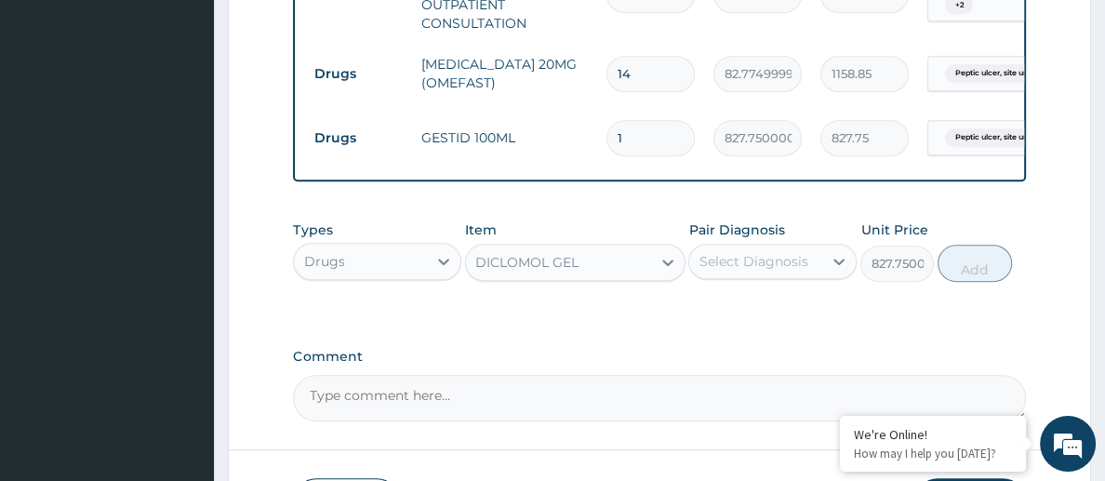
click at [734, 252] on div "Select Diagnosis" at bounding box center [753, 261] width 109 height 19
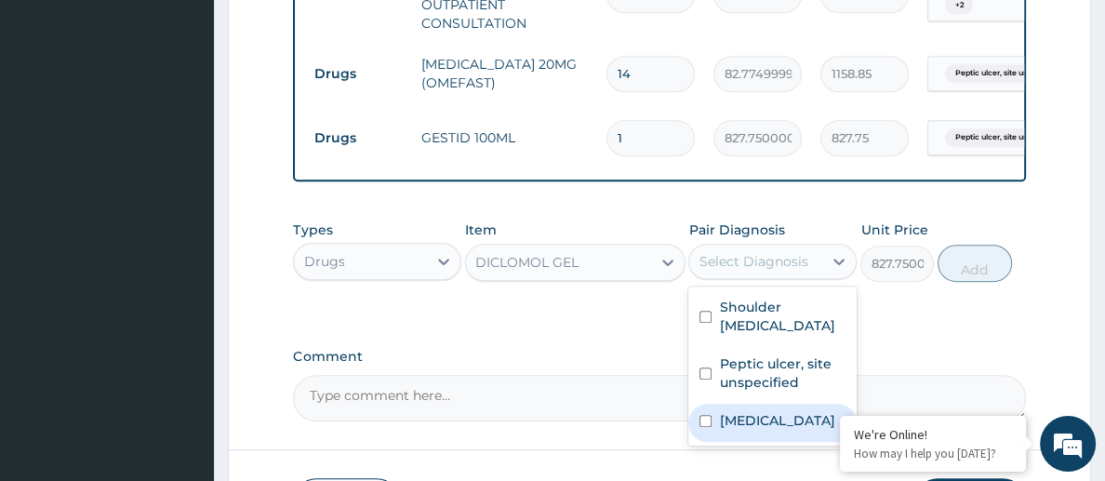
click at [741, 404] on div "Pain, unspecified" at bounding box center [773, 423] width 168 height 38
checkbox input "true"
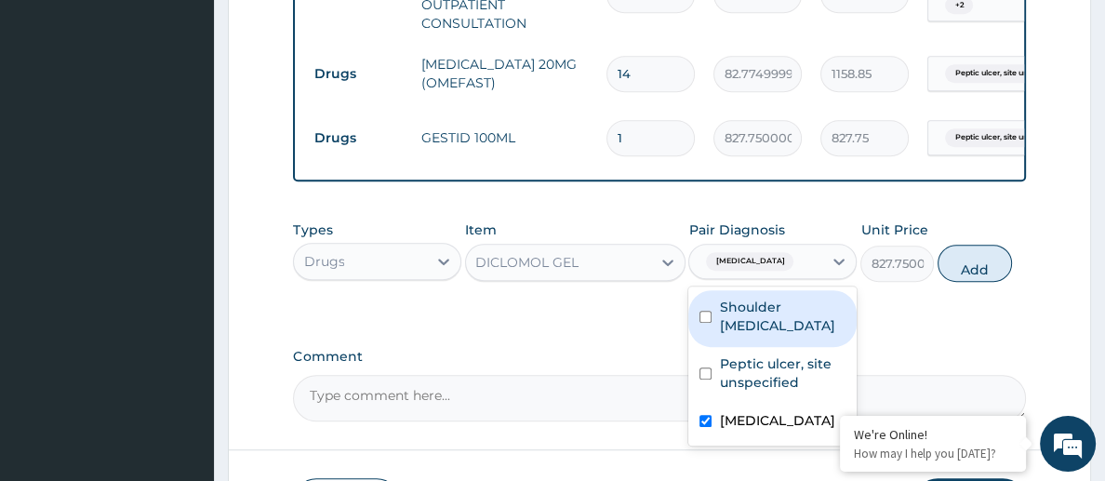
click at [741, 301] on label "Shoulder injury, unspecified" at bounding box center [782, 316] width 127 height 37
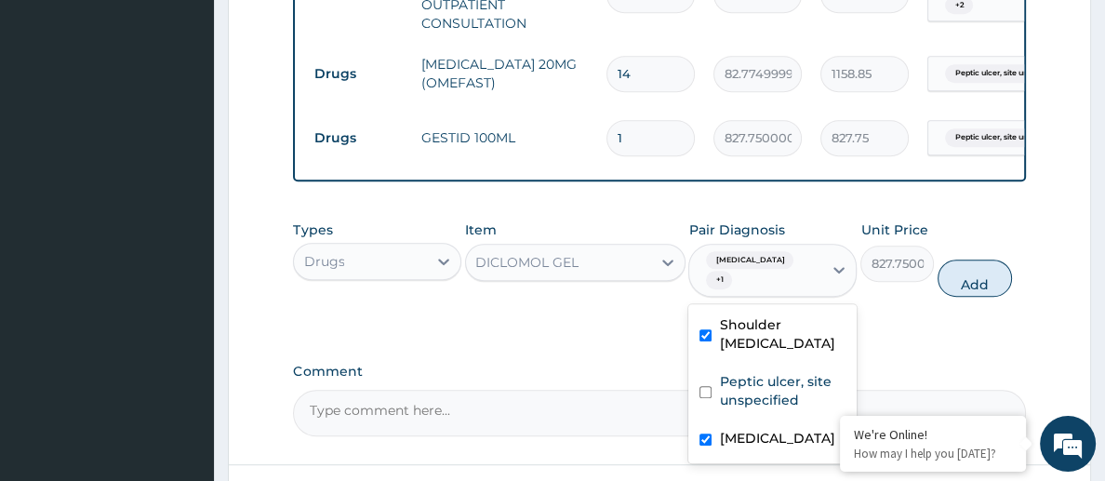
checkbox input "true"
click at [977, 288] on button "Add" at bounding box center [975, 278] width 74 height 37
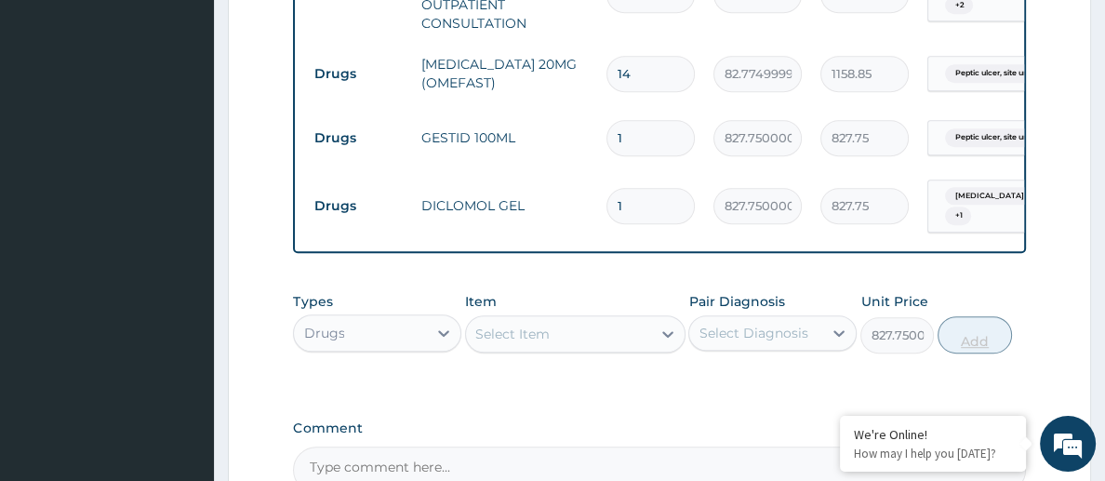
type input "0"
type input "0.00"
type input "1"
type input "827.75"
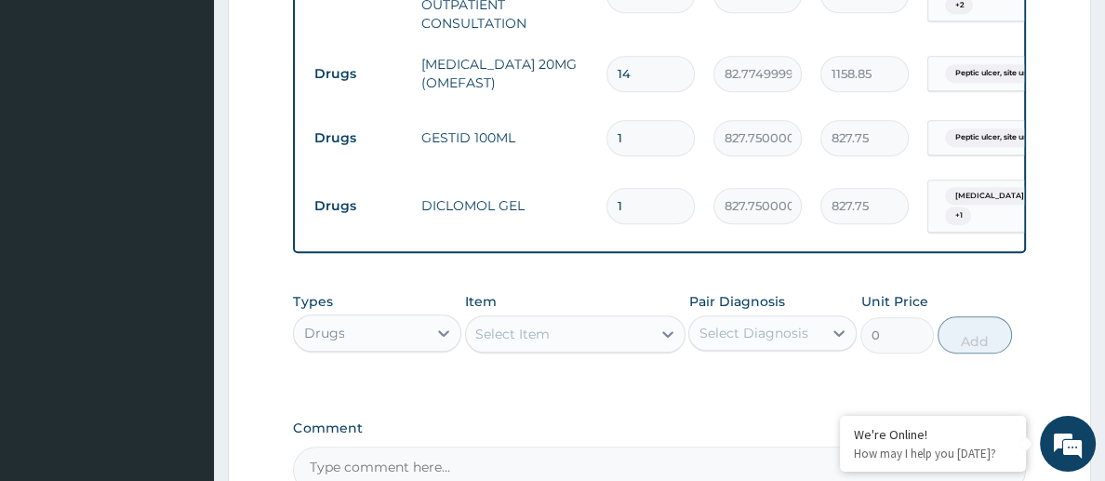
click at [469, 366] on div "Types Drugs Item Select Item Pair Diagnosis Select Diagnosis Unit Price 0 Add" at bounding box center [659, 337] width 732 height 108
click at [545, 327] on div "Select Item" at bounding box center [512, 334] width 74 height 19
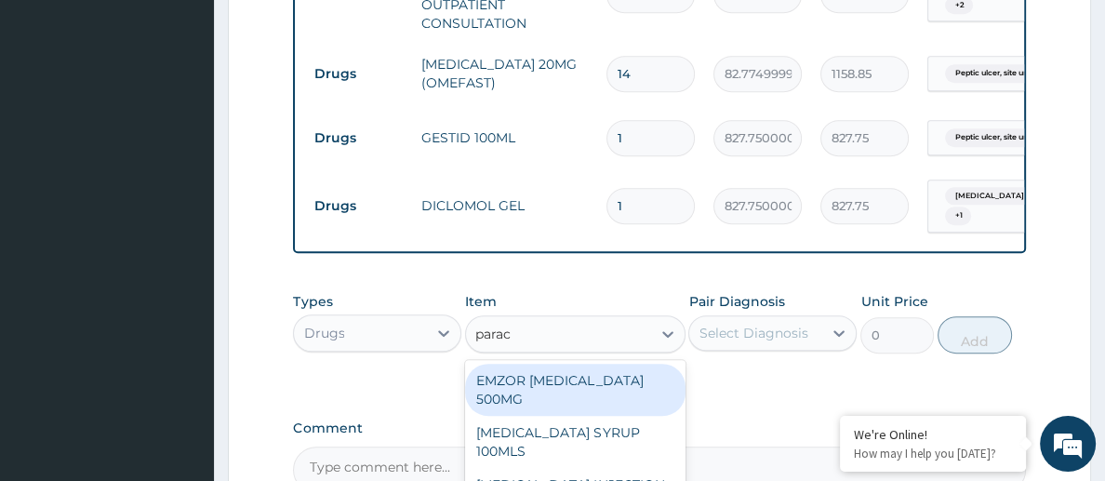
type input "parace"
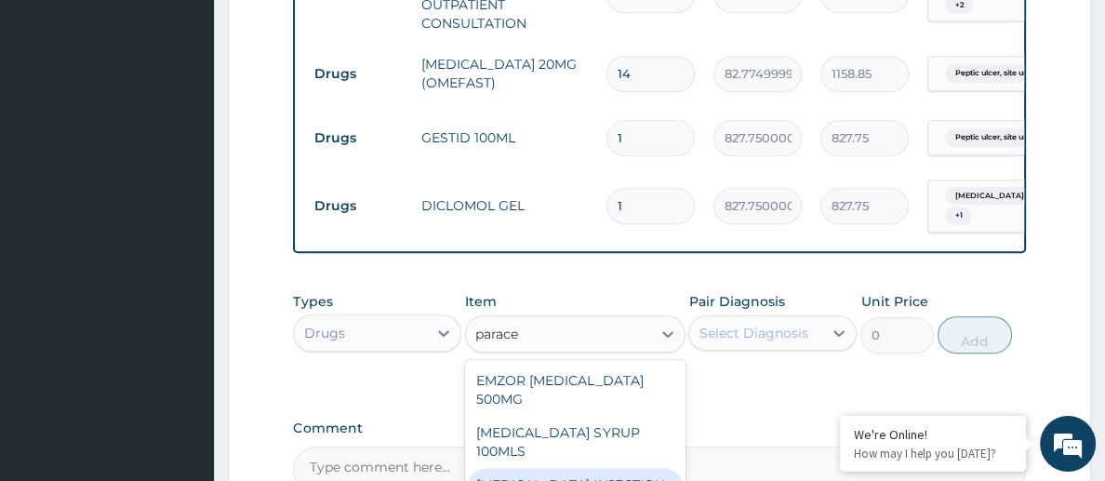
type input "260.15000000000003"
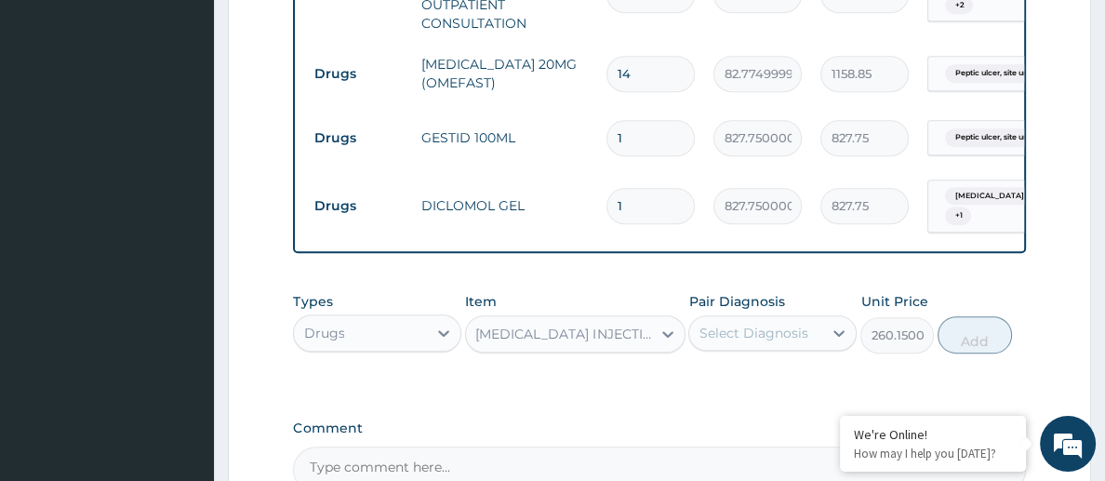
click at [756, 331] on div "Select Diagnosis" at bounding box center [753, 333] width 109 height 19
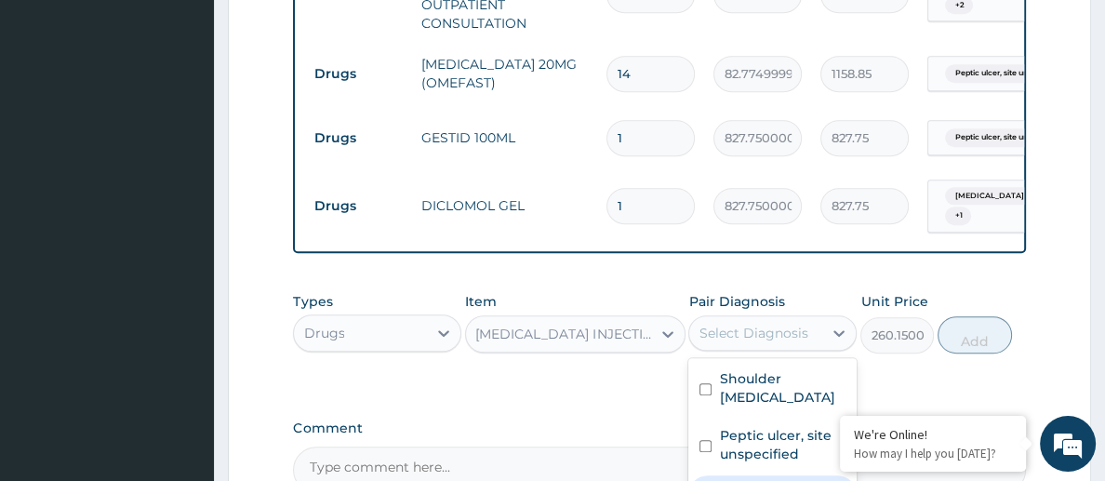
checkbox input "true"
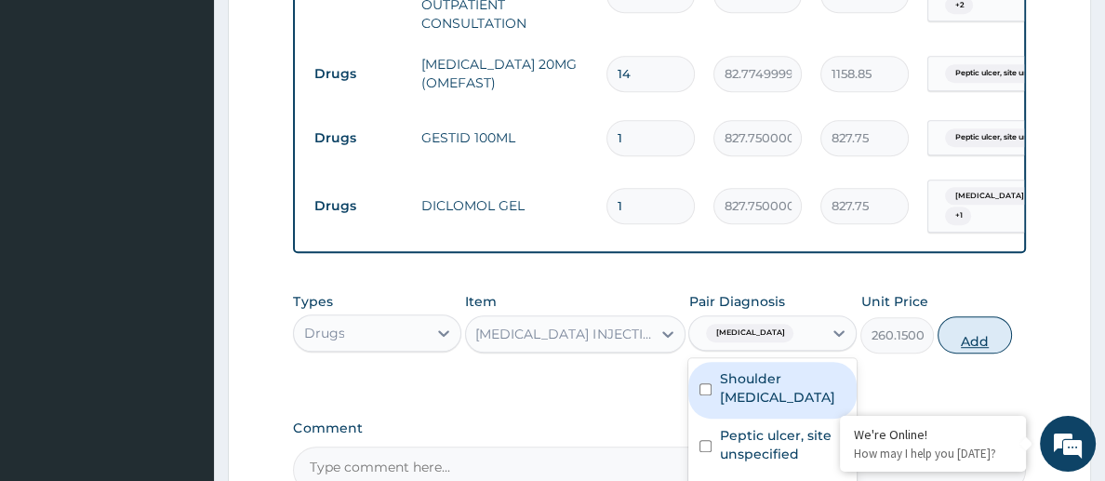
click at [979, 338] on button "Add" at bounding box center [975, 334] width 74 height 37
type input "0"
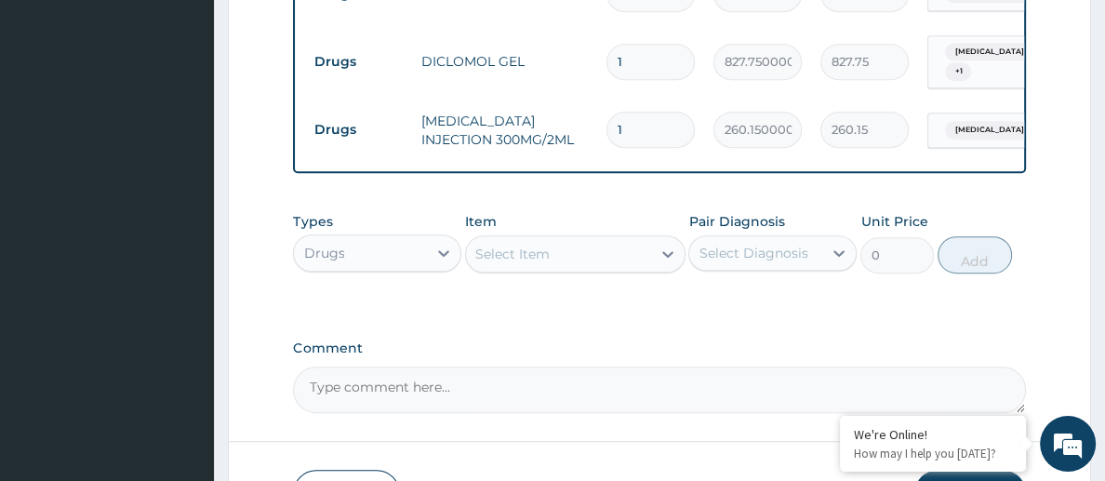
scroll to position [1071, 0]
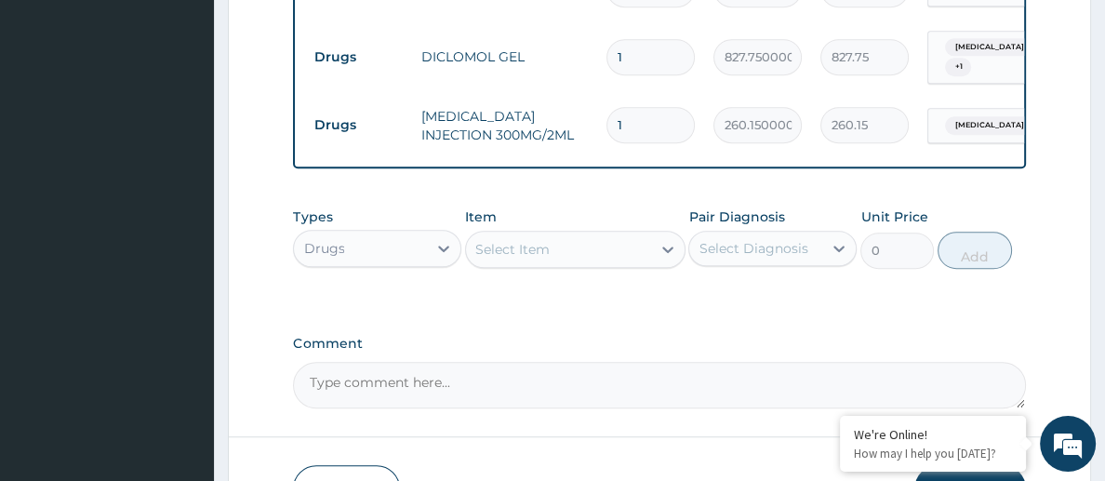
click at [535, 246] on div "Select Item" at bounding box center [512, 249] width 74 height 19
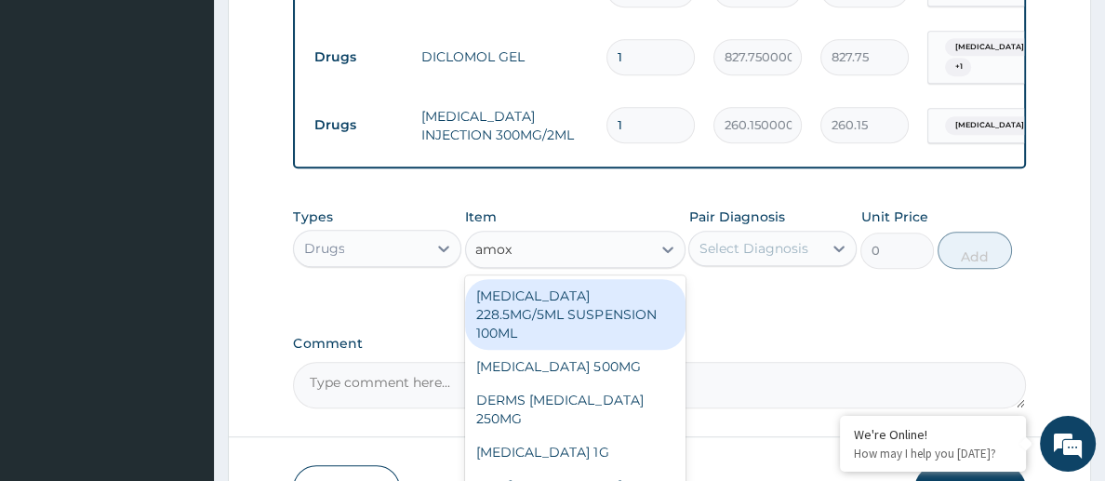
type input "amoxi"
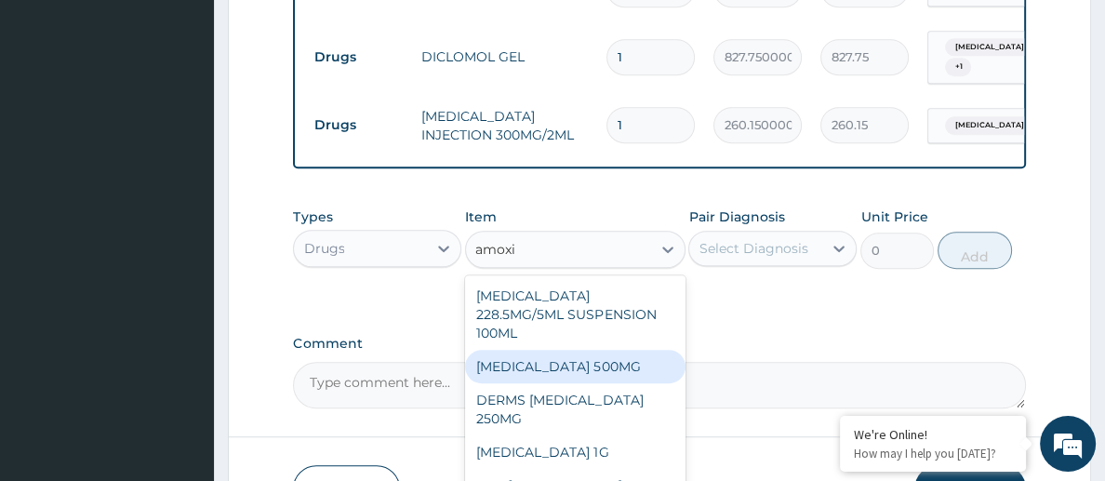
click at [577, 350] on div "[MEDICAL_DATA] 500MG" at bounding box center [575, 366] width 220 height 33
type input "70.95"
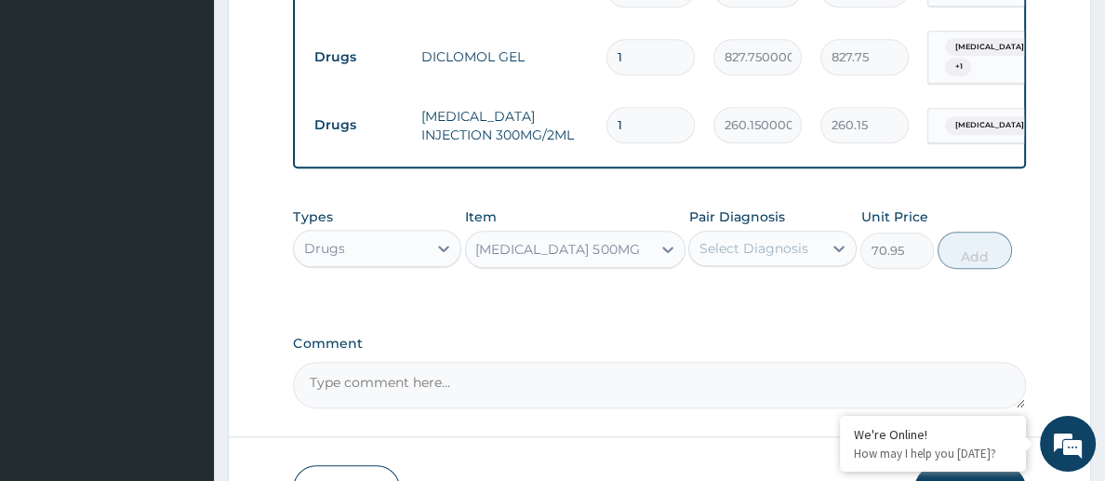
click at [723, 239] on div "Select Diagnosis" at bounding box center [753, 248] width 109 height 19
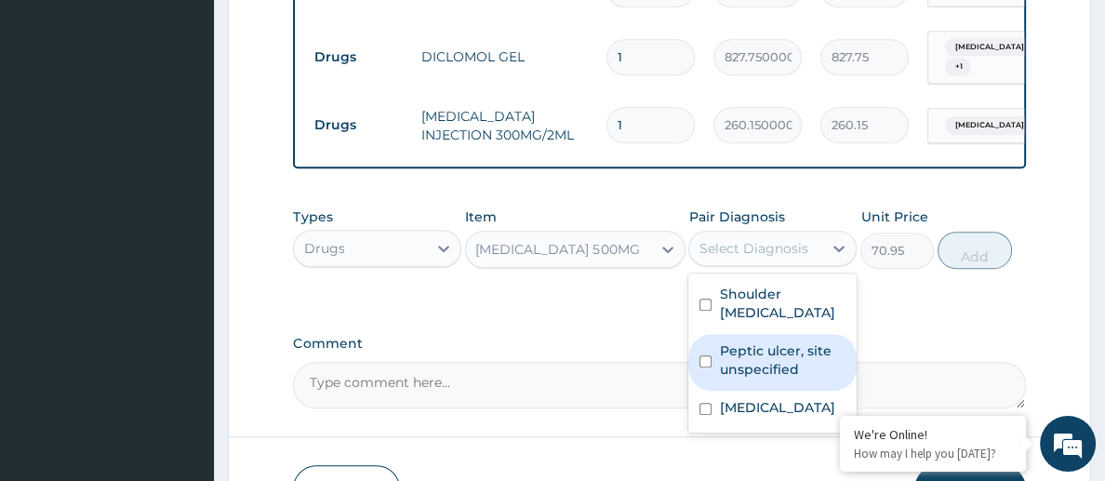
click at [764, 343] on label "Peptic ulcer, site unspecified" at bounding box center [782, 359] width 127 height 37
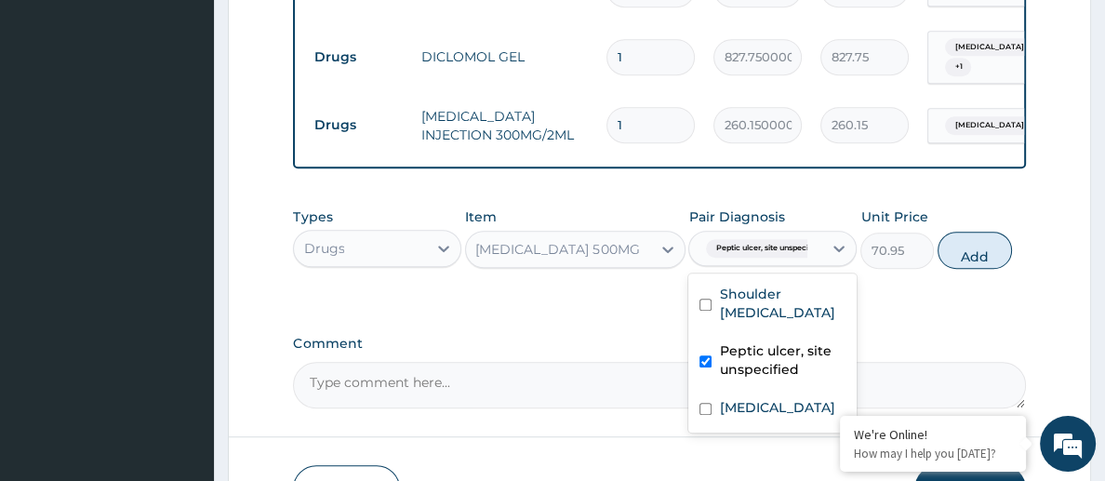
checkbox input "true"
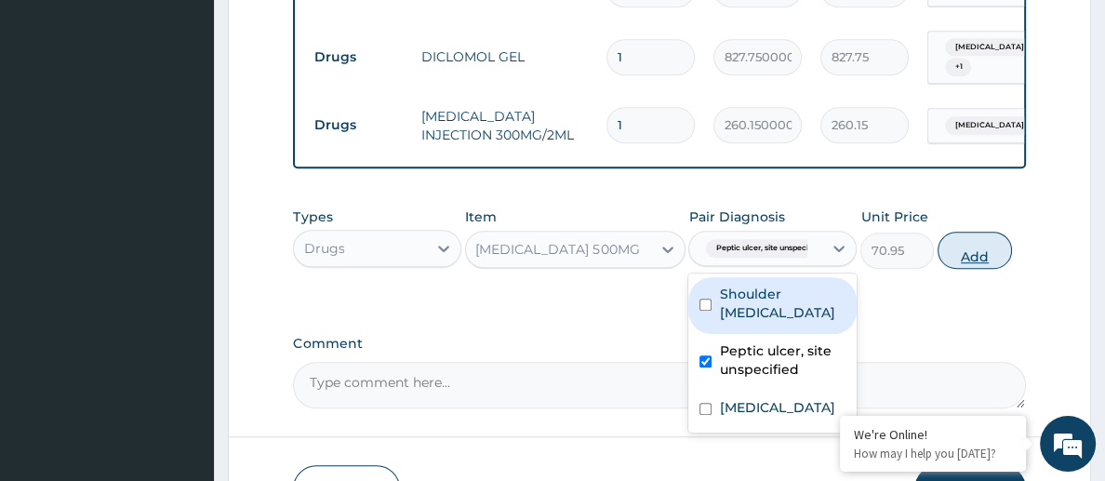
click at [970, 248] on button "Add" at bounding box center [975, 250] width 74 height 37
type input "0"
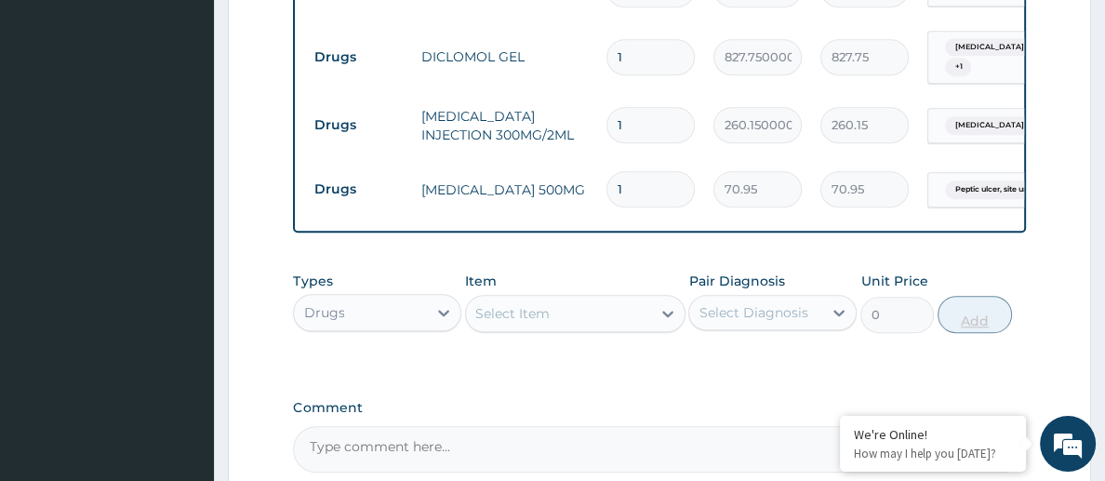
type input "15"
type input "1064.25"
type input "15"
click at [620, 272] on div "Item Select Item" at bounding box center [575, 302] width 220 height 61
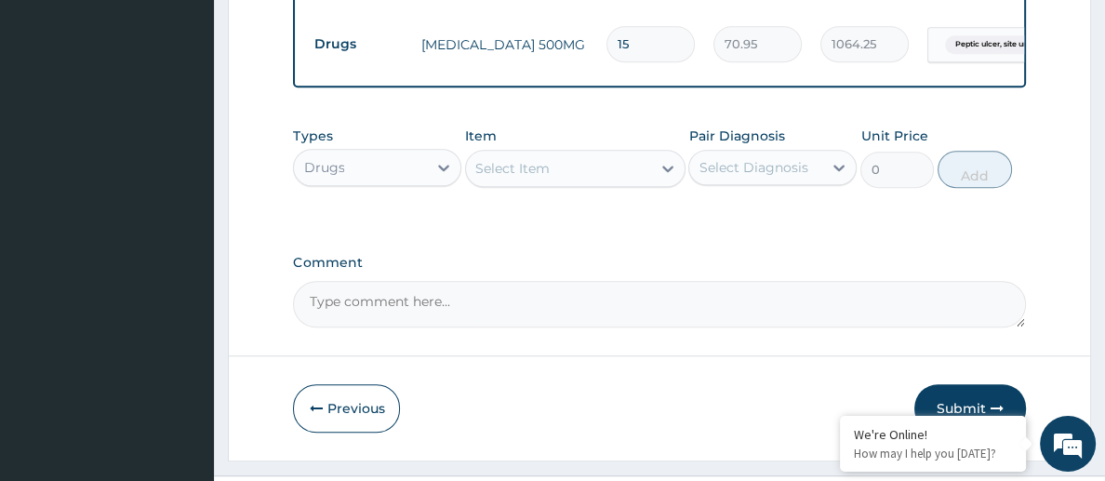
scroll to position [1248, 0]
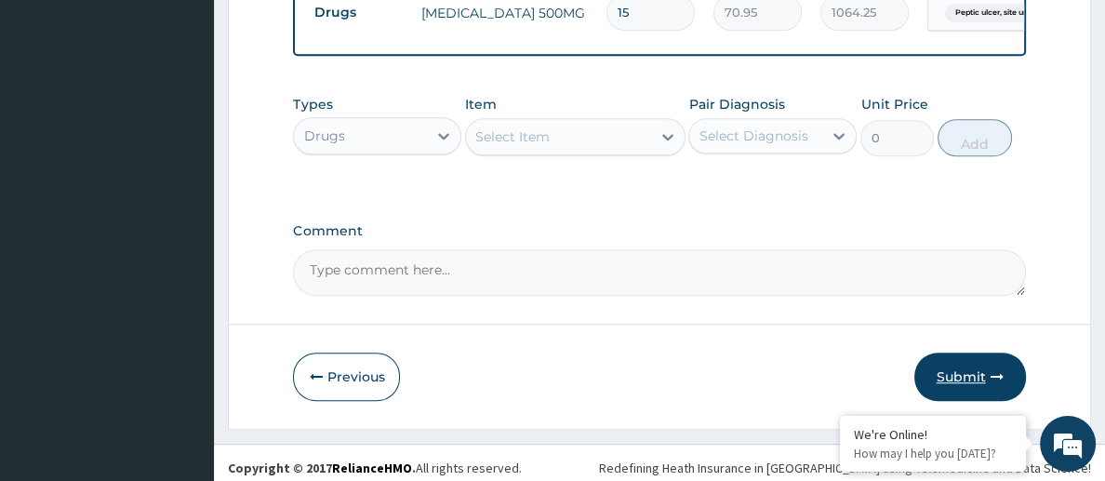
click at [977, 374] on button "Submit" at bounding box center [971, 377] width 112 height 48
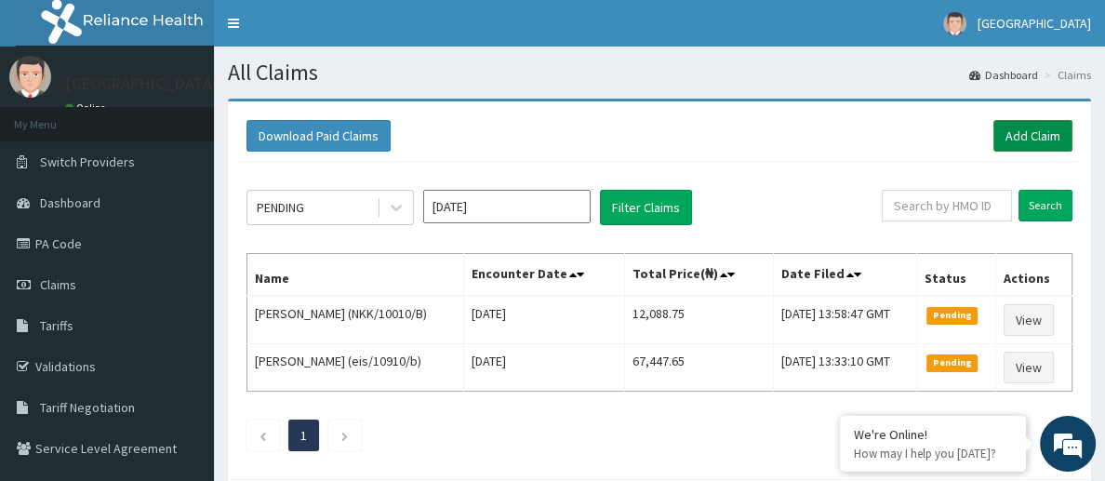
click at [1051, 126] on link "Add Claim" at bounding box center [1033, 136] width 79 height 32
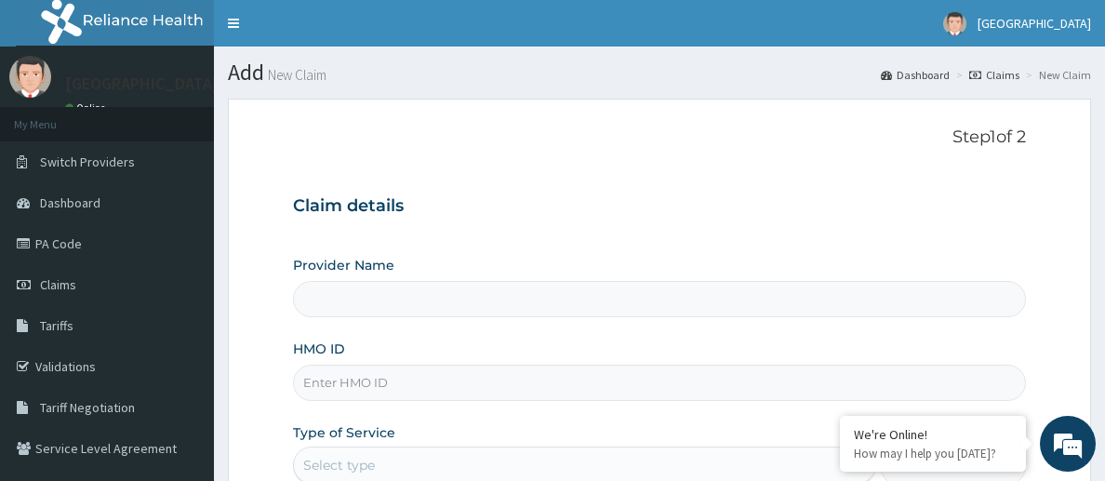
type input "[GEOGRAPHIC_DATA]"
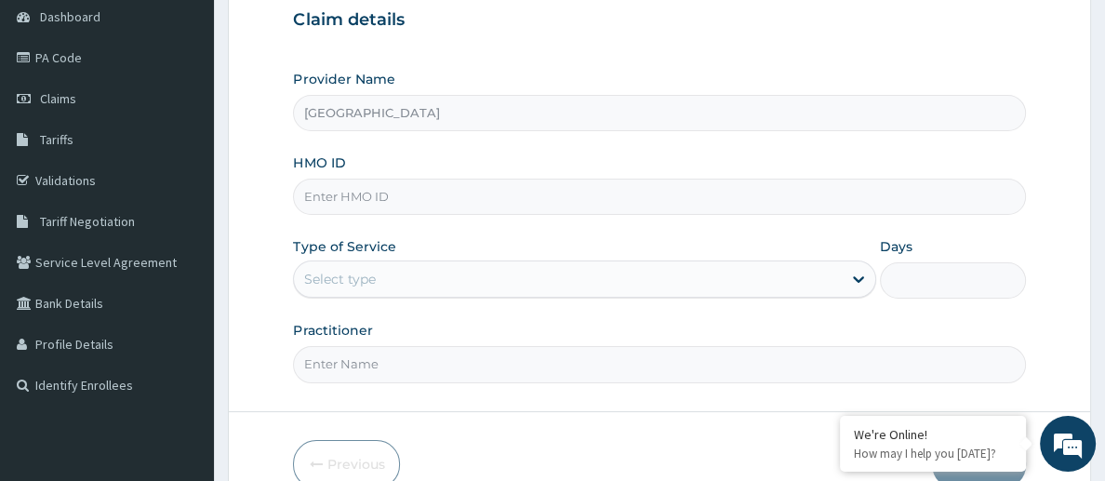
scroll to position [223, 0]
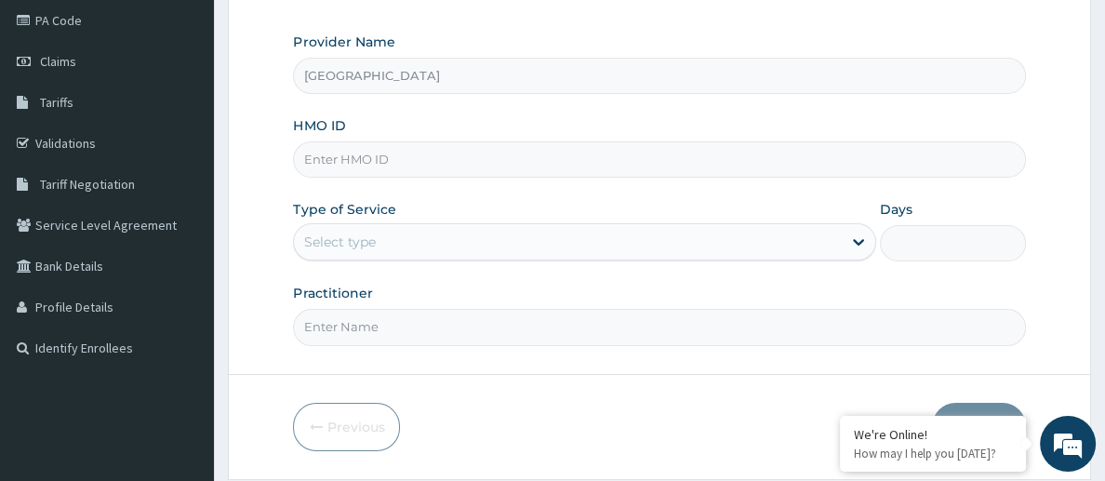
click at [419, 141] on div at bounding box center [659, 159] width 732 height 36
click at [392, 179] on div "Provider Name [GEOGRAPHIC_DATA] HMO ID Type of Service Select type Days Practit…" at bounding box center [659, 189] width 732 height 313
click at [393, 162] on input "HMO ID" at bounding box center [659, 159] width 732 height 36
paste input "cyu/10130/d"
type input "cyu/10130/d"
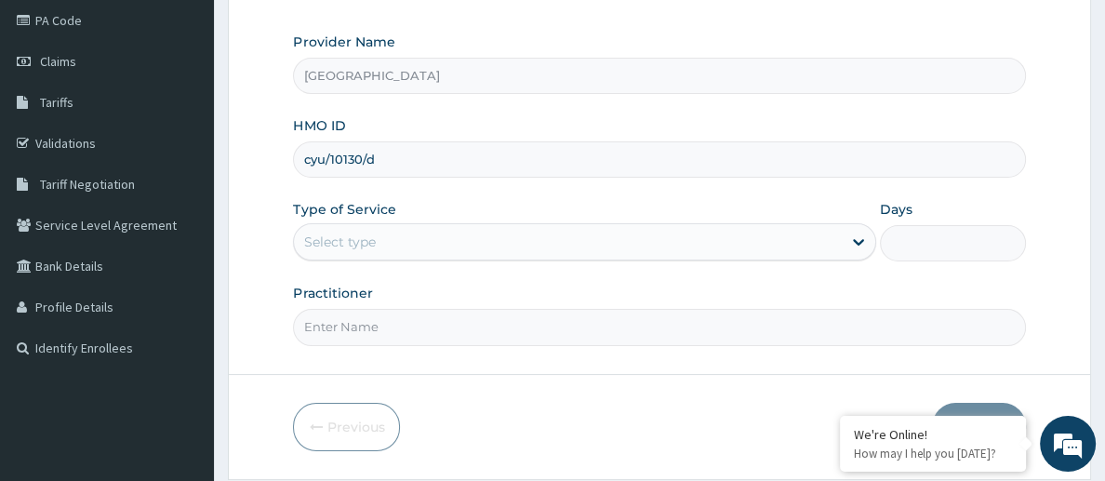
click at [358, 233] on div "Select type" at bounding box center [339, 242] width 72 height 19
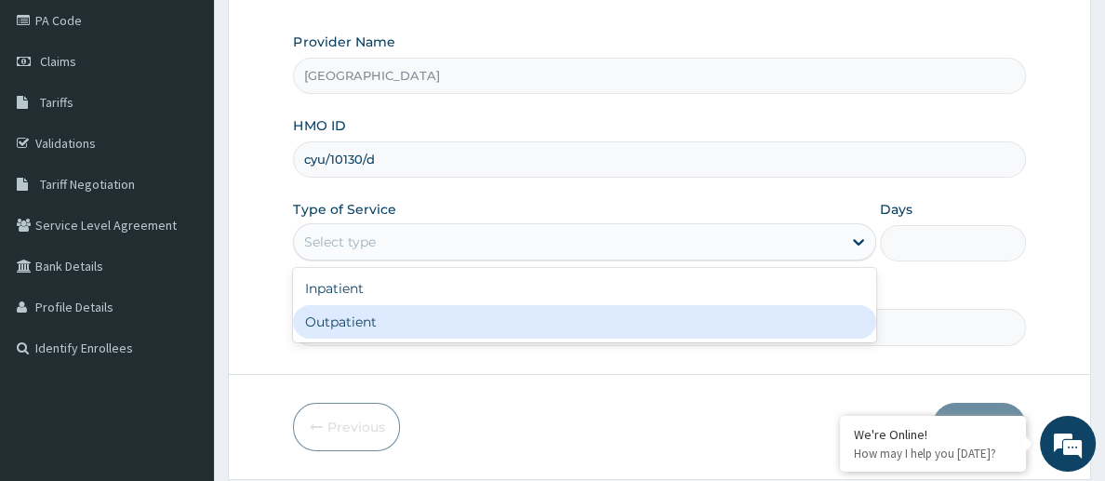
click at [355, 315] on div "Outpatient" at bounding box center [584, 321] width 582 height 33
type input "1"
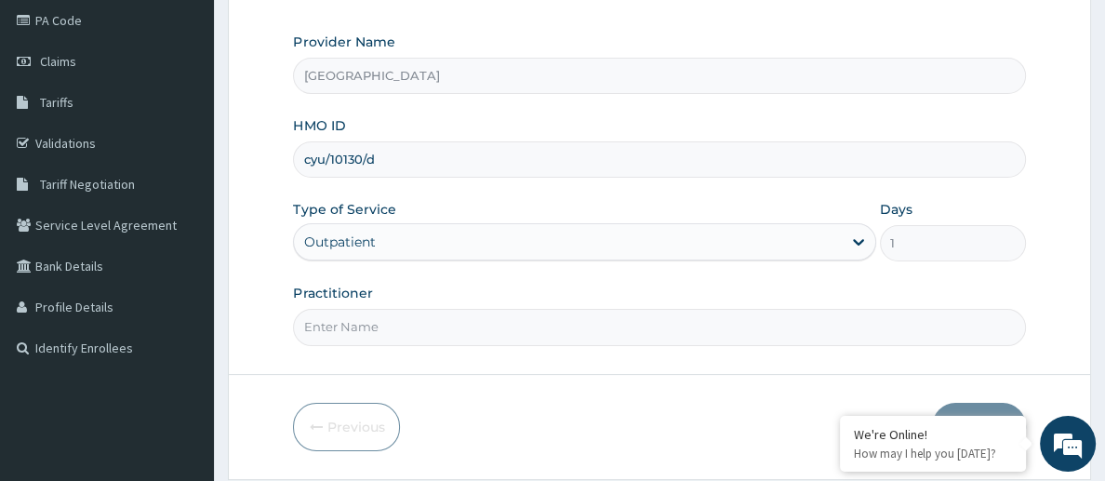
click at [414, 320] on input "Practitioner" at bounding box center [659, 327] width 732 height 36
type input "[PERSON_NAME]"
click at [973, 404] on button "Next" at bounding box center [979, 427] width 94 height 48
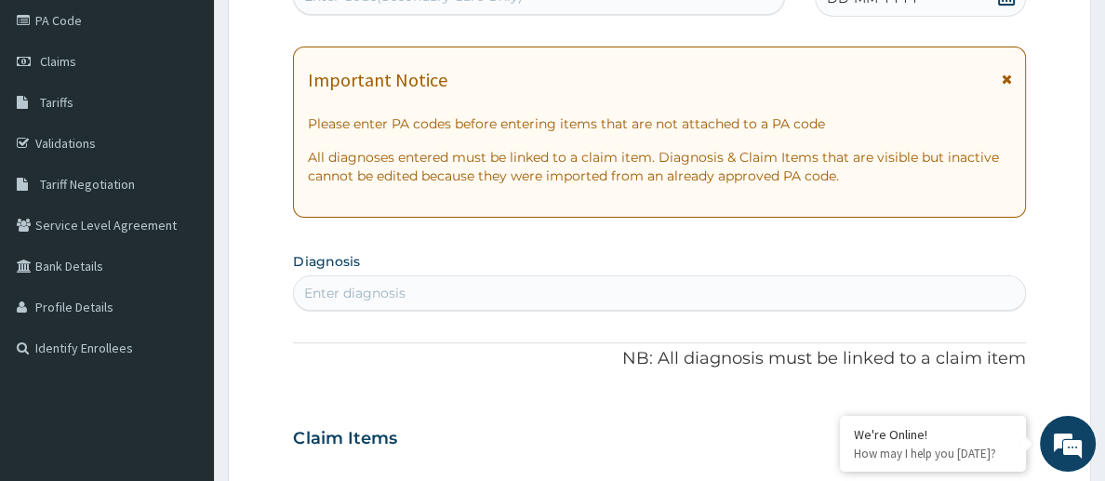
click at [593, 74] on div "Important Notice" at bounding box center [659, 85] width 704 height 30
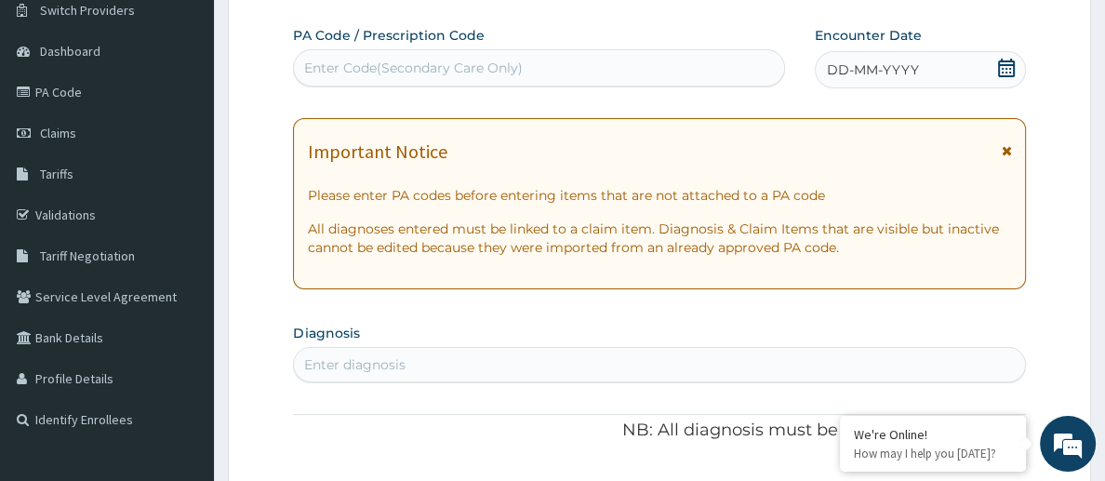
scroll to position [149, 0]
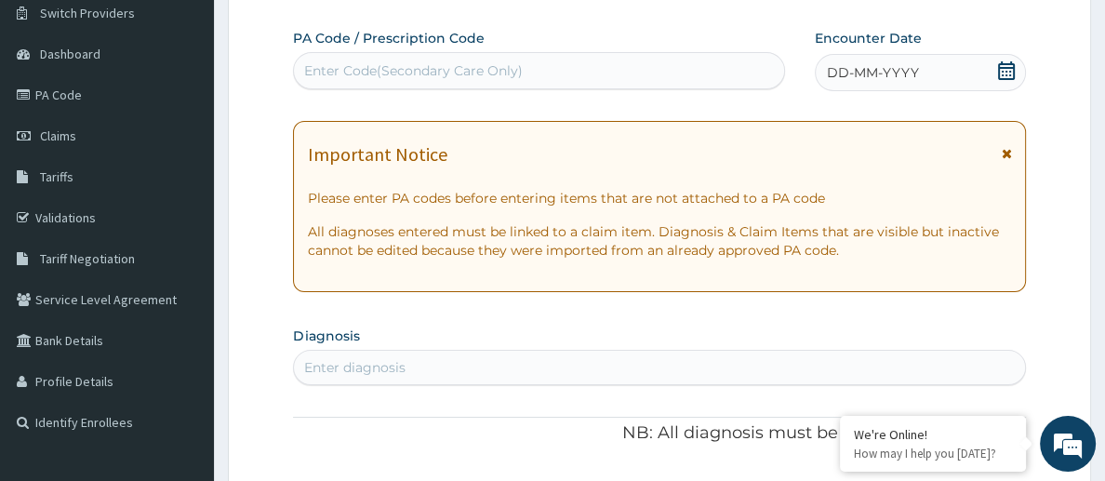
click at [541, 53] on div "Enter Code(Secondary Care Only)" at bounding box center [539, 70] width 492 height 37
paste input "PA/7703D5"
type input "PA/7703D5"
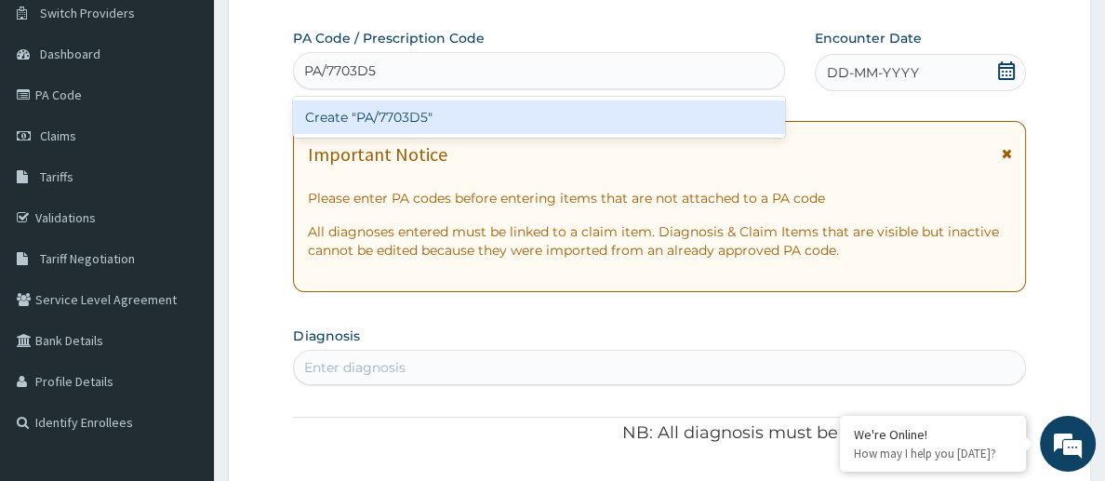
click at [521, 104] on div "Create "PA/7703D5"" at bounding box center [539, 116] width 492 height 33
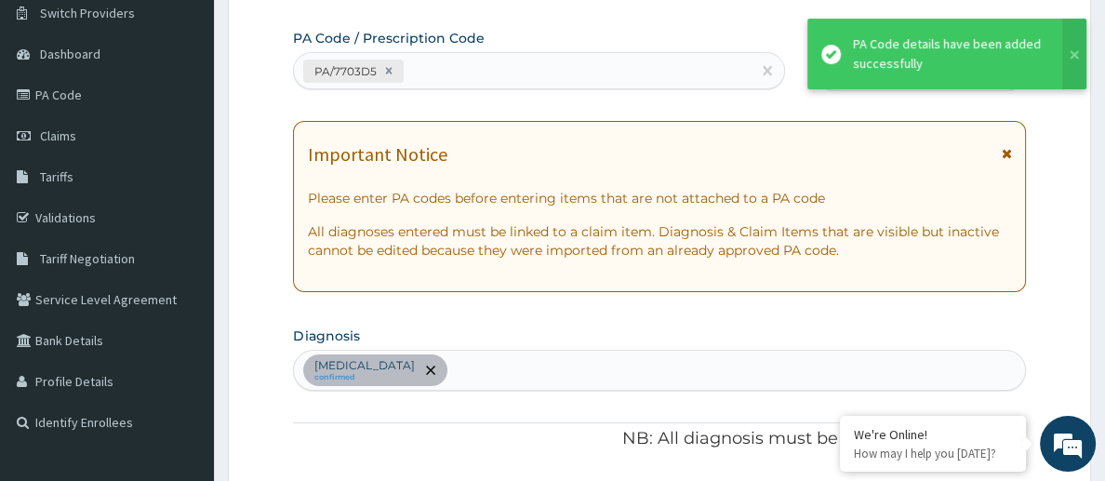
scroll to position [528, 0]
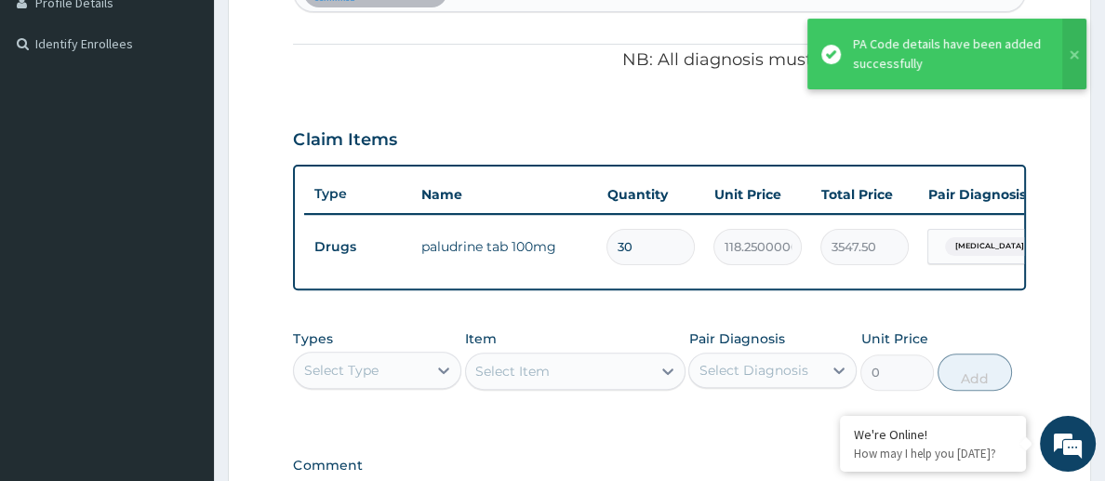
click at [594, 141] on div "Claim Items" at bounding box center [659, 136] width 732 height 48
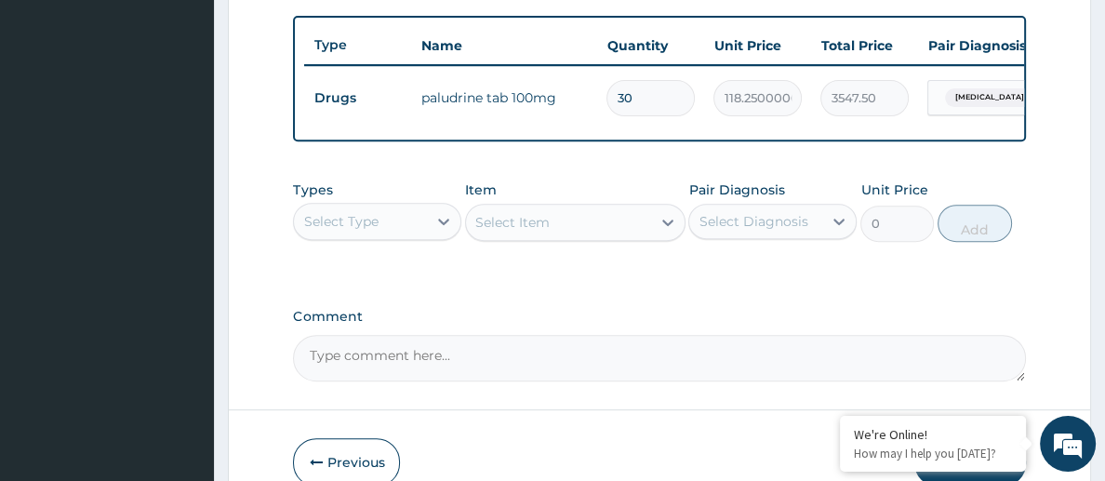
scroll to position [714, 0]
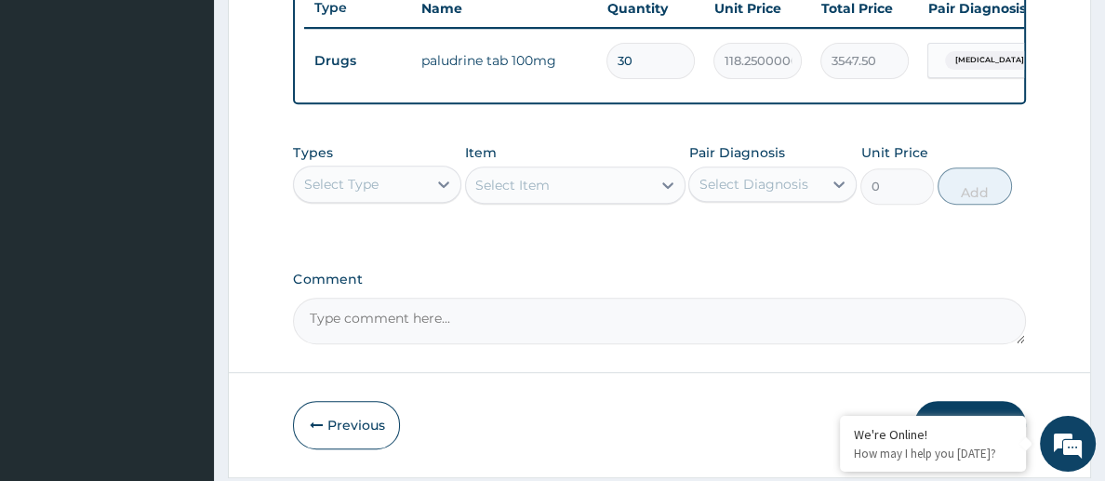
click at [617, 144] on div "Item Select Item" at bounding box center [575, 173] width 220 height 61
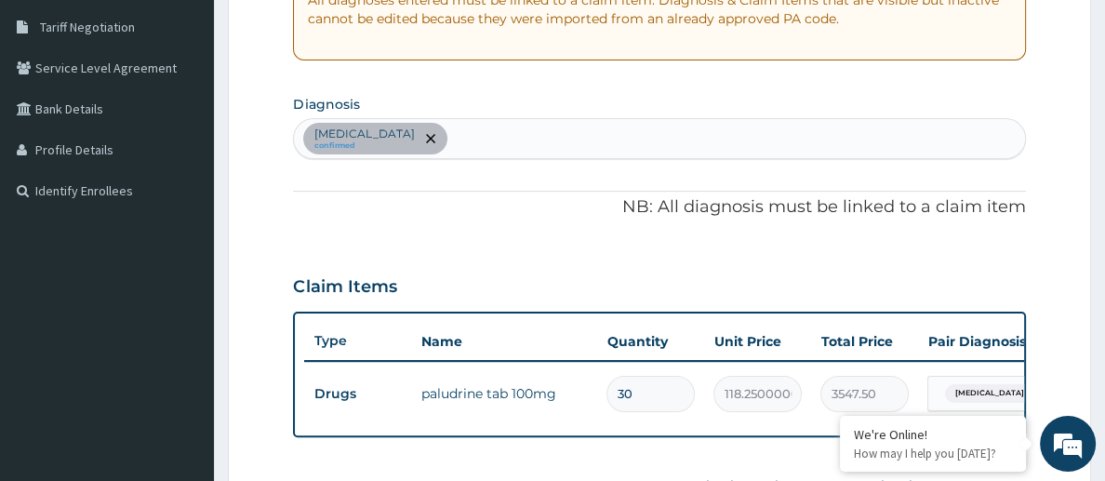
scroll to position [379, 0]
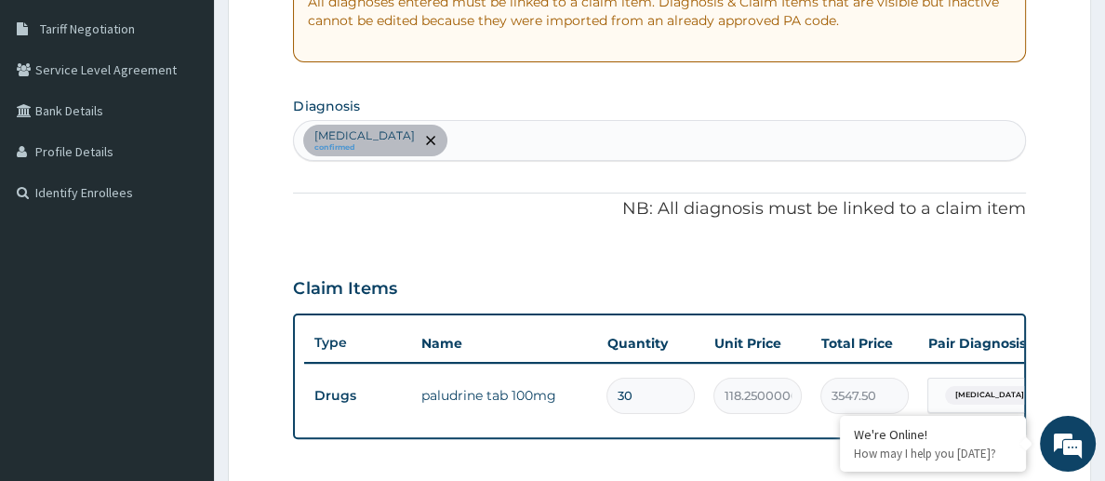
click at [569, 134] on div "[MEDICAL_DATA] confirmed" at bounding box center [659, 140] width 730 height 39
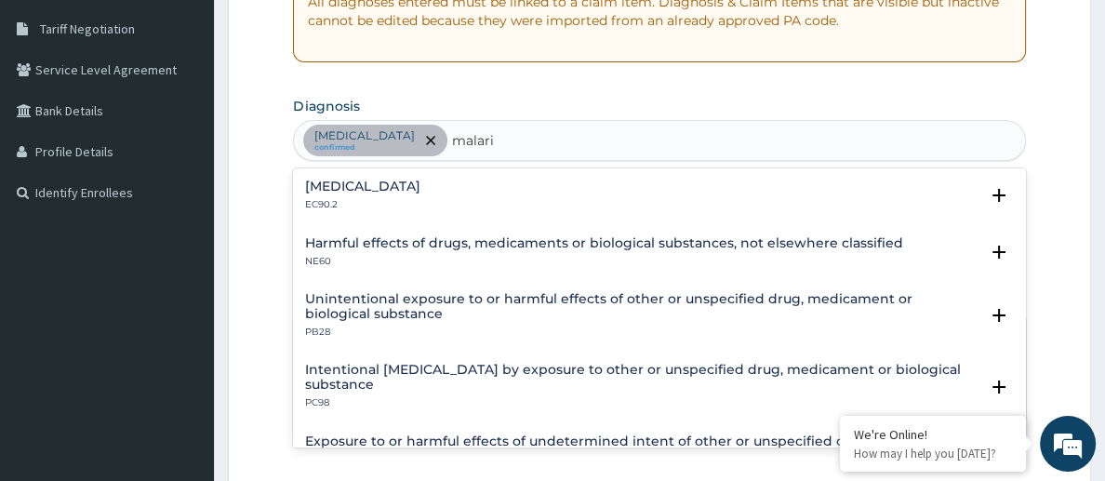
type input "[MEDICAL_DATA]"
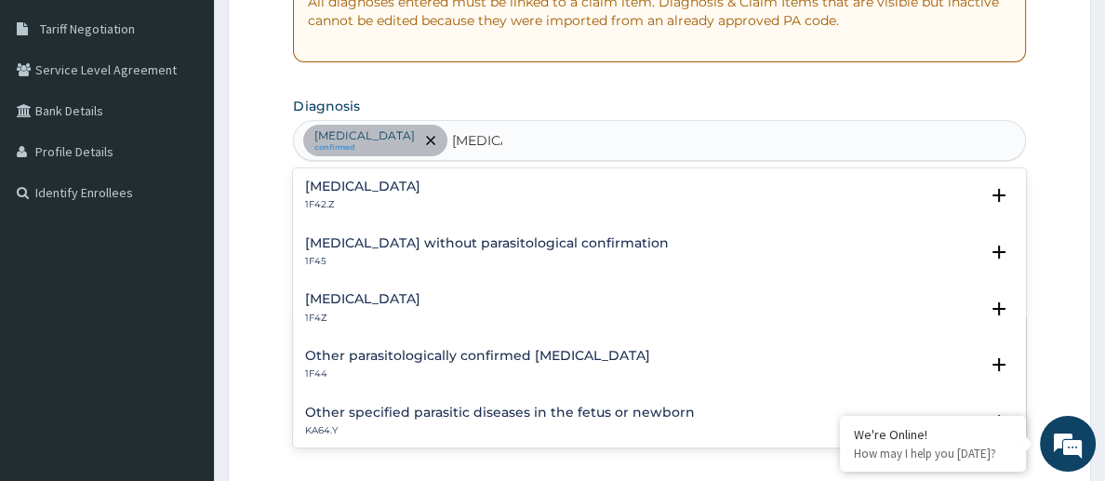
click at [405, 295] on h4 "[MEDICAL_DATA]" at bounding box center [361, 299] width 115 height 14
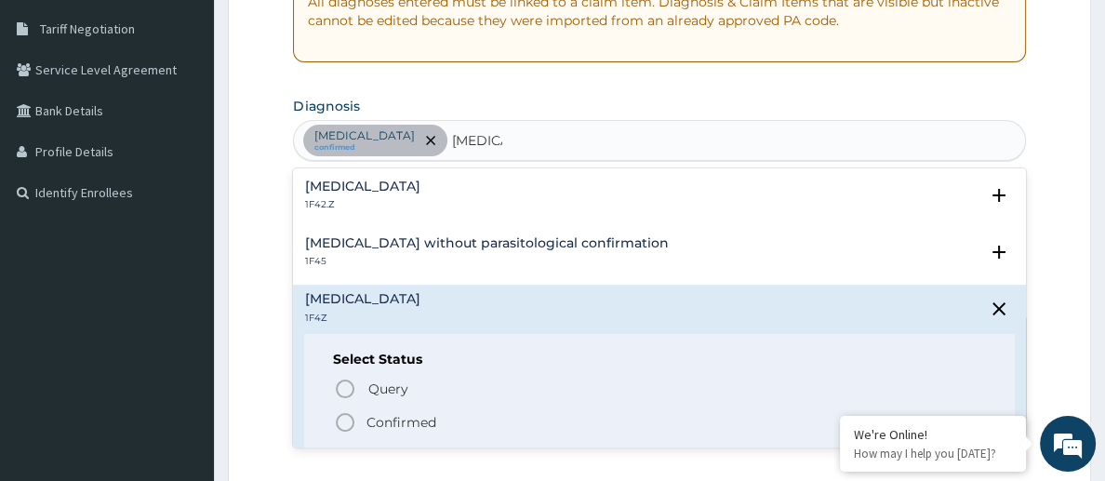
click at [341, 414] on icon "status option filled" at bounding box center [345, 422] width 22 height 22
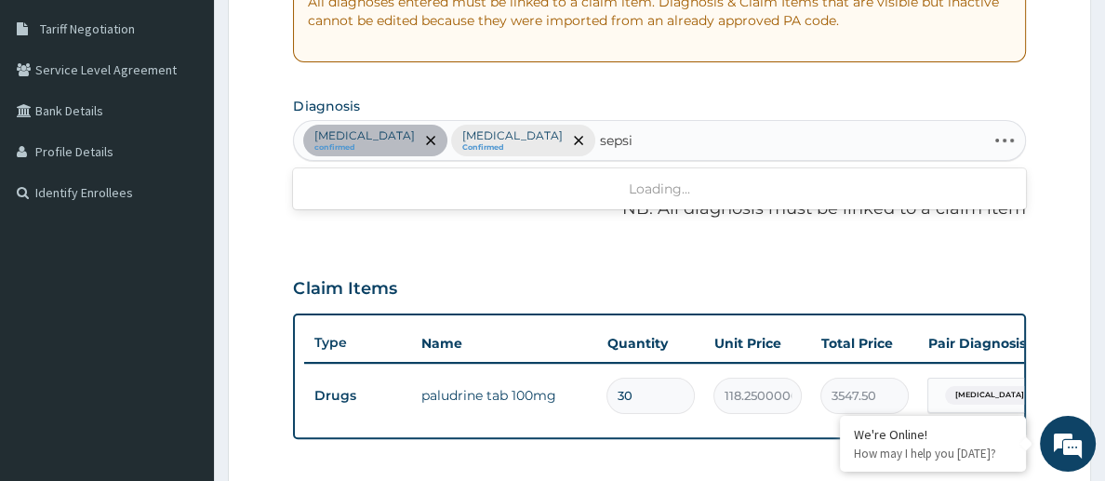
type input "[MEDICAL_DATA]"
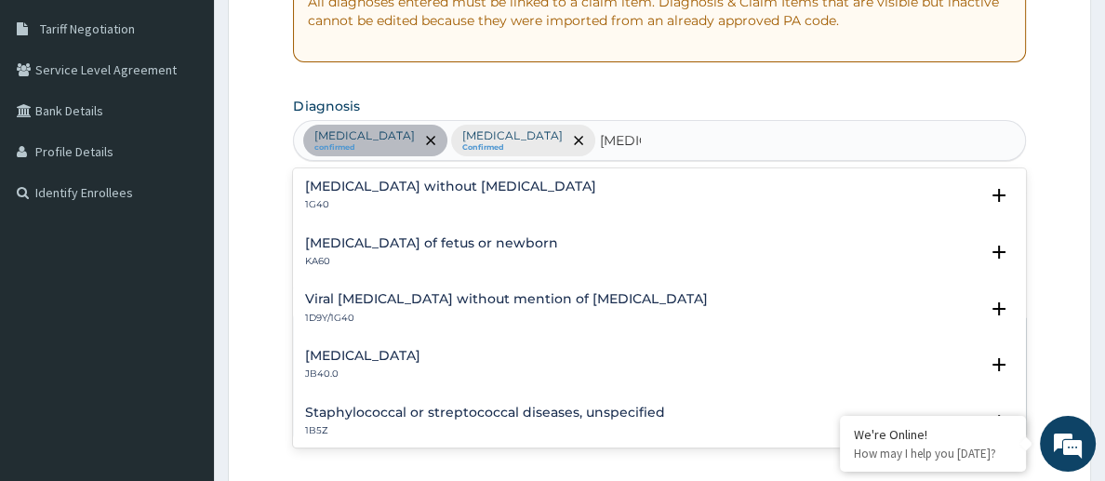
click at [399, 236] on h4 "[MEDICAL_DATA] of fetus or newborn" at bounding box center [430, 243] width 253 height 14
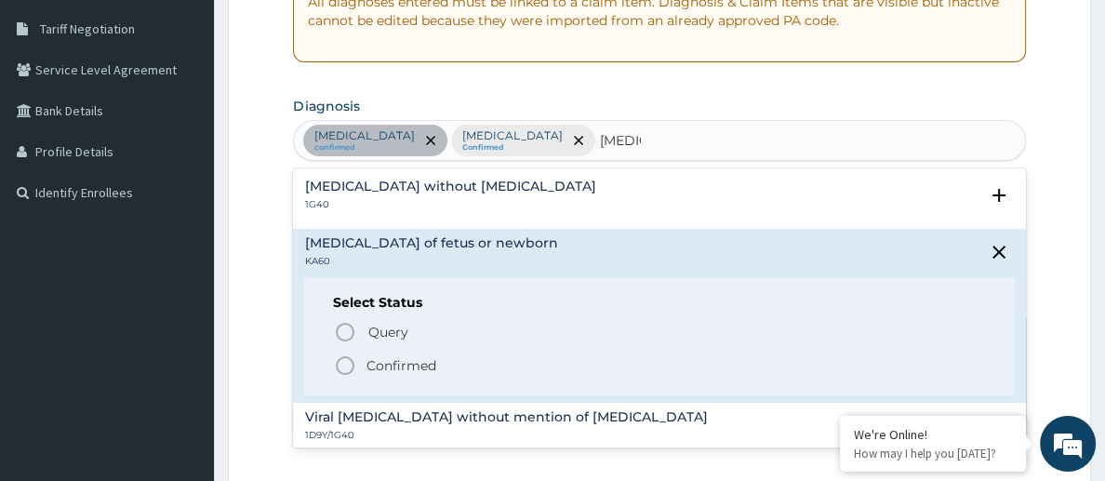
click at [400, 189] on div "[MEDICAL_DATA] without [MEDICAL_DATA] 1G40" at bounding box center [449, 196] width 291 height 33
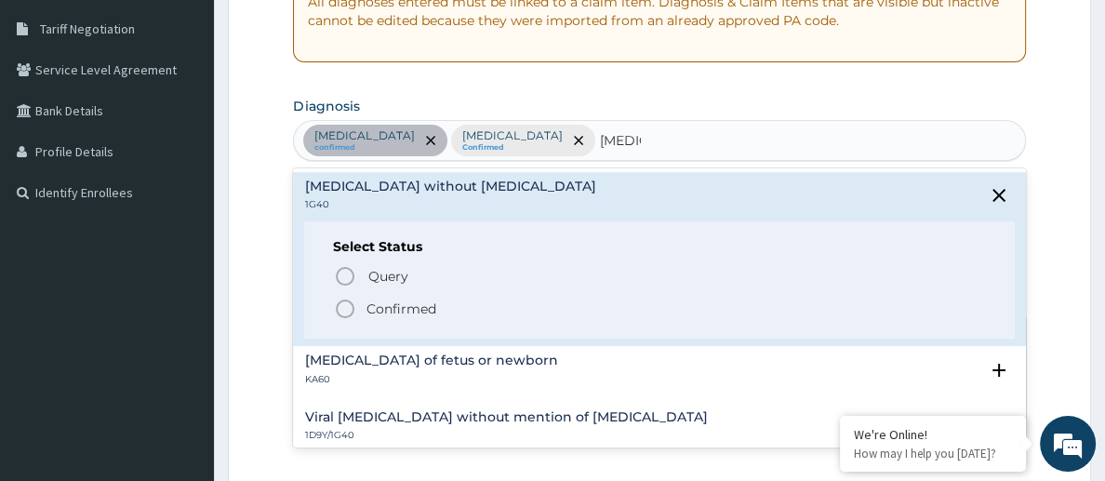
click at [350, 298] on icon "status option filled" at bounding box center [345, 309] width 22 height 22
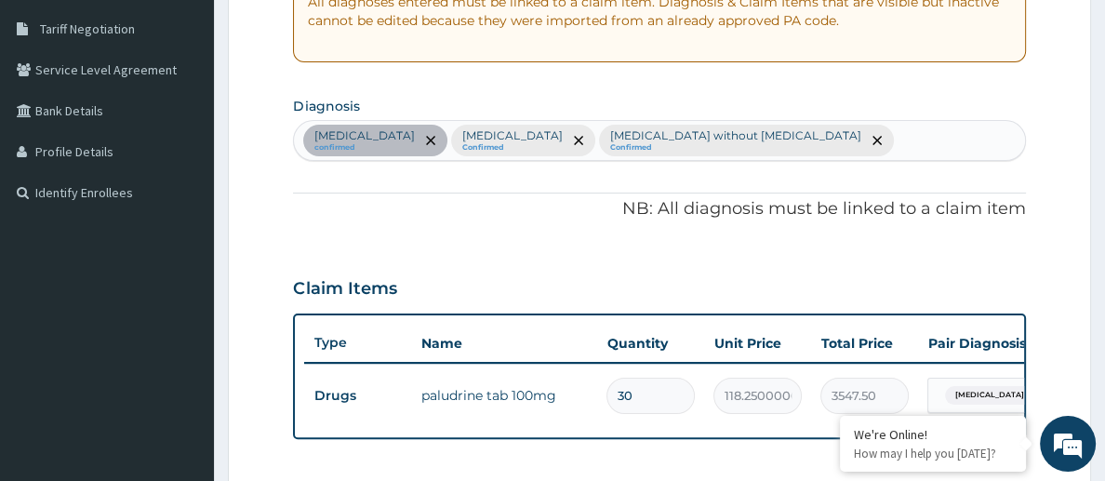
click at [535, 239] on div "PA Code / Prescription Code PA/7703D5 Encounter Date [DATE] Important Notice Pl…" at bounding box center [659, 239] width 732 height 880
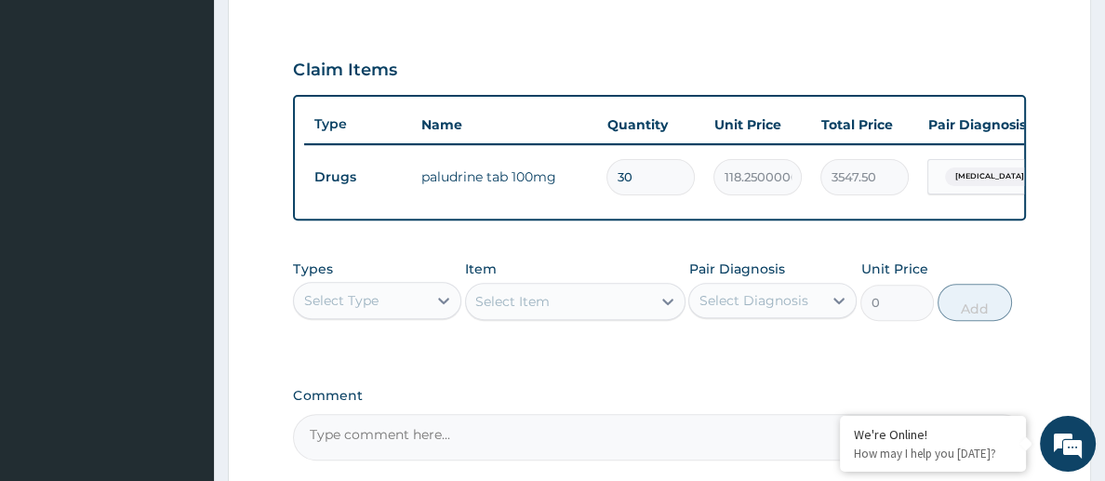
scroll to position [602, 0]
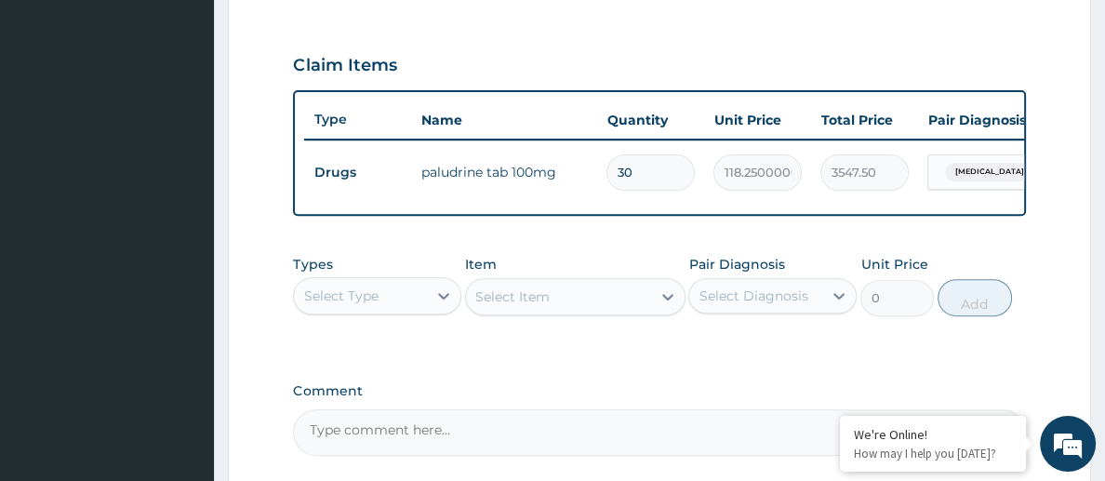
click at [394, 294] on div "Select Type" at bounding box center [360, 296] width 133 height 30
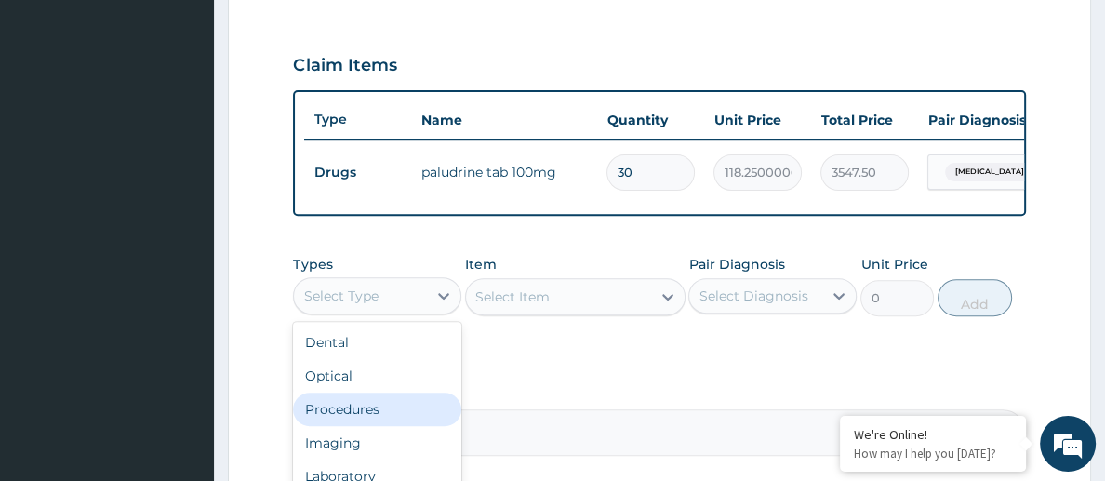
click at [368, 393] on div "Procedures" at bounding box center [377, 409] width 168 height 33
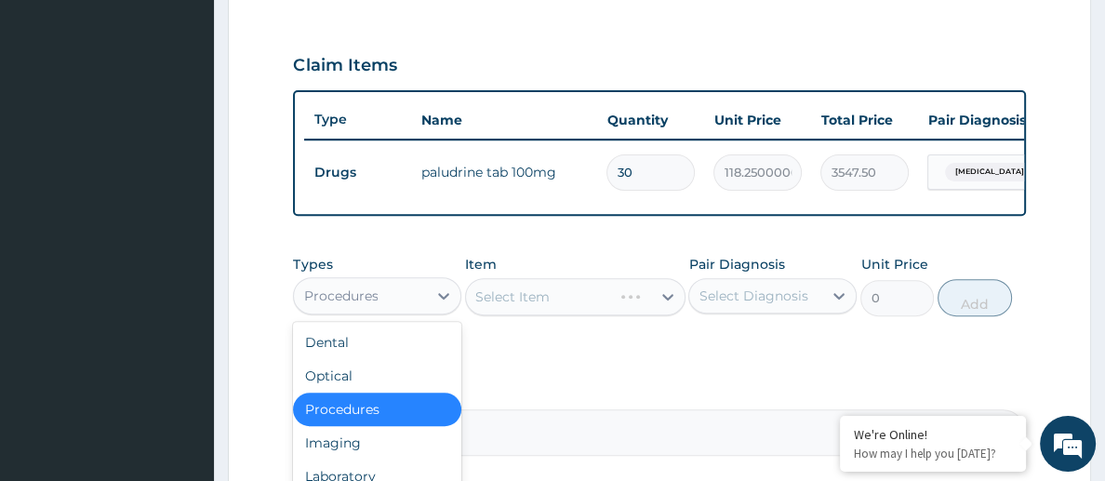
click at [575, 360] on div "PA Code / Prescription Code PA/7703D5 Encounter Date [DATE] Important Notice Pl…" at bounding box center [659, 16] width 732 height 880
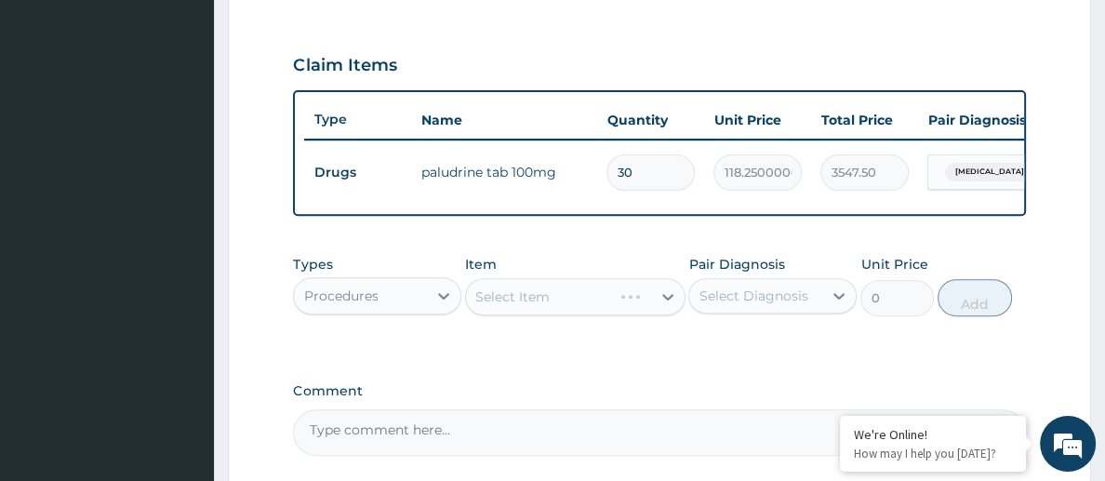
click at [559, 295] on div "Select Item" at bounding box center [575, 296] width 220 height 37
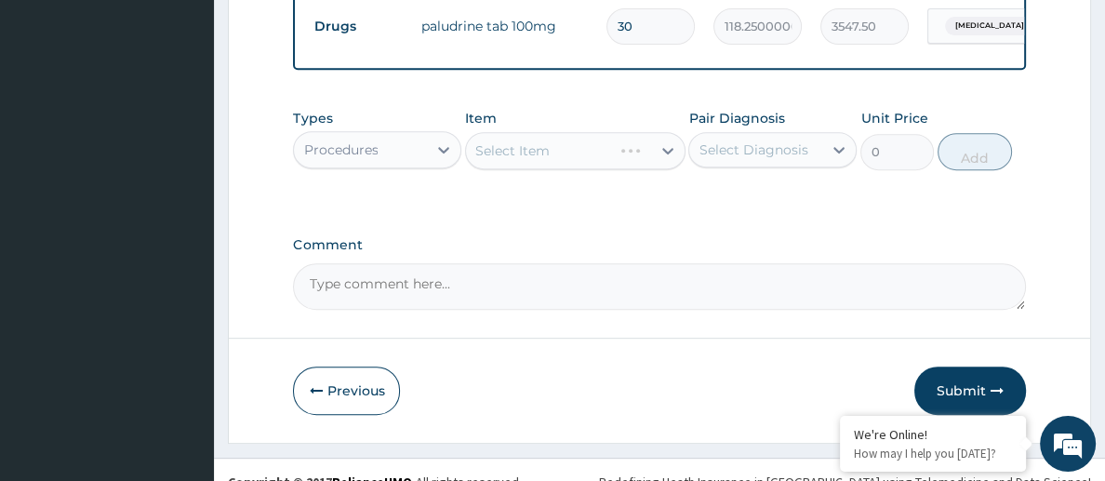
scroll to position [751, 0]
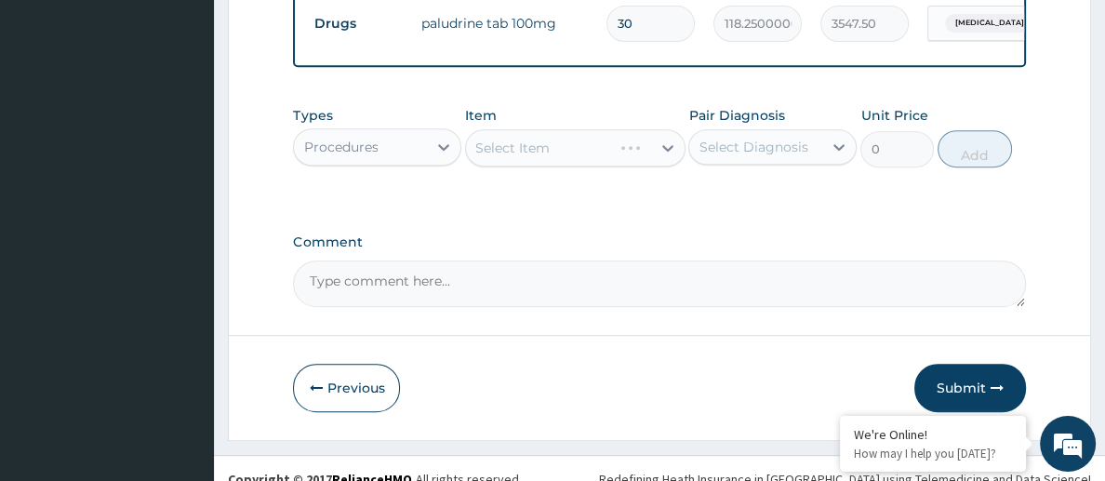
click at [569, 141] on div "Select Item" at bounding box center [575, 147] width 220 height 37
click at [569, 141] on div "Select Item" at bounding box center [558, 148] width 184 height 30
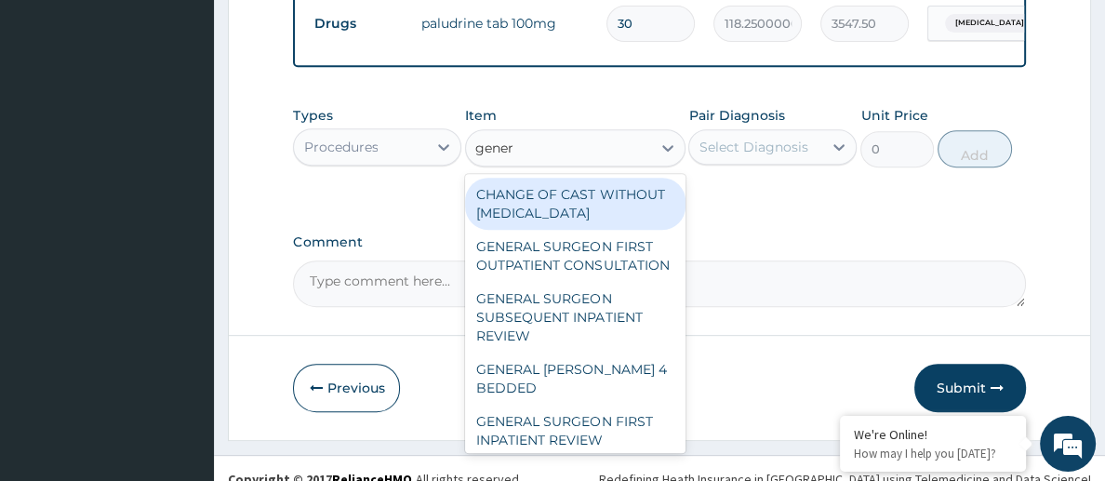
type input "genera"
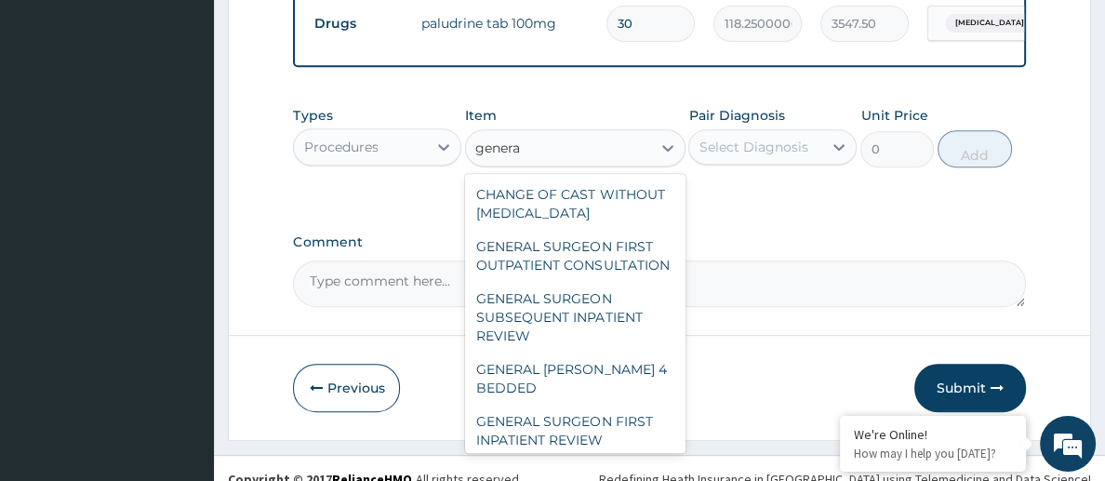
scroll to position [68, 0]
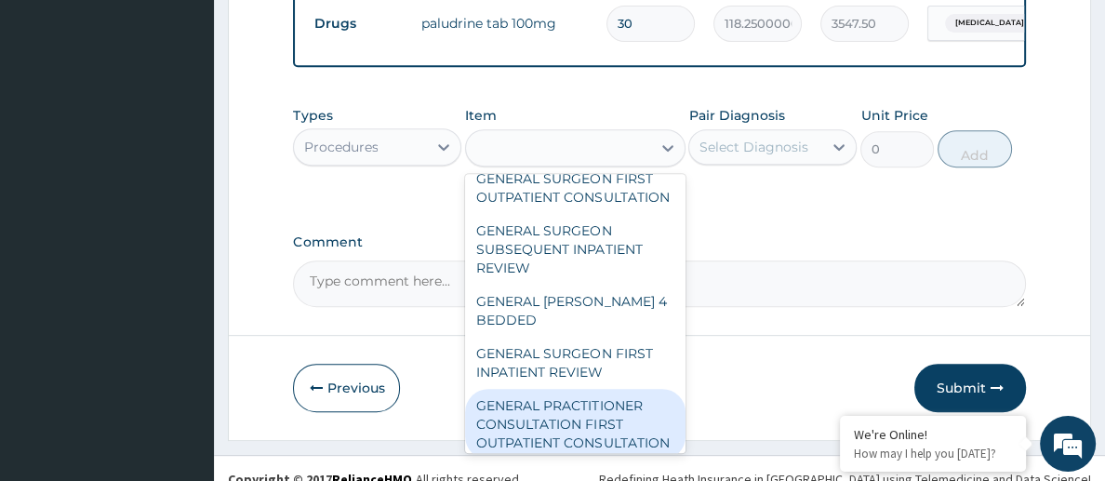
type input "3547.5"
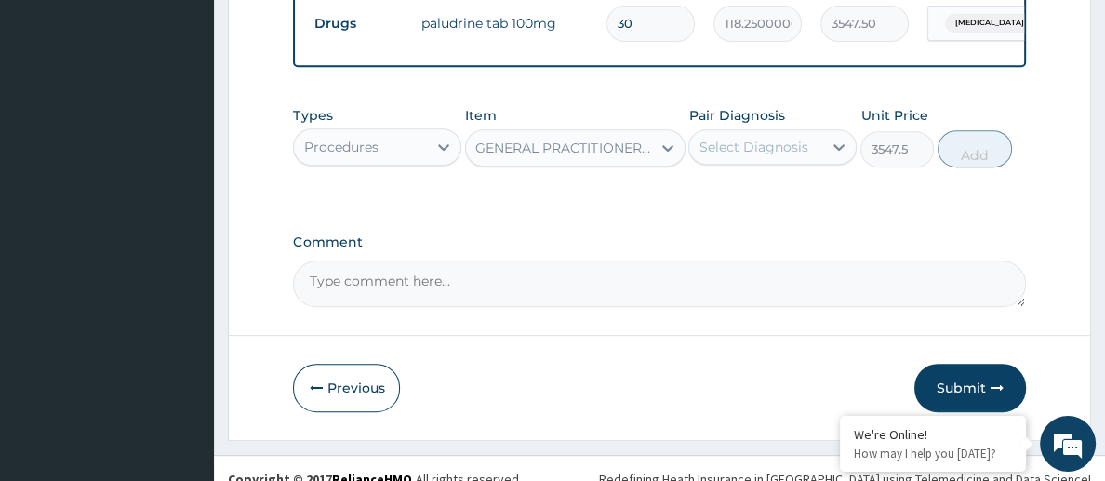
click at [794, 132] on div "Select Diagnosis" at bounding box center [755, 147] width 133 height 30
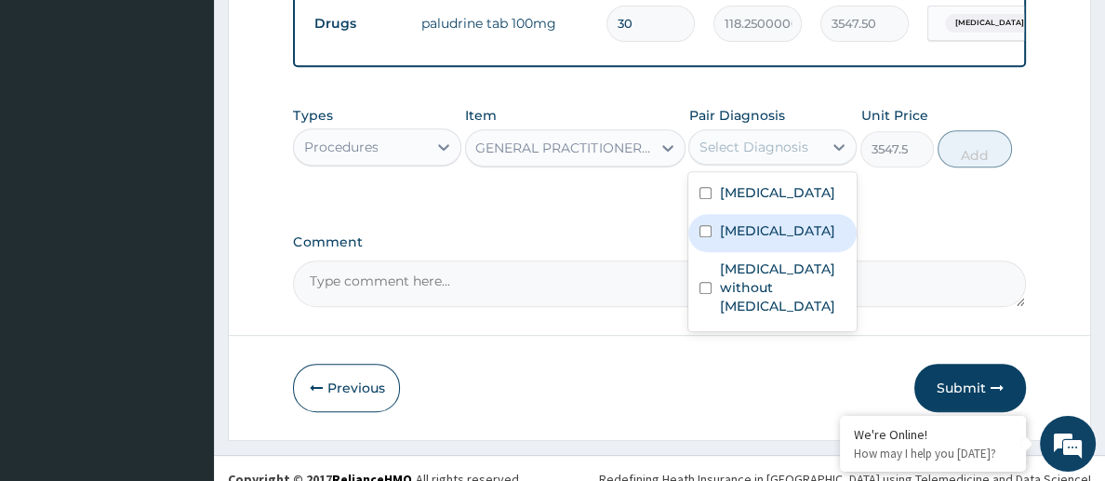
click at [768, 240] on label "[MEDICAL_DATA]" at bounding box center [776, 230] width 115 height 19
checkbox input "true"
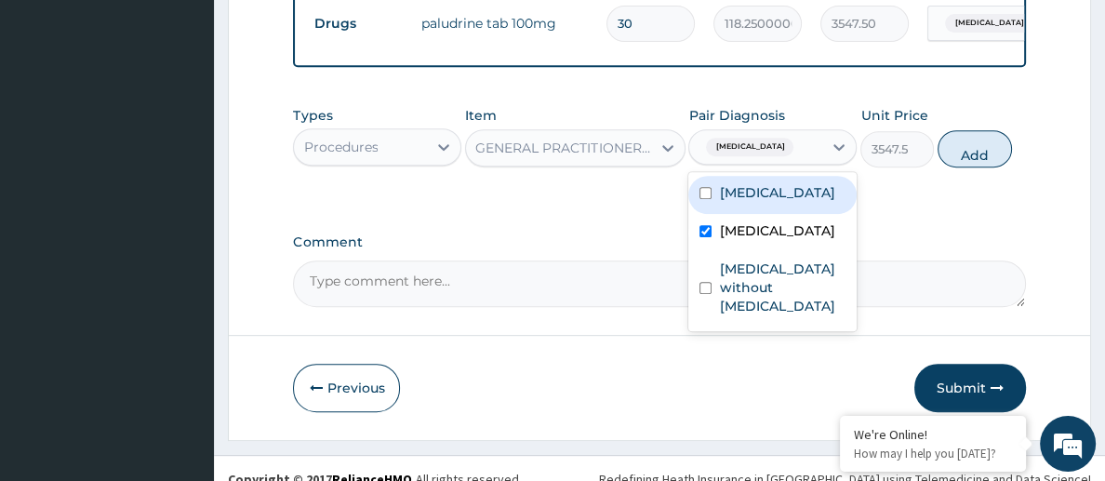
click at [773, 200] on label "[MEDICAL_DATA]" at bounding box center [776, 192] width 115 height 19
checkbox input "true"
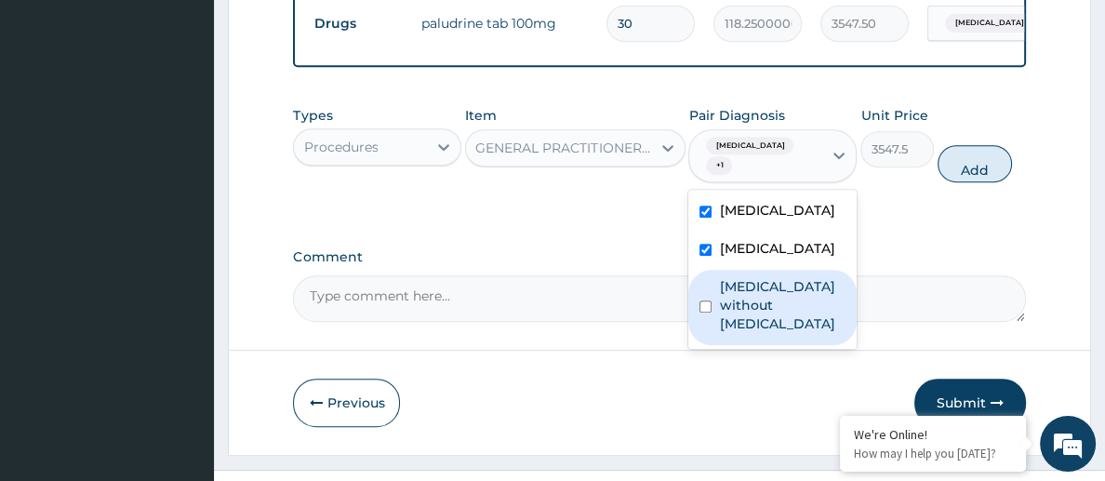
click at [779, 302] on div "[MEDICAL_DATA] without [MEDICAL_DATA]" at bounding box center [773, 307] width 168 height 75
checkbox input "true"
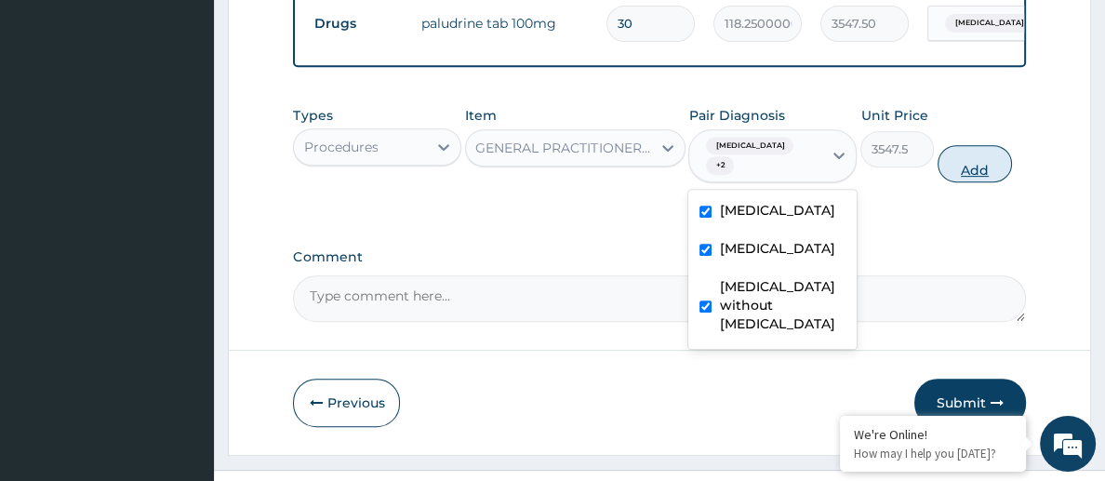
click at [981, 166] on button "Add" at bounding box center [975, 163] width 74 height 37
type input "0"
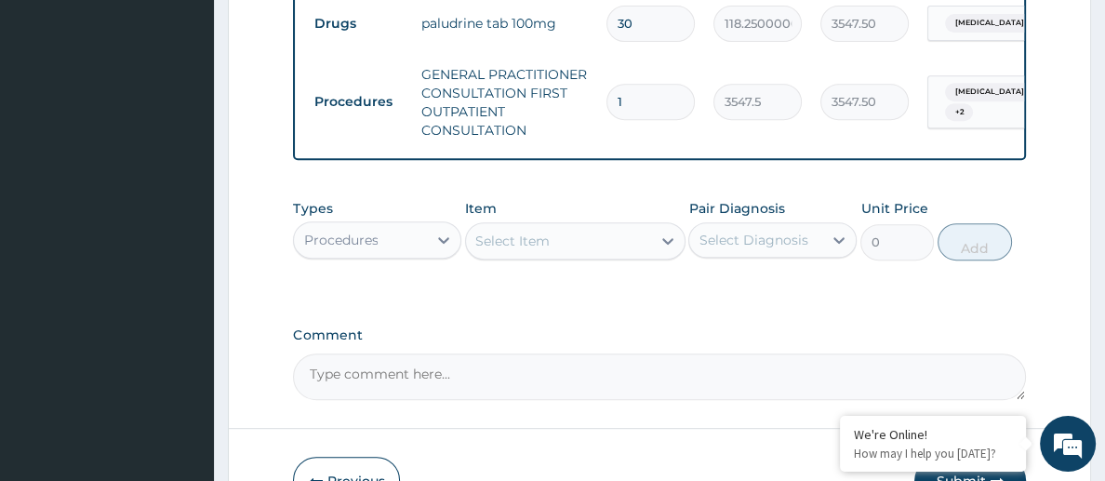
click at [337, 225] on div "Procedures" at bounding box center [360, 240] width 133 height 30
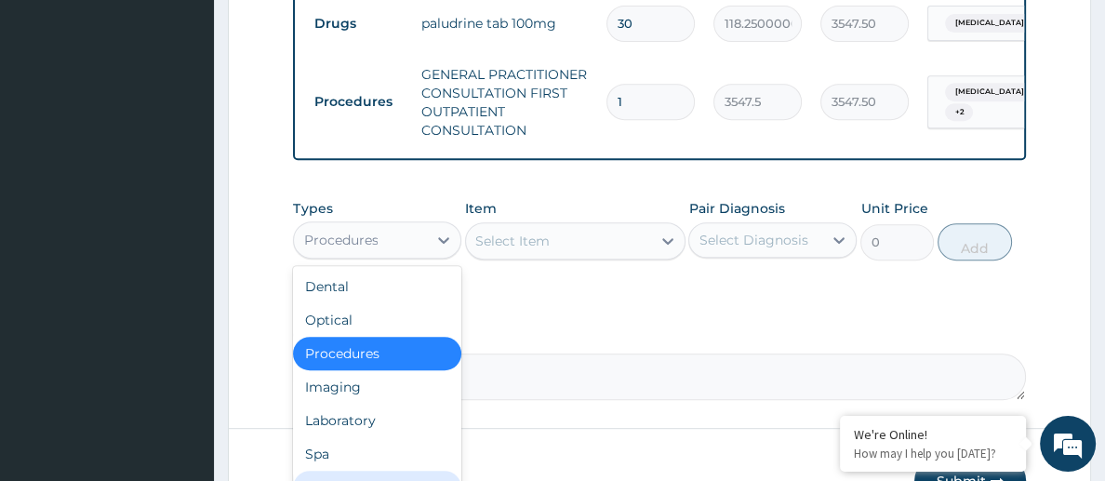
click at [334, 471] on div "Drugs" at bounding box center [377, 487] width 168 height 33
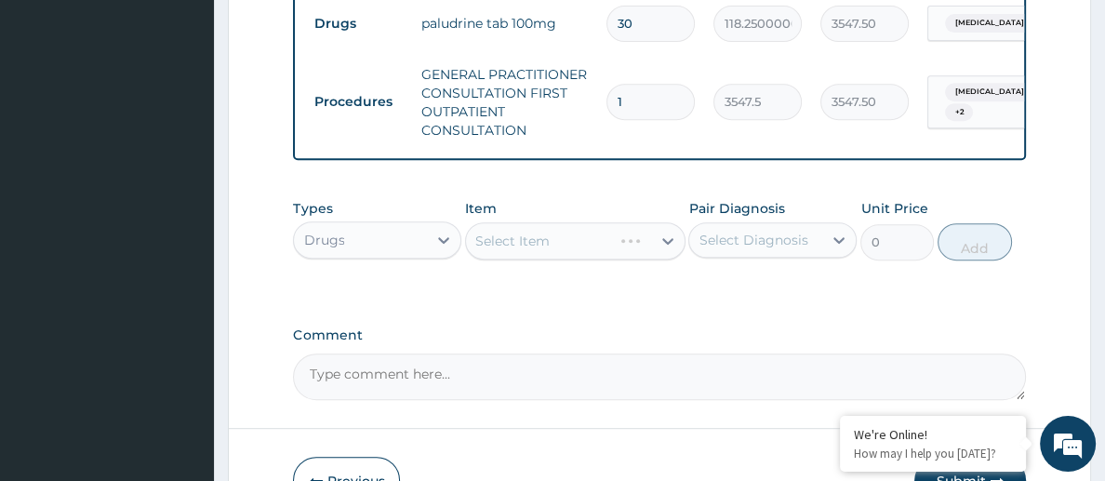
click at [542, 242] on div "Select Item" at bounding box center [575, 240] width 220 height 37
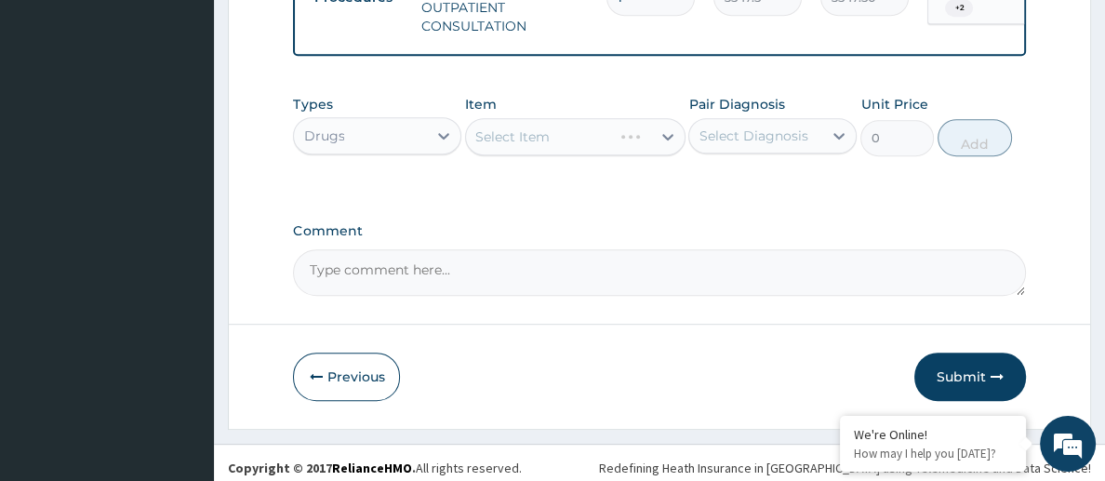
scroll to position [856, 0]
click at [568, 129] on div "Select Item" at bounding box center [575, 135] width 220 height 37
click at [568, 129] on div "Select Item" at bounding box center [558, 136] width 184 height 30
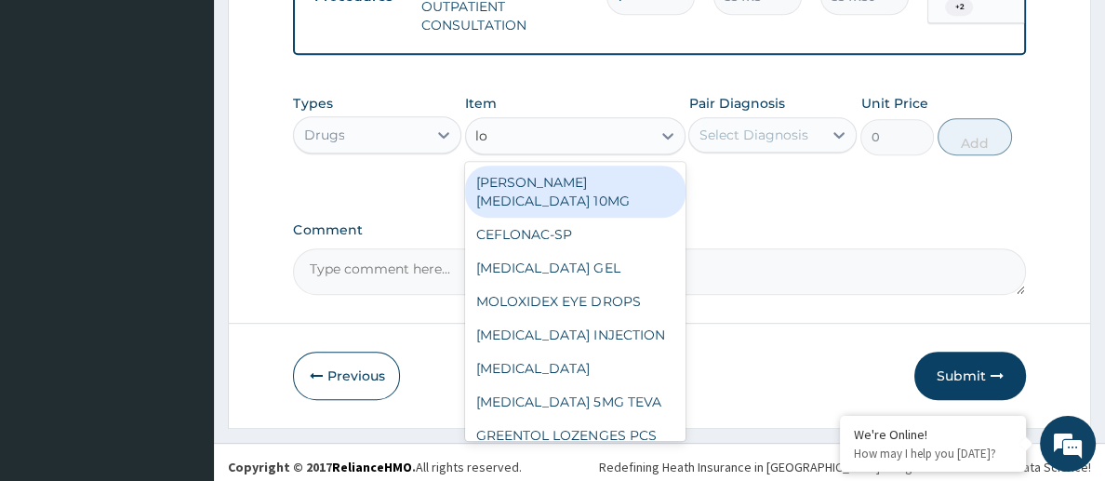
type input "[PERSON_NAME]"
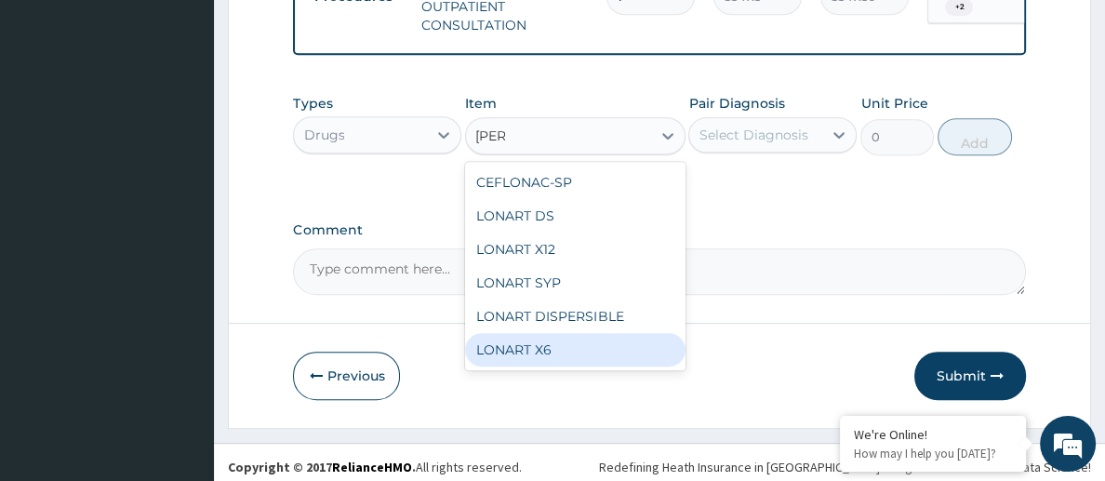
click at [542, 333] on div "LONART X6" at bounding box center [575, 349] width 220 height 33
type input "473.00000000000006"
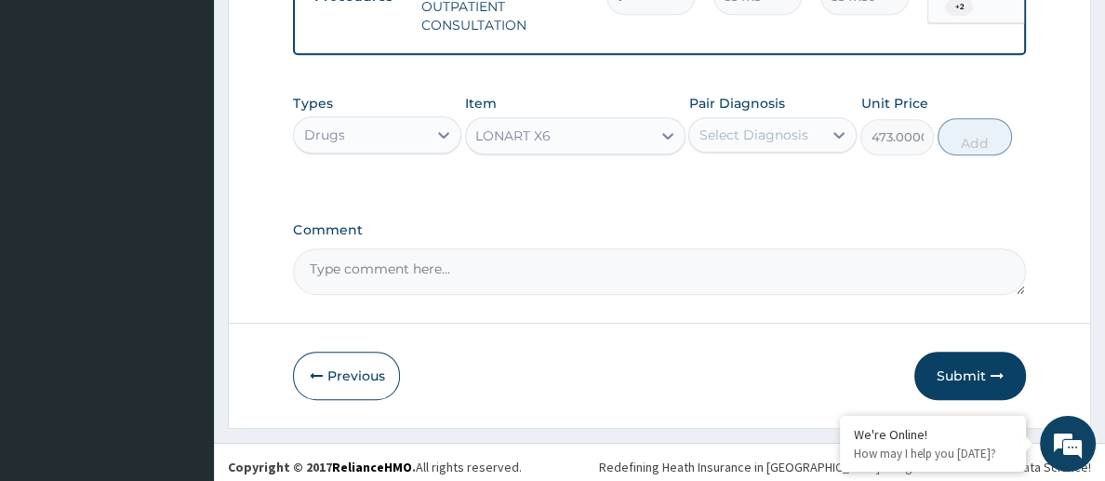
click at [792, 120] on div "Select Diagnosis" at bounding box center [755, 135] width 133 height 30
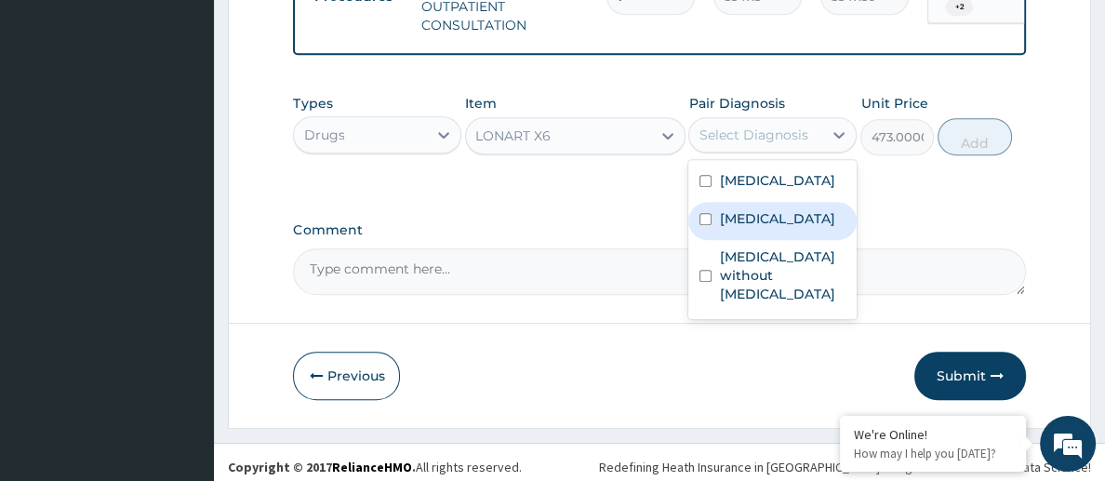
click at [782, 220] on label "[MEDICAL_DATA]" at bounding box center [776, 218] width 115 height 19
checkbox input "true"
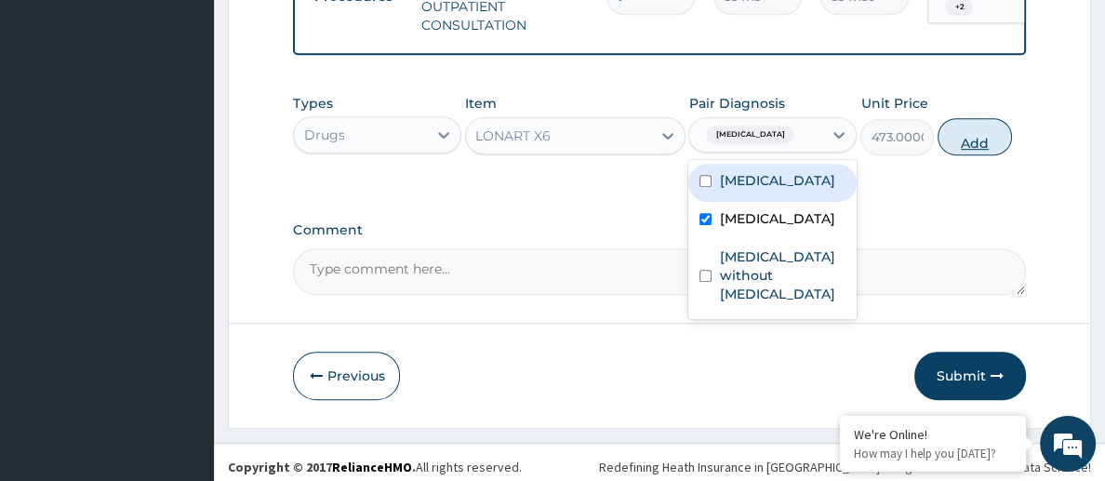
click at [981, 138] on button "Add" at bounding box center [975, 136] width 74 height 37
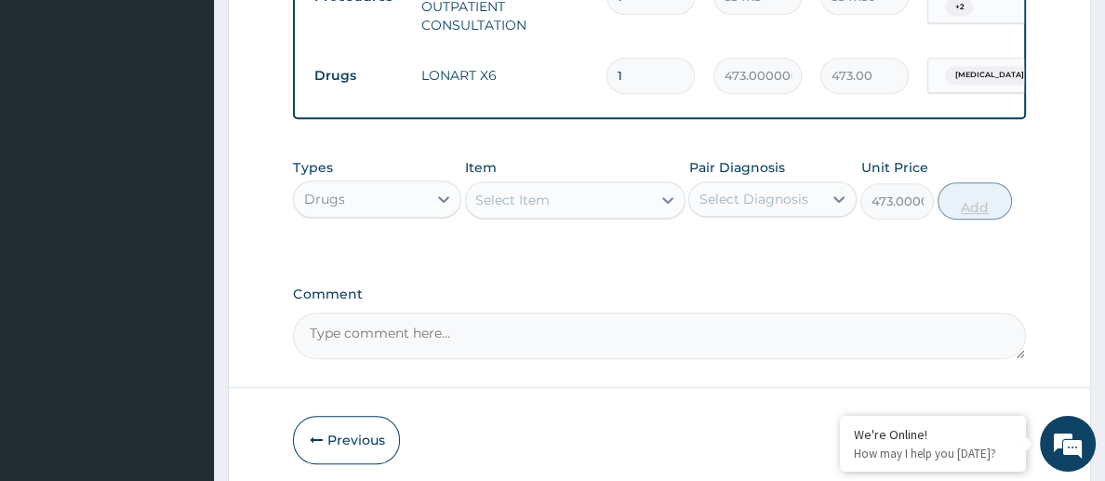
type input "0"
type input "0.00"
type input "6"
type input "2838.00"
type input "6"
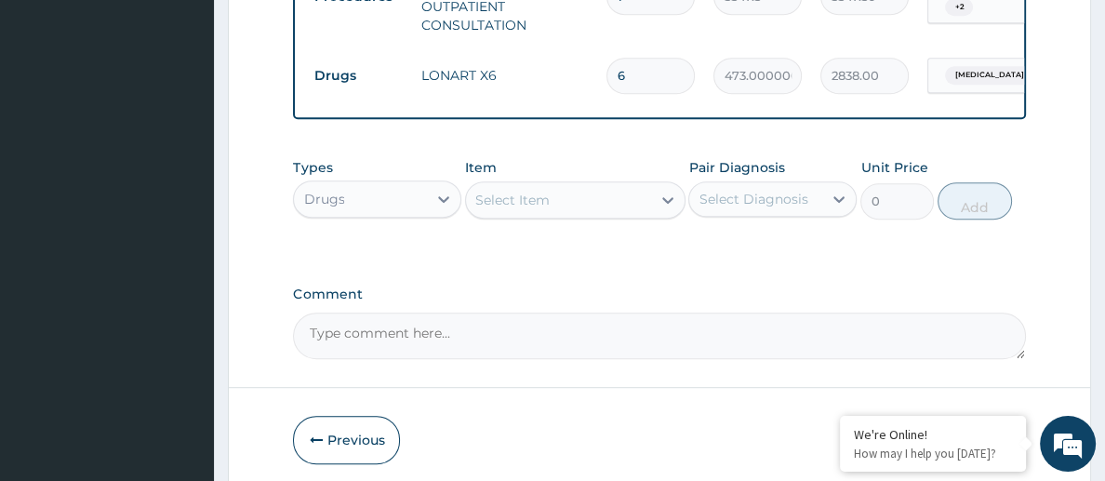
click at [605, 200] on div "Select Item" at bounding box center [558, 200] width 184 height 30
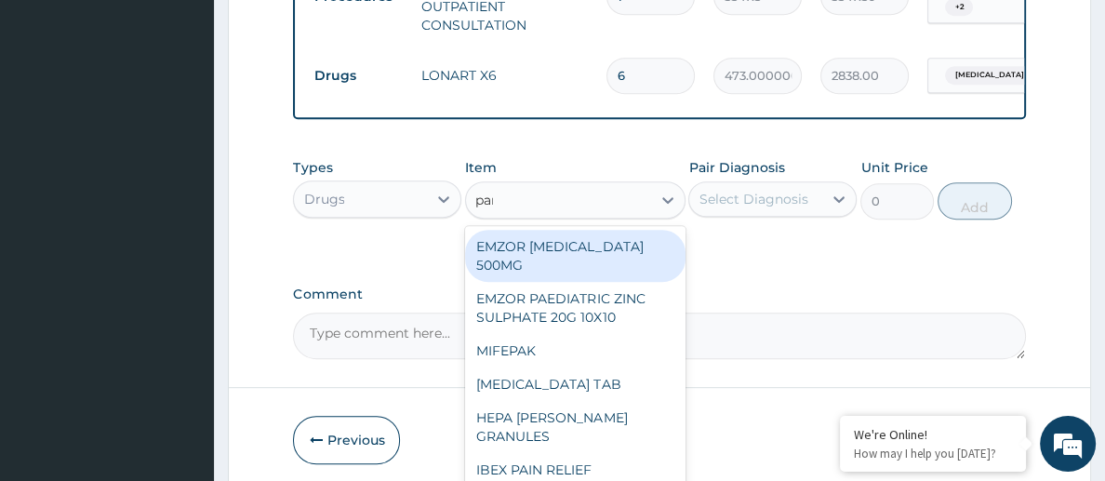
type input "para"
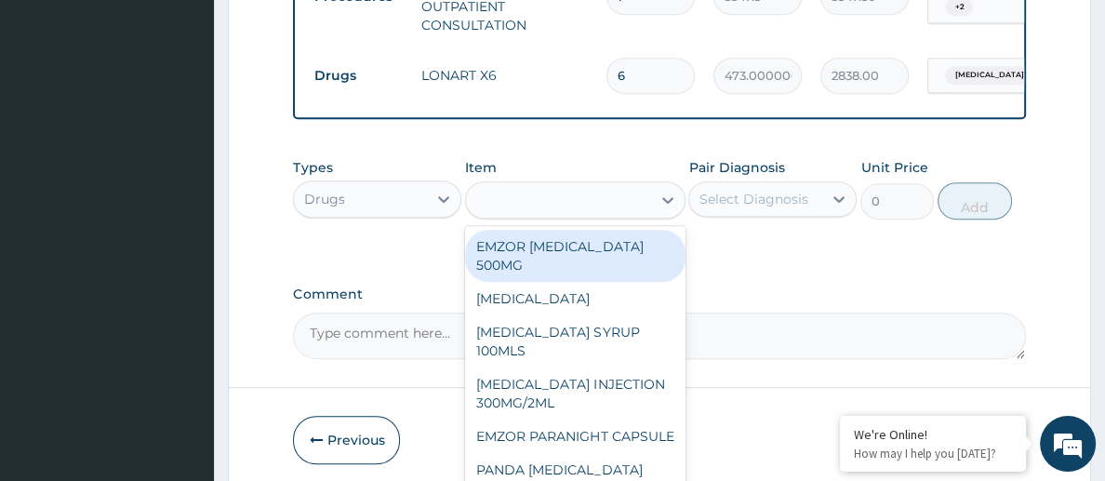
type input "23.65"
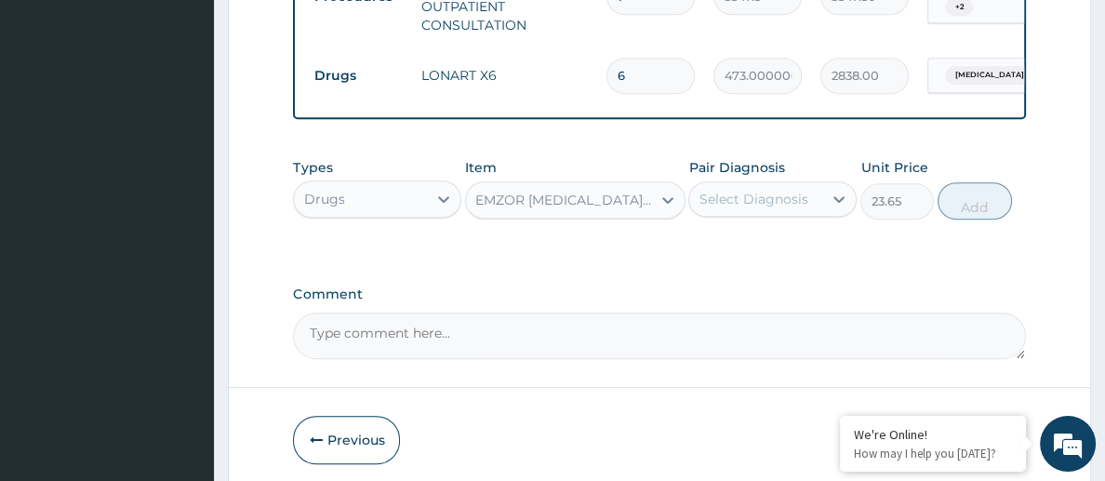
click at [797, 191] on div "Select Diagnosis" at bounding box center [753, 199] width 109 height 19
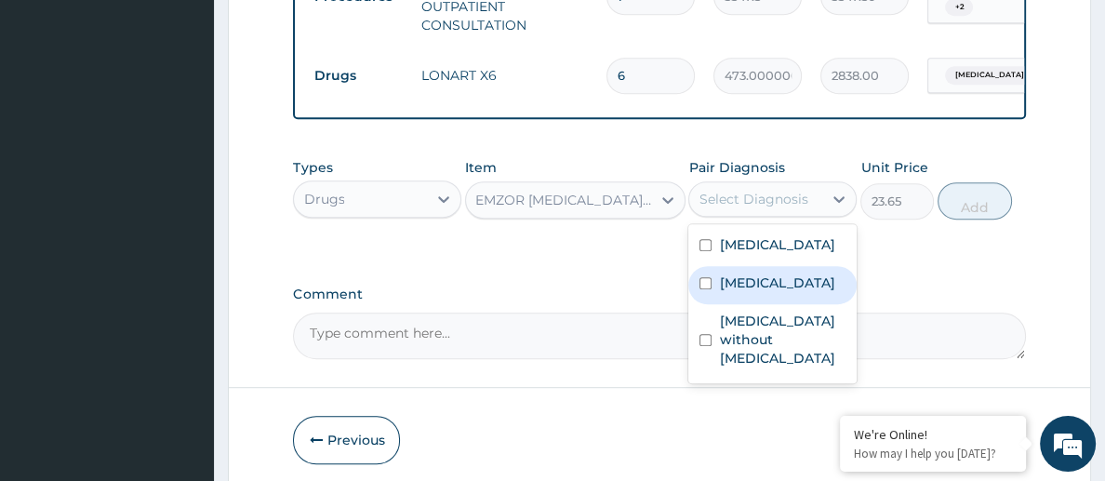
click at [789, 292] on label "[MEDICAL_DATA]" at bounding box center [776, 283] width 115 height 19
checkbox input "true"
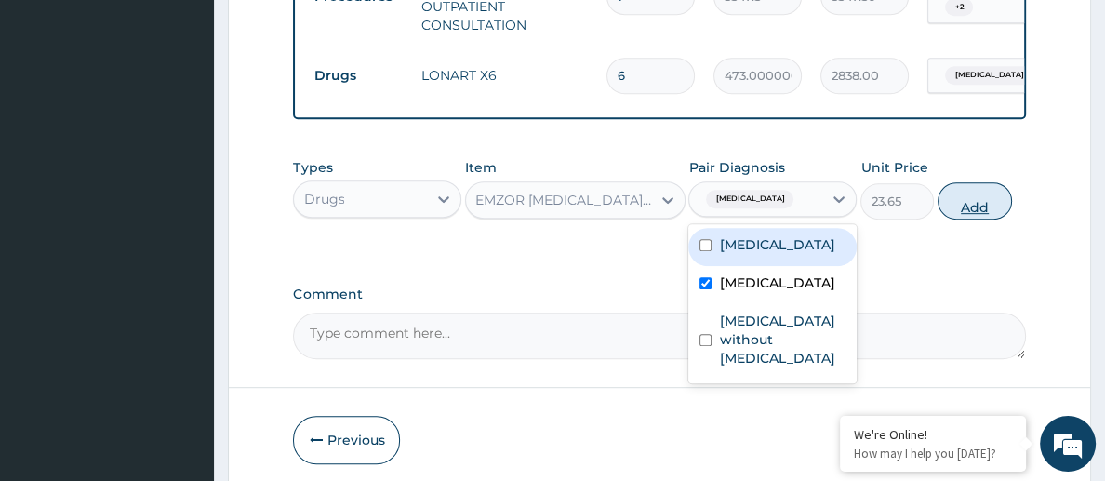
click at [968, 202] on button "Add" at bounding box center [975, 200] width 74 height 37
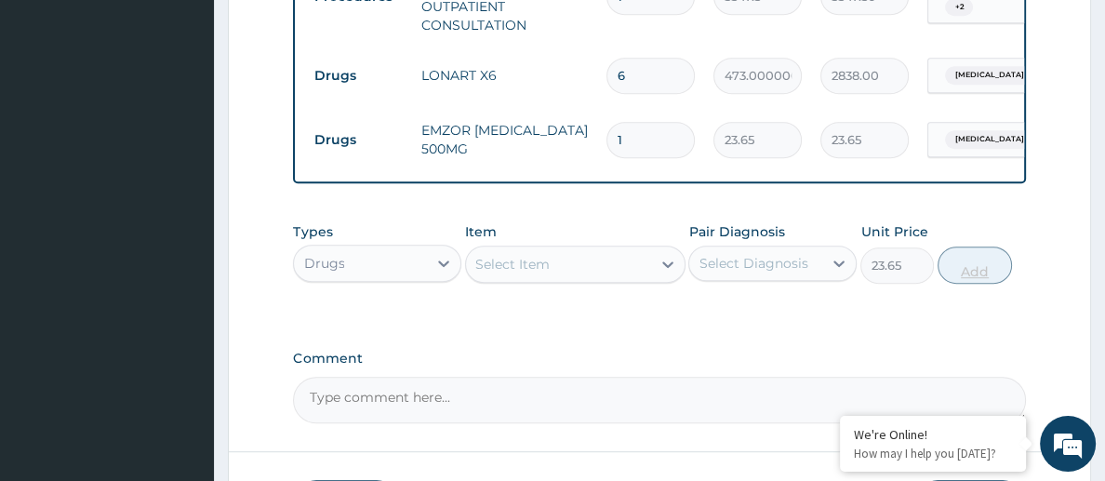
type input "0"
type input "15"
type input "354.75"
type input "15"
click at [503, 258] on div "Select Item" at bounding box center [512, 264] width 74 height 19
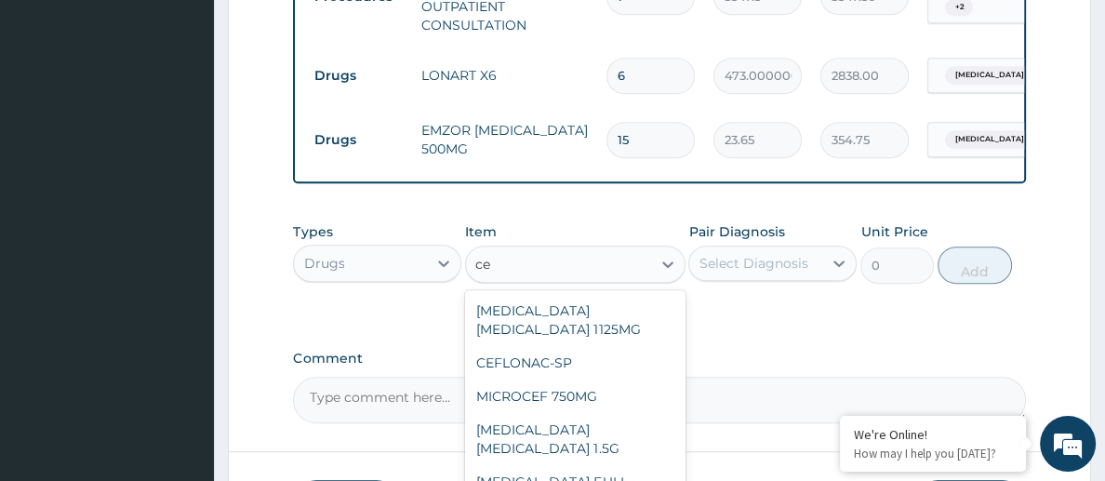
type input "c"
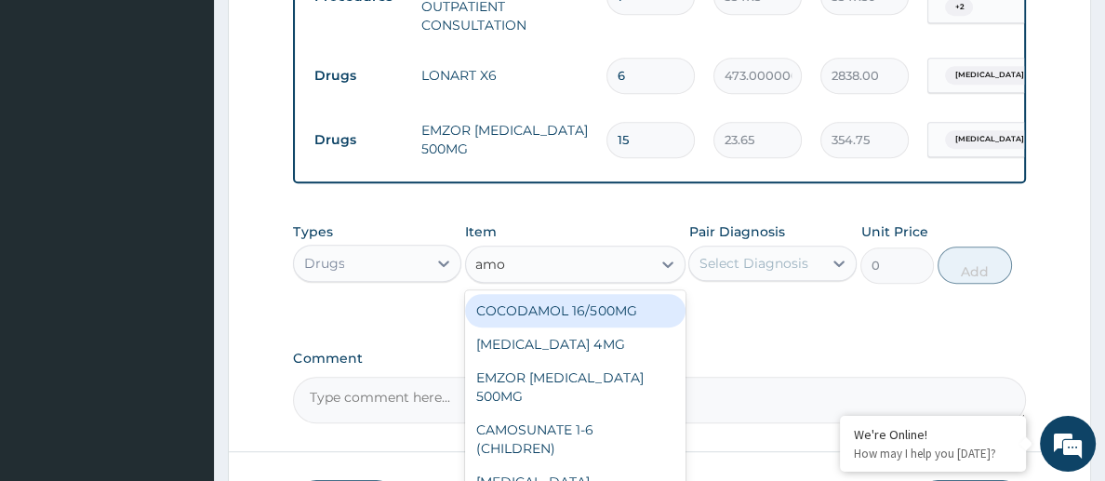
type input "amox"
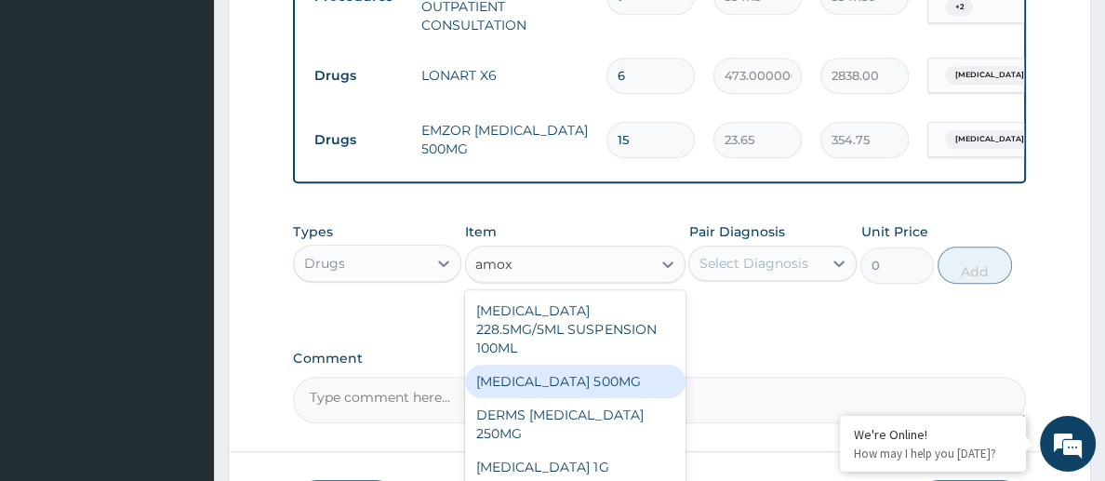
type input "70.95"
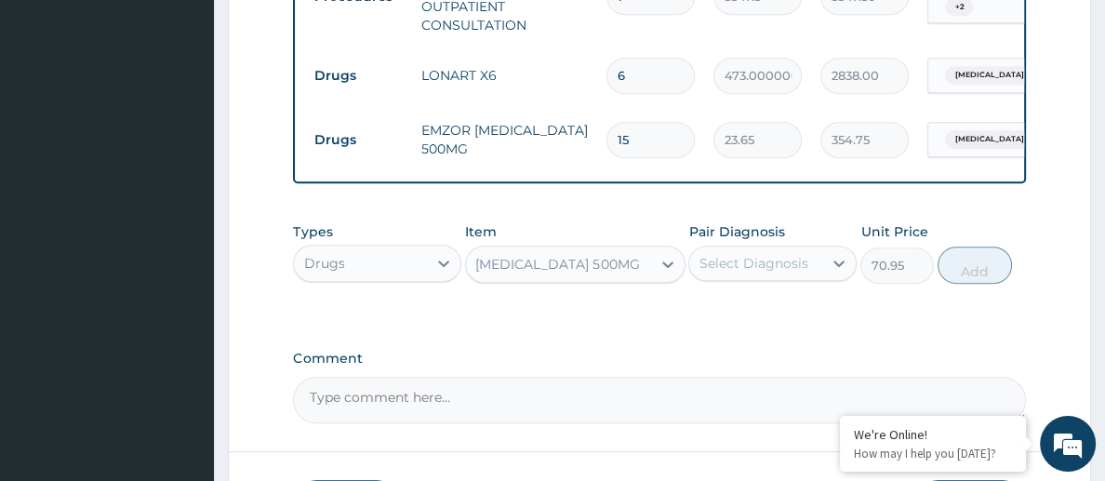
click at [744, 271] on div "Select Diagnosis" at bounding box center [755, 263] width 133 height 30
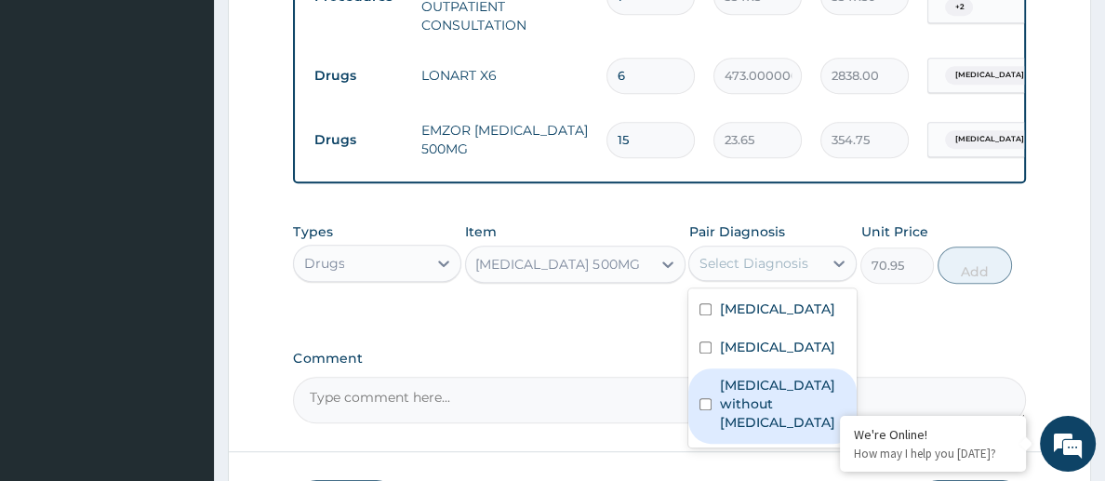
click at [753, 416] on label "[MEDICAL_DATA] without [MEDICAL_DATA]" at bounding box center [782, 404] width 127 height 56
checkbox input "true"
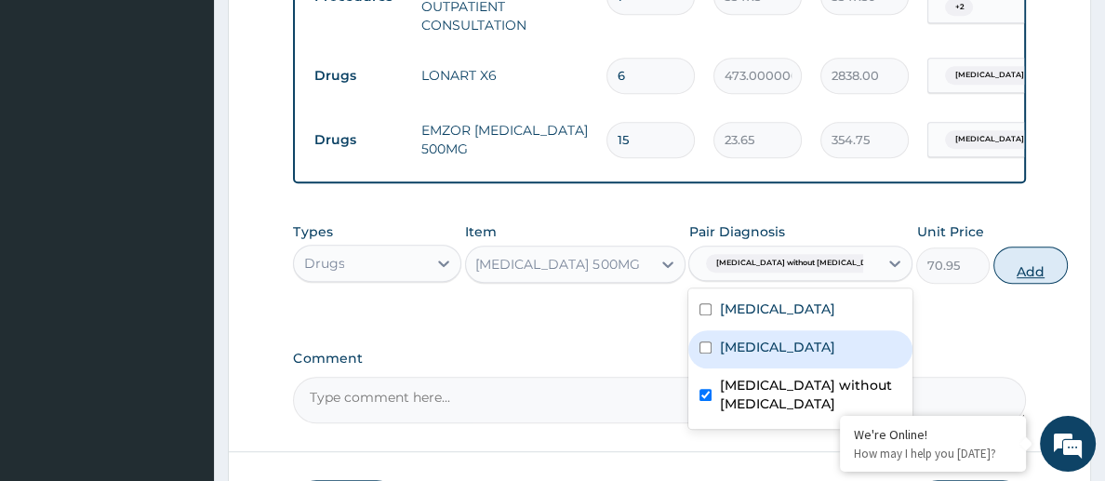
click at [994, 270] on button "Add" at bounding box center [1031, 265] width 74 height 37
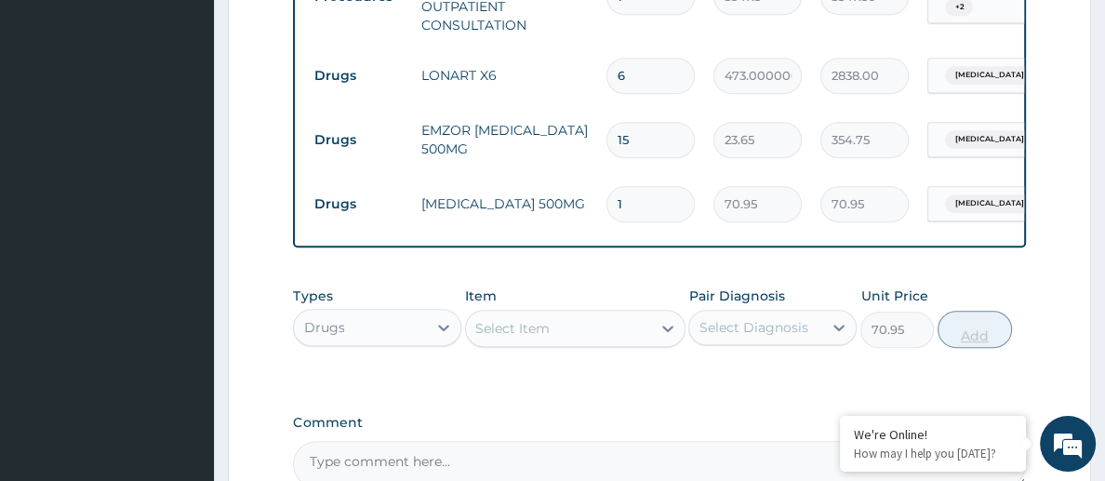
type input "0"
type input "15"
type input "1064.25"
type input "15"
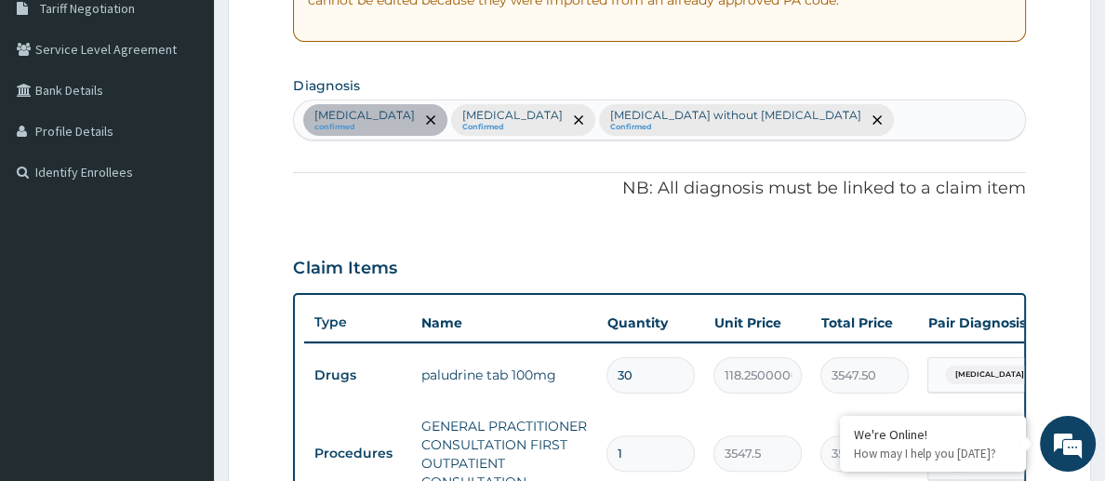
scroll to position [396, 0]
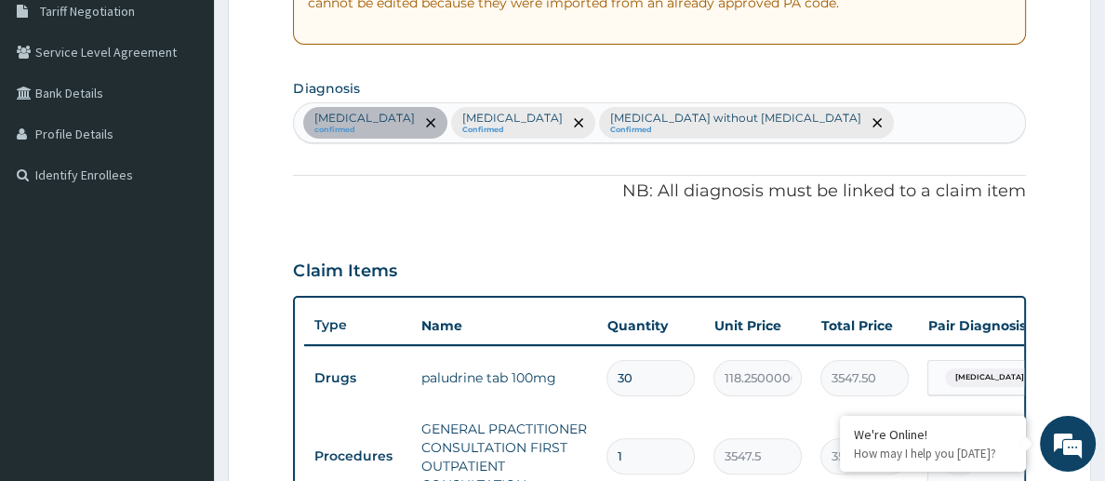
click at [976, 116] on div "[MEDICAL_DATA] confirmed [MEDICAL_DATA] Confirmed [MEDICAL_DATA] without [MEDIC…" at bounding box center [659, 122] width 730 height 39
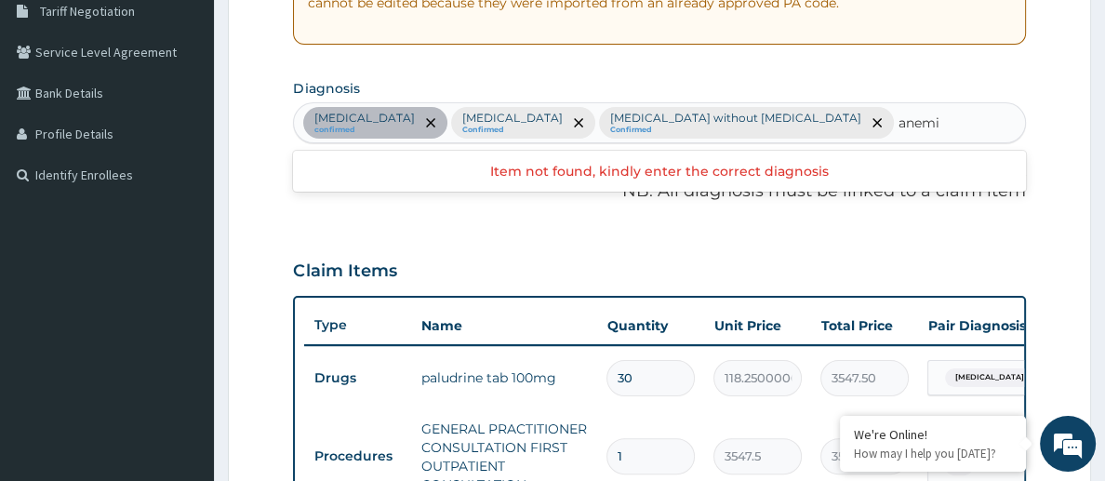
type input "[MEDICAL_DATA]"
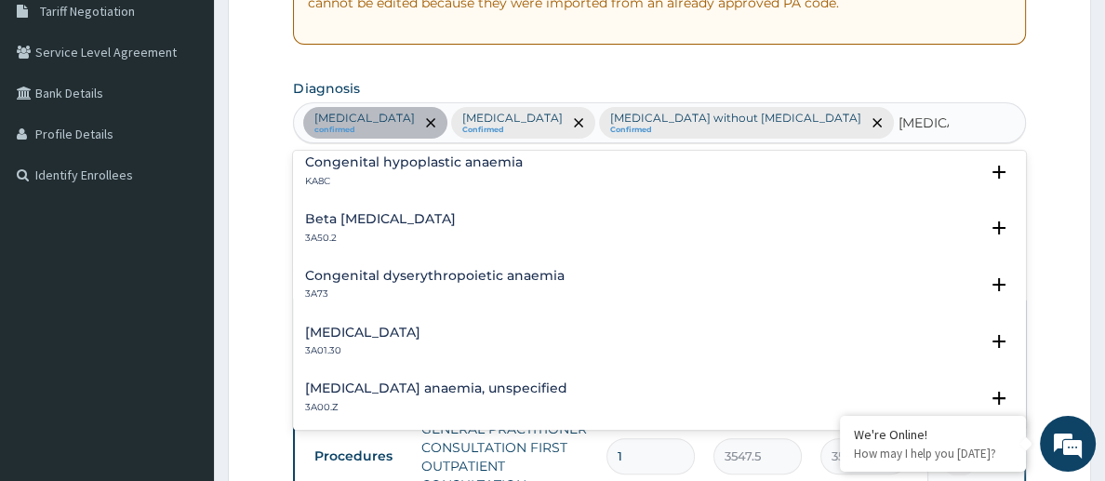
scroll to position [852, 0]
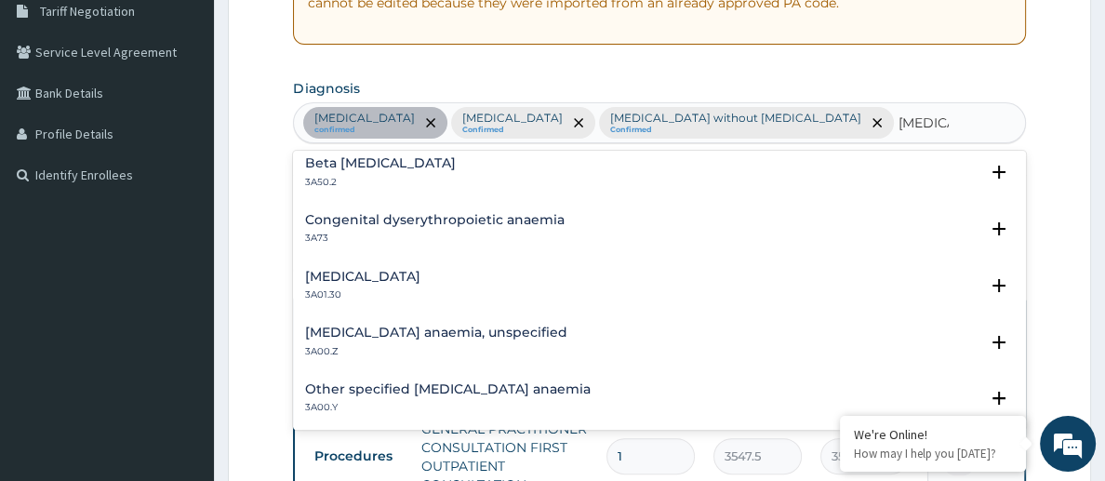
click at [478, 326] on h4 "[MEDICAL_DATA] anaemia, unspecified" at bounding box center [435, 333] width 262 height 14
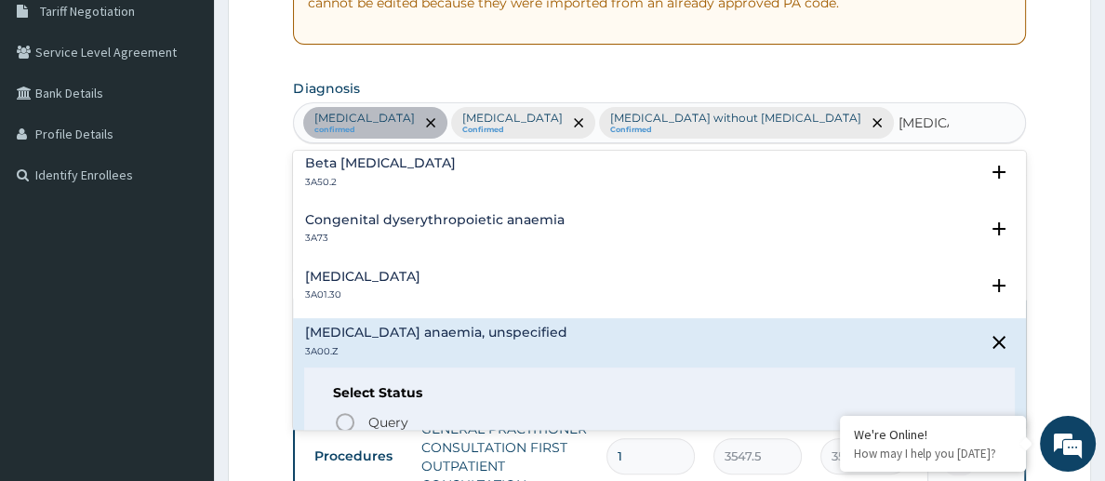
scroll to position [968, 0]
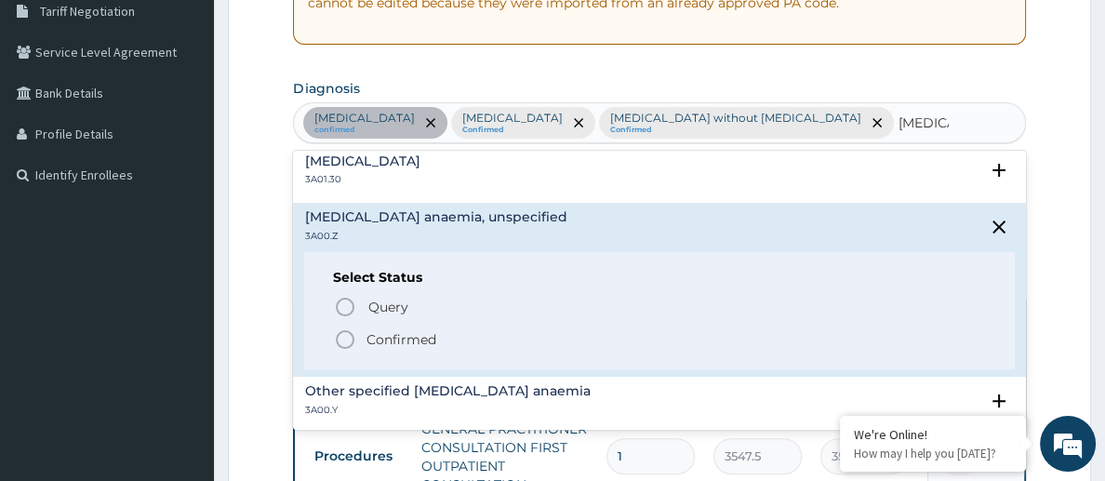
click at [351, 328] on icon "status option filled" at bounding box center [345, 339] width 22 height 22
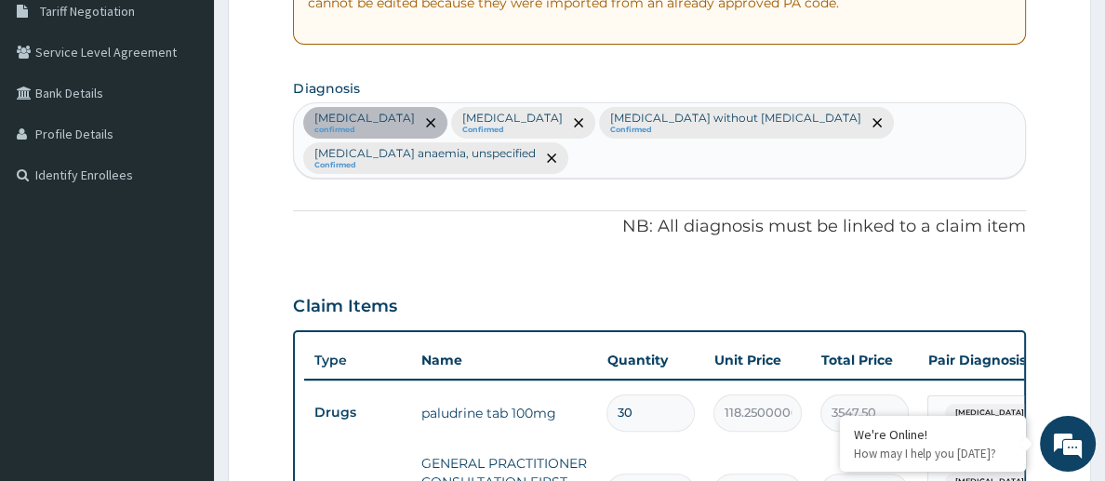
click at [636, 206] on div "PA Code / Prescription Code PA/7703D5 Encounter Date [DATE] Important Notice Pl…" at bounding box center [659, 381] width 732 height 1200
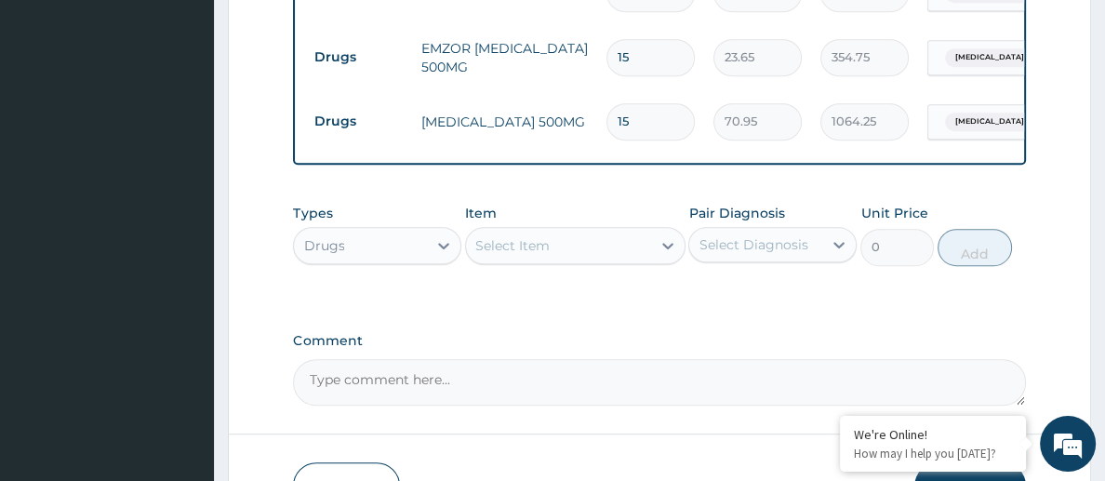
scroll to position [1066, 0]
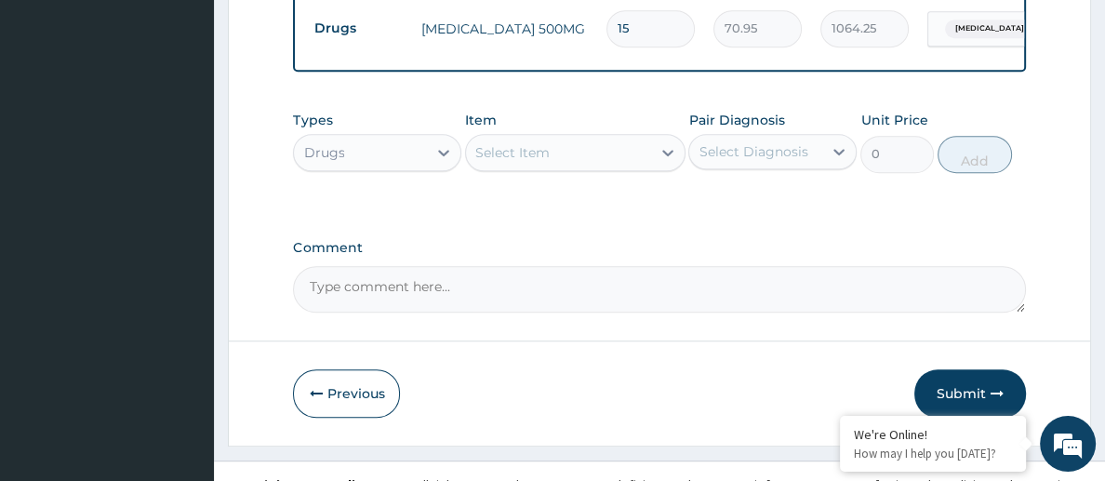
click at [597, 142] on div "Select Item" at bounding box center [558, 153] width 184 height 30
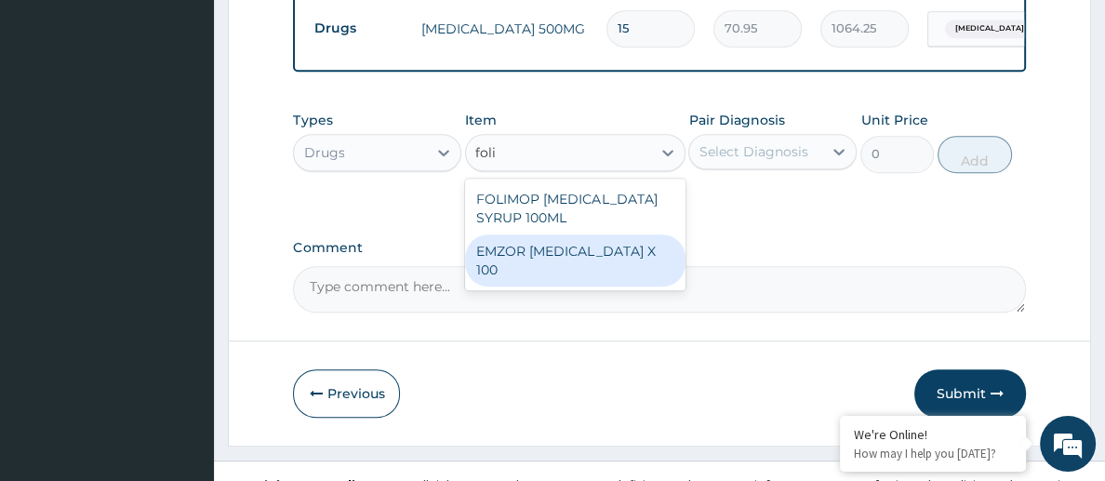
type input "foli"
click at [603, 289] on textarea "Comment" at bounding box center [659, 289] width 732 height 47
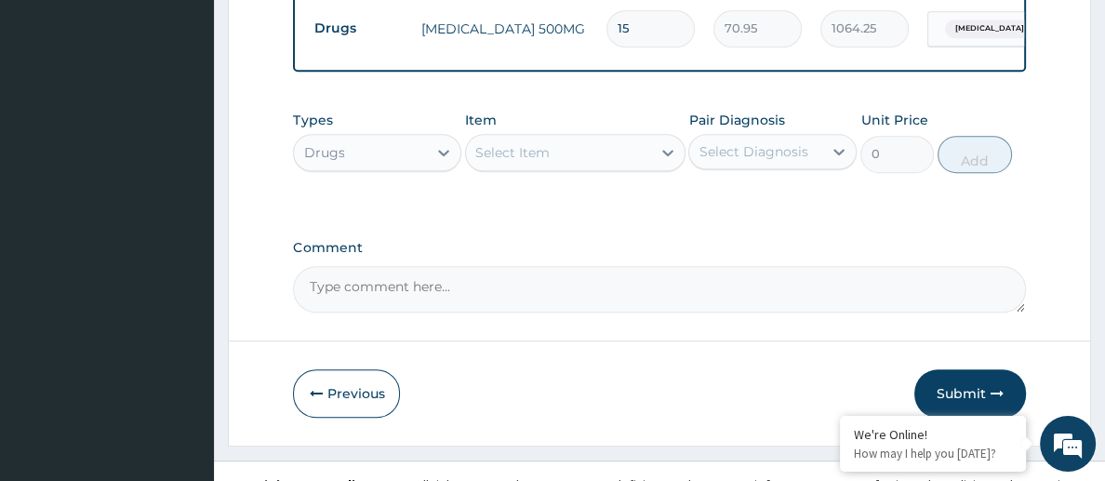
click at [585, 153] on div "Select Item" at bounding box center [558, 153] width 184 height 30
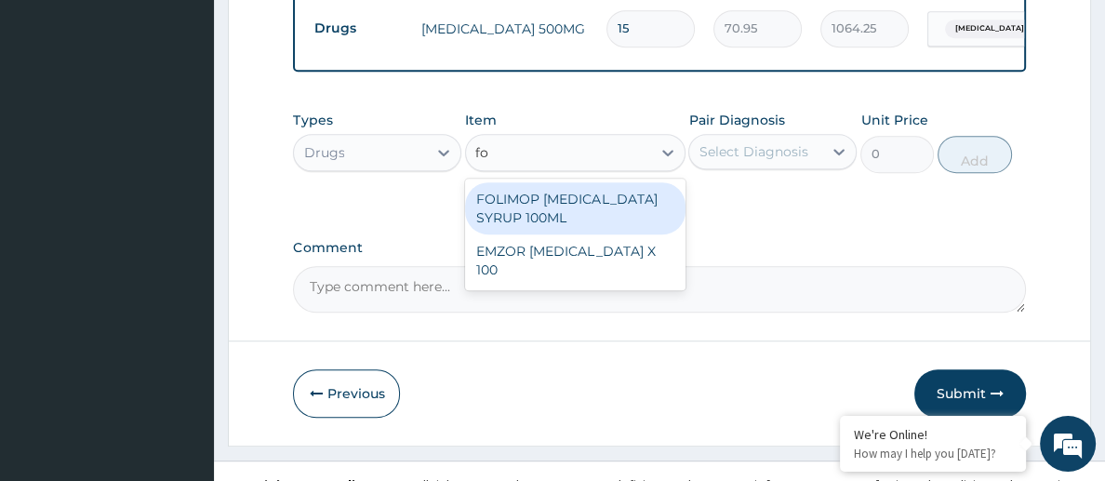
type input "fol"
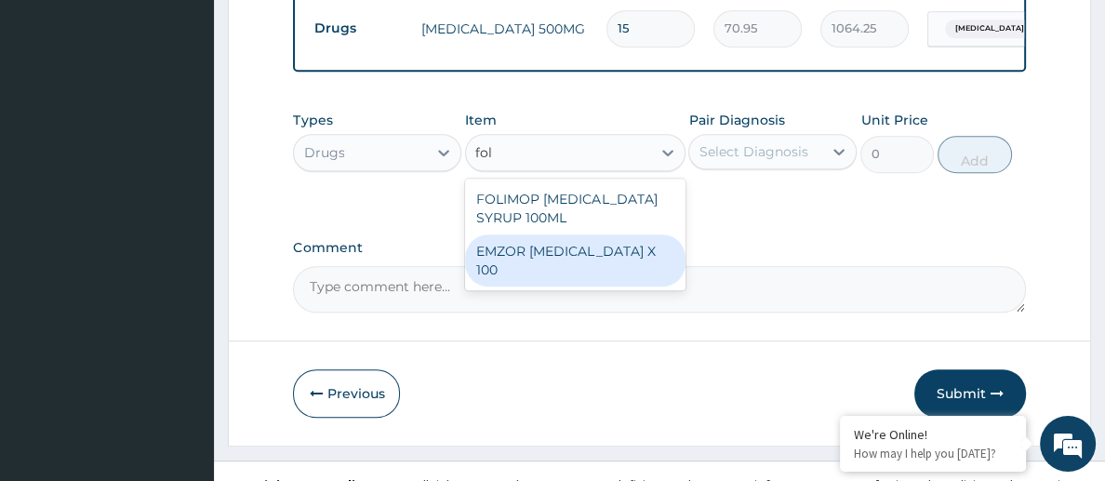
click at [596, 254] on div "EMZOR FOLIC ACID X 100" at bounding box center [575, 260] width 220 height 52
type input "23.65"
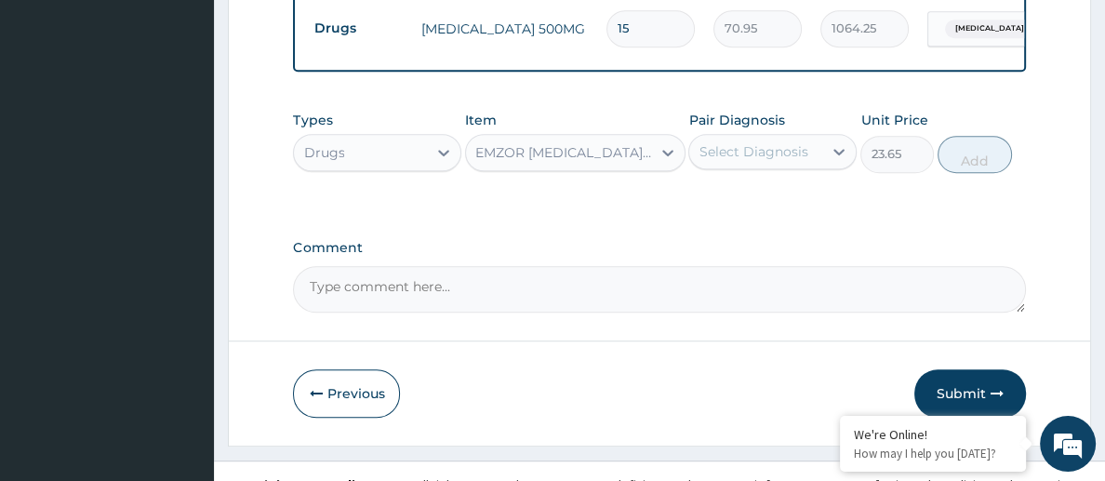
click at [738, 163] on div "Select Diagnosis" at bounding box center [773, 151] width 168 height 35
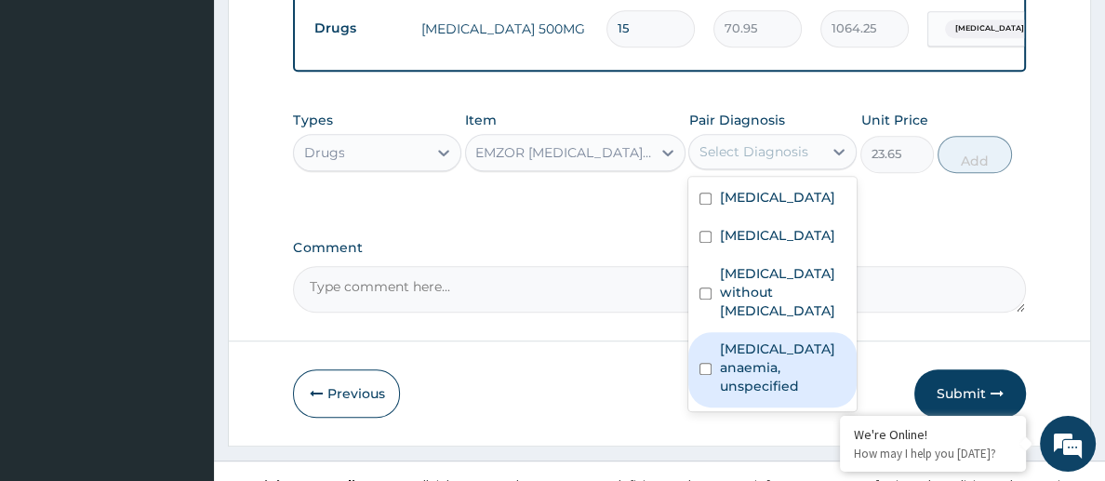
click at [753, 356] on label "Iron deficiency anaemia, unspecified" at bounding box center [782, 368] width 127 height 56
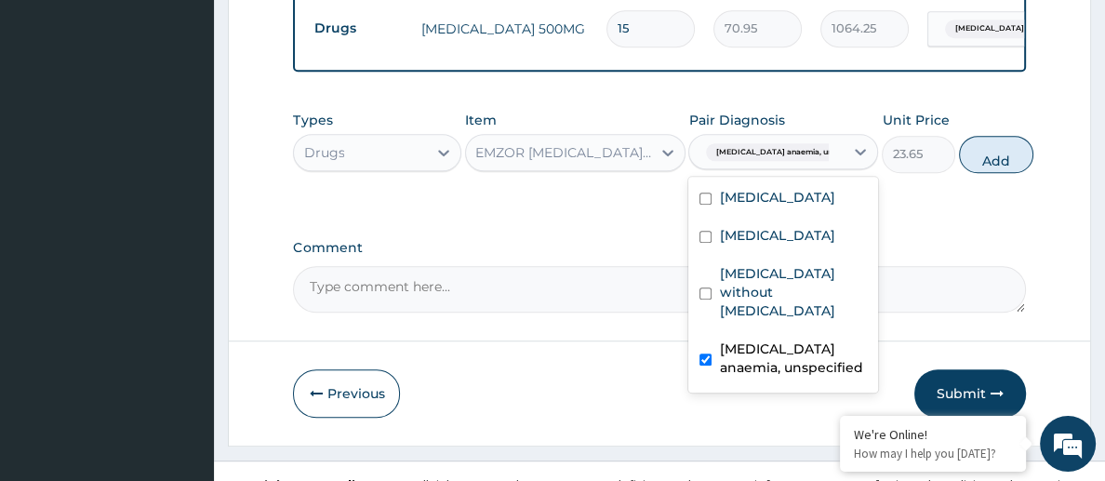
checkbox input "true"
click at [981, 147] on button "Add" at bounding box center [996, 154] width 74 height 37
type input "0"
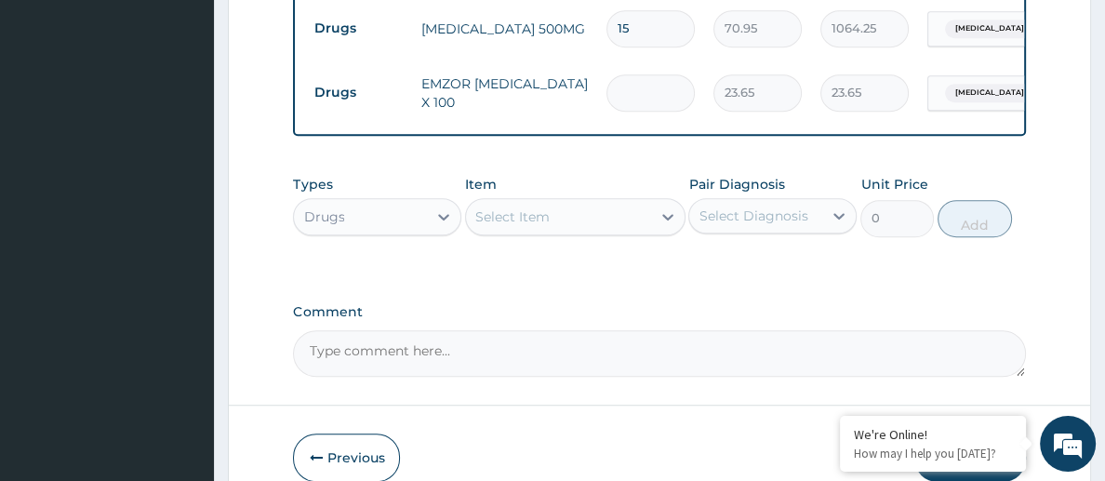
type input "0.00"
type input "3"
type input "70.95"
type input "30"
type input "709.50"
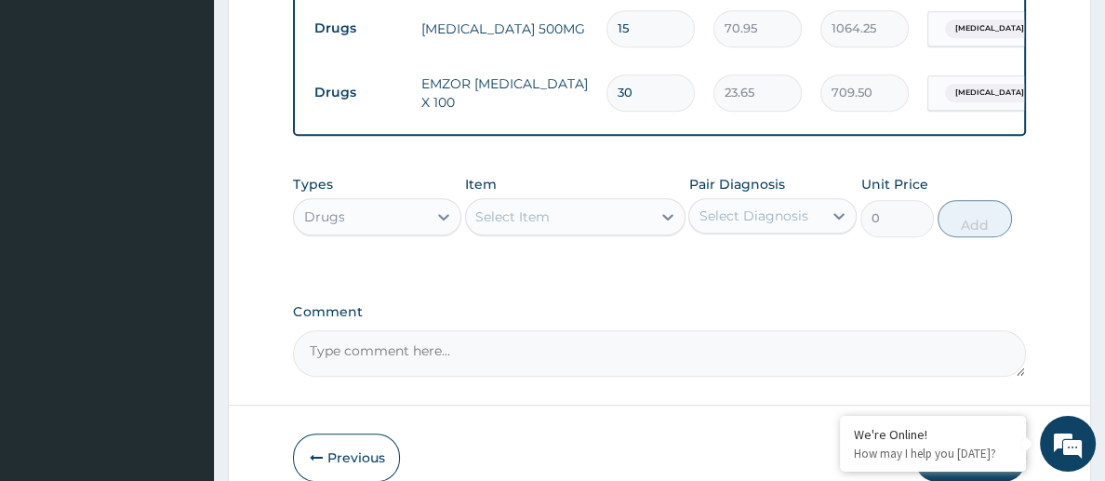
type input "30"
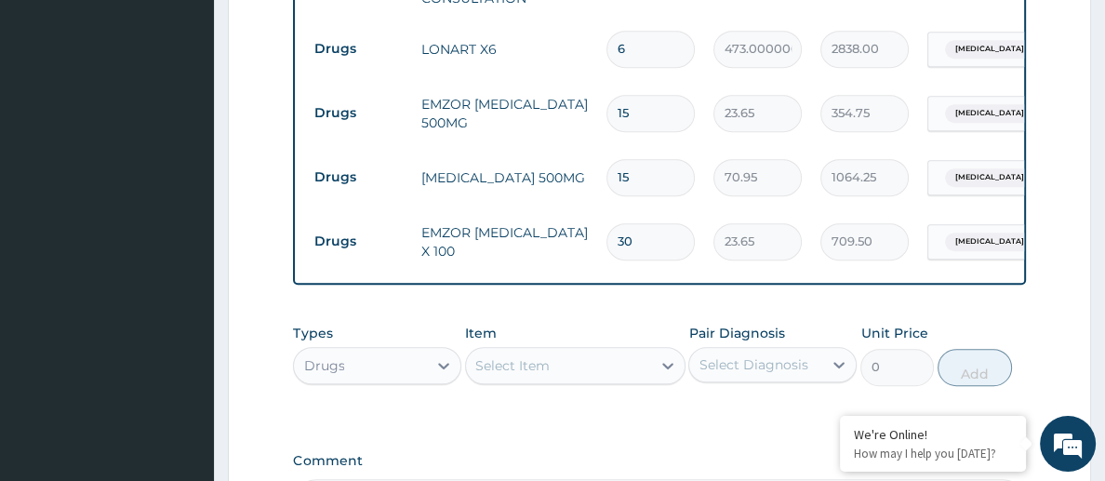
scroll to position [917, 0]
click at [645, 371] on div "Select Item" at bounding box center [558, 366] width 184 height 30
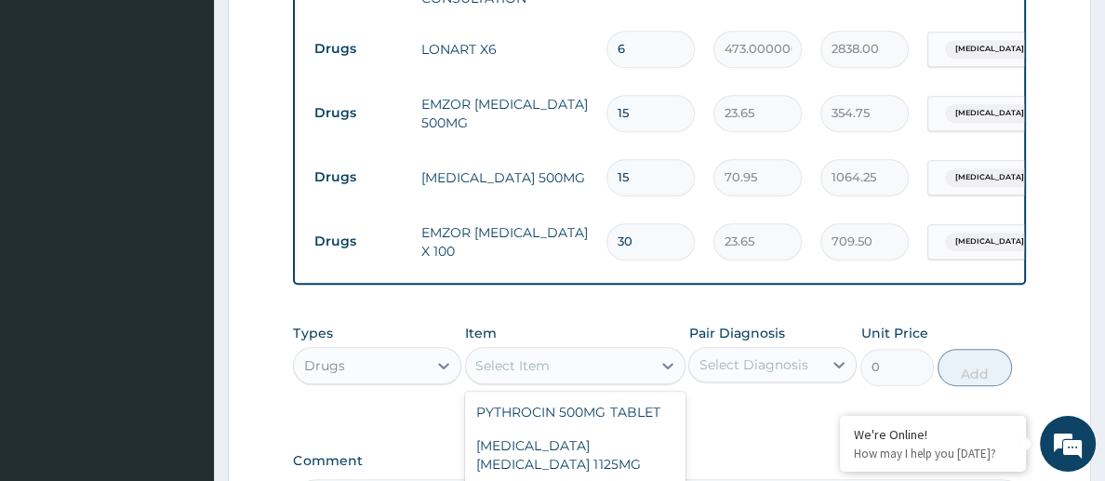
click at [729, 364] on div "Select Diagnosis" at bounding box center [753, 364] width 109 height 19
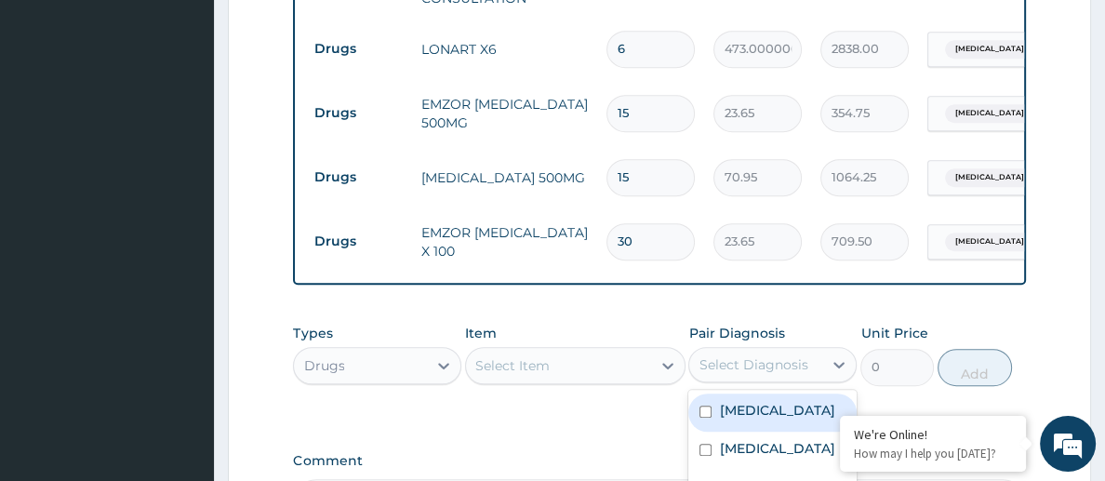
click at [643, 404] on div "Types Drugs Item Select Item Pair Diagnosis option Iron deficiency anaemia, uns…" at bounding box center [659, 369] width 732 height 108
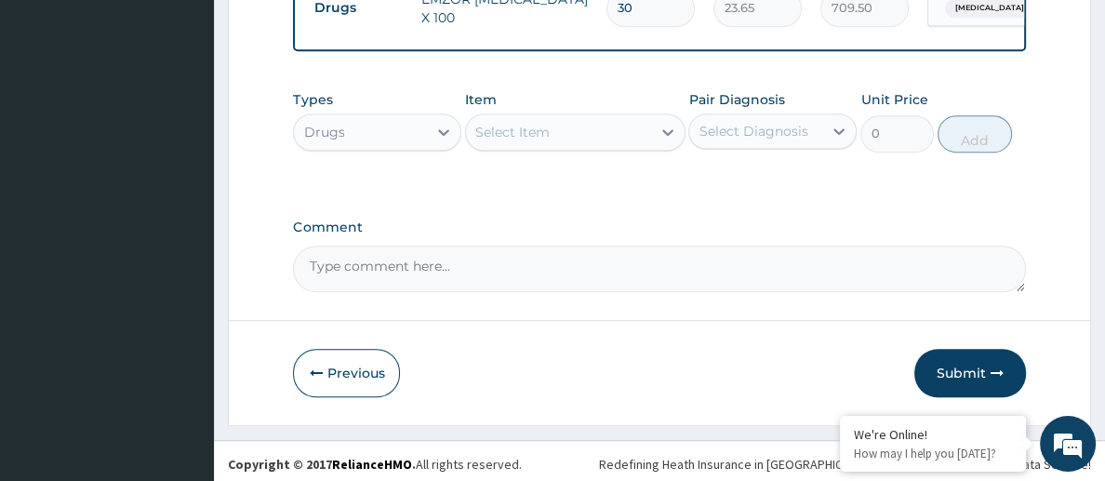
scroll to position [1152, 0]
click at [955, 365] on button "Submit" at bounding box center [971, 372] width 112 height 48
